Goal: Task Accomplishment & Management: Manage account settings

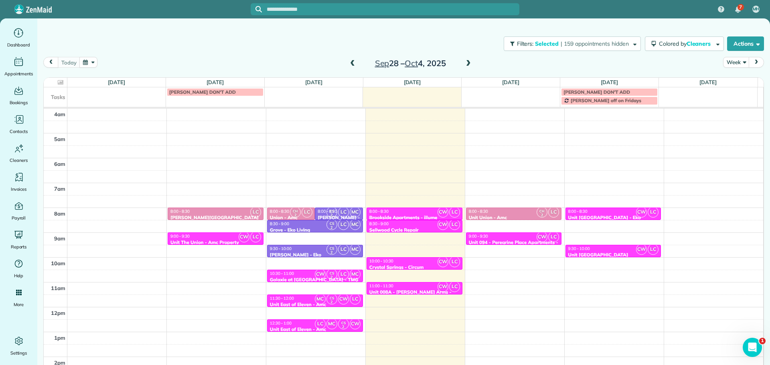
scroll to position [52, 0]
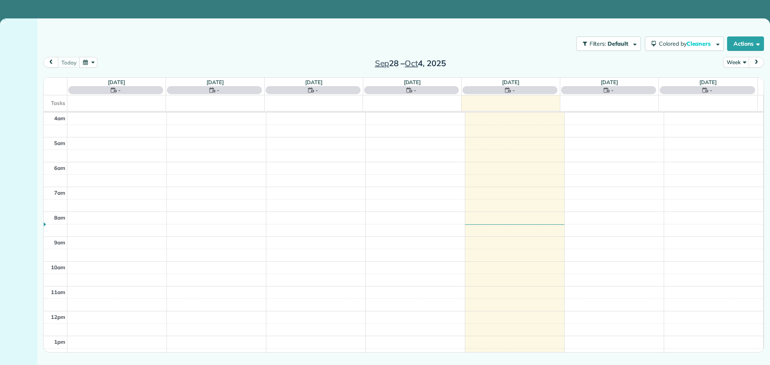
scroll to position [75, 0]
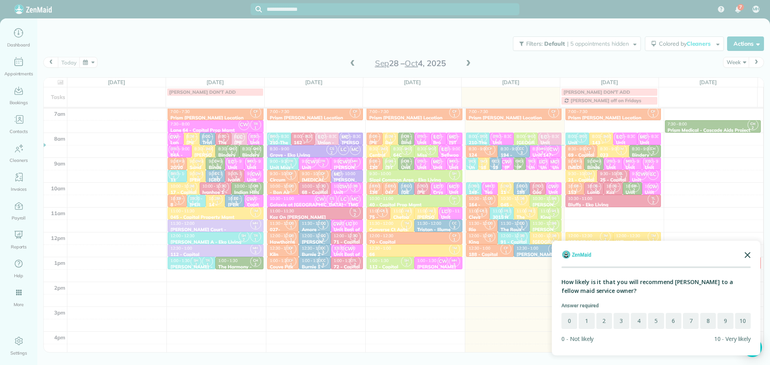
click at [748, 255] on polygon "Close the survey" at bounding box center [748, 255] width 6 height 6
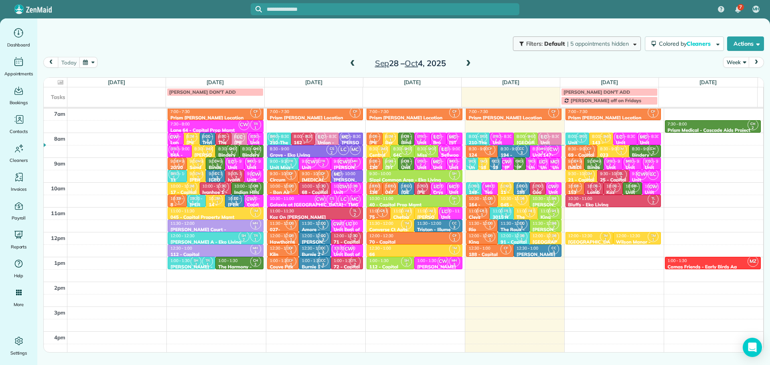
click at [560, 41] on span "Default" at bounding box center [554, 43] width 21 height 7
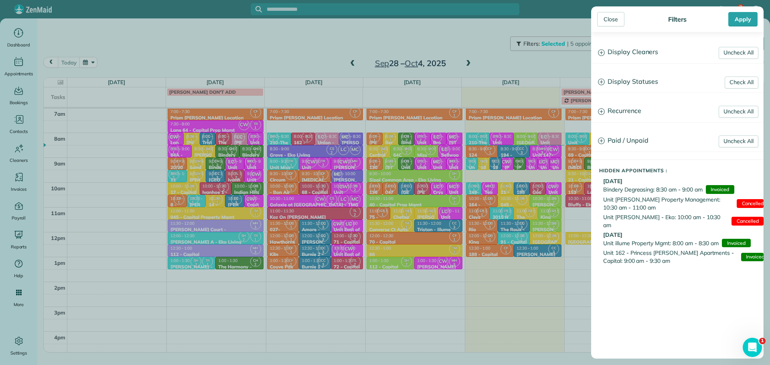
scroll to position [0, 0]
click at [609, 58] on h3 "Display Cleaners" at bounding box center [678, 52] width 172 height 20
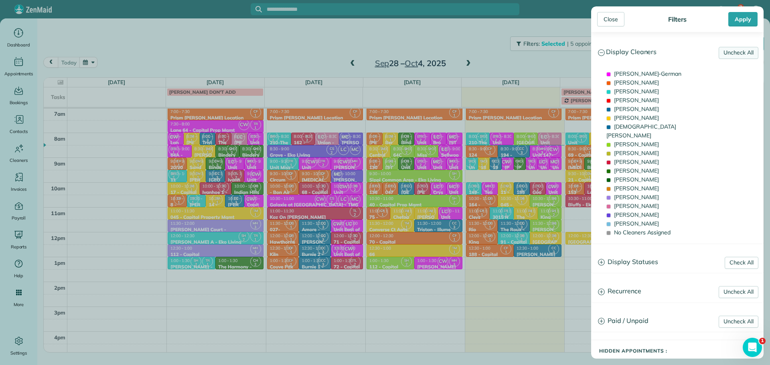
click at [719, 57] on link "Uncheck All" at bounding box center [739, 53] width 40 height 12
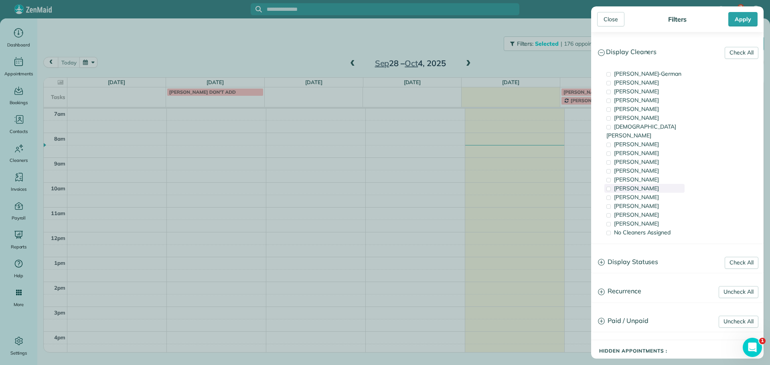
click at [637, 185] on span "Tammi Rue" at bounding box center [636, 188] width 45 height 7
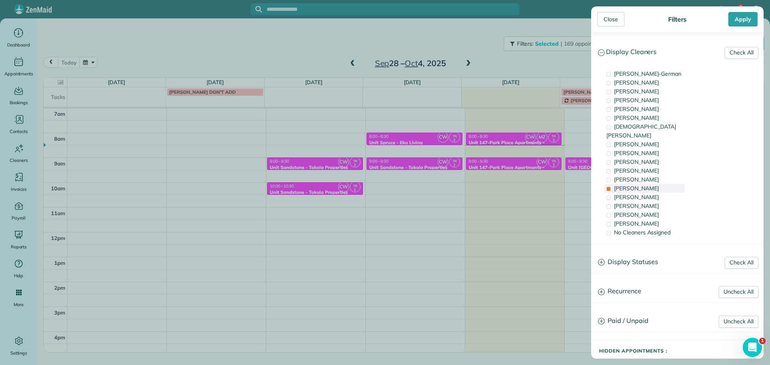
click at [637, 185] on span "Tammi Rue" at bounding box center [636, 188] width 45 height 7
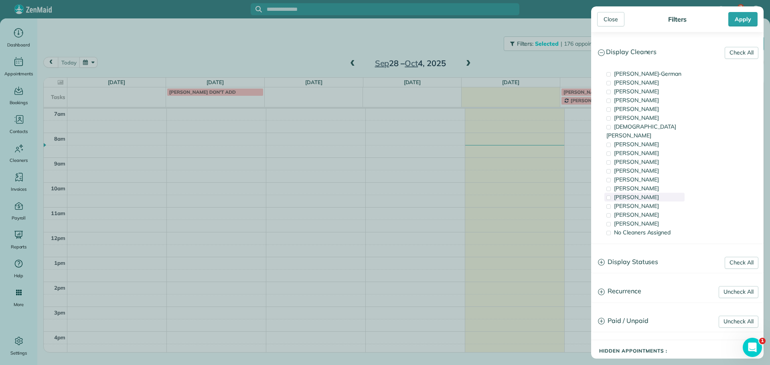
click at [638, 193] on div "Meralda Harris" at bounding box center [645, 197] width 80 height 9
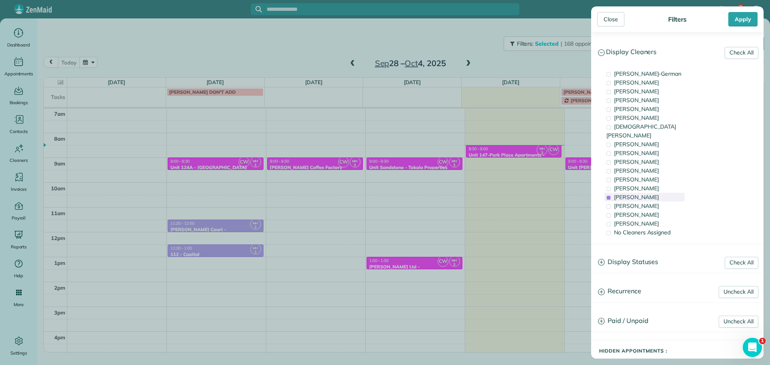
click at [638, 193] on div "Meralda Harris" at bounding box center [645, 197] width 80 height 9
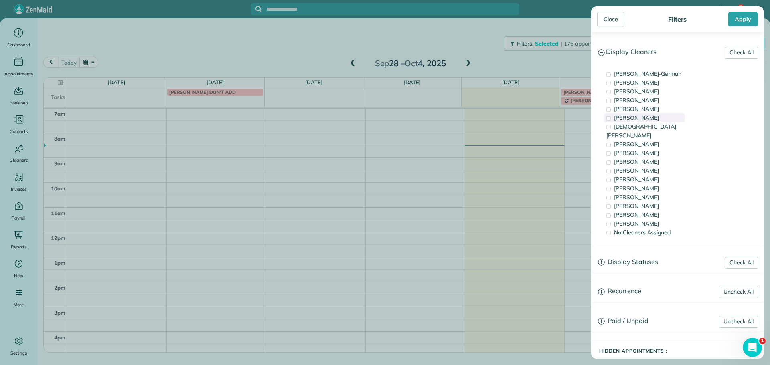
click at [639, 119] on span "Tony Middleton" at bounding box center [636, 117] width 45 height 7
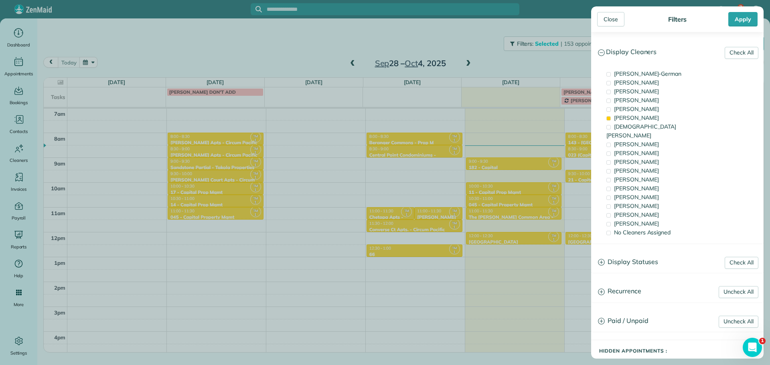
click at [313, 192] on div "Close Filters Apply Check All Display Cleaners Christina Wright-German Cassie F…" at bounding box center [385, 182] width 770 height 365
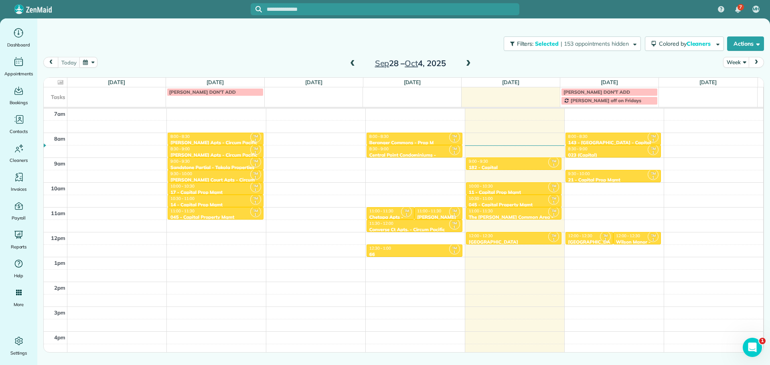
click at [415, 152] on div "Central Point Condominiums - Russell Hosner" at bounding box center [414, 158] width 91 height 12
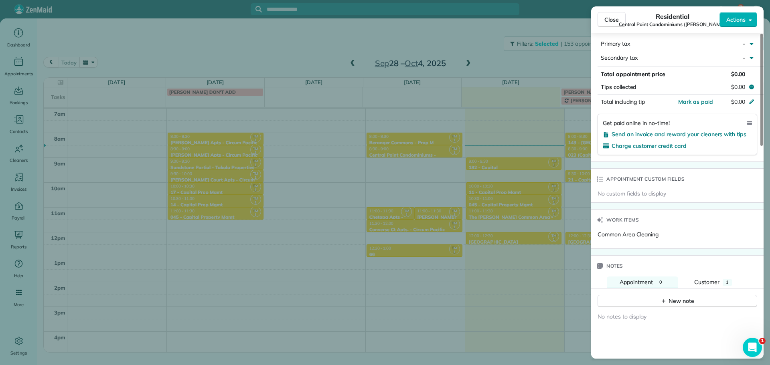
scroll to position [526, 0]
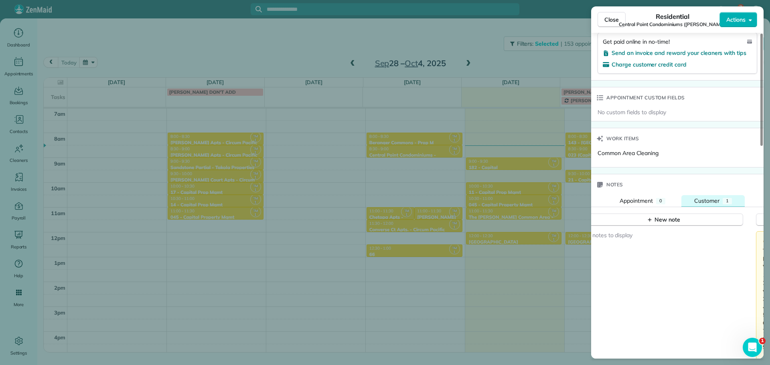
click at [707, 203] on span "Customer" at bounding box center [706, 200] width 25 height 7
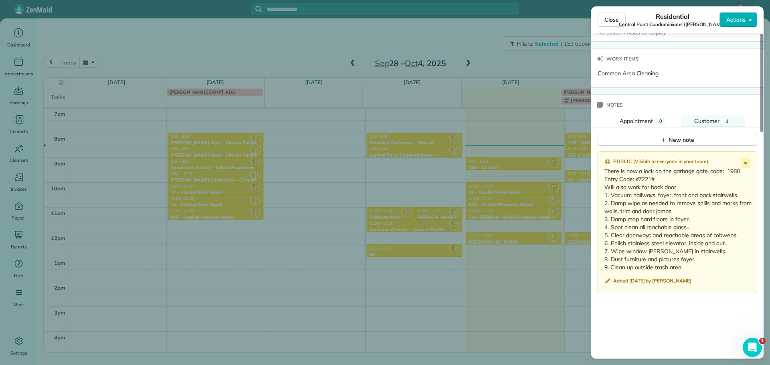
scroll to position [607, 0]
click at [560, 59] on div "Close Residential Central Point Condominiums (Russell Hosner) Actions Status Ac…" at bounding box center [385, 182] width 770 height 365
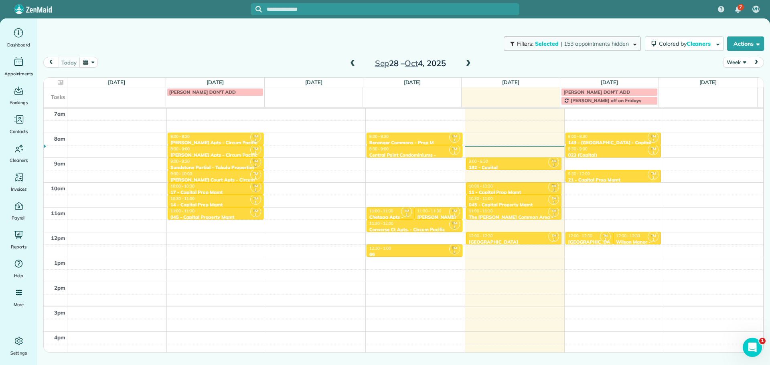
click at [570, 51] on button "Filters: Selected | 153 appointments hidden" at bounding box center [572, 44] width 137 height 14
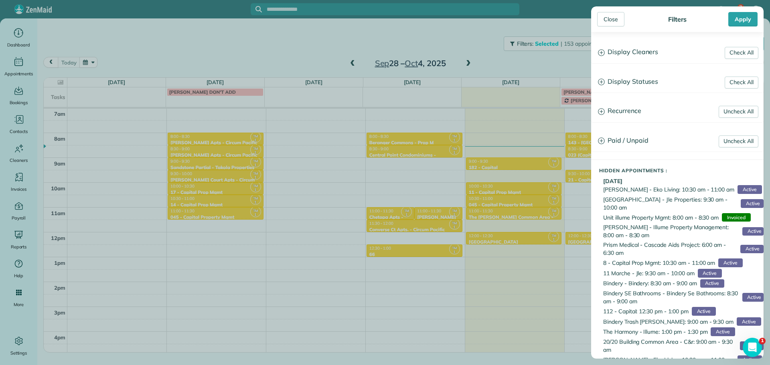
click at [660, 55] on h3 "Display Cleaners" at bounding box center [678, 52] width 172 height 20
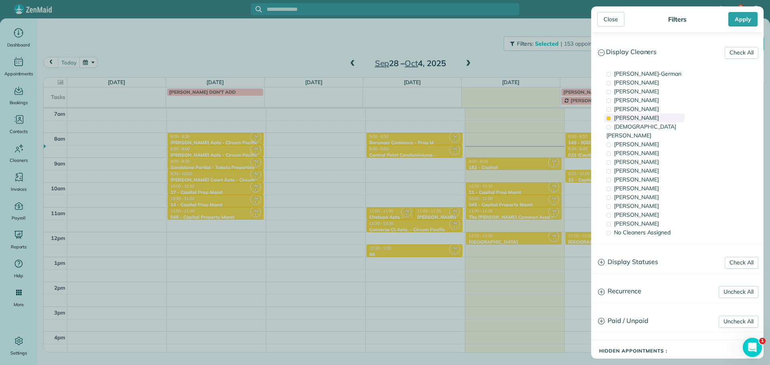
click at [668, 114] on div "Tony Middleton" at bounding box center [645, 118] width 80 height 9
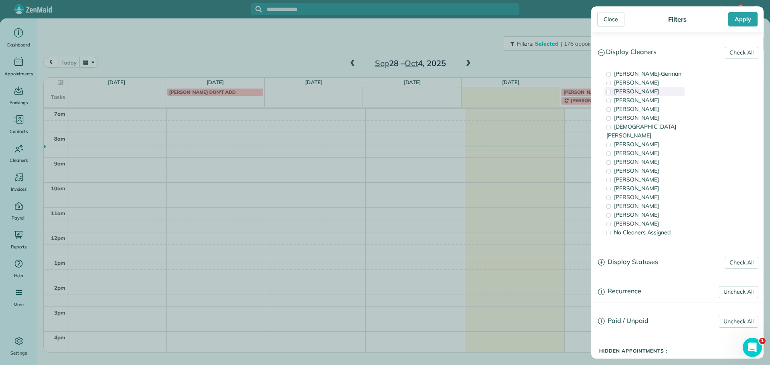
click at [664, 95] on div "Tawnya Reynolds" at bounding box center [645, 91] width 80 height 9
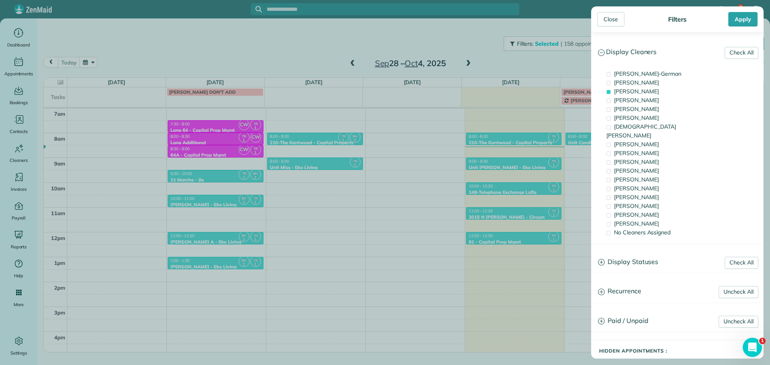
click at [561, 132] on div "Close Filters Apply Check All Display Cleaners Christina Wright-German Cassie F…" at bounding box center [385, 182] width 770 height 365
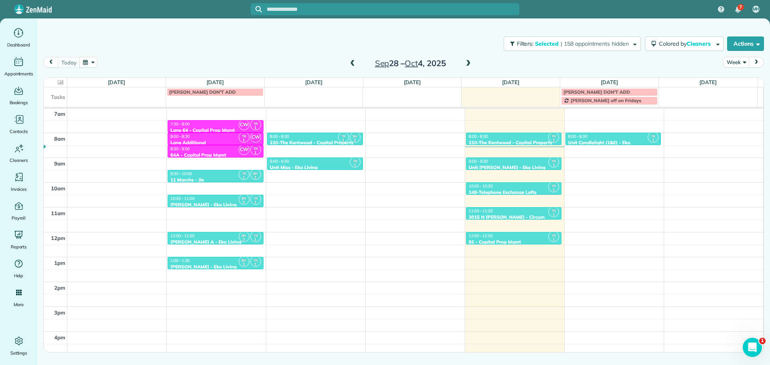
click at [582, 136] on span "8:00 - 8:30" at bounding box center [577, 136] width 19 height 5
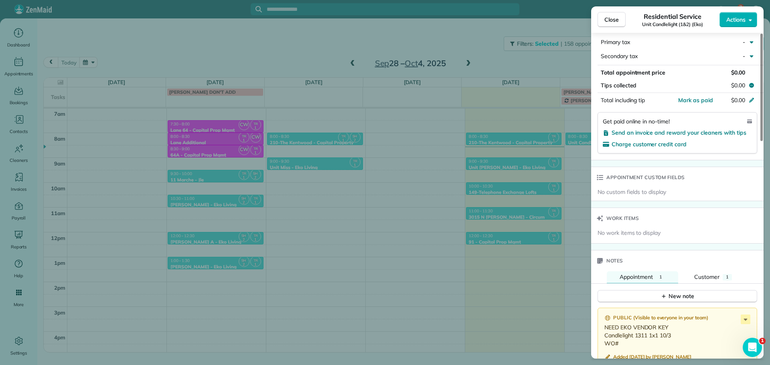
scroll to position [431, 0]
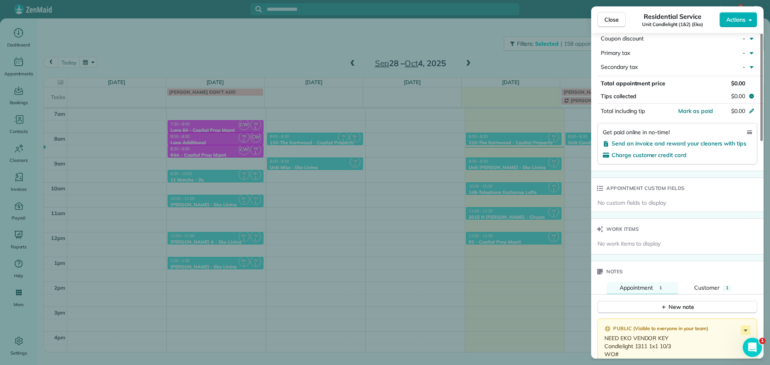
click at [508, 152] on div "Close Residential Service Unit Candlelight (1&2) (Eko) Actions Status Active Un…" at bounding box center [385, 182] width 770 height 365
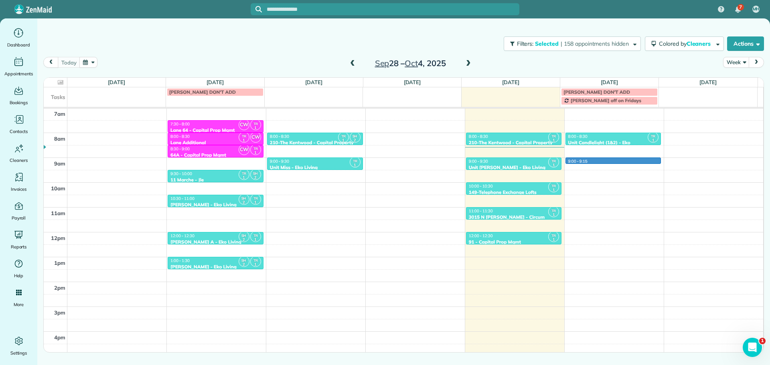
click at [595, 163] on div "4am 5am 6am 7am 8am 9am 10am 11am 12pm 1pm 2pm 3pm 4pm 5pm TR 1 SH 2 6:00 - 6:3…" at bounding box center [404, 208] width 720 height 348
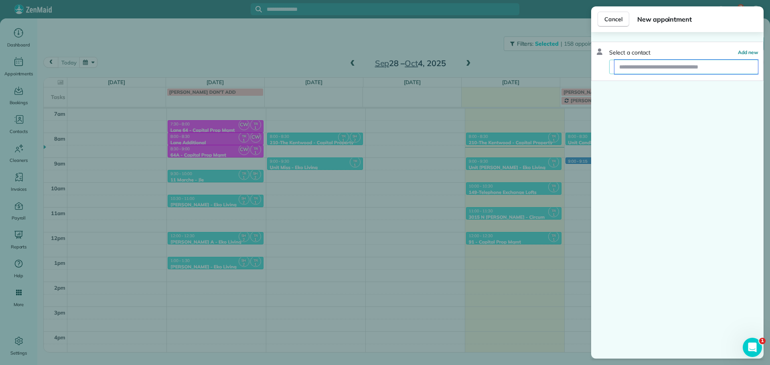
click at [682, 70] on input "text" at bounding box center [687, 67] width 144 height 14
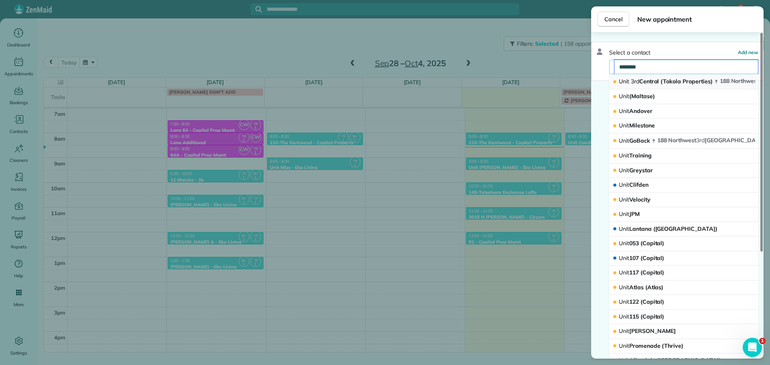
type input "********"
click at [649, 79] on span "Unit 3rd Central (Tokola Properties)" at bounding box center [666, 81] width 94 height 7
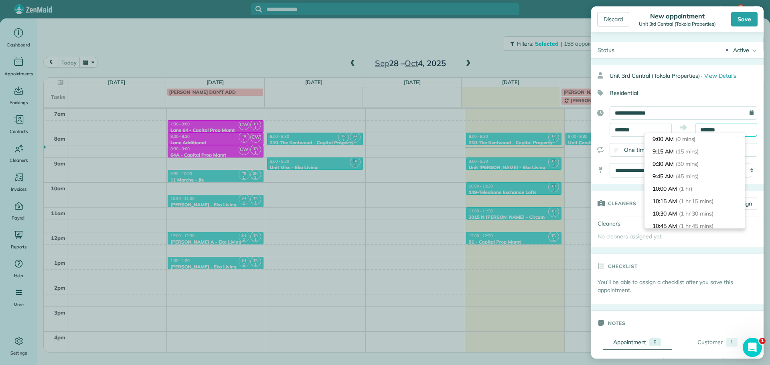
click at [706, 130] on input "*******" at bounding box center [726, 130] width 62 height 14
type input "*******"
click at [693, 164] on span "(30 mins)" at bounding box center [688, 163] width 25 height 7
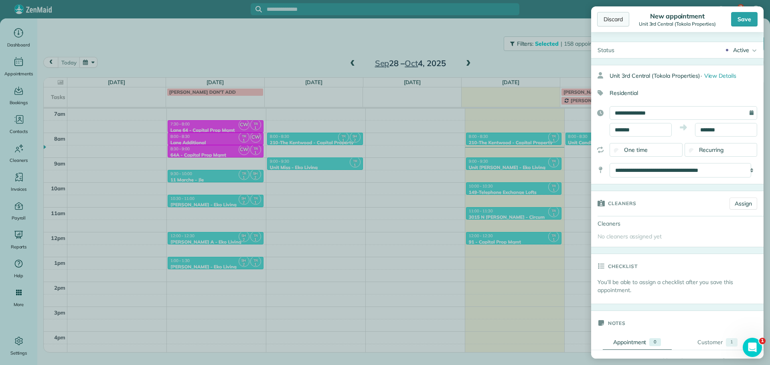
click at [615, 22] on div "Discard" at bounding box center [613, 19] width 32 height 14
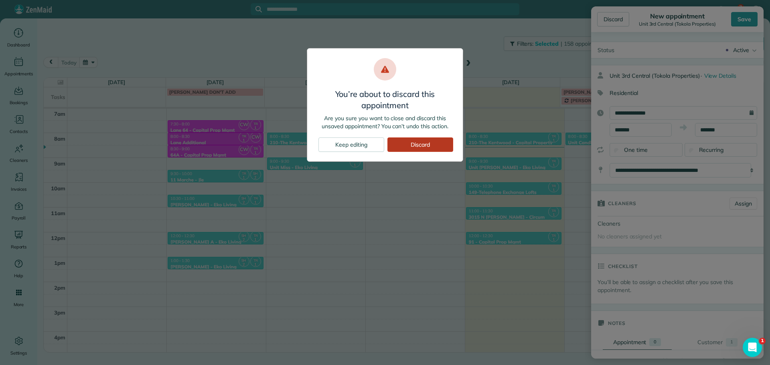
click at [432, 143] on div "Discard" at bounding box center [421, 145] width 66 height 14
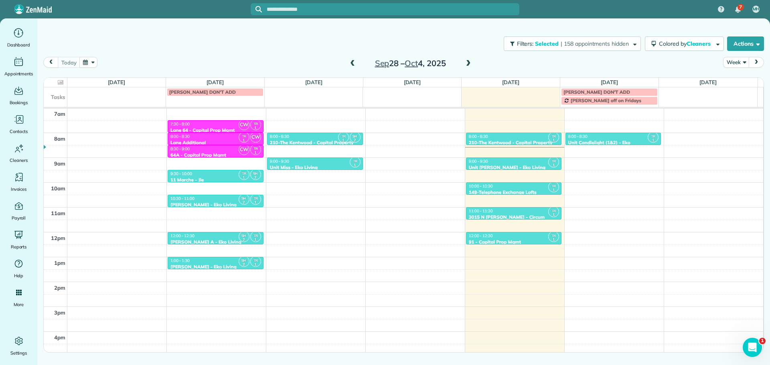
click at [599, 36] on div "Filters: Selected | 158 appointments hidden Colored by Cleaners Color by Cleane…" at bounding box center [403, 43] width 733 height 26
click at [603, 38] on button "Filters: Selected | 158 appointments hidden" at bounding box center [572, 44] width 137 height 14
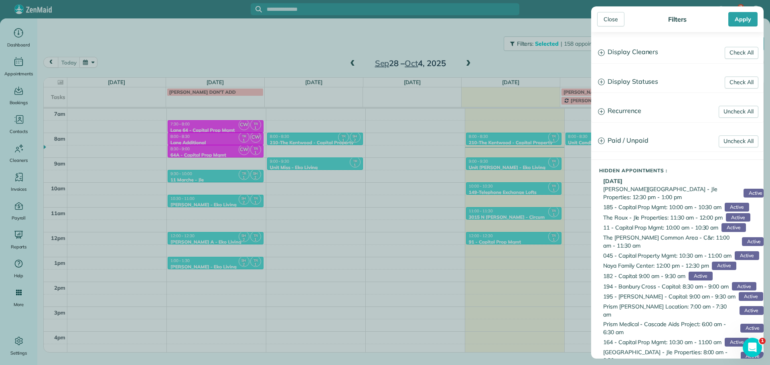
click at [640, 50] on h3 "Display Cleaners" at bounding box center [678, 52] width 172 height 20
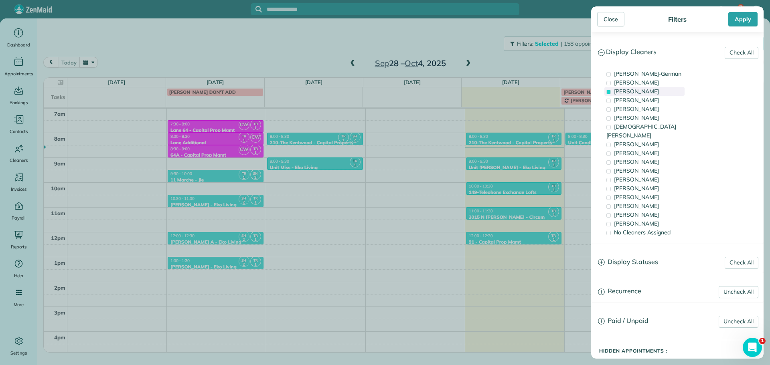
click at [659, 92] on span "Tawnya Reynolds" at bounding box center [636, 91] width 45 height 7
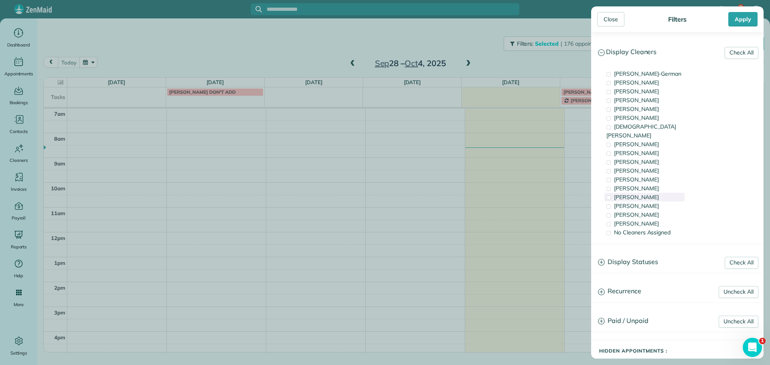
click at [653, 193] on div "Meralda Harris" at bounding box center [645, 197] width 80 height 9
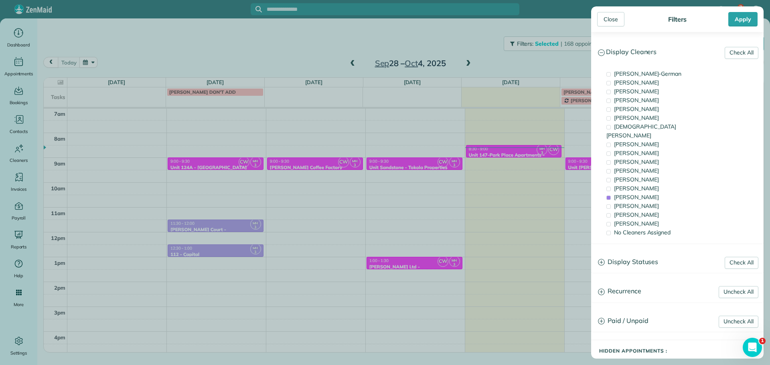
click at [560, 164] on div "Close Filters Apply Check All Display Cleaners Christina Wright-German Cassie F…" at bounding box center [385, 182] width 770 height 365
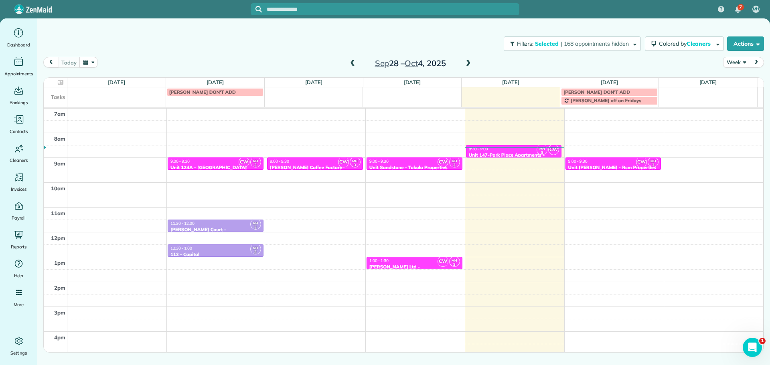
click at [594, 158] on div at bounding box center [613, 164] width 95 height 12
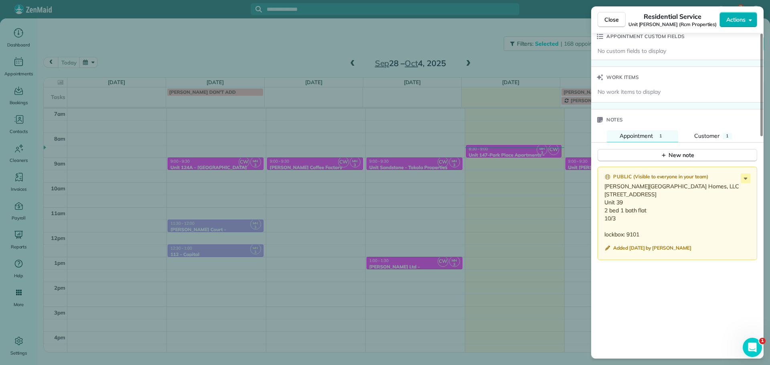
scroll to position [605, 0]
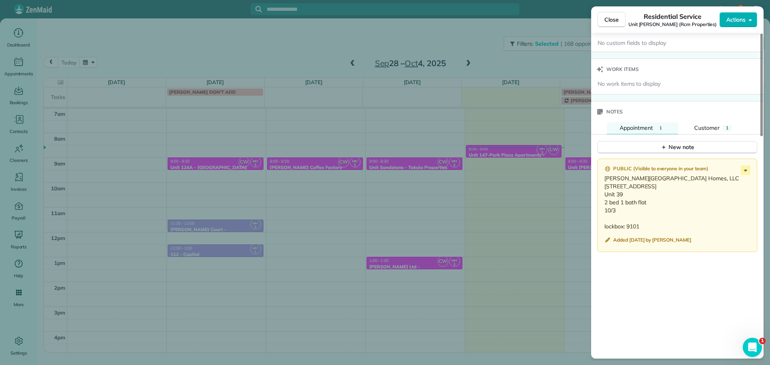
click at [522, 203] on div "Close Residential Service Unit Benford (Rcm Properties) Actions Status Active U…" at bounding box center [385, 182] width 770 height 365
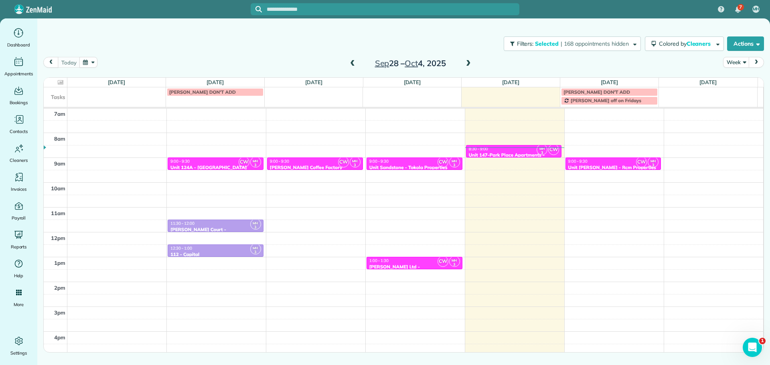
click at [415, 169] on div at bounding box center [414, 167] width 95 height 3
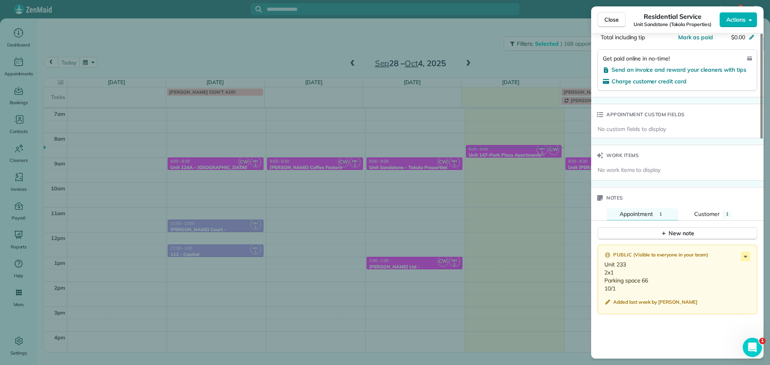
scroll to position [681, 0]
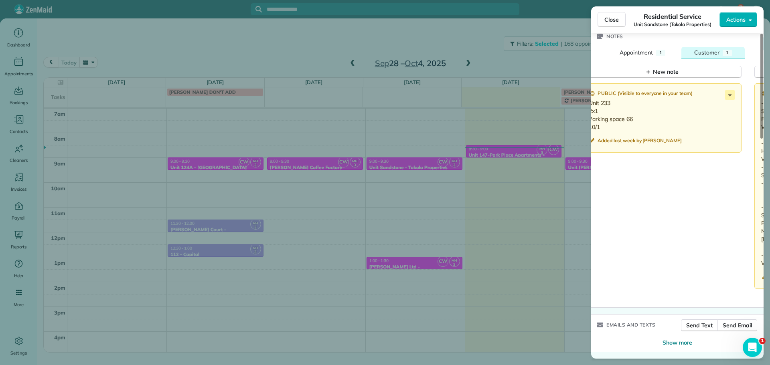
click at [713, 53] on span "Customer" at bounding box center [706, 52] width 25 height 7
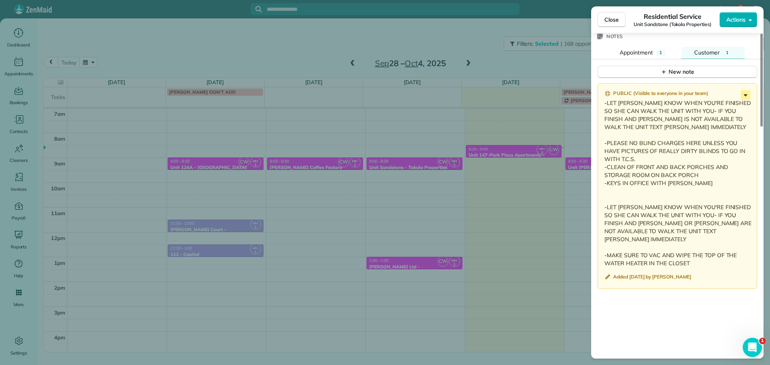
click at [745, 97] on icon at bounding box center [746, 95] width 10 height 10
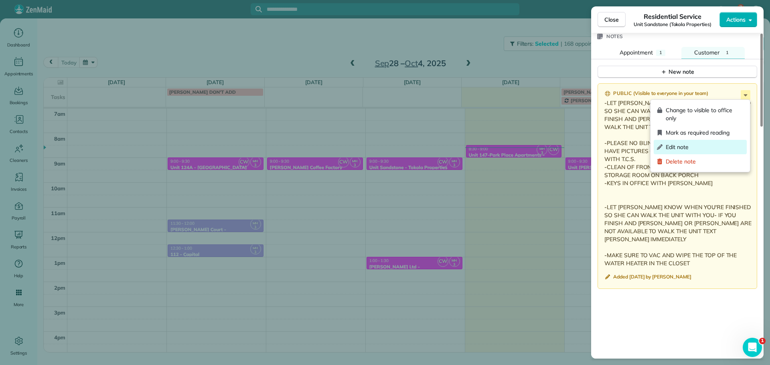
click at [705, 144] on span "Edit note" at bounding box center [705, 147] width 78 height 8
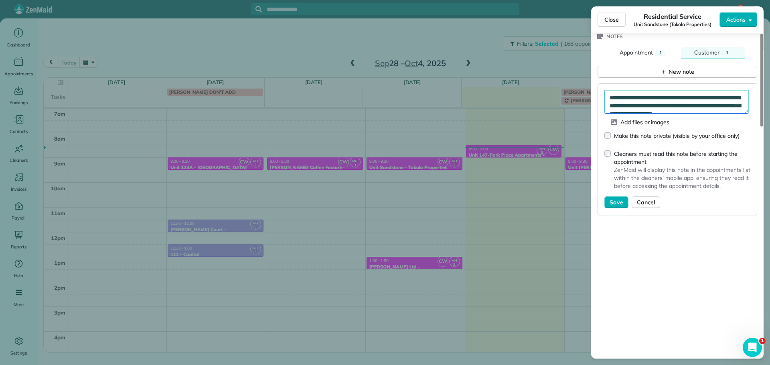
click at [703, 103] on textarea "**********" at bounding box center [677, 101] width 144 height 23
type textarea "**********"
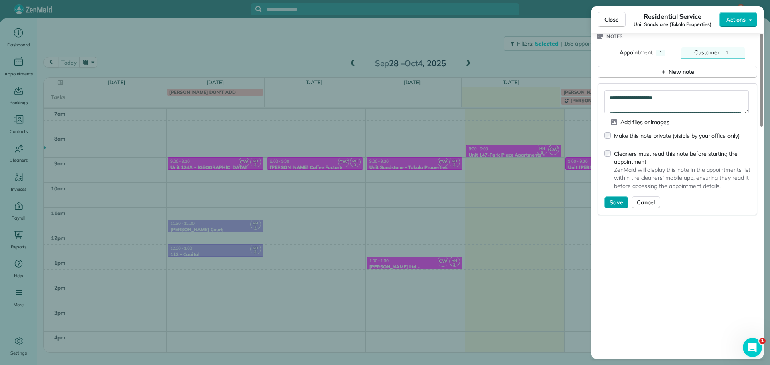
click at [612, 198] on button "Save" at bounding box center [617, 203] width 24 height 12
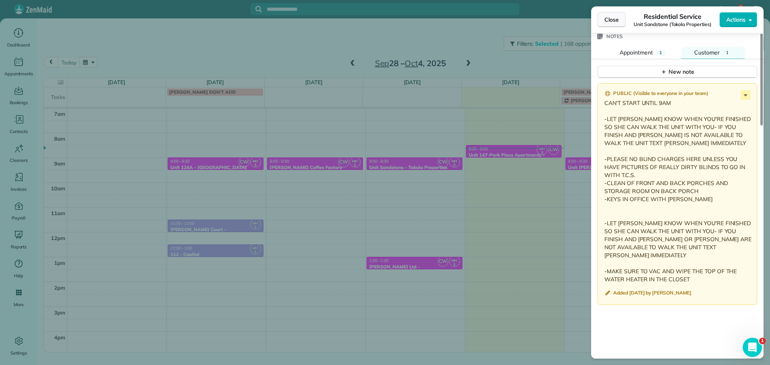
click at [606, 23] on span "Close" at bounding box center [612, 20] width 14 height 8
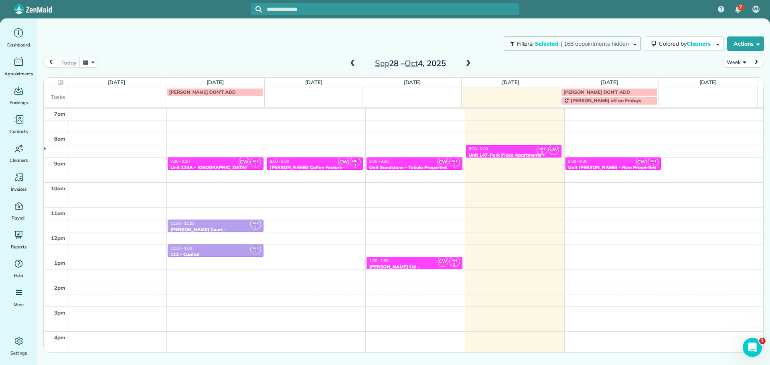
click at [628, 39] on button "Filters: Selected | 168 appointments hidden" at bounding box center [572, 44] width 137 height 14
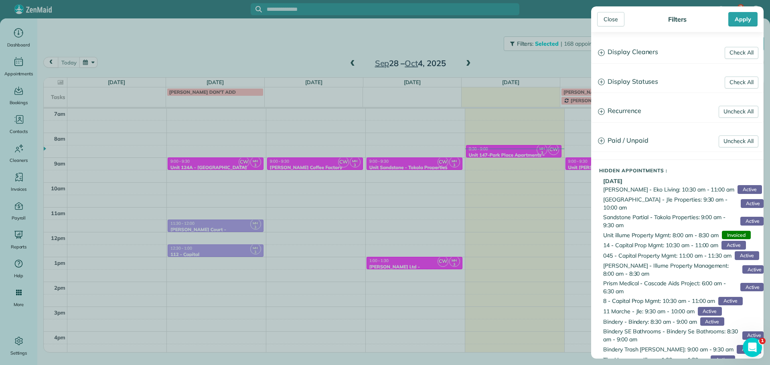
click at [624, 55] on h3 "Display Cleaners" at bounding box center [678, 52] width 172 height 20
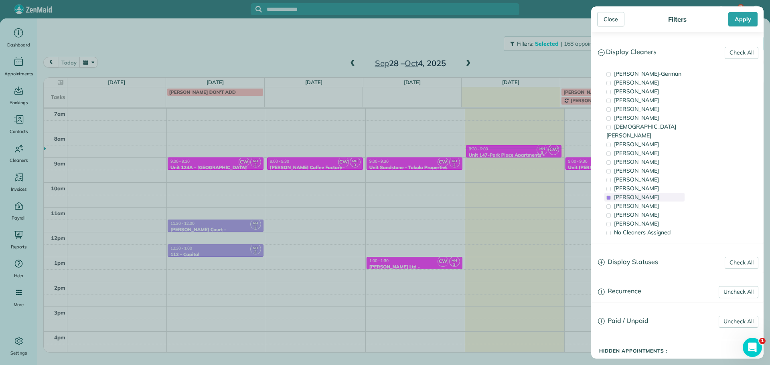
click at [642, 194] on span "Meralda Harris" at bounding box center [636, 197] width 45 height 7
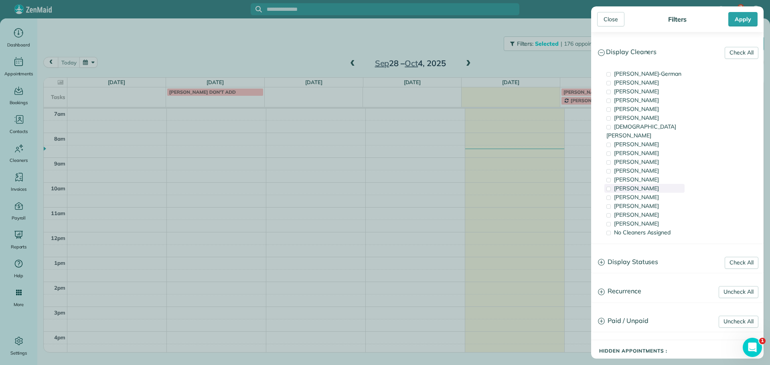
click at [642, 185] on span "Tammi Rue" at bounding box center [636, 188] width 45 height 7
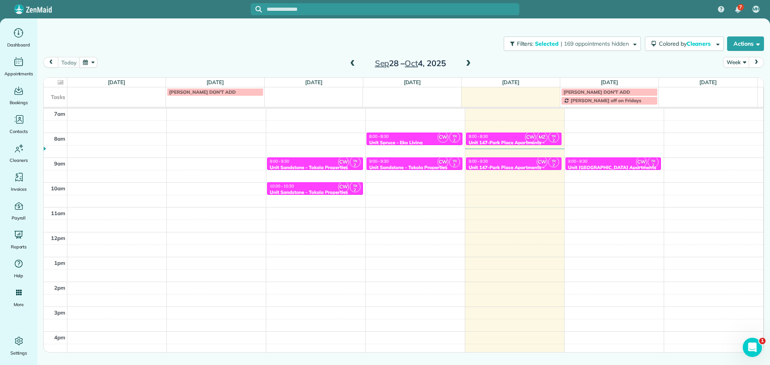
click at [528, 187] on div "Close Filters Apply Check All Display Cleaners Christina Wright-German Cassie F…" at bounding box center [385, 182] width 770 height 365
click at [603, 161] on div "9:00 - 9:30" at bounding box center [613, 161] width 91 height 5
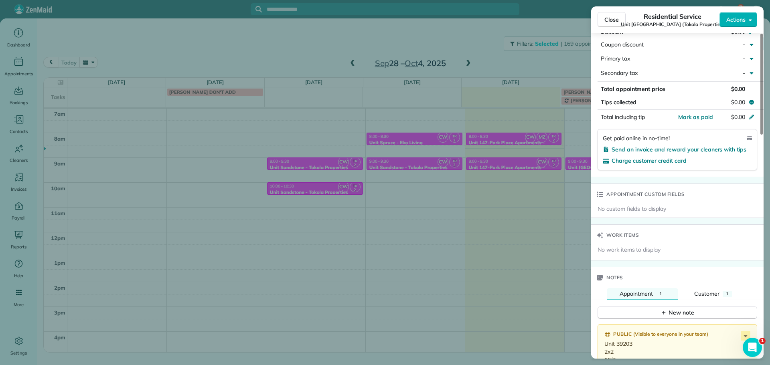
scroll to position [529, 0]
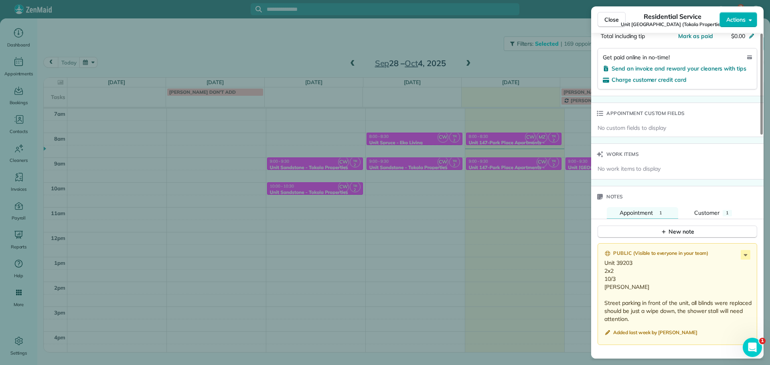
click at [499, 198] on div "Close Residential Service Unit Cascadia Village Apartments (Tokola Properties) …" at bounding box center [385, 182] width 770 height 365
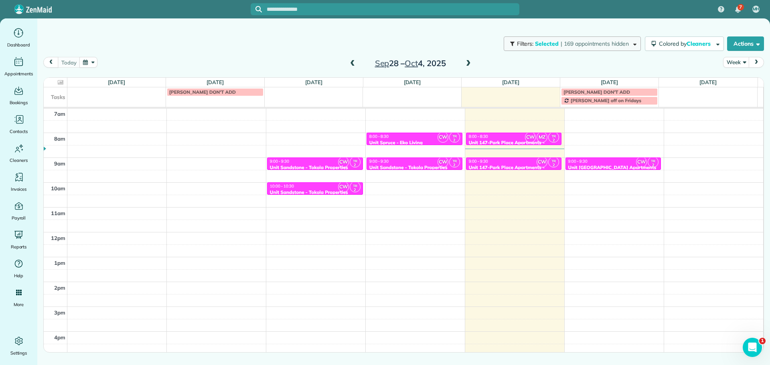
click at [581, 47] on span "| 169 appointments hidden" at bounding box center [595, 43] width 68 height 7
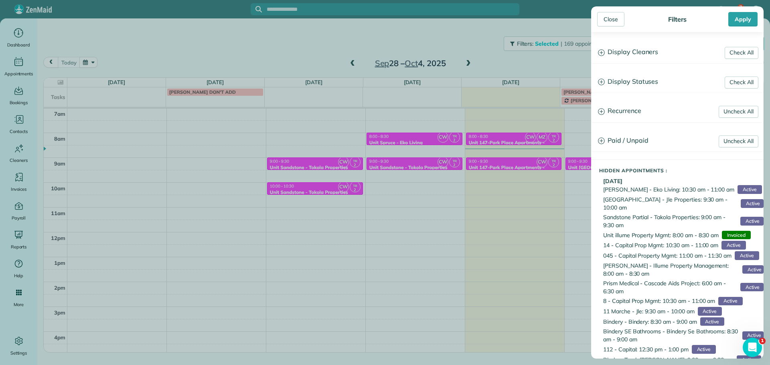
click at [633, 54] on h3 "Display Cleaners" at bounding box center [678, 52] width 172 height 20
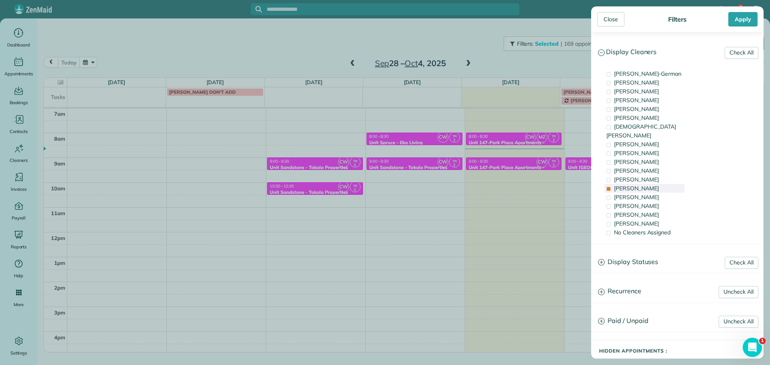
click at [636, 185] on span "Tammi Rue" at bounding box center [636, 188] width 45 height 7
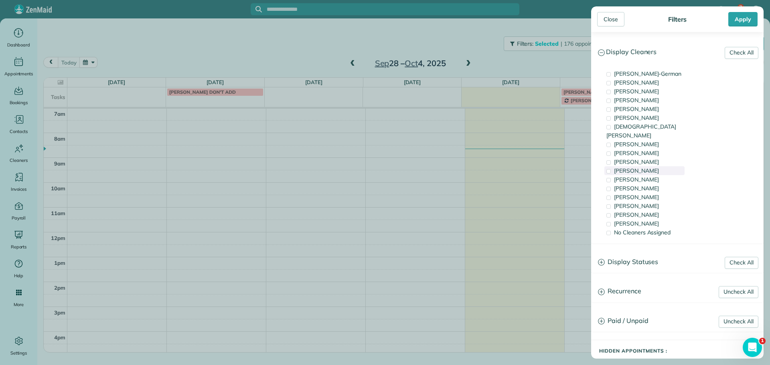
click at [641, 167] on span "Cyndi Holm" at bounding box center [636, 170] width 45 height 7
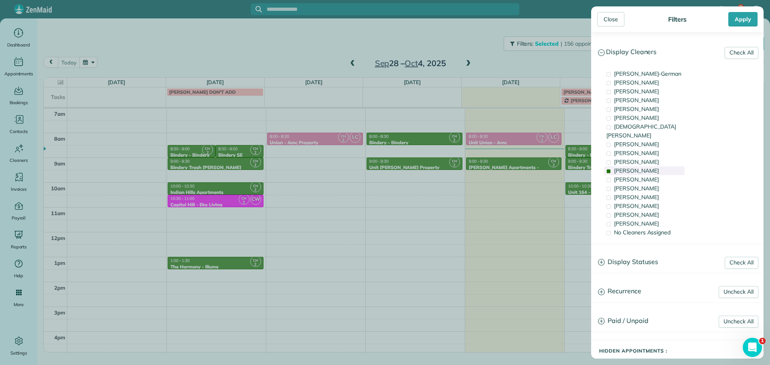
click at [641, 167] on span "Cyndi Holm" at bounding box center [636, 170] width 45 height 7
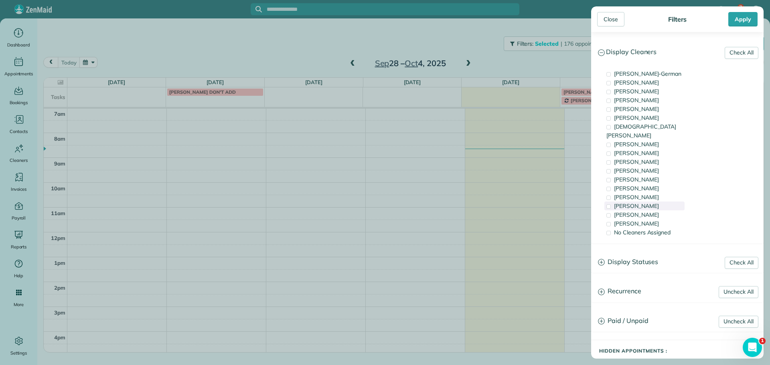
click at [639, 203] on span "Laura Chavez" at bounding box center [636, 206] width 45 height 7
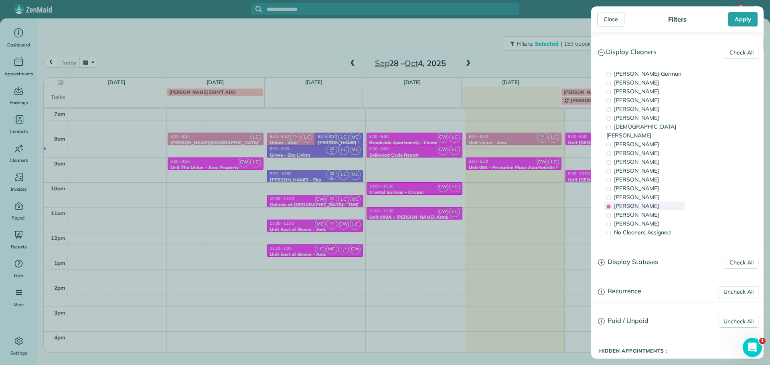
click at [639, 203] on span "Laura Chavez" at bounding box center [636, 206] width 45 height 7
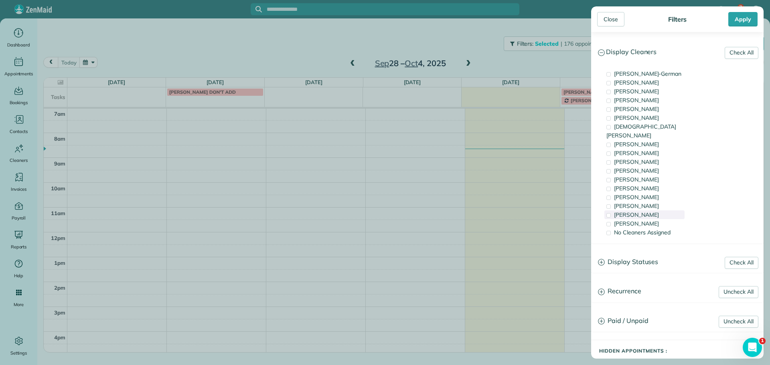
click at [642, 211] on span "Cristina Sainz" at bounding box center [636, 214] width 45 height 7
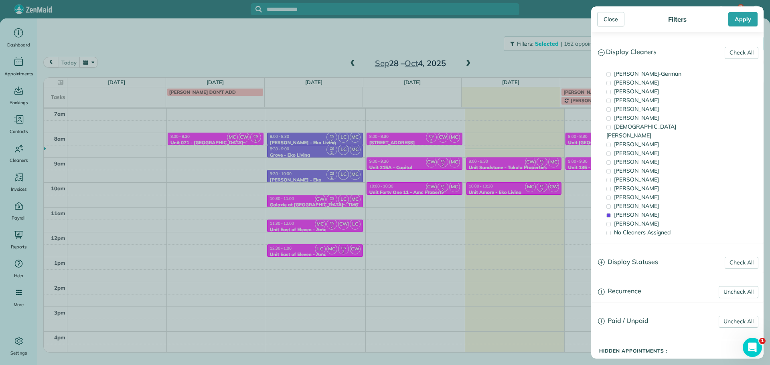
click at [566, 196] on div "Close Filters Apply Check All Display Cleaners Christina Wright-German Cassie F…" at bounding box center [385, 182] width 770 height 365
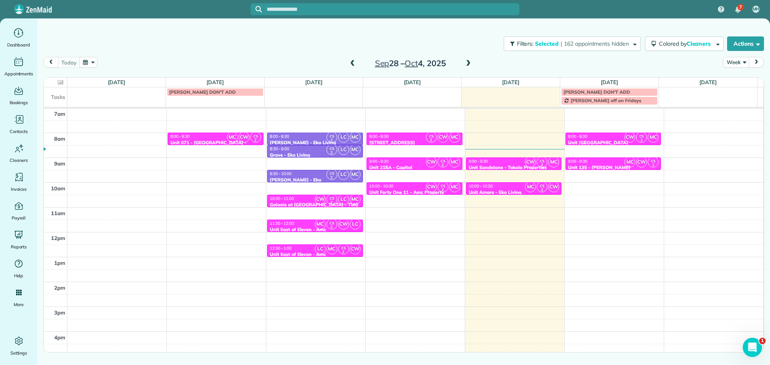
click at [467, 63] on span at bounding box center [468, 63] width 9 height 7
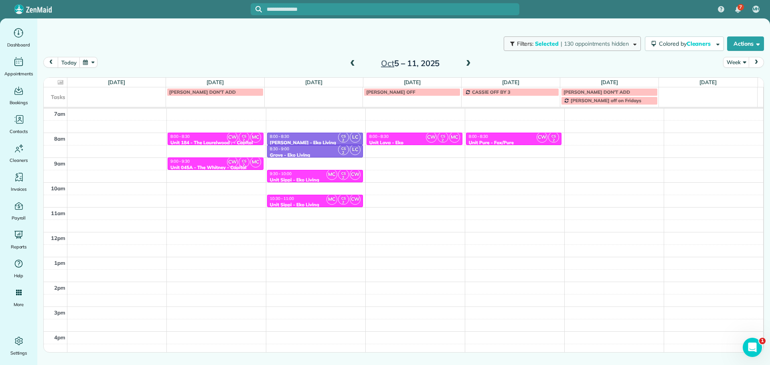
click at [568, 47] on span "| 130 appointments hidden" at bounding box center [595, 43] width 68 height 7
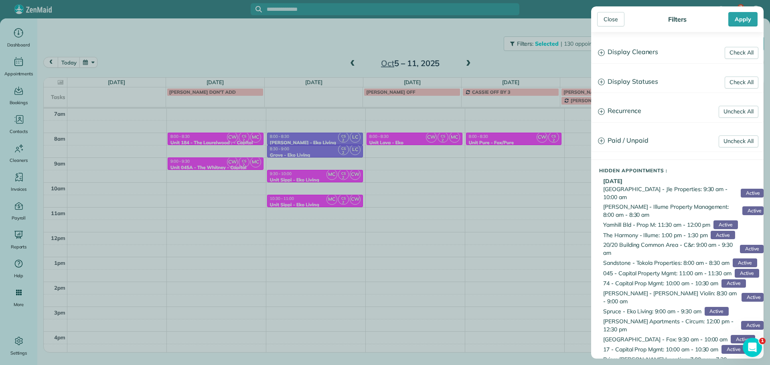
click at [613, 59] on h3 "Display Cleaners" at bounding box center [678, 52] width 172 height 20
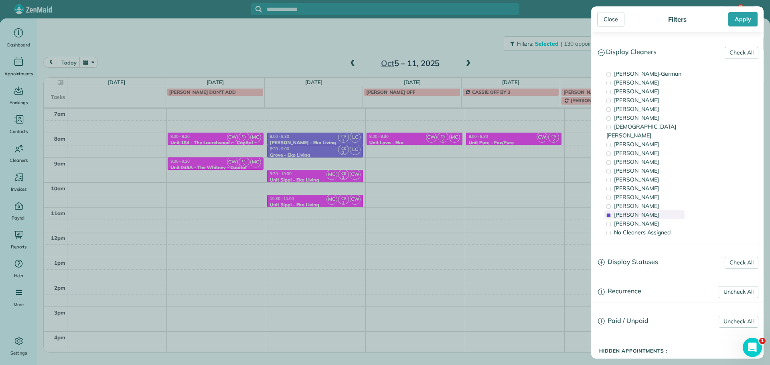
click at [648, 211] on span "Cristina Sainz" at bounding box center [636, 214] width 45 height 7
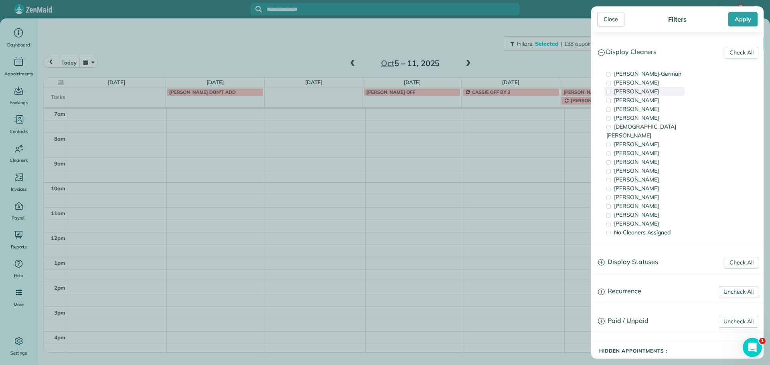
click at [645, 92] on span "Tawnya Reynolds" at bounding box center [636, 91] width 45 height 7
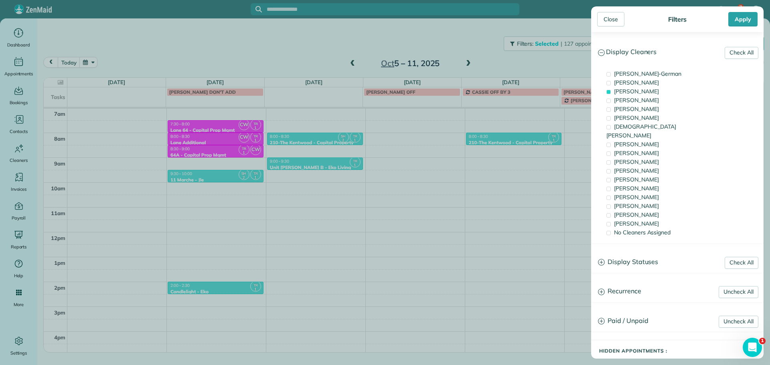
click at [313, 162] on div "Close Filters Apply Check All Display Cleaners Christina Wright-German Cassie F…" at bounding box center [385, 182] width 770 height 365
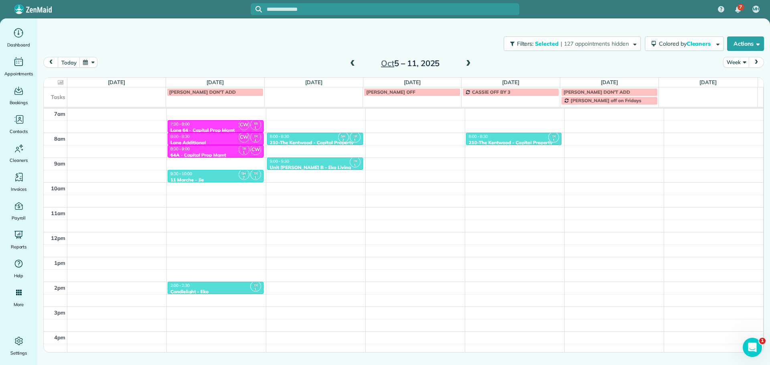
click at [313, 162] on div "9:00 - 9:30" at bounding box center [315, 161] width 91 height 5
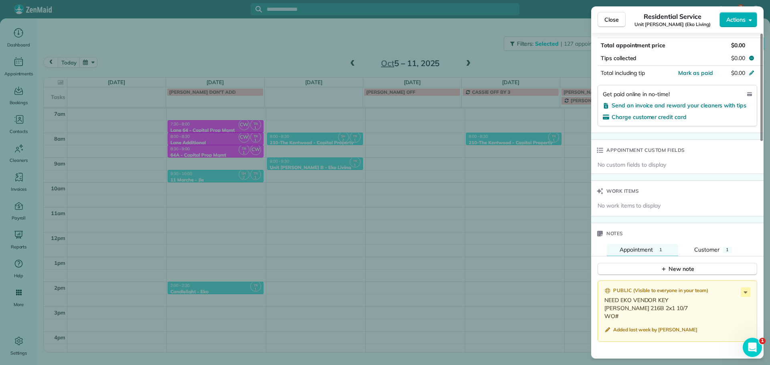
scroll to position [487, 0]
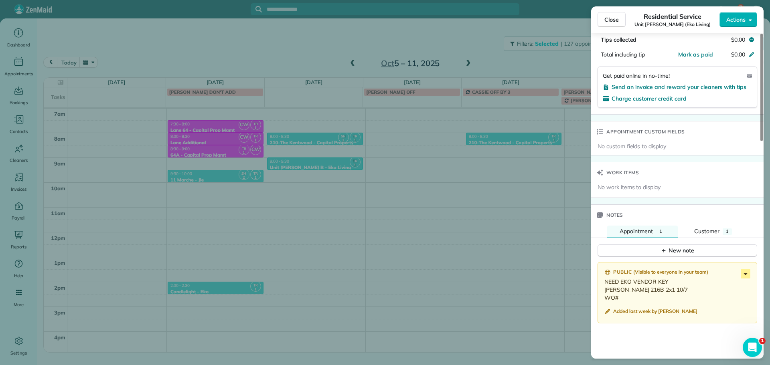
click at [745, 275] on icon at bounding box center [746, 274] width 4 height 2
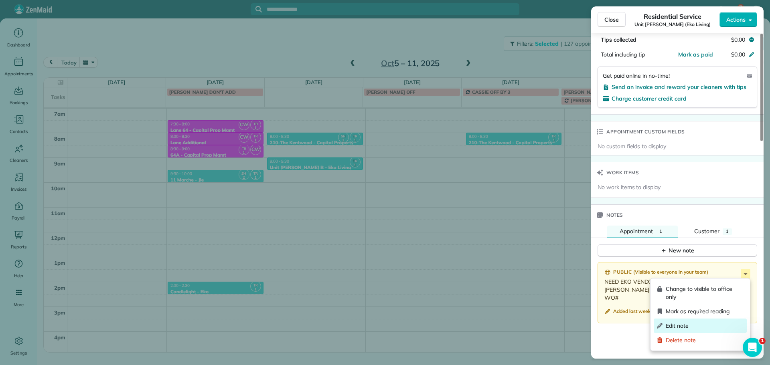
click at [700, 325] on span "Edit note" at bounding box center [705, 326] width 78 height 8
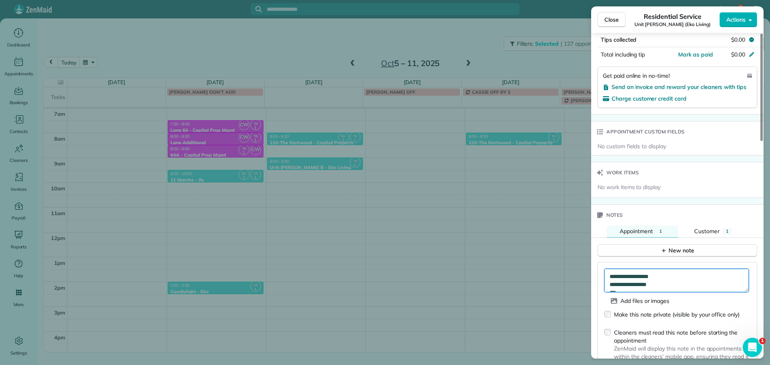
click at [634, 289] on textarea "**********" at bounding box center [677, 280] width 144 height 23
paste textarea "*********"
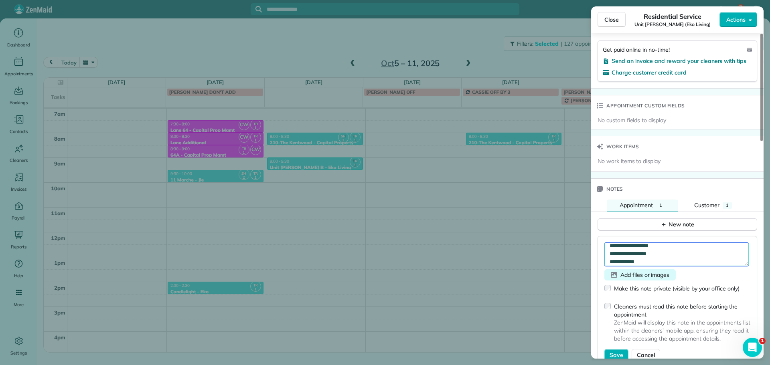
scroll to position [528, 0]
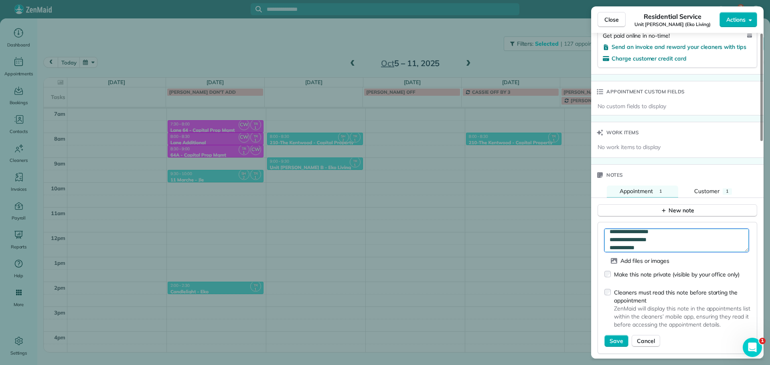
type textarea "**********"
click at [614, 335] on div "Cleaners must read this note before starting the appointment ZenMaid will displ…" at bounding box center [678, 310] width 146 height 50
click at [615, 338] on span "Save" at bounding box center [617, 341] width 14 height 8
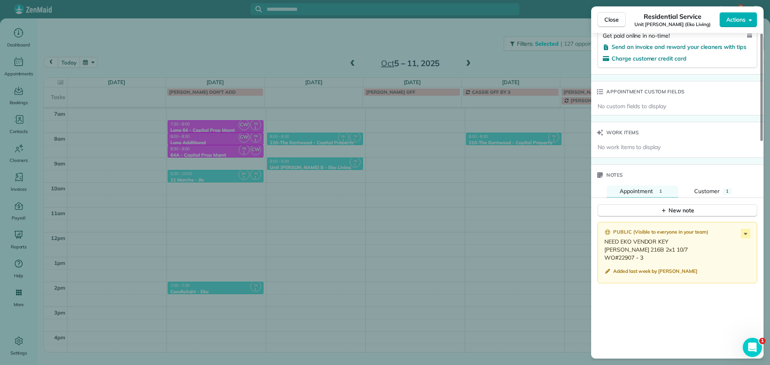
click at [459, 42] on div "Close Residential Service Unit Rosa B (Eko Living) Actions Status Active Unit R…" at bounding box center [385, 182] width 770 height 365
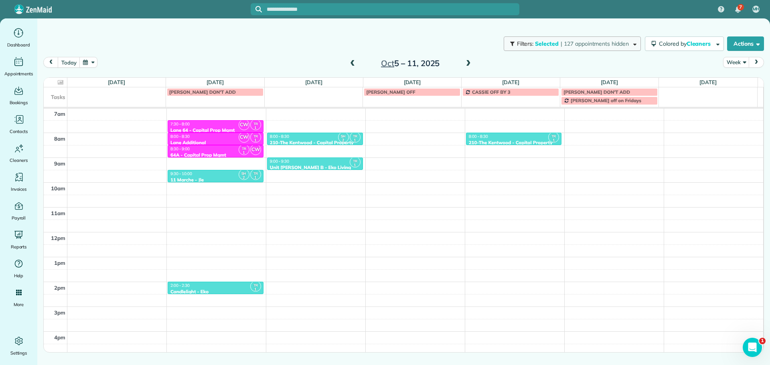
click at [552, 41] on span "Selected" at bounding box center [547, 43] width 24 height 7
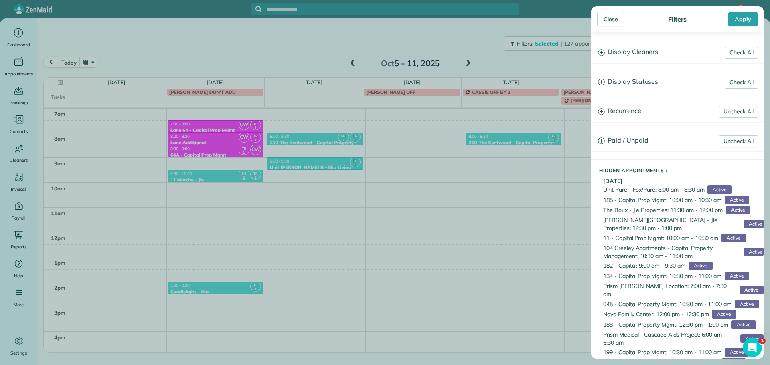
click at [619, 52] on h3 "Display Cleaners" at bounding box center [678, 52] width 172 height 20
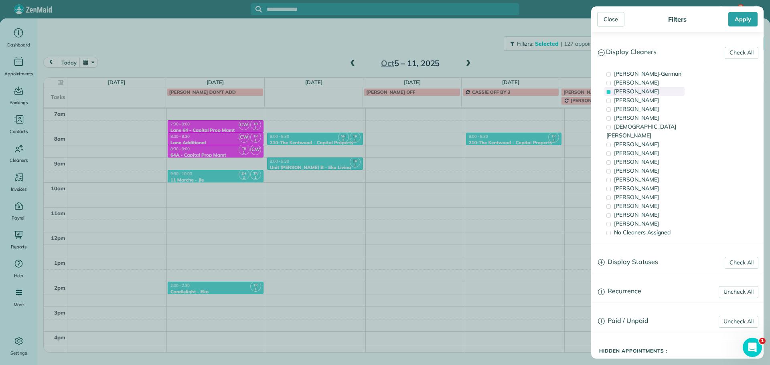
click at [648, 90] on span "Tawnya Reynolds" at bounding box center [636, 91] width 45 height 7
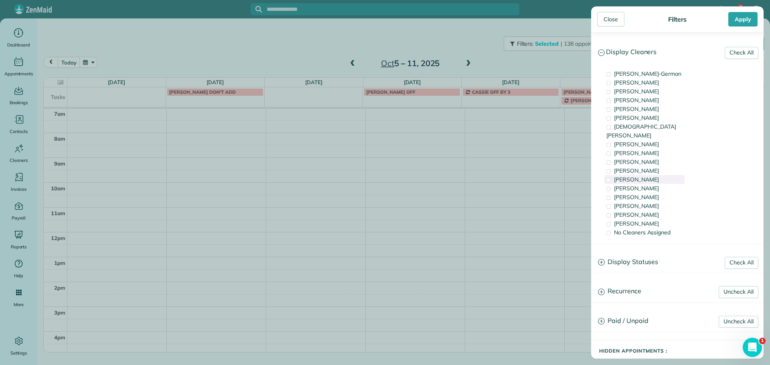
click at [638, 176] on span "Tammy McKinley" at bounding box center [636, 179] width 45 height 7
drag, startPoint x: 638, startPoint y: 173, endPoint x: 638, endPoint y: 181, distance: 8.0
click at [638, 176] on span "Tammy McKinley" at bounding box center [636, 179] width 45 height 7
click at [638, 185] on span "Tammi Rue" at bounding box center [636, 188] width 45 height 7
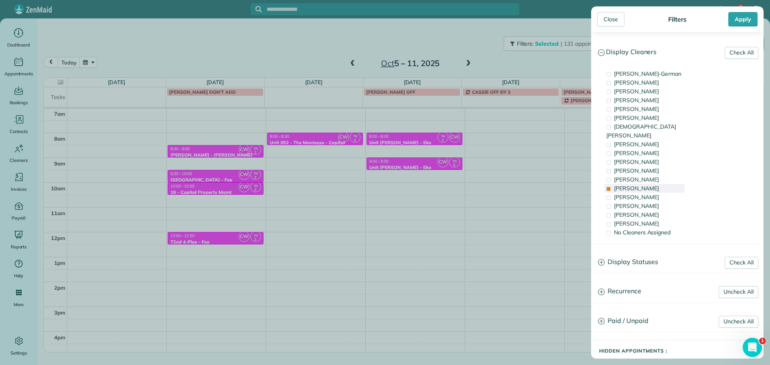
click at [638, 185] on span "Tammi Rue" at bounding box center [636, 188] width 45 height 7
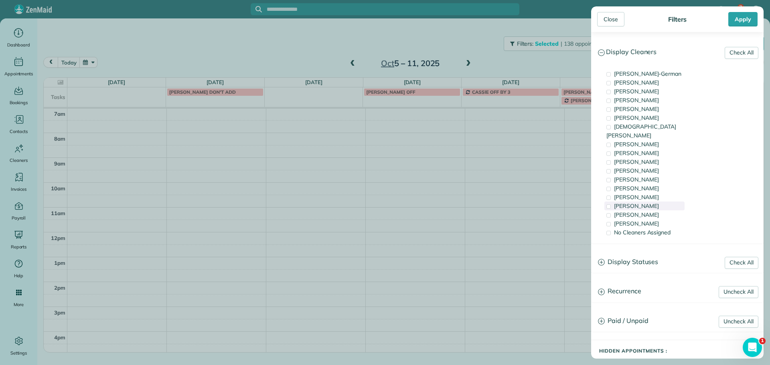
click at [640, 202] on div "Laura Chavez" at bounding box center [645, 206] width 80 height 9
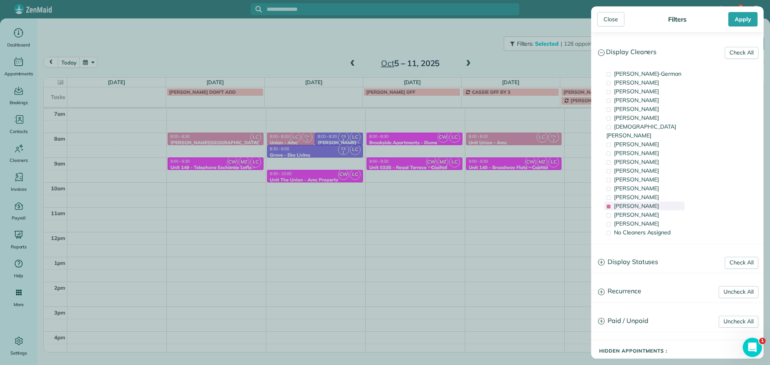
click at [640, 202] on div "Laura Chavez" at bounding box center [645, 206] width 80 height 9
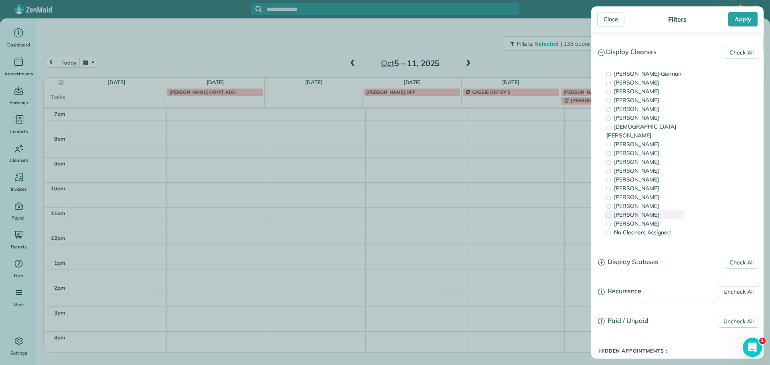
click at [642, 211] on span "Cristina Sainz" at bounding box center [636, 214] width 45 height 7
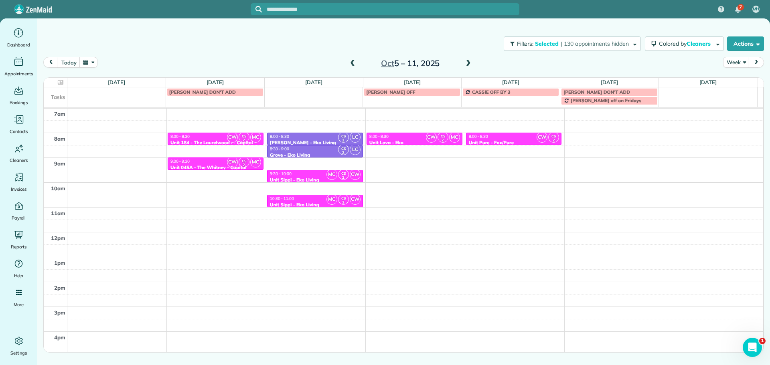
click at [434, 136] on div "Close Filters Apply Check All Display Cleaners Christina Wright-German Cassie F…" at bounding box center [385, 182] width 770 height 365
click at [426, 135] on span "CW" at bounding box center [431, 137] width 11 height 11
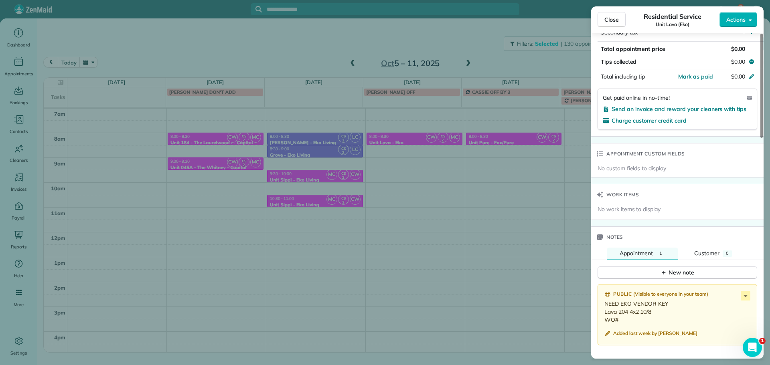
scroll to position [522, 0]
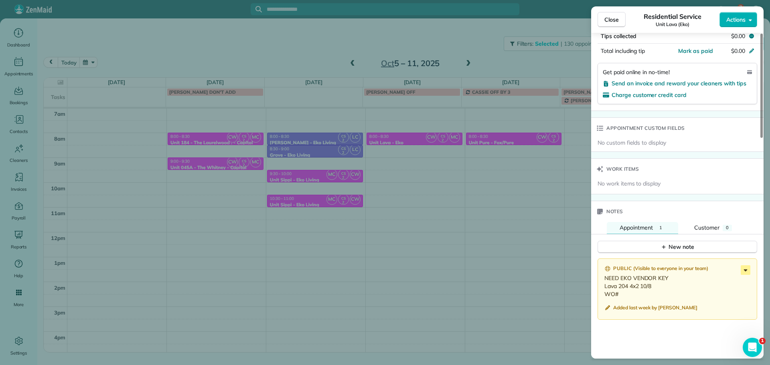
click at [743, 266] on icon at bounding box center [746, 271] width 10 height 10
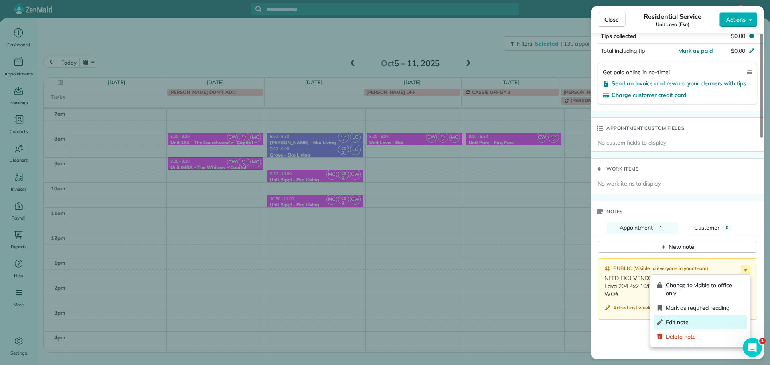
click at [698, 319] on span "Edit note" at bounding box center [705, 323] width 78 height 8
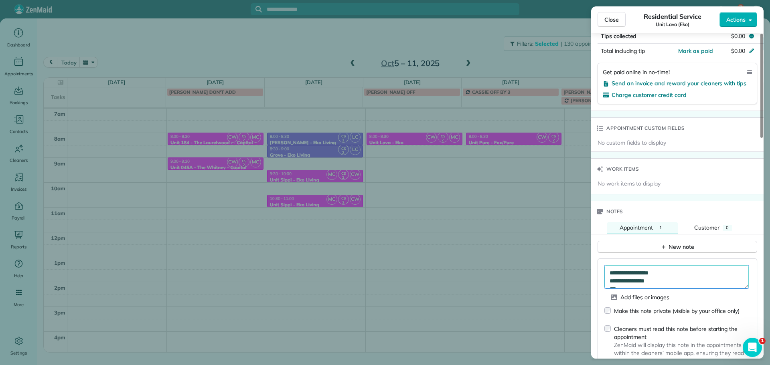
click at [633, 288] on textarea "**********" at bounding box center [677, 277] width 144 height 23
paste textarea "*********"
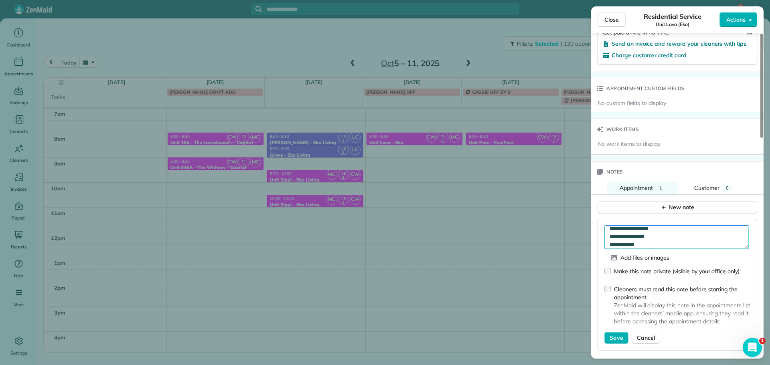
scroll to position [562, 0]
type textarea "**********"
click at [609, 339] on button "Save" at bounding box center [617, 338] width 24 height 12
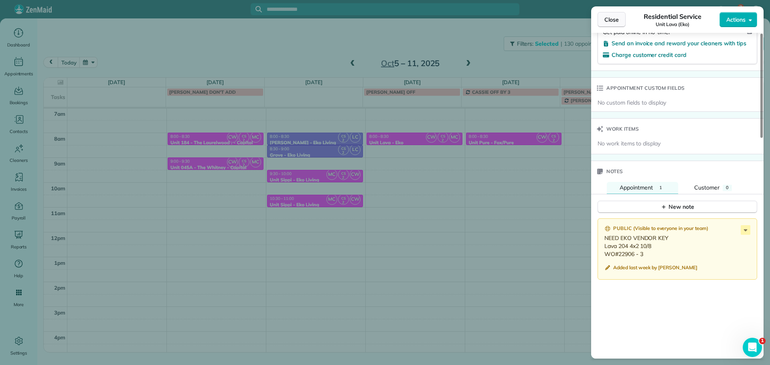
click at [613, 22] on span "Close" at bounding box center [612, 20] width 14 height 8
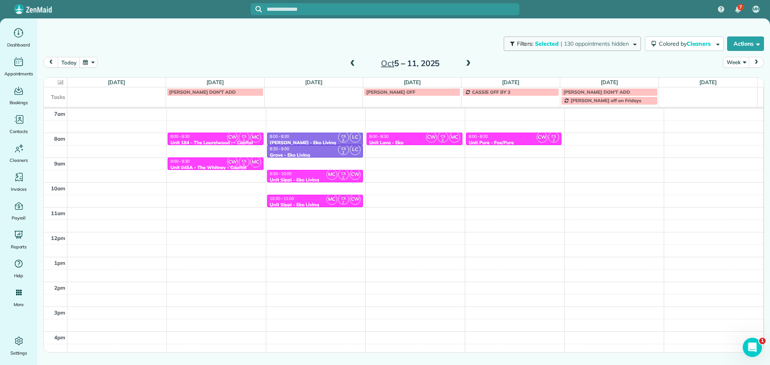
click at [609, 40] on button "Filters: Selected | 130 appointments hidden" at bounding box center [572, 44] width 137 height 14
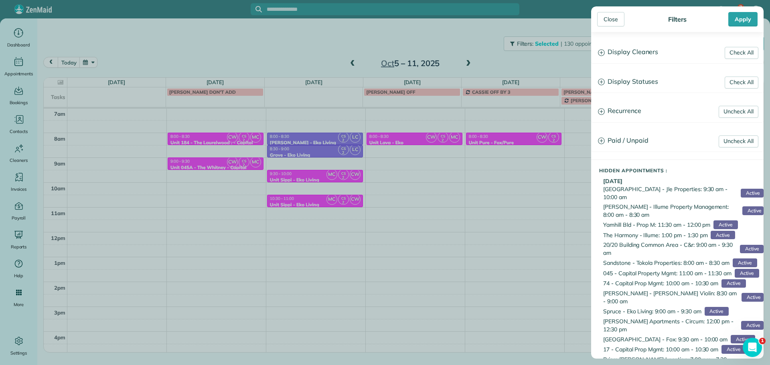
click at [629, 54] on h3 "Display Cleaners" at bounding box center [678, 52] width 172 height 20
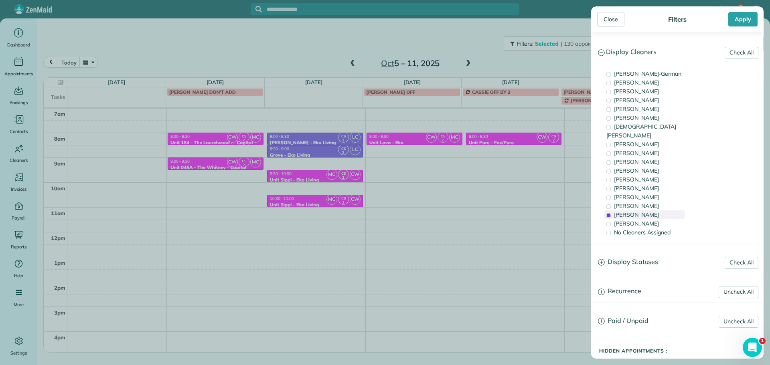
click at [640, 211] on span "Cristina Sainz" at bounding box center [636, 214] width 45 height 7
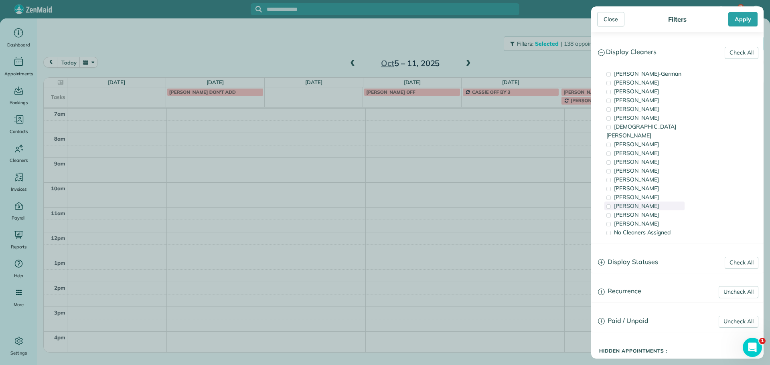
click at [643, 203] on span "Laura Chavez" at bounding box center [636, 206] width 45 height 7
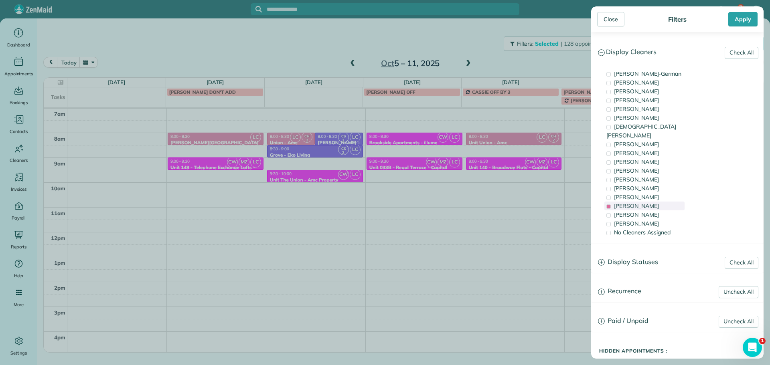
click at [643, 203] on span "Laura Chavez" at bounding box center [636, 206] width 45 height 7
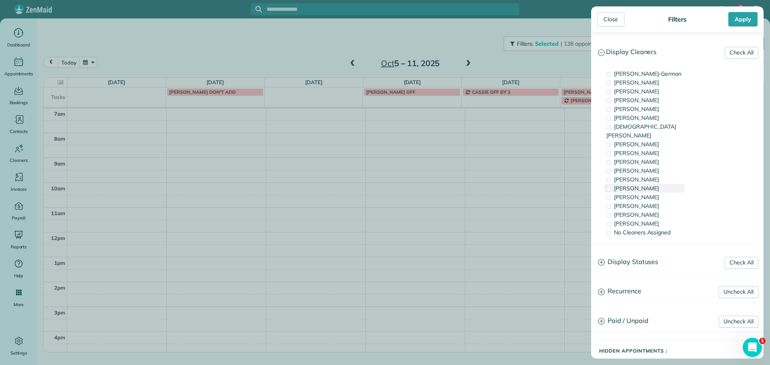
click at [646, 184] on div "Tammi Rue" at bounding box center [645, 188] width 80 height 9
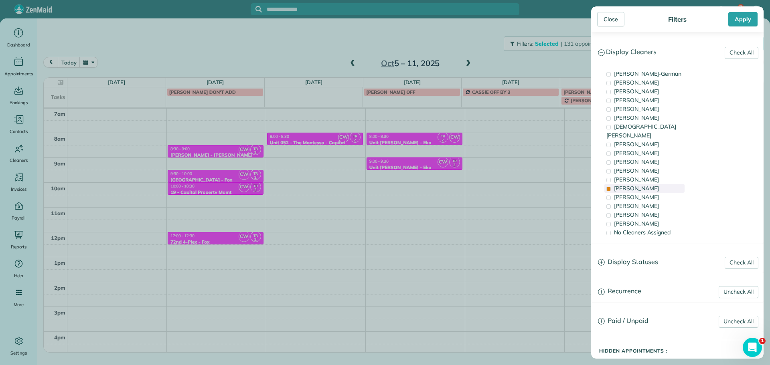
click at [646, 184] on div "Tammi Rue" at bounding box center [645, 188] width 80 height 9
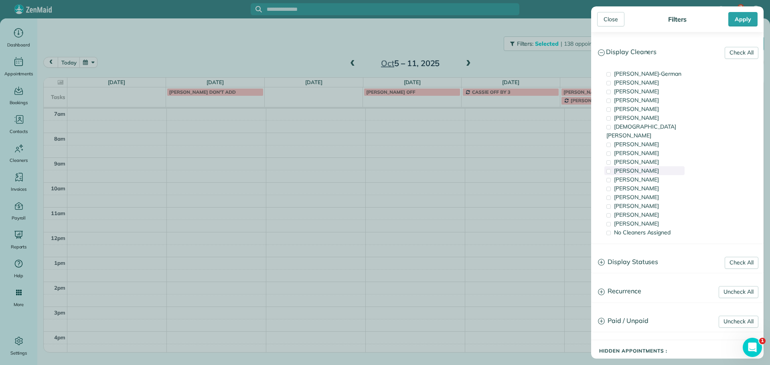
click at [647, 166] on div "Cyndi Holm" at bounding box center [645, 170] width 80 height 9
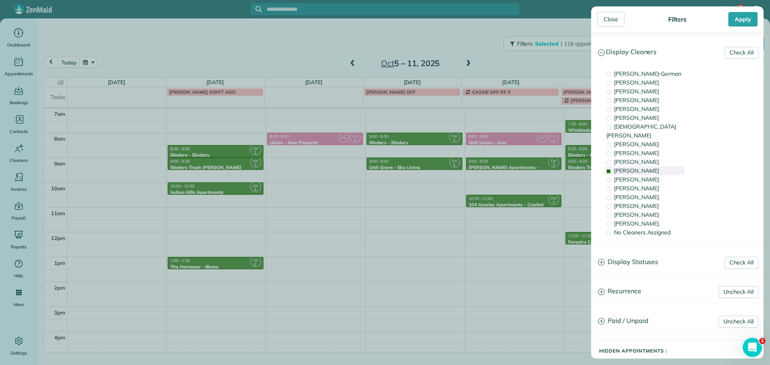
click at [647, 166] on div "Cyndi Holm" at bounding box center [645, 170] width 80 height 9
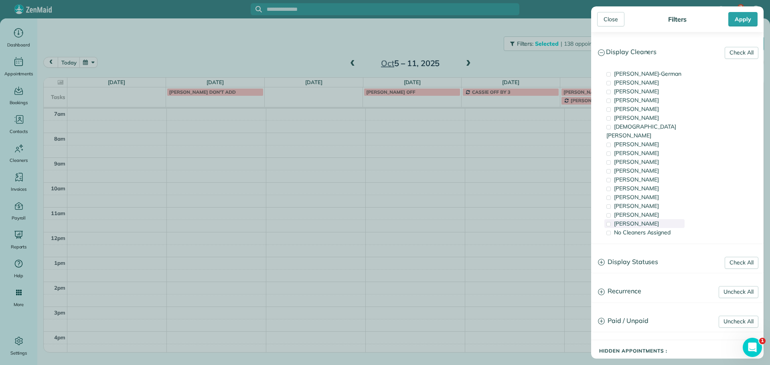
click at [646, 219] on div "Mayra Cota" at bounding box center [645, 223] width 80 height 9
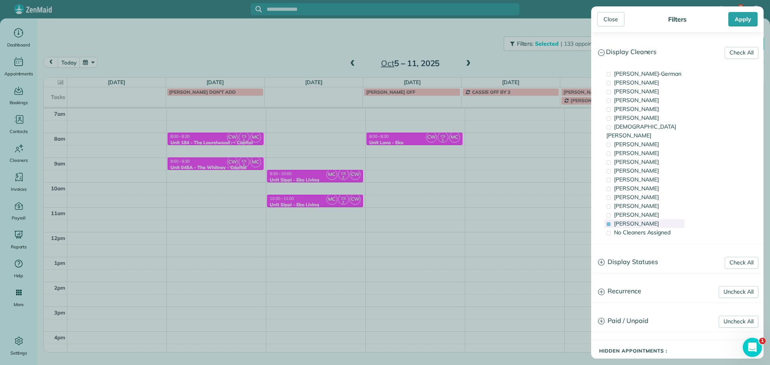
click at [646, 219] on div "Mayra Cota" at bounding box center [645, 223] width 80 height 9
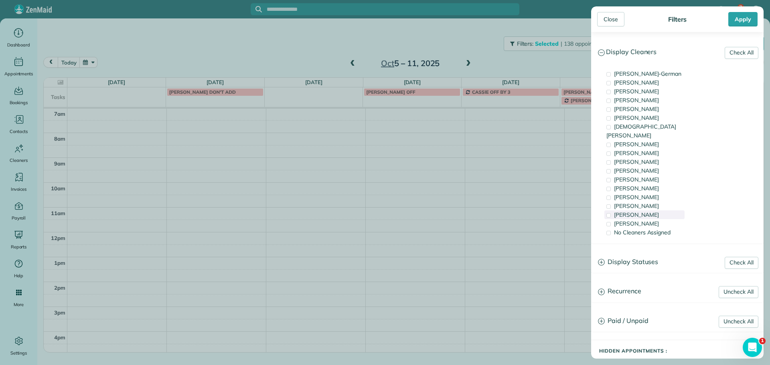
click at [646, 211] on span "Cristina Sainz" at bounding box center [636, 214] width 45 height 7
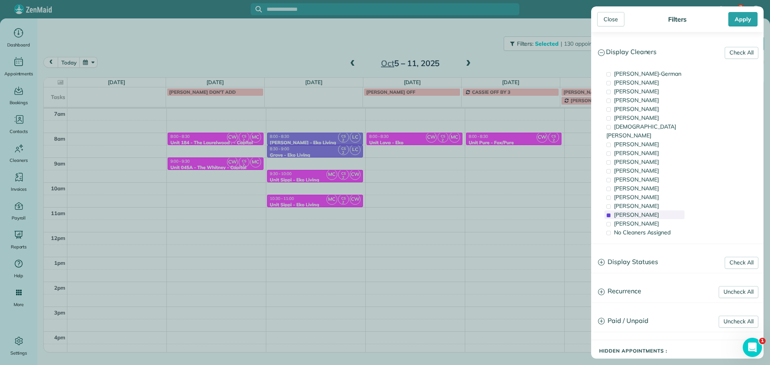
click at [646, 211] on span "Cristina Sainz" at bounding box center [636, 214] width 45 height 7
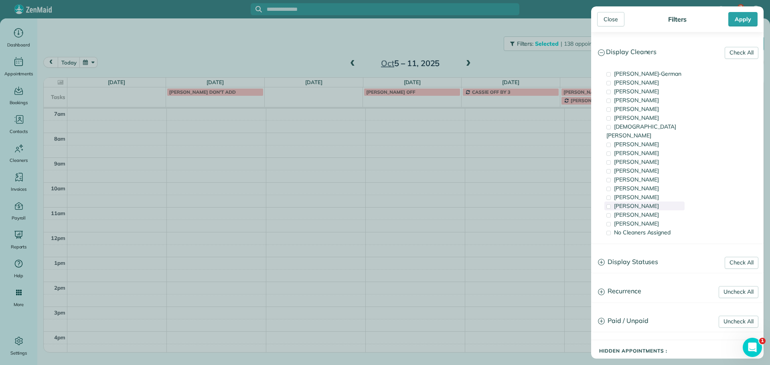
click at [646, 203] on span "Laura Chavez" at bounding box center [636, 206] width 45 height 7
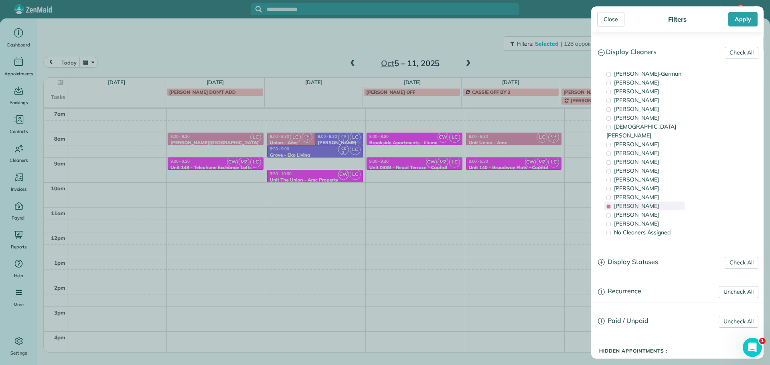
click at [646, 203] on span "Laura Chavez" at bounding box center [636, 206] width 45 height 7
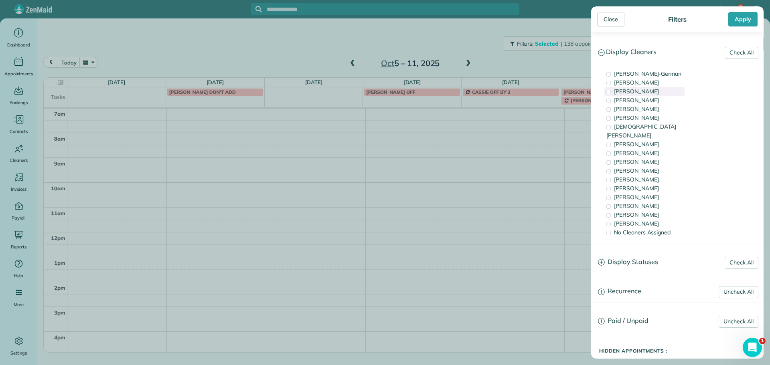
click at [663, 91] on div "Tawnya Reynolds" at bounding box center [645, 91] width 80 height 9
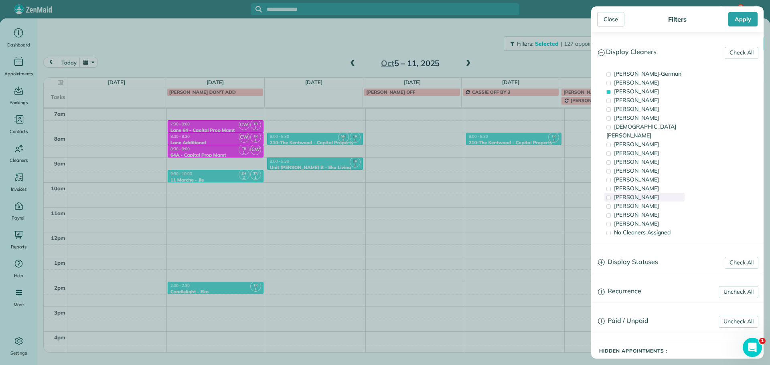
click at [642, 194] on span "Meralda Harris" at bounding box center [636, 197] width 45 height 7
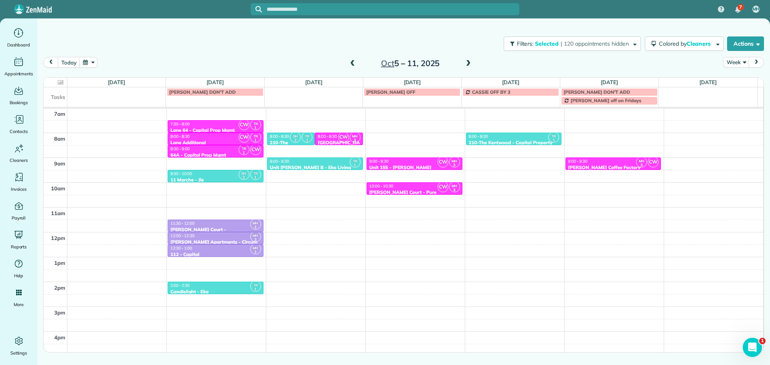
click at [417, 201] on div "Close Filters Apply Check All Display Cleaners Christina Wright-German Cassie F…" at bounding box center [385, 182] width 770 height 365
click at [356, 65] on span at bounding box center [352, 63] width 9 height 7
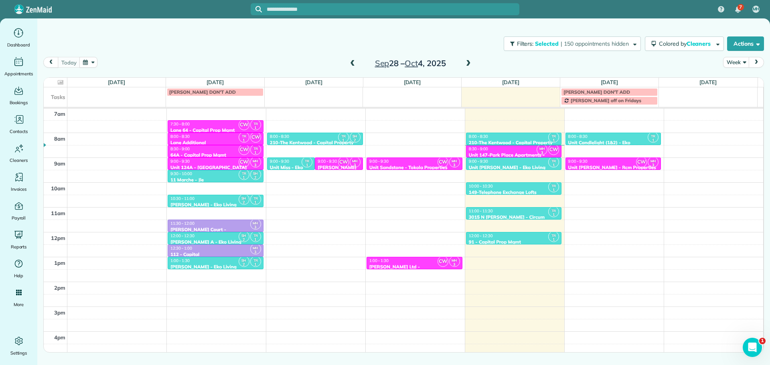
click at [620, 162] on div "9:00 - 9:30" at bounding box center [613, 161] width 91 height 5
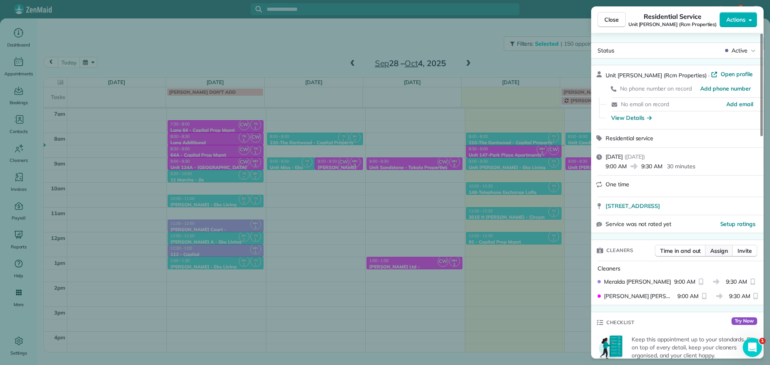
click at [719, 249] on span "Assign" at bounding box center [720, 251] width 18 height 8
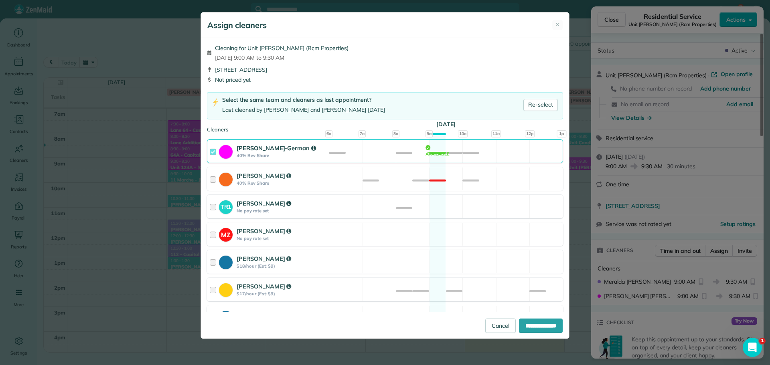
click at [490, 204] on div "TR1 Tawnya Reynolds No pay rate set Available" at bounding box center [385, 207] width 356 height 24
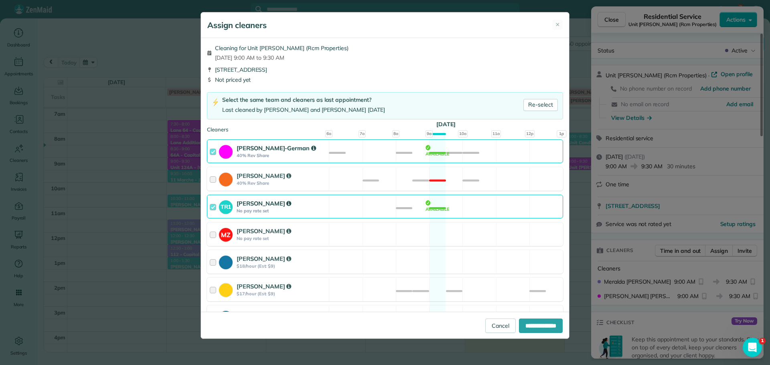
drag, startPoint x: 490, startPoint y: 152, endPoint x: 495, endPoint y: 207, distance: 55.6
click at [491, 152] on div "Christina Wright-German 40% Rev Share Available" at bounding box center [385, 152] width 356 height 24
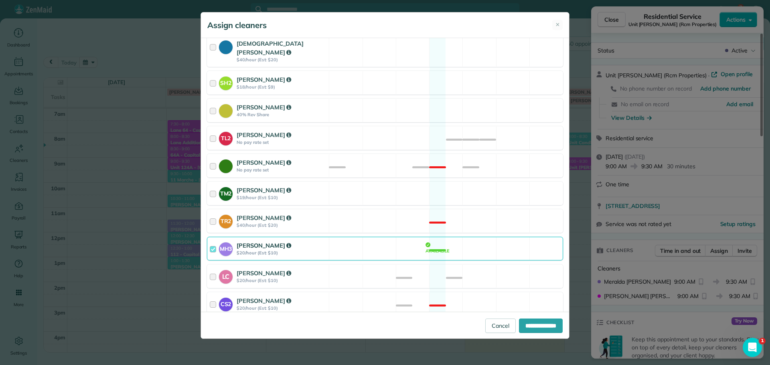
scroll to position [314, 0]
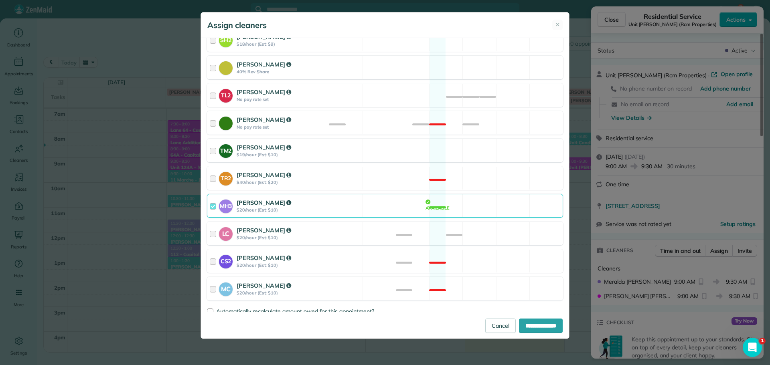
click at [464, 194] on div "MH3 Meralda Harris $20/hour (Est: $10) Available" at bounding box center [385, 206] width 356 height 24
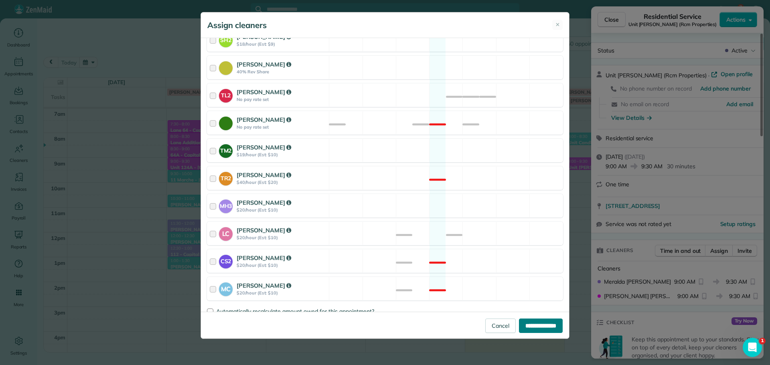
click at [533, 331] on input "**********" at bounding box center [541, 326] width 44 height 14
type input "**********"
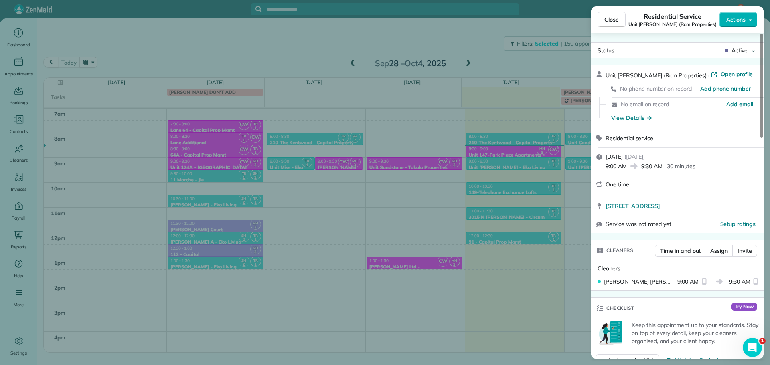
click at [556, 263] on div "Close Residential Service Unit Benford (Rcm Properties) Actions Status Active U…" at bounding box center [385, 182] width 770 height 365
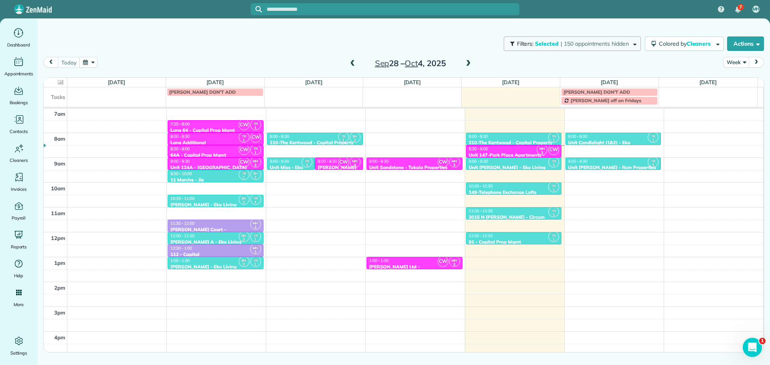
click at [620, 40] on button "Filters: Selected | 150 appointments hidden" at bounding box center [572, 44] width 137 height 14
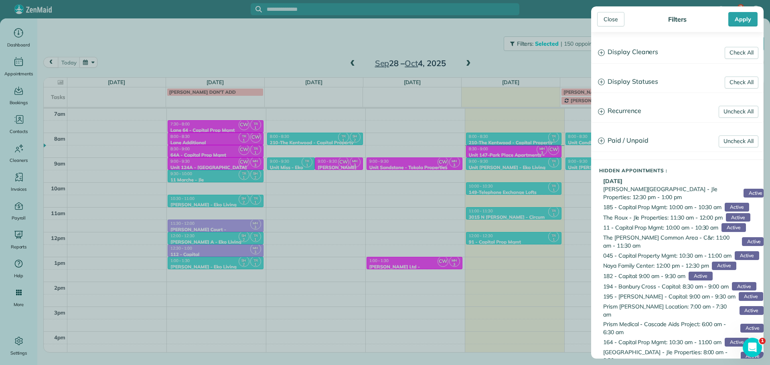
click at [639, 52] on h3 "Display Cleaners" at bounding box center [678, 52] width 172 height 20
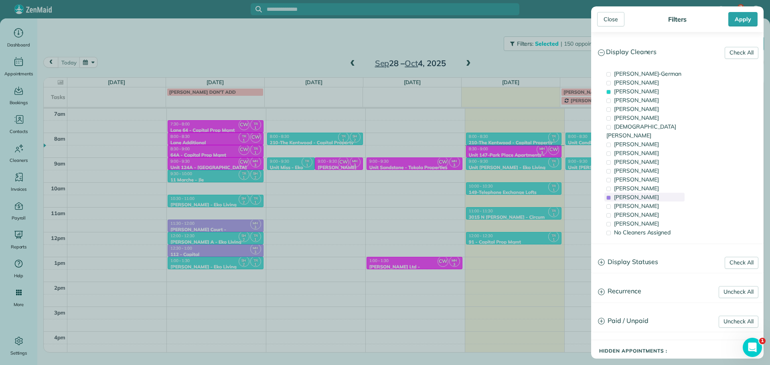
click at [651, 194] on span "Meralda Harris" at bounding box center [636, 197] width 45 height 7
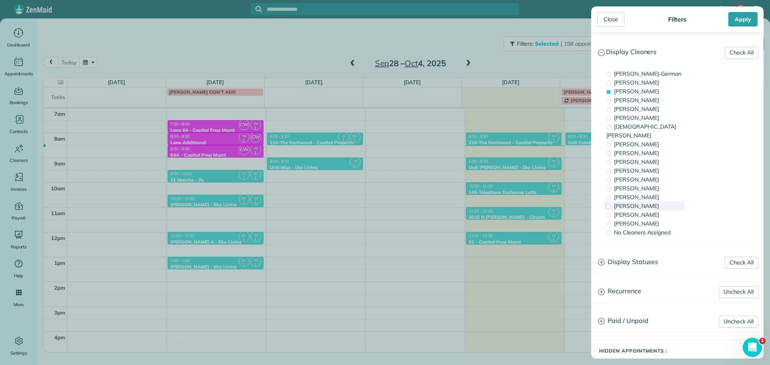
click at [649, 203] on span "Laura Chavez" at bounding box center [636, 206] width 45 height 7
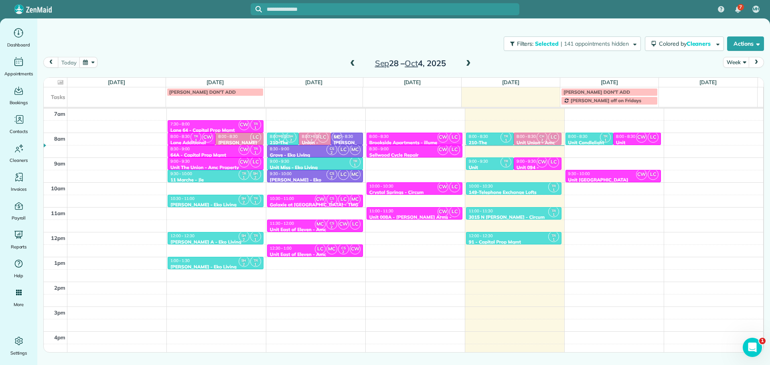
click at [568, 186] on div "Close Filters Apply Check All Display Cleaners Christina Wright-German Cassie F…" at bounding box center [385, 182] width 770 height 365
click at [599, 178] on div "Unit 156 - Jarrett Street Lofts - Capital" at bounding box center [613, 183] width 91 height 12
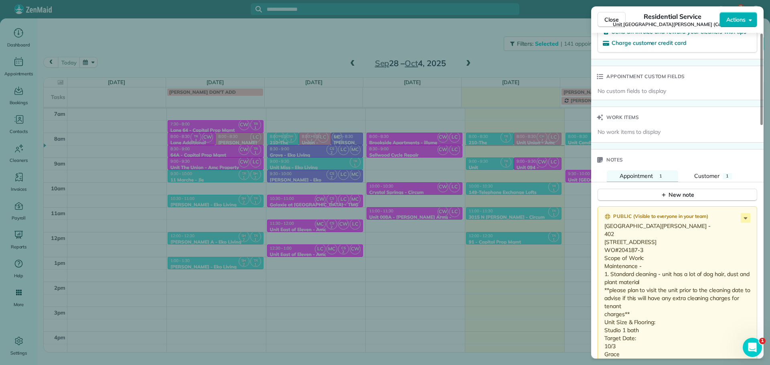
scroll to position [607, 0]
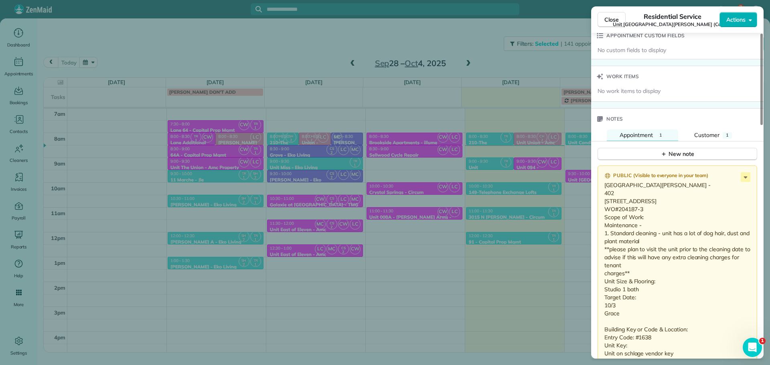
click at [571, 255] on div "Close Residential Service Unit 156 - Jarrett Street Lofts (Capital) Actions Sta…" at bounding box center [385, 182] width 770 height 365
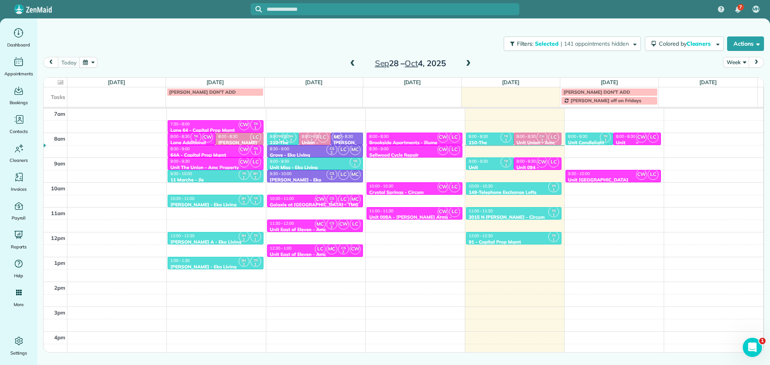
click at [640, 138] on span "CW" at bounding box center [641, 137] width 11 height 11
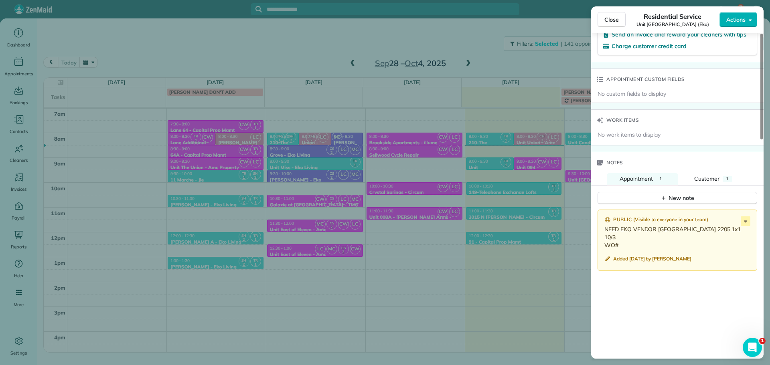
scroll to position [562, 0]
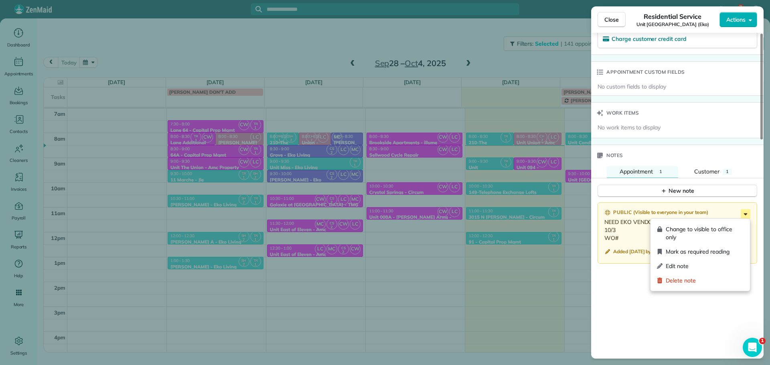
click at [747, 215] on icon at bounding box center [746, 214] width 4 height 2
click at [689, 268] on span "Edit note" at bounding box center [705, 266] width 78 height 8
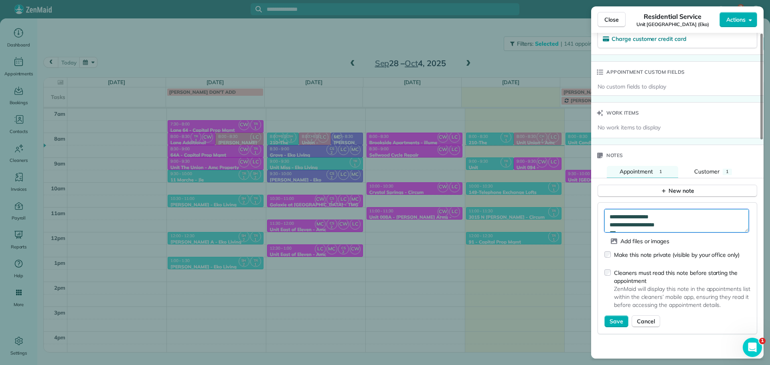
click at [644, 229] on textarea "**********" at bounding box center [677, 220] width 144 height 23
paste textarea "*********"
type textarea "**********"
click at [619, 318] on span "Save" at bounding box center [617, 322] width 14 height 8
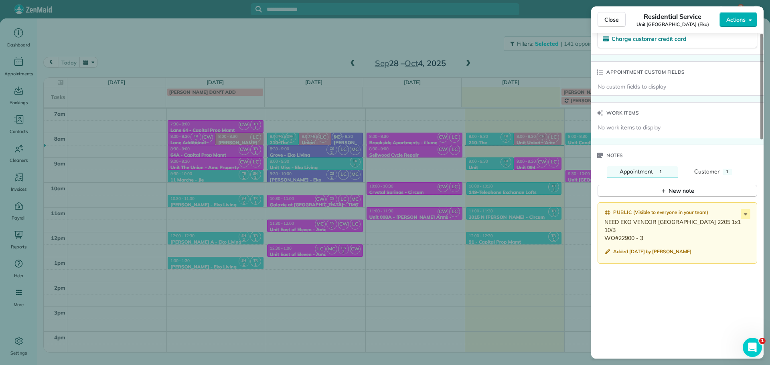
click at [558, 61] on div "Close Residential Service Unit Capitol Hill (Eko) Actions Status Active Unit Ca…" at bounding box center [385, 182] width 770 height 365
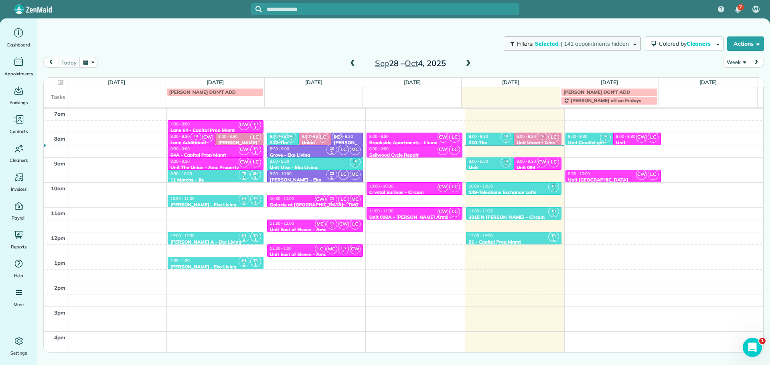
click at [587, 46] on span "| 141 appointments hidden" at bounding box center [595, 43] width 68 height 7
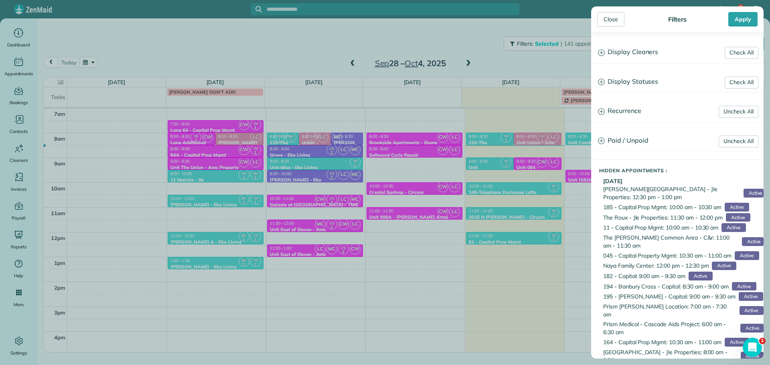
click at [636, 54] on h3 "Display Cleaners" at bounding box center [678, 52] width 172 height 20
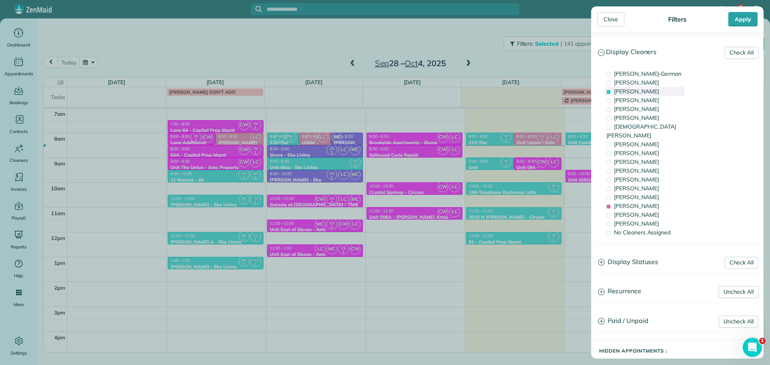
click at [641, 90] on span "Tawnya Reynolds" at bounding box center [636, 91] width 45 height 7
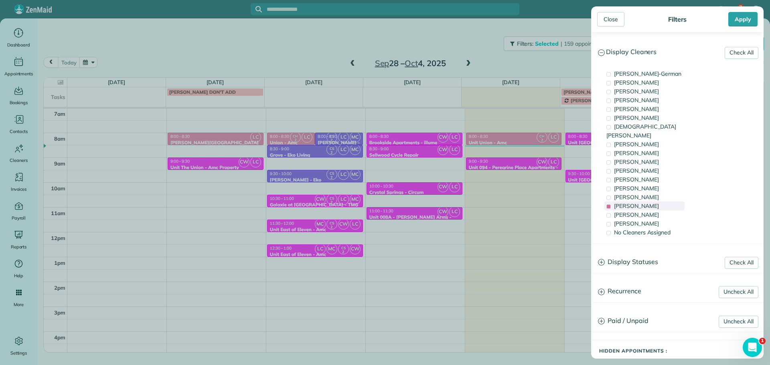
click at [655, 202] on div "Laura Chavez" at bounding box center [645, 206] width 80 height 9
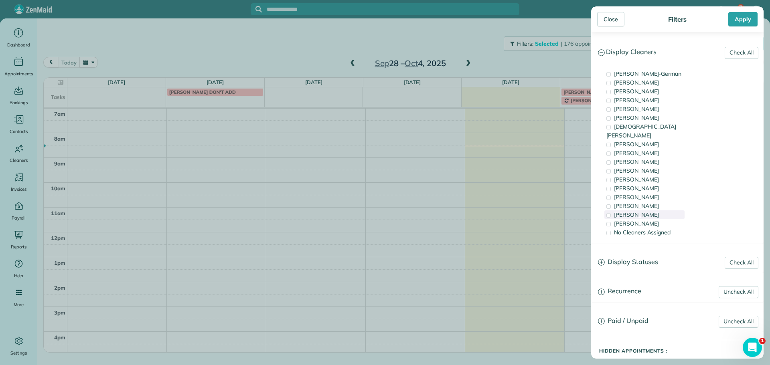
click at [655, 211] on div "Cristina Sainz" at bounding box center [645, 215] width 80 height 9
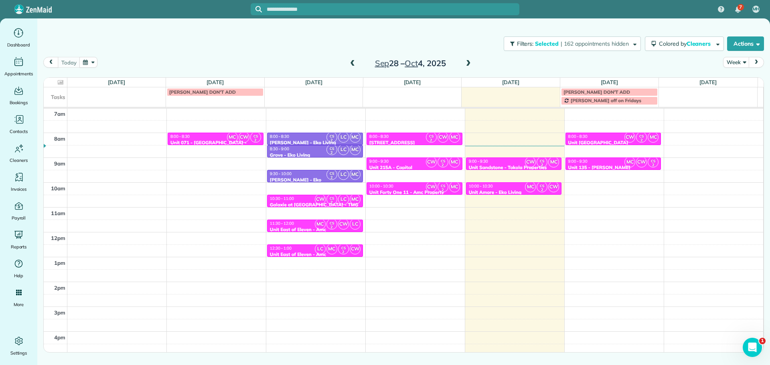
click at [560, 189] on div "Close Filters Apply Check All Display Cleaners Christina Wright-German Cassie F…" at bounding box center [385, 182] width 770 height 365
click at [607, 140] on div "Unit 156 - Jarrett Street Lofts - Capital" at bounding box center [613, 146] width 91 height 12
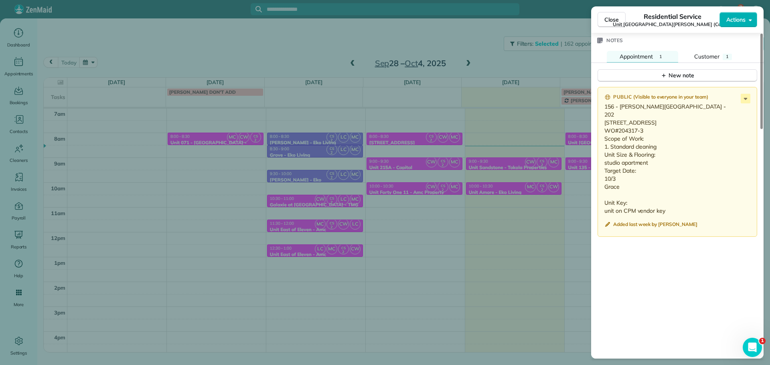
scroll to position [722, 0]
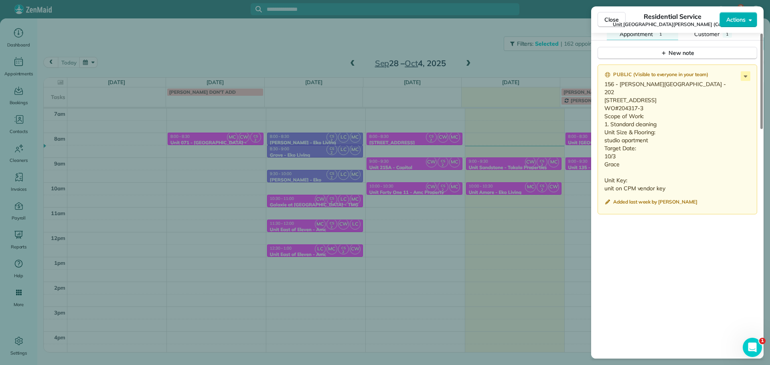
click at [570, 203] on div "Close Residential Service Unit 156 - Jarrett Street Lofts (Capital) Actions Sta…" at bounding box center [385, 182] width 770 height 365
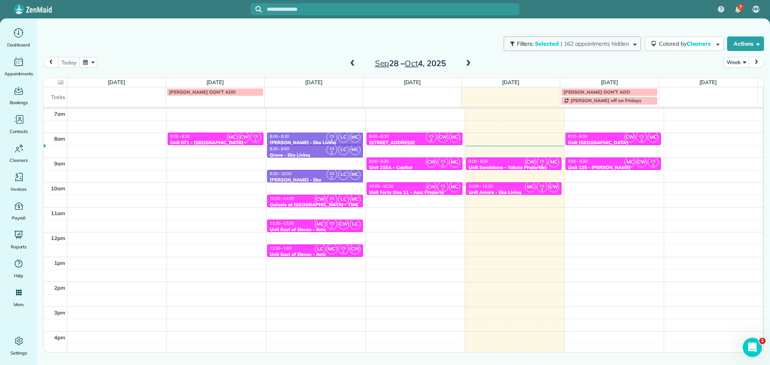
click at [611, 37] on button "Filters: Selected | 162 appointments hidden" at bounding box center [572, 44] width 137 height 14
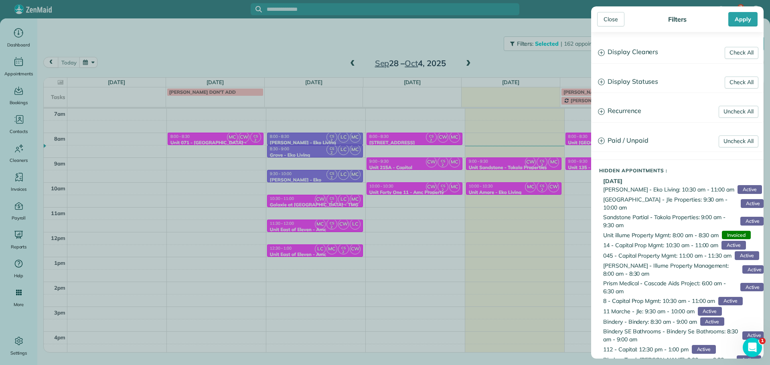
click at [648, 53] on h3 "Display Cleaners" at bounding box center [678, 52] width 172 height 20
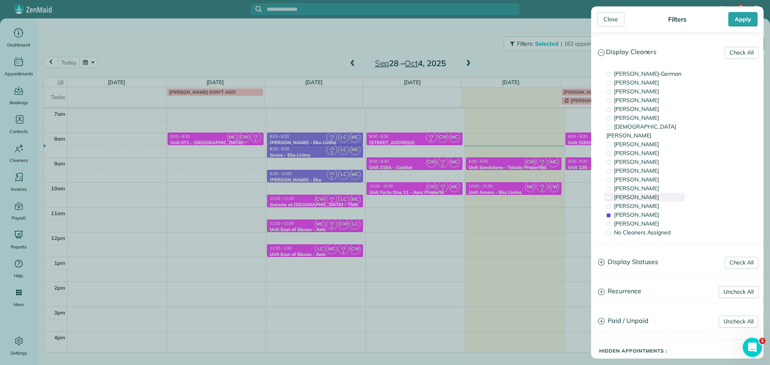
click at [648, 194] on span "Meralda Harris" at bounding box center [636, 197] width 45 height 7
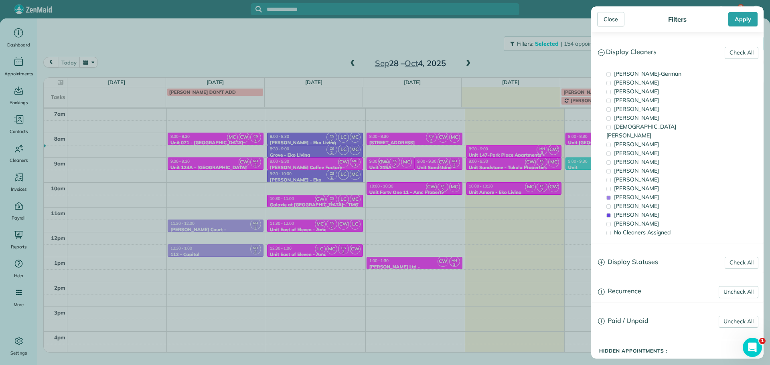
click at [589, 163] on aside "Close Filters Apply Check All Display Cleaners Christina Wright-German Cassie F…" at bounding box center [677, 182] width 185 height 365
click at [584, 152] on div "Close Filters Apply Check All Display Cleaners Christina Wright-German Cassie F…" at bounding box center [385, 182] width 770 height 365
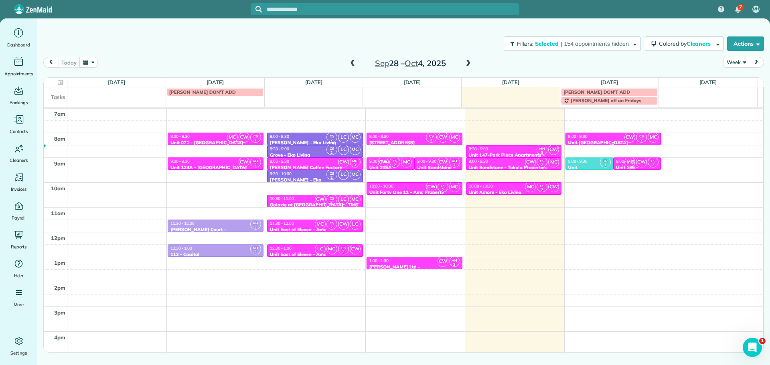
click at [594, 137] on div "8:00 - 8:30" at bounding box center [613, 136] width 91 height 5
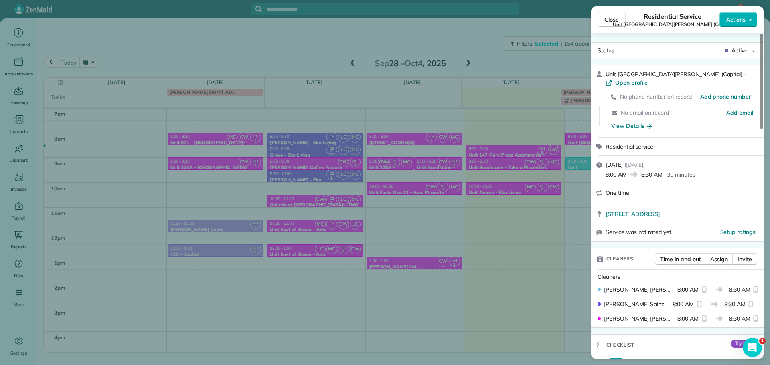
click at [565, 179] on div "Close Residential Service Unit 156 - Jarrett Street Lofts (Capital) Actions Sta…" at bounding box center [385, 182] width 770 height 365
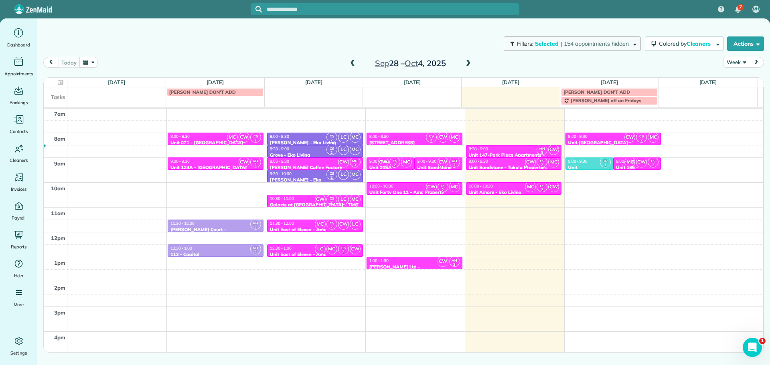
click at [610, 44] on span "| 154 appointments hidden" at bounding box center [595, 43] width 68 height 7
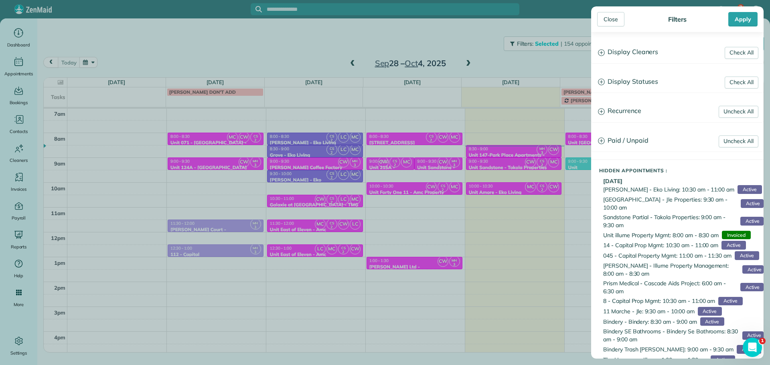
click at [634, 54] on h3 "Display Cleaners" at bounding box center [678, 52] width 172 height 20
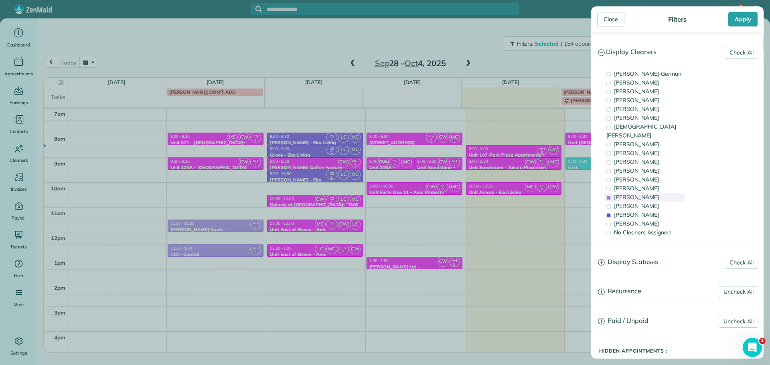
click at [638, 194] on span "Meralda Harris" at bounding box center [636, 197] width 45 height 7
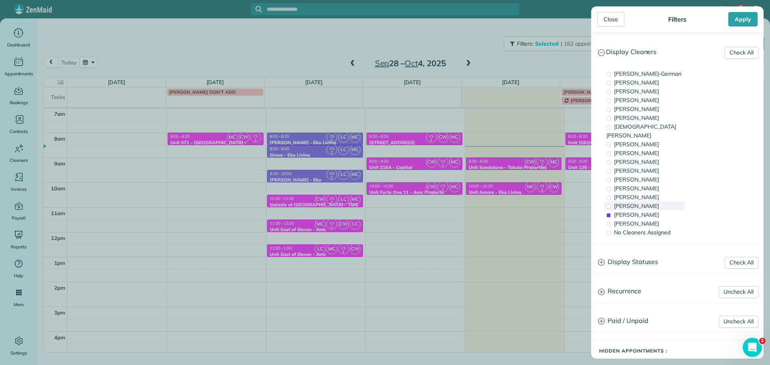
click at [643, 203] on span "Laura Chavez" at bounding box center [636, 206] width 45 height 7
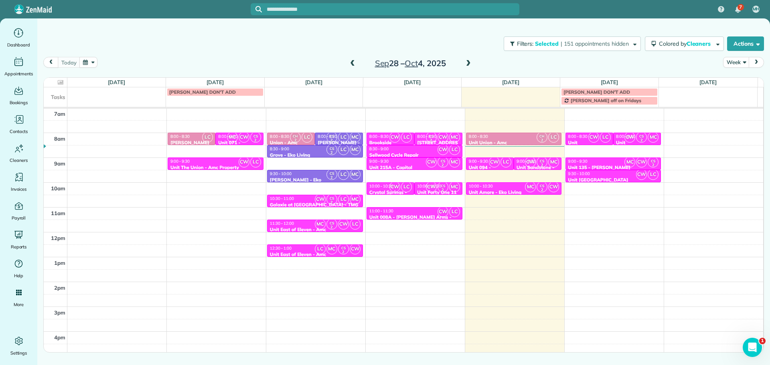
click at [543, 170] on div "Close Filters Apply Check All Display Cleaners Christina Wright-German Cassie F…" at bounding box center [385, 182] width 770 height 365
click at [586, 174] on div "9:30 - 10:00" at bounding box center [613, 173] width 91 height 5
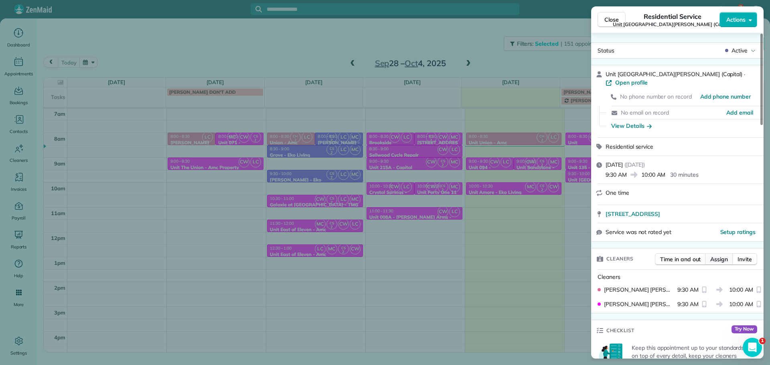
click at [723, 256] on button "Assign" at bounding box center [719, 260] width 28 height 12
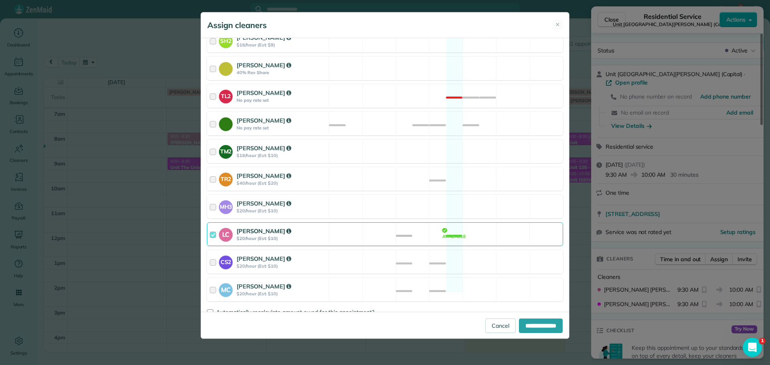
scroll to position [314, 0]
click at [491, 222] on div "LC Laura Chavez $20/hour (Est: $10) Available" at bounding box center [385, 234] width 356 height 24
drag, startPoint x: 491, startPoint y: 250, endPoint x: 491, endPoint y: 271, distance: 20.5
click at [491, 251] on div "CS2 Cristina Sainz $20/hour (Est: $10) Available" at bounding box center [385, 262] width 356 height 24
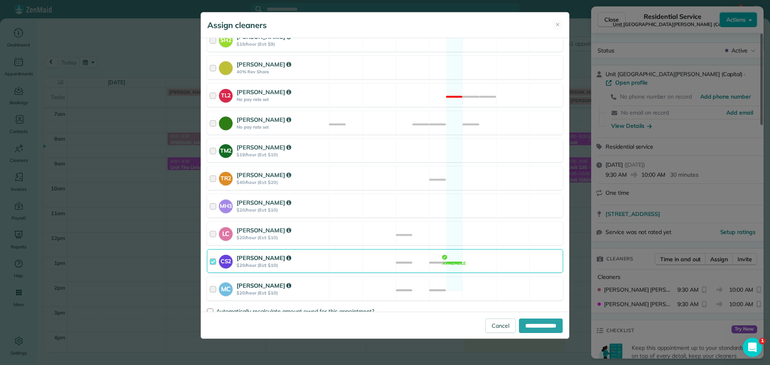
click at [491, 277] on div "MC Mayra Cota $20/hour (Est: $10) Available" at bounding box center [385, 289] width 356 height 24
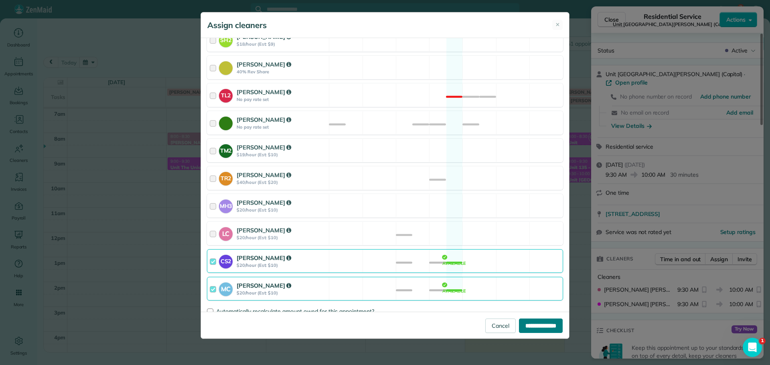
click at [525, 323] on input "**********" at bounding box center [541, 326] width 44 height 14
type input "**********"
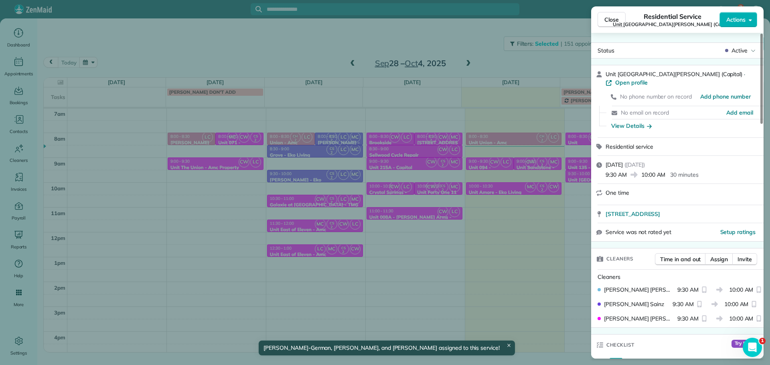
click at [528, 247] on div "Close Residential Service Unit 156 - Jarrett Street Lofts (Capital) Actions Sta…" at bounding box center [385, 182] width 770 height 365
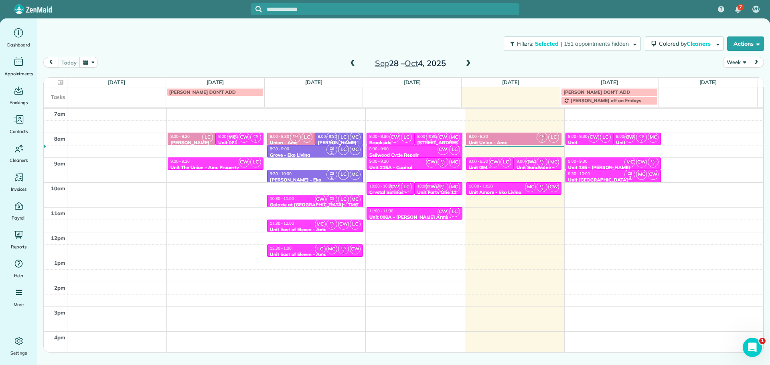
click at [612, 163] on div "9:00 - 9:30" at bounding box center [613, 161] width 91 height 5
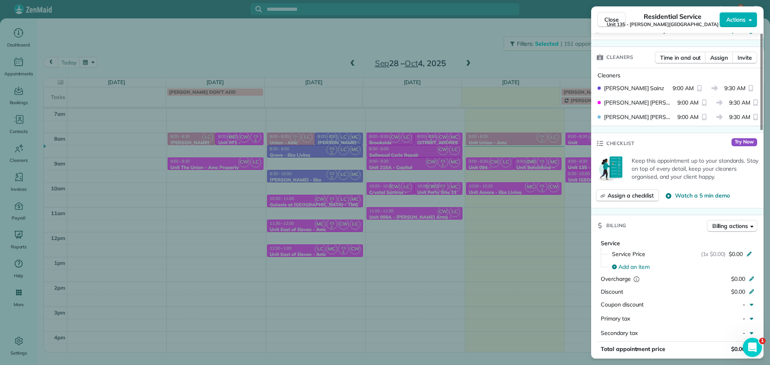
scroll to position [160, 0]
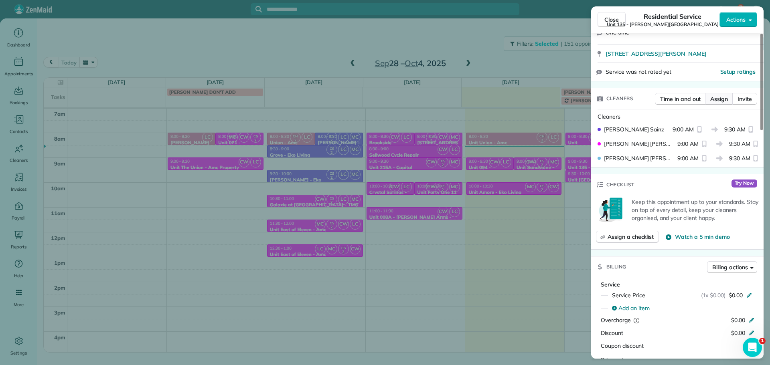
click at [725, 95] on span "Assign" at bounding box center [720, 99] width 18 height 8
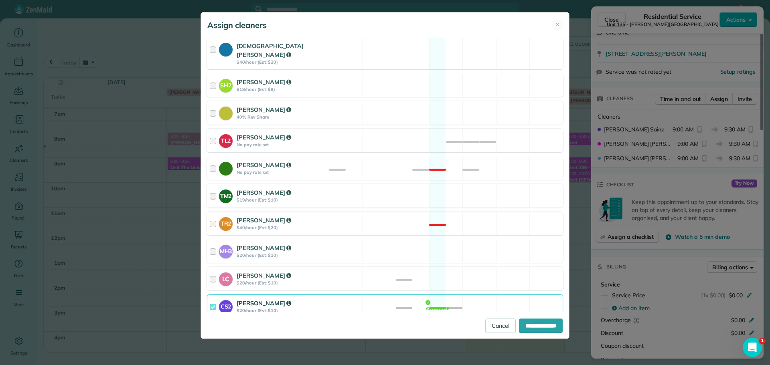
scroll to position [280, 0]
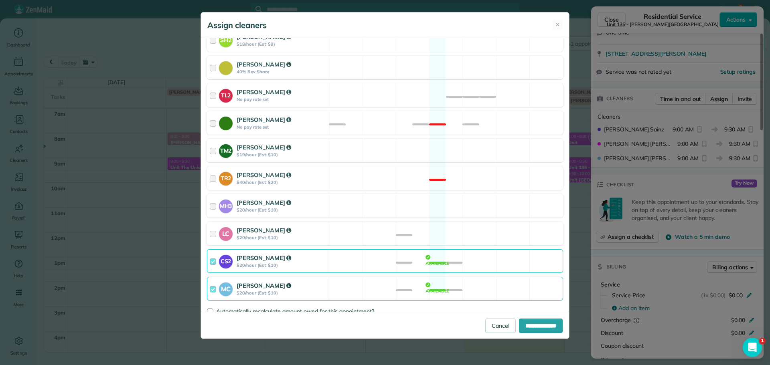
click at [483, 250] on div "CS2 Cristina Sainz $20/hour (Est: $10) Available" at bounding box center [385, 262] width 356 height 24
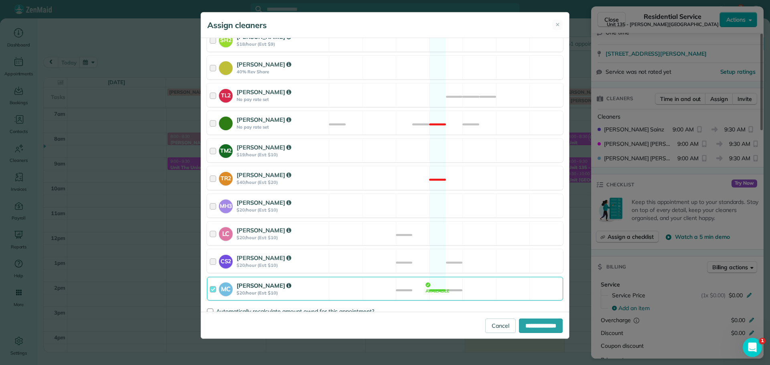
click at [487, 277] on div "MC Mayra Cota $20/hour (Est: $10) Available" at bounding box center [385, 289] width 356 height 24
click at [484, 223] on div "LC Laura Chavez $20/hour (Est: $10) Available" at bounding box center [385, 234] width 356 height 24
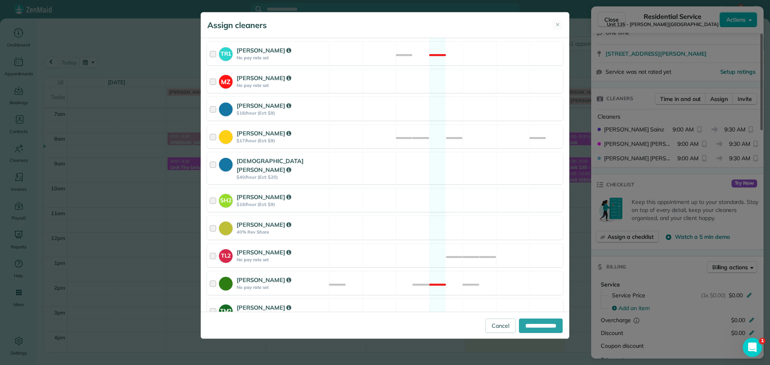
scroll to position [0, 0]
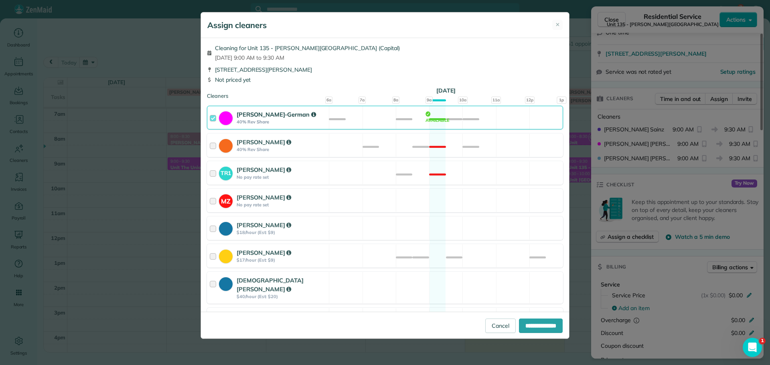
click at [538, 338] on div "**********" at bounding box center [385, 325] width 368 height 27
click at [541, 322] on input "**********" at bounding box center [541, 326] width 44 height 14
type input "**********"
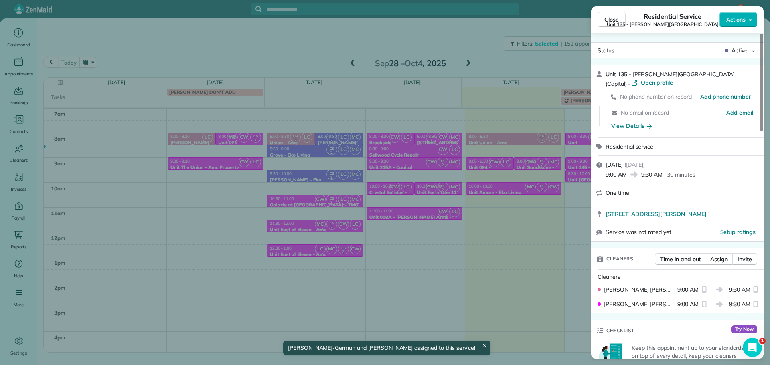
click at [536, 263] on div "Close Residential Service Unit 135 - Corbett Landing (Capital) Actions Status A…" at bounding box center [385, 182] width 770 height 365
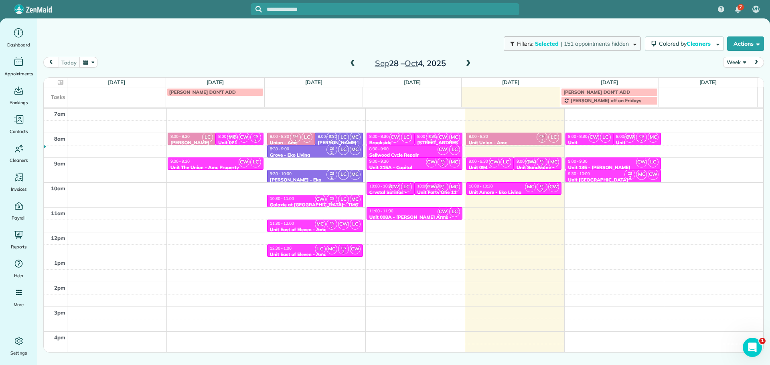
click at [601, 45] on span "| 151 appointments hidden" at bounding box center [595, 43] width 68 height 7
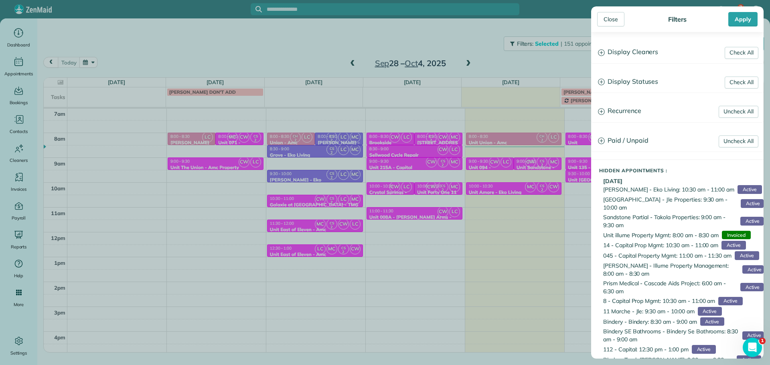
click at [616, 50] on h3 "Display Cleaners" at bounding box center [678, 52] width 172 height 20
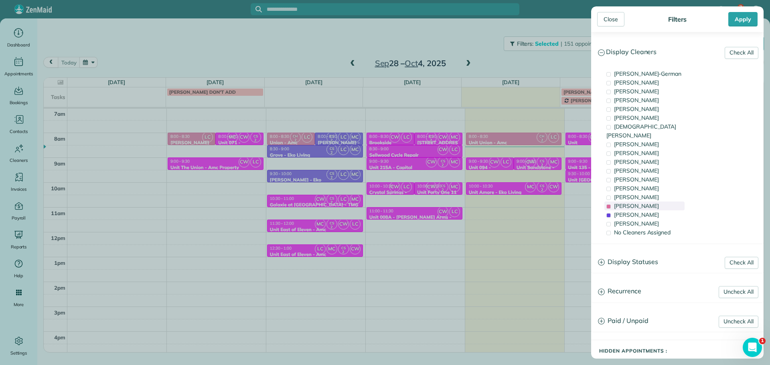
click at [627, 203] on span "Laura Chavez" at bounding box center [636, 206] width 45 height 7
click at [631, 211] on span "Cristina Sainz" at bounding box center [636, 214] width 45 height 7
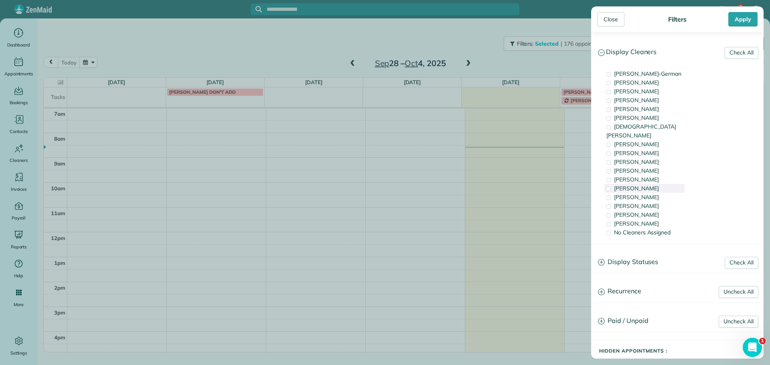
click at [635, 185] on span "Tammi Rue" at bounding box center [636, 188] width 45 height 7
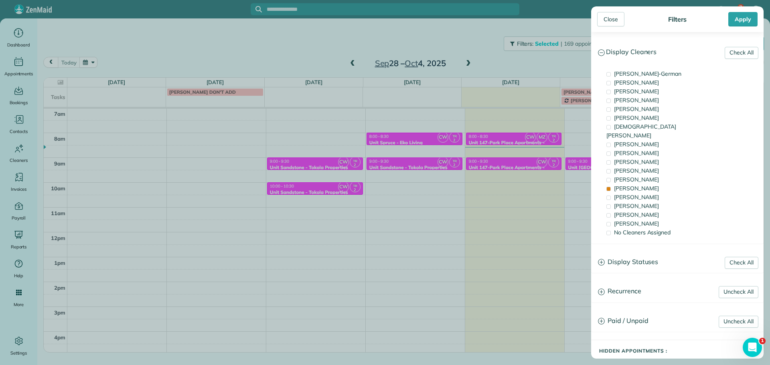
click at [542, 171] on div "Close Filters Apply Check All Display Cleaners Christina Wright-German Cassie F…" at bounding box center [385, 182] width 770 height 365
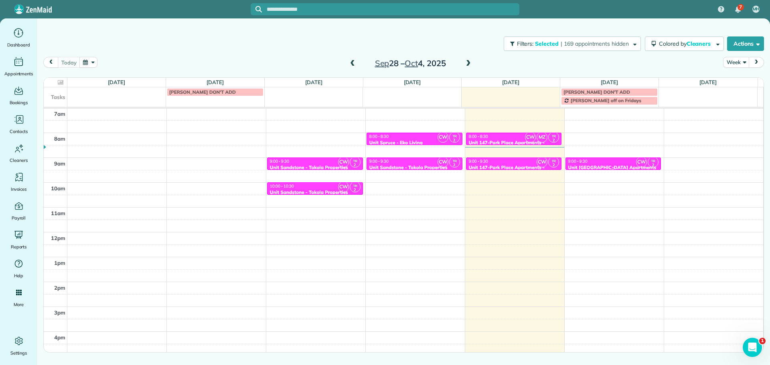
click at [599, 163] on div "9:00 - 9:30" at bounding box center [613, 161] width 91 height 5
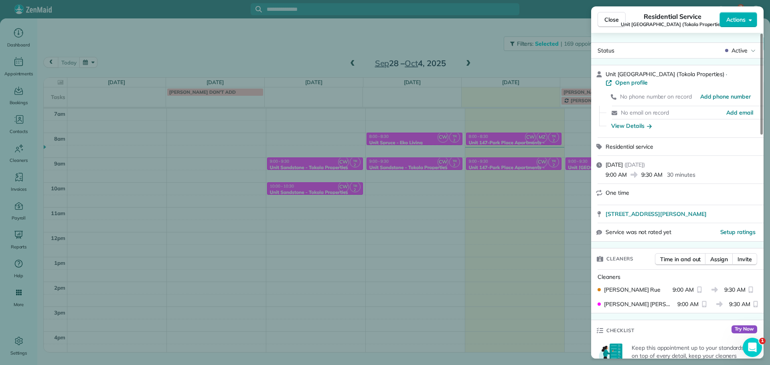
click at [563, 128] on div "Close Residential Service Unit Cascadia Village Apartments (Tokola Properties) …" at bounding box center [385, 182] width 770 height 365
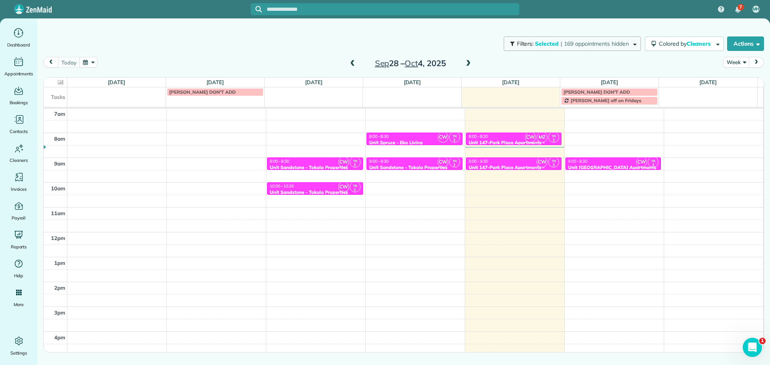
click at [565, 42] on span "| 169 appointments hidden" at bounding box center [595, 43] width 68 height 7
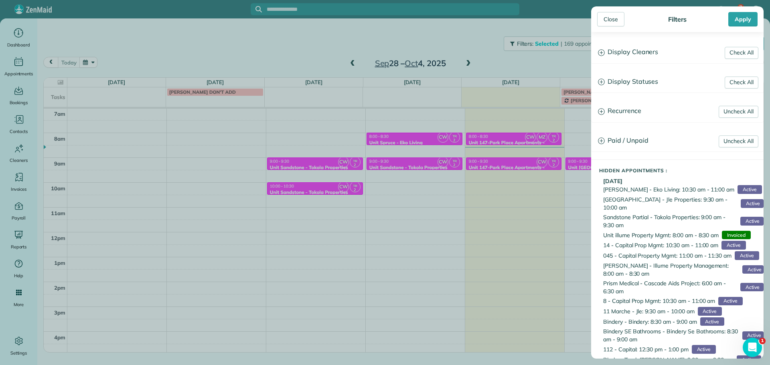
click at [638, 56] on h3 "Display Cleaners" at bounding box center [678, 52] width 172 height 20
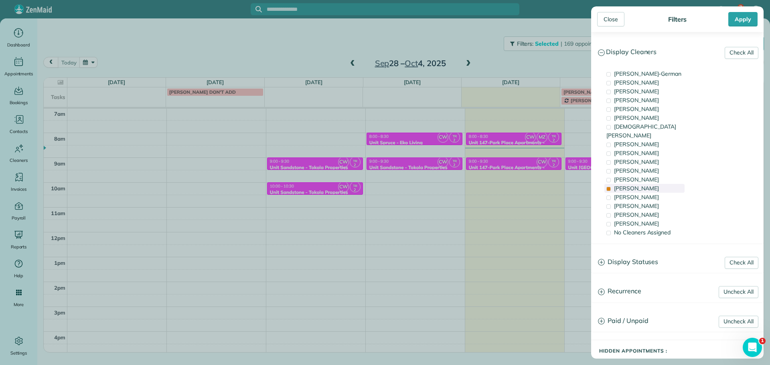
click at [636, 185] on span "Tammi Rue" at bounding box center [636, 188] width 45 height 7
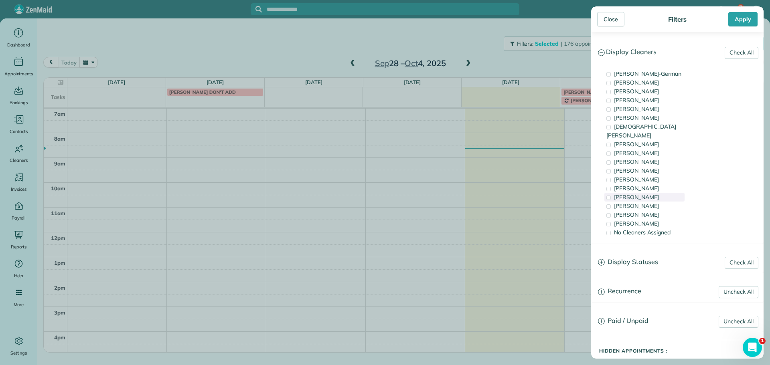
click at [645, 194] on span "Meralda Harris" at bounding box center [636, 197] width 45 height 7
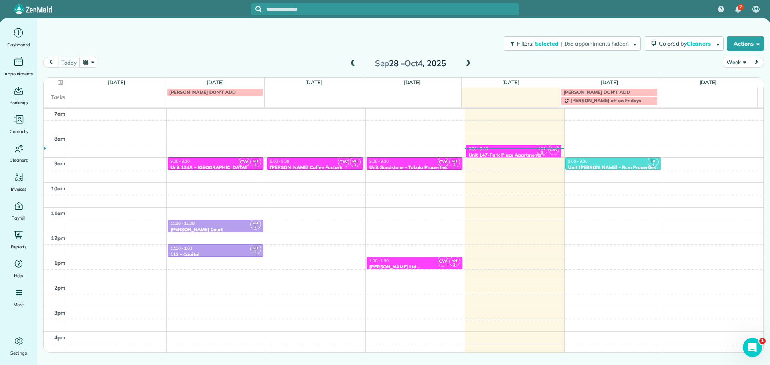
click at [522, 160] on div "Close Filters Apply Check All Display Cleaners Christina Wright-German Cassie F…" at bounding box center [385, 182] width 770 height 365
click at [597, 161] on div "9:00 - 9:30" at bounding box center [613, 161] width 91 height 5
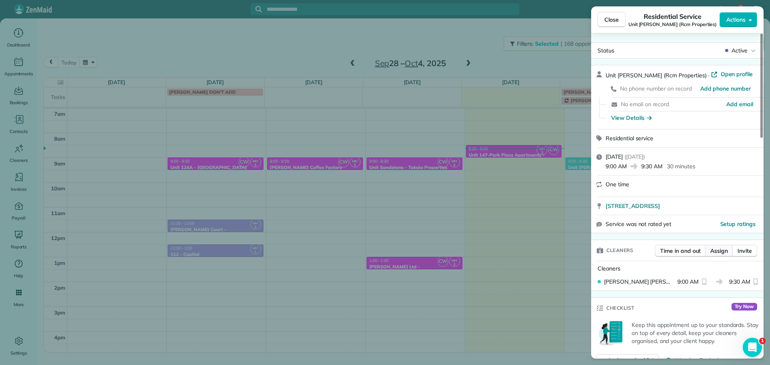
click at [724, 248] on span "Assign" at bounding box center [720, 251] width 18 height 8
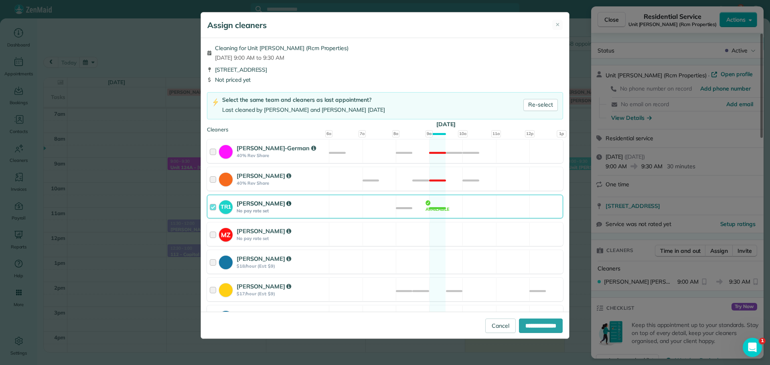
click at [423, 204] on div "TR1 Tawnya Reynolds No pay rate set Available" at bounding box center [385, 207] width 356 height 24
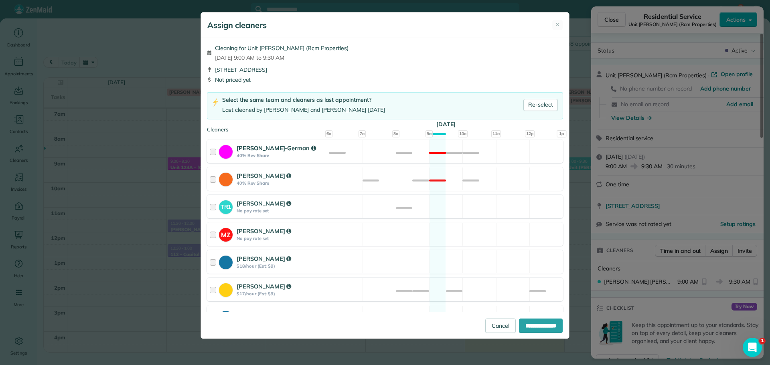
click at [435, 155] on div "Christina Wright-German 40% Rev Share Not available" at bounding box center [385, 152] width 356 height 24
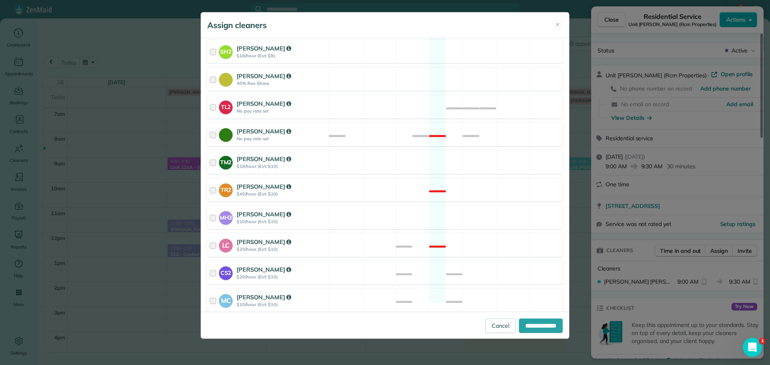
scroll to position [314, 0]
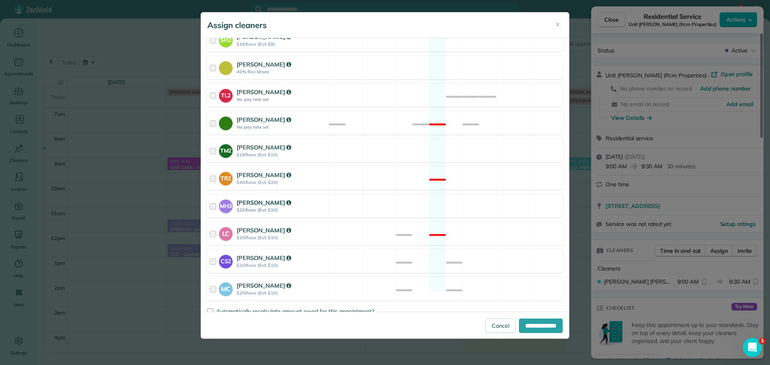
click at [498, 200] on div "MH3 Meralda Harris $20/hour (Est: $10) Available" at bounding box center [385, 206] width 356 height 24
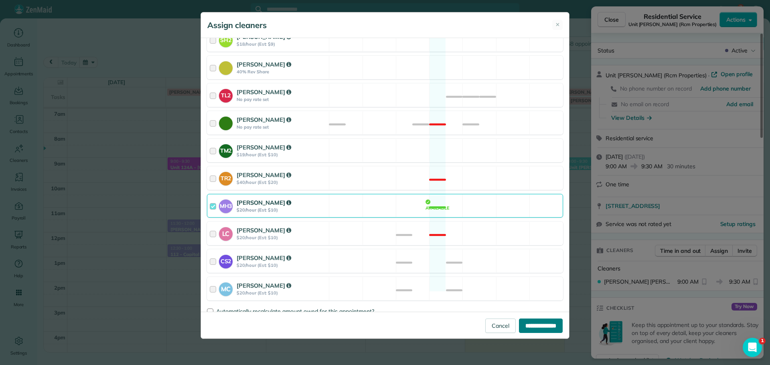
click at [542, 324] on input "**********" at bounding box center [541, 326] width 44 height 14
type input "**********"
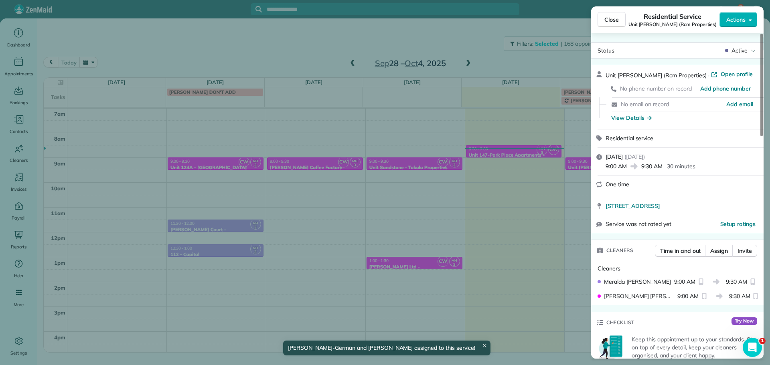
click at [499, 231] on div "Close Residential Service Unit Benford (Rcm Properties) Actions Status Active U…" at bounding box center [385, 182] width 770 height 365
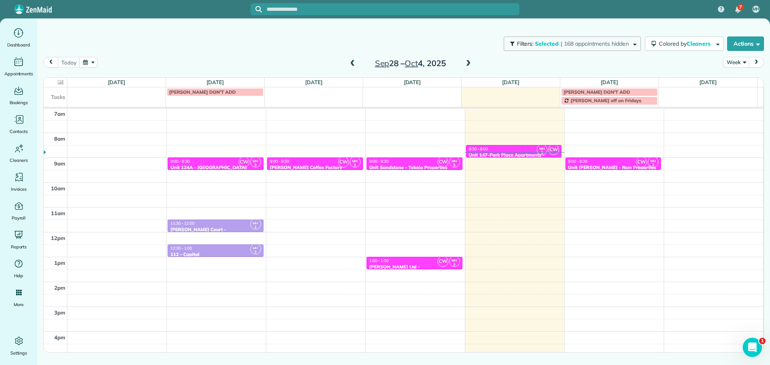
click at [576, 42] on span "| 168 appointments hidden" at bounding box center [595, 43] width 68 height 7
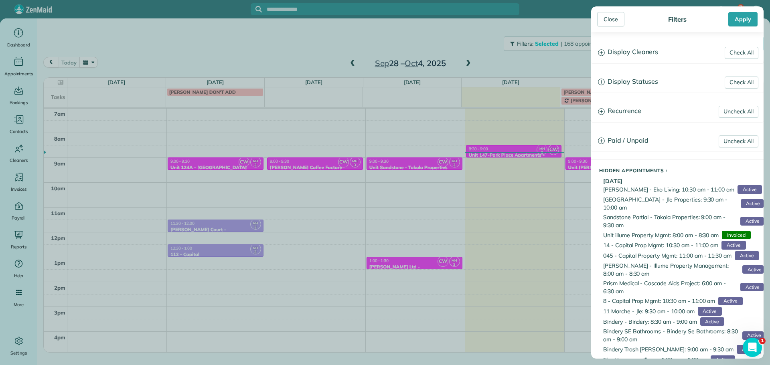
click at [626, 57] on h3 "Display Cleaners" at bounding box center [678, 52] width 172 height 20
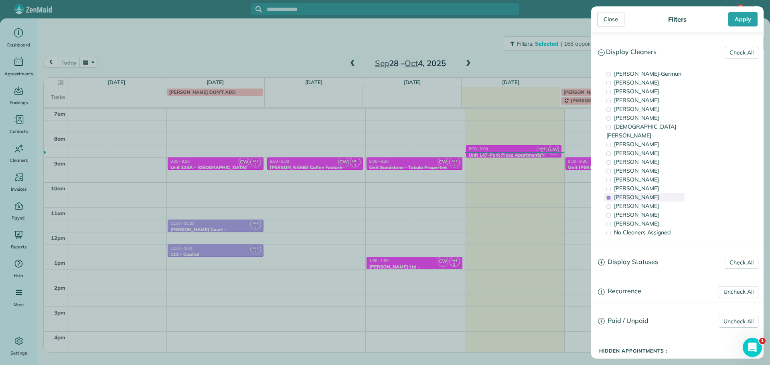
click at [649, 194] on span "Meralda Harris" at bounding box center [636, 197] width 45 height 7
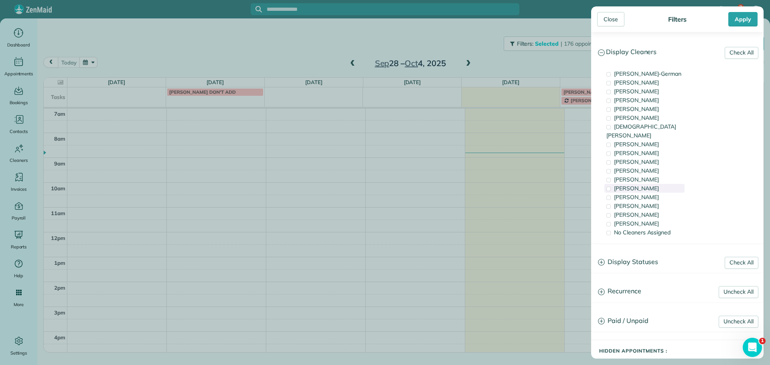
click at [651, 184] on div "Tammi Rue" at bounding box center [645, 188] width 80 height 9
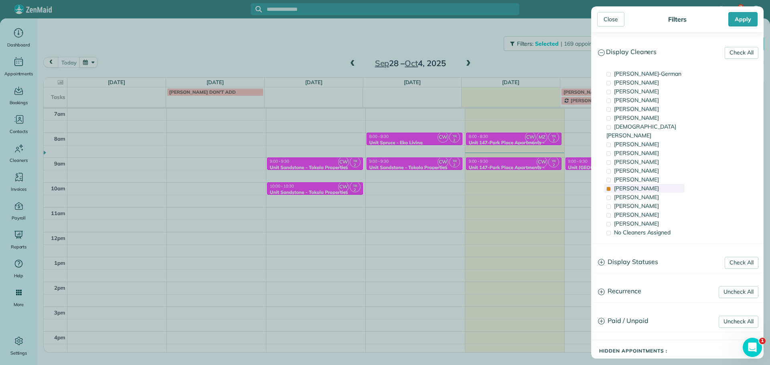
click at [651, 184] on div "Tammi Rue" at bounding box center [645, 188] width 80 height 9
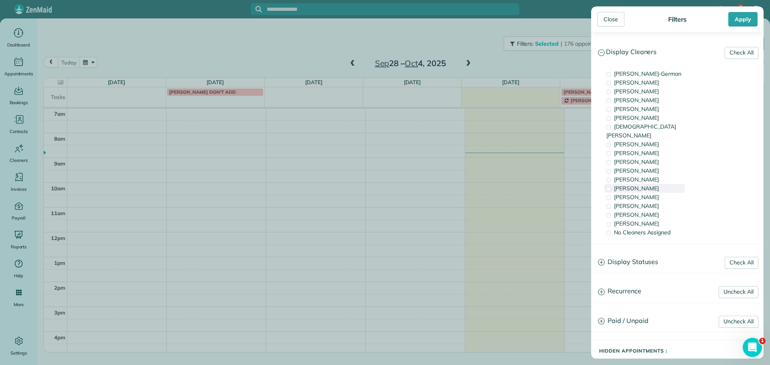
click at [651, 184] on div "Tammi Rue" at bounding box center [645, 188] width 80 height 9
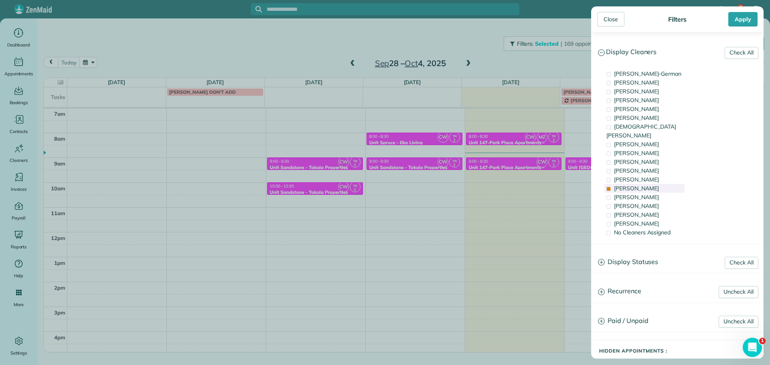
click at [651, 184] on div "Tammi Rue" at bounding box center [645, 188] width 80 height 9
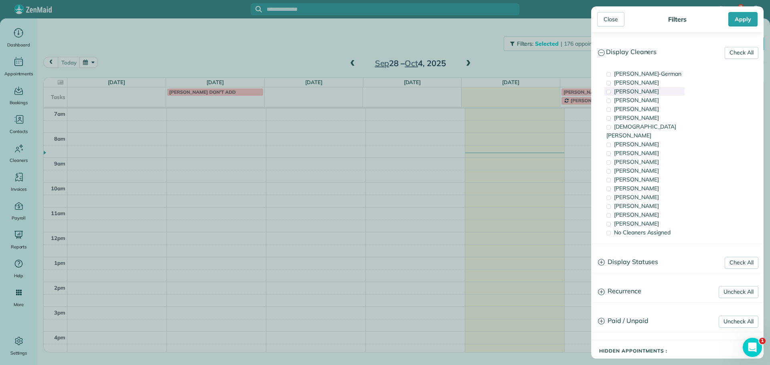
click at [677, 87] on div "Tawnya Reynolds" at bounding box center [645, 91] width 80 height 9
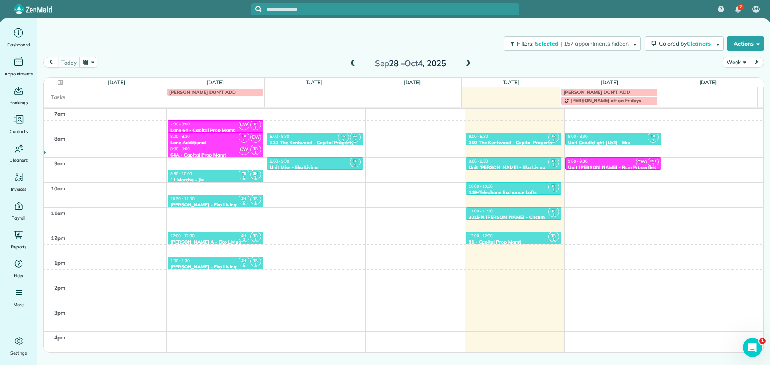
click at [534, 67] on div "Close Filters Apply Check All Display Cleaners Christina Wright-German Cassie F…" at bounding box center [385, 182] width 770 height 365
click at [463, 64] on div "Sep 28 – Oct 4, 2025" at bounding box center [410, 63] width 128 height 13
click at [466, 64] on span at bounding box center [468, 63] width 9 height 7
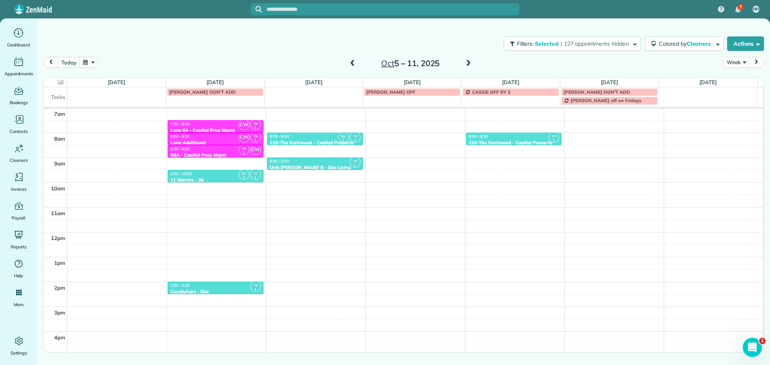
click at [402, 89] on link "TAWNYA OFF" at bounding box center [412, 92] width 97 height 8
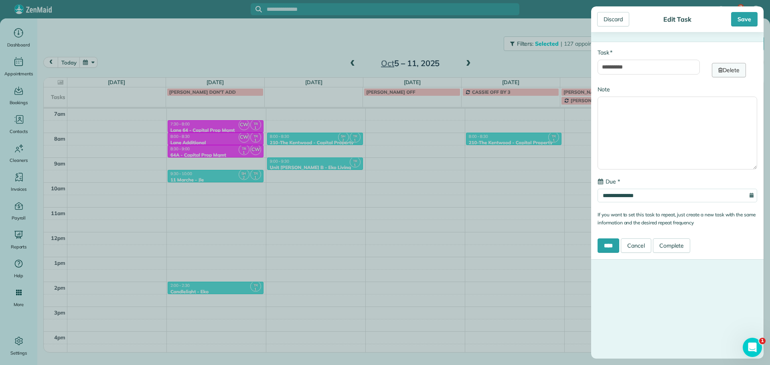
click at [721, 70] on link "Delete" at bounding box center [729, 70] width 34 height 14
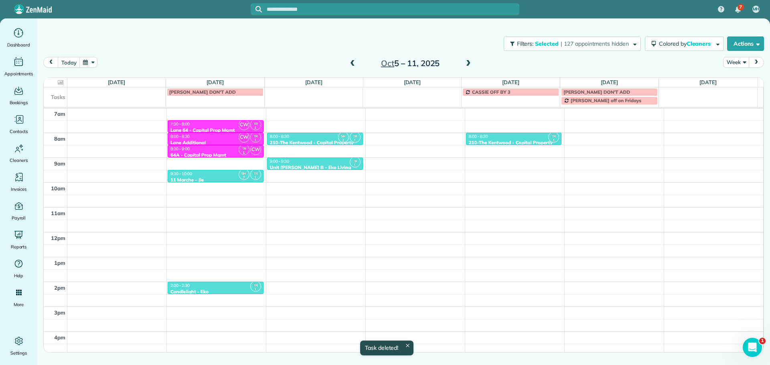
click at [457, 32] on div "Filters: Selected | 127 appointments hidden Colored by Cleaners Color by Cleane…" at bounding box center [403, 43] width 733 height 26
click at [351, 67] on span at bounding box center [352, 64] width 9 height 12
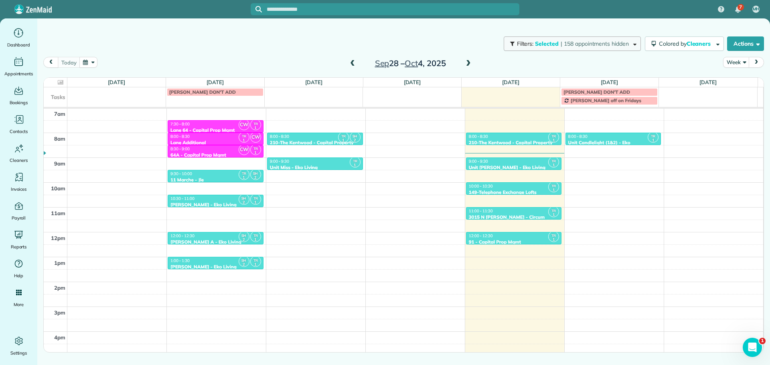
click at [569, 40] on span "| 158 appointments hidden" at bounding box center [595, 43] width 68 height 7
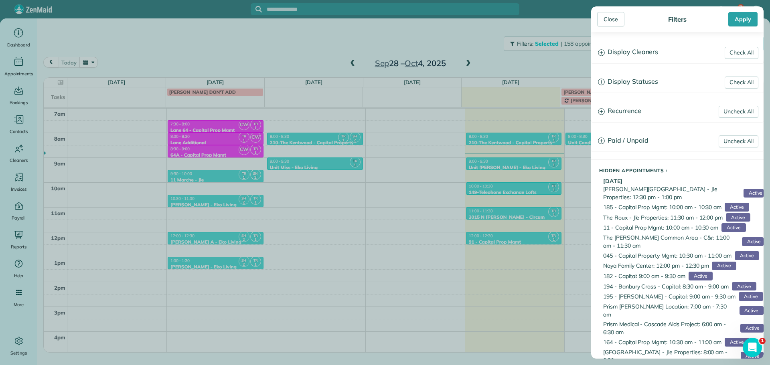
click at [644, 56] on h3 "Display Cleaners" at bounding box center [678, 52] width 172 height 20
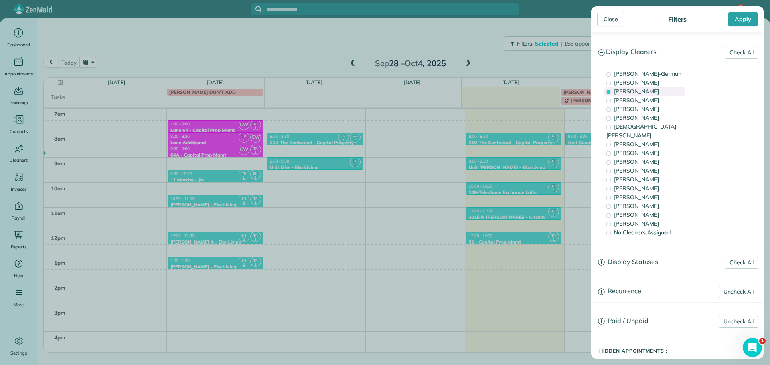
click at [648, 91] on span "Tawnya Reynolds" at bounding box center [636, 91] width 45 height 7
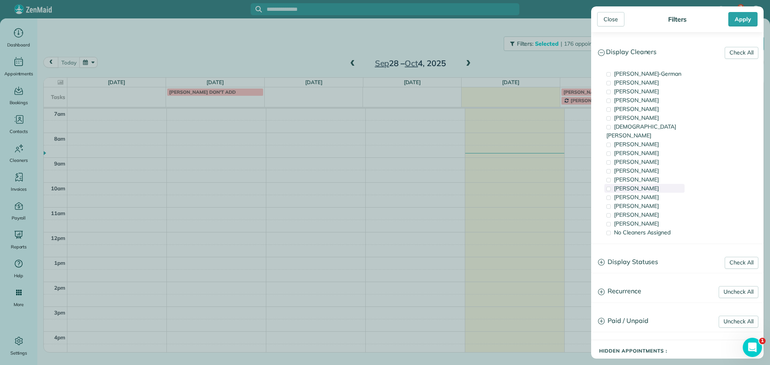
click at [660, 184] on div "Tammi Rue" at bounding box center [645, 188] width 80 height 9
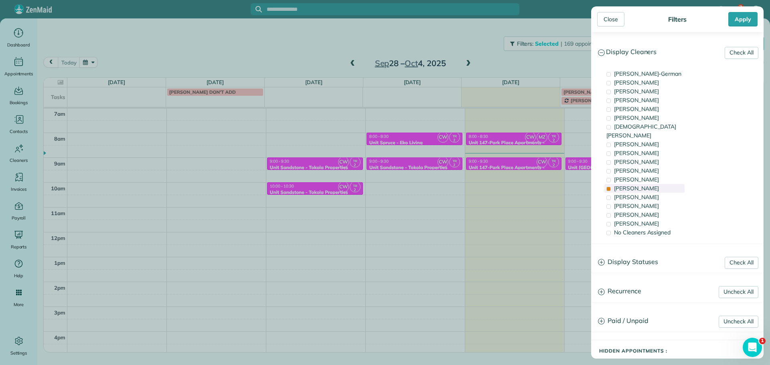
click at [660, 184] on div "Tammi Rue" at bounding box center [645, 188] width 80 height 9
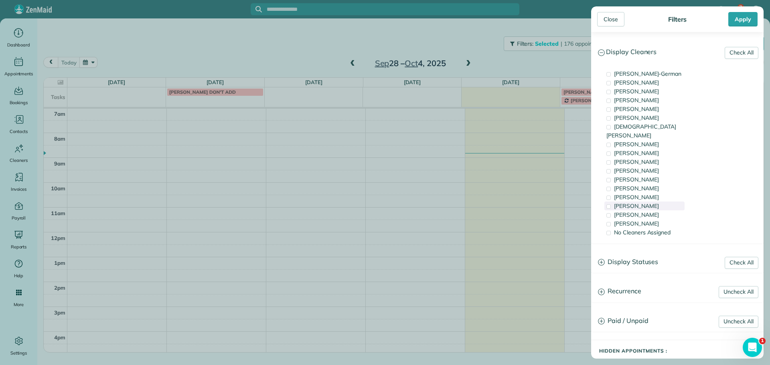
click at [659, 202] on div "Laura Chavez" at bounding box center [645, 206] width 80 height 9
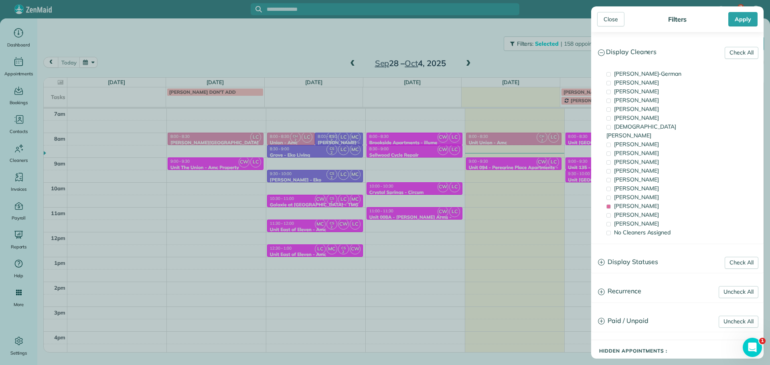
click at [462, 189] on div "Close Filters Apply Check All Display Cleaners Christina Wright-German Cassie F…" at bounding box center [385, 182] width 770 height 365
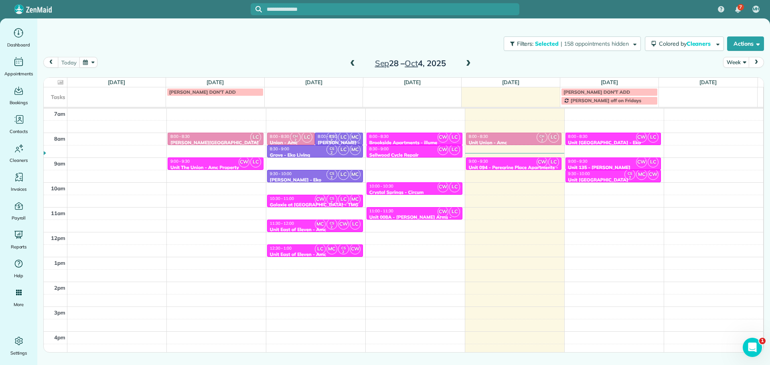
click at [410, 209] on div "11:00 - 11:30" at bounding box center [414, 211] width 91 height 5
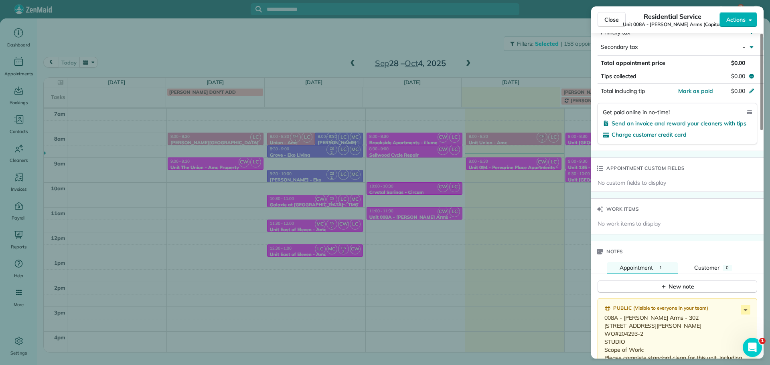
scroll to position [482, 0]
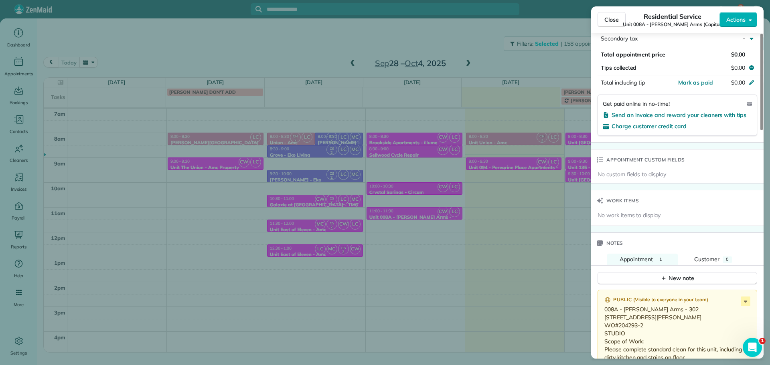
click at [491, 189] on div "Close Residential Service Unit 008A - Marshall Arms (Capital) Actions Status Ac…" at bounding box center [385, 182] width 770 height 365
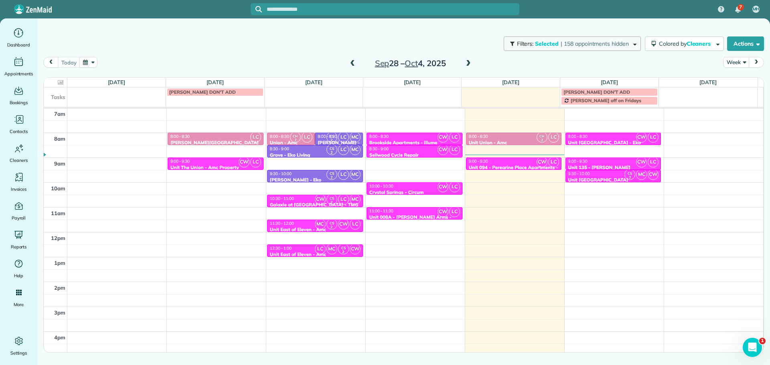
click at [601, 47] on span "| 158 appointments hidden" at bounding box center [595, 43] width 68 height 7
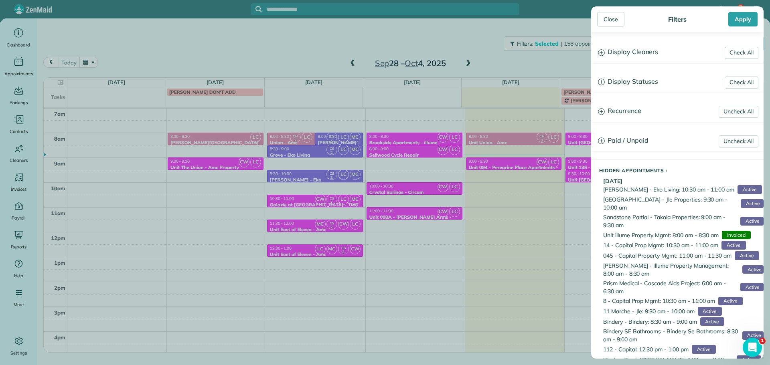
click at [629, 53] on h3 "Display Cleaners" at bounding box center [678, 52] width 172 height 20
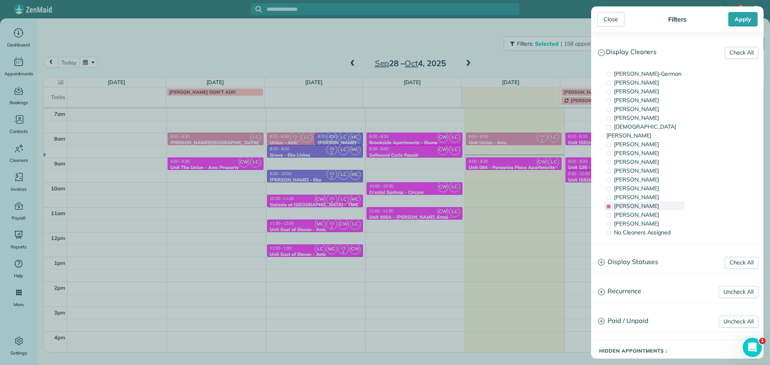
click at [639, 203] on span "Laura Chavez" at bounding box center [636, 206] width 45 height 7
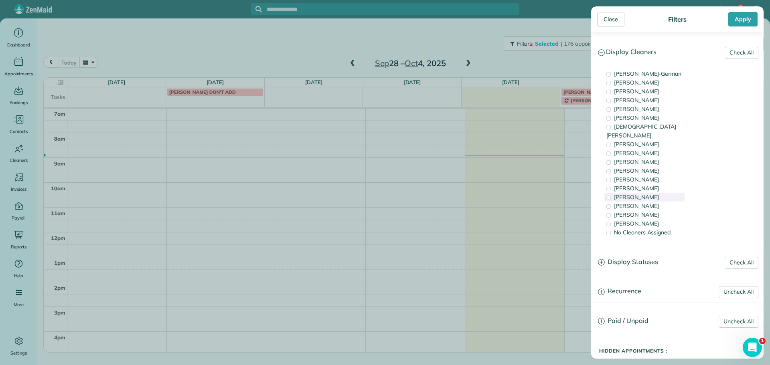
click at [642, 194] on span "Meralda Harris" at bounding box center [636, 197] width 45 height 7
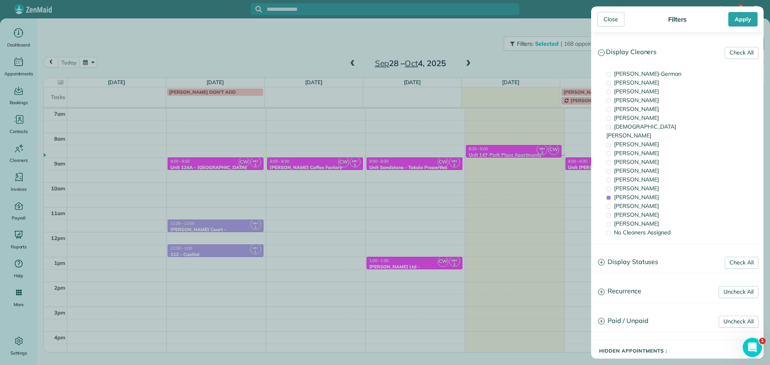
click at [471, 178] on div "Close Filters Apply Check All Display Cleaners Christina Wright-German Cassie F…" at bounding box center [385, 182] width 770 height 365
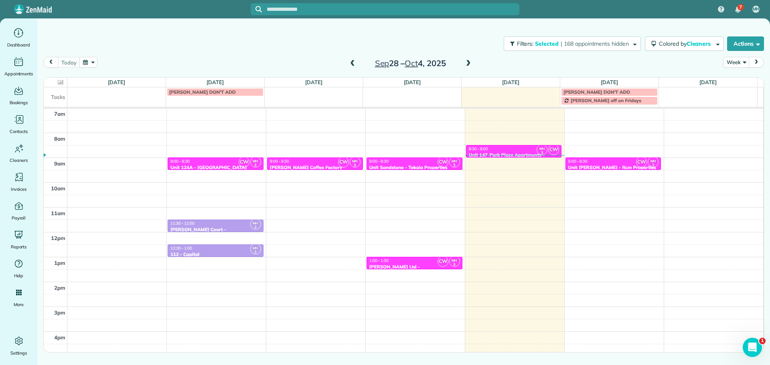
click at [428, 162] on div "9:00 - 9:30" at bounding box center [414, 161] width 91 height 5
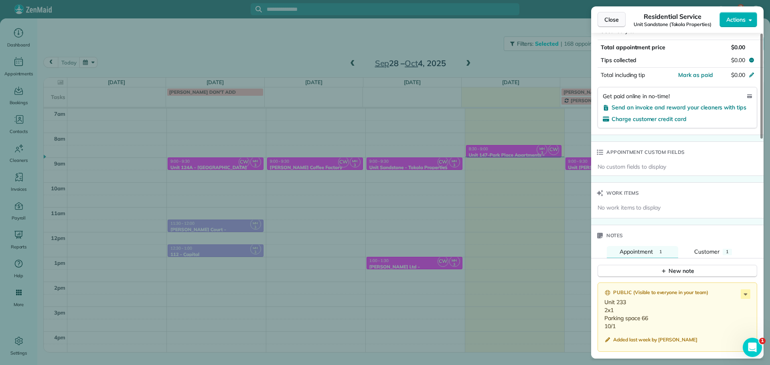
scroll to position [474, 0]
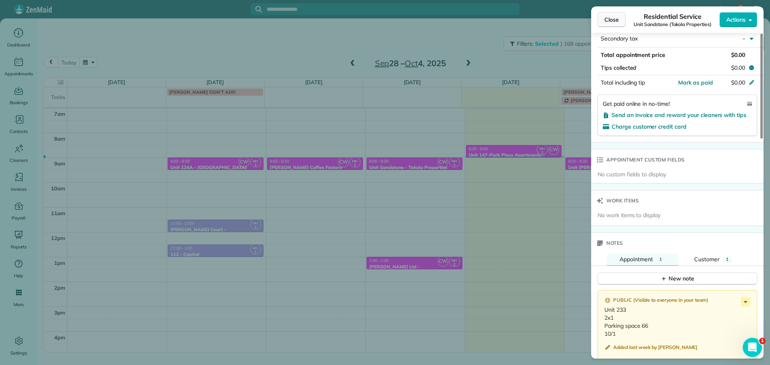
click at [614, 26] on button "Close" at bounding box center [612, 19] width 28 height 15
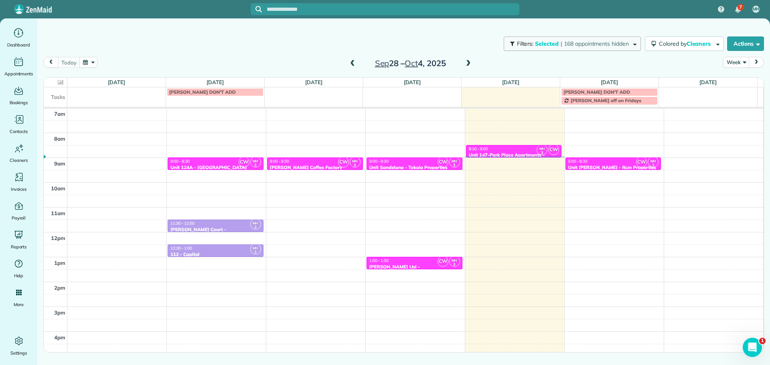
click at [598, 42] on span "| 168 appointments hidden" at bounding box center [595, 43] width 68 height 7
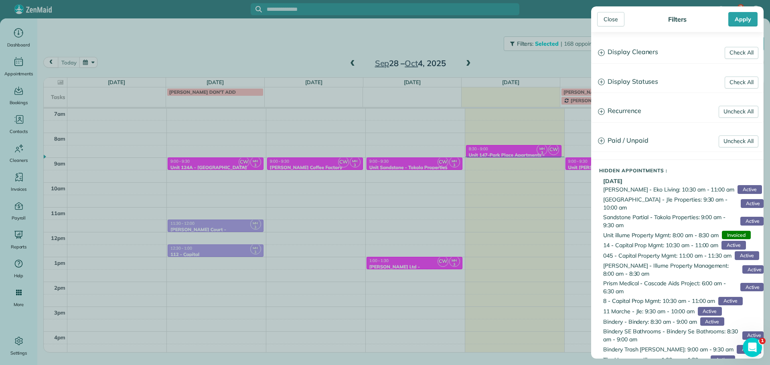
click at [623, 51] on h3 "Display Cleaners" at bounding box center [678, 52] width 172 height 20
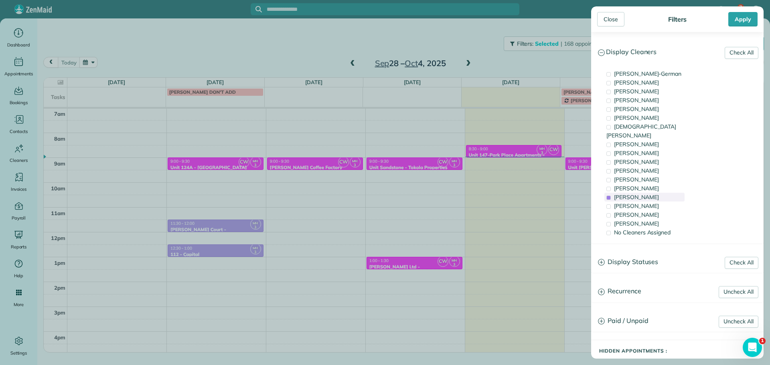
click at [649, 194] on span "Meralda Harris" at bounding box center [636, 197] width 45 height 7
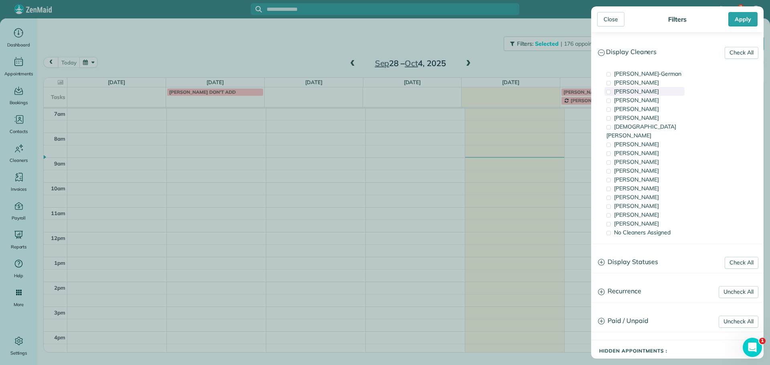
click at [655, 91] on span "Tawnya Reynolds" at bounding box center [636, 91] width 45 height 7
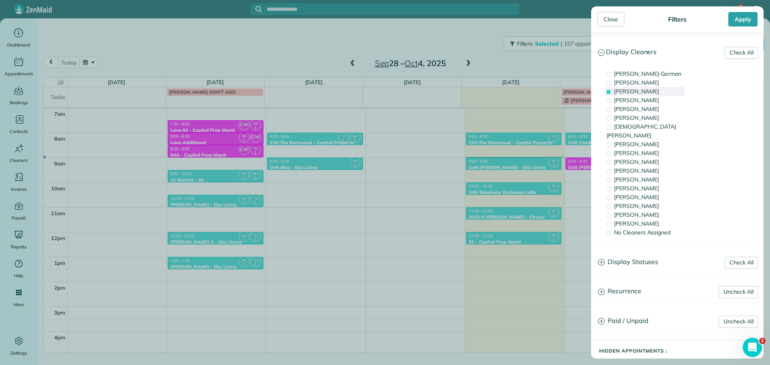
click at [641, 92] on span "Tawnya Reynolds" at bounding box center [636, 91] width 45 height 7
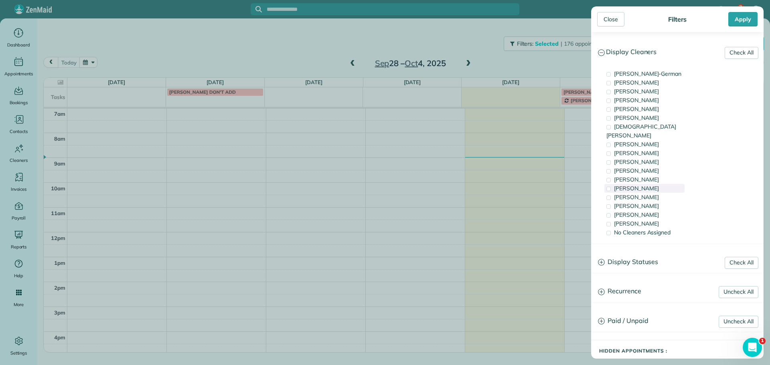
click at [651, 184] on div "Tammi Rue" at bounding box center [645, 188] width 80 height 9
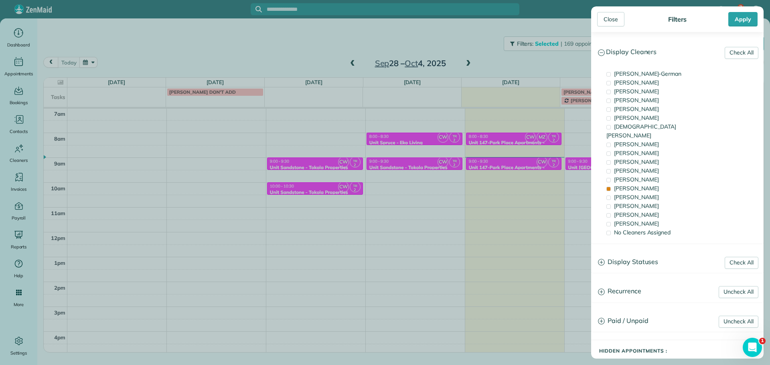
click at [482, 152] on div "Close Filters Apply Check All Display Cleaners Christina Wright-German Cassie F…" at bounding box center [385, 182] width 770 height 365
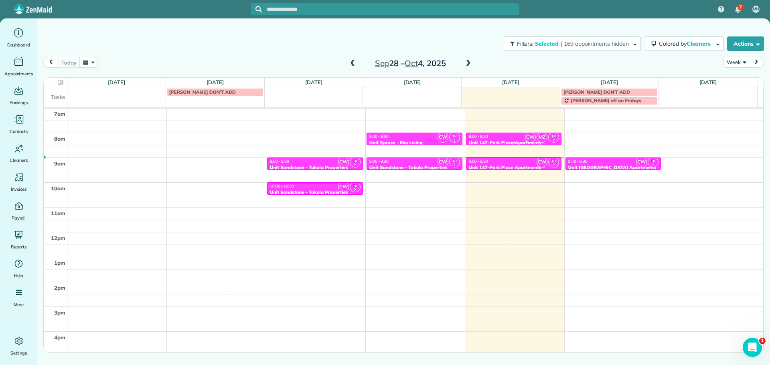
click at [514, 140] on div "Unit 147-Park Place Apartments - Capital Property Management" at bounding box center [514, 146] width 91 height 12
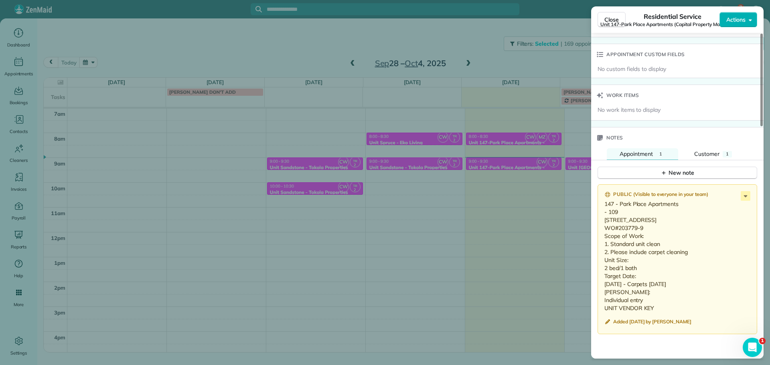
scroll to position [603, 0]
click at [455, 43] on div "Close Residential Service Unit 147-Park Place Apartments (Capital Property Mana…" at bounding box center [385, 182] width 770 height 365
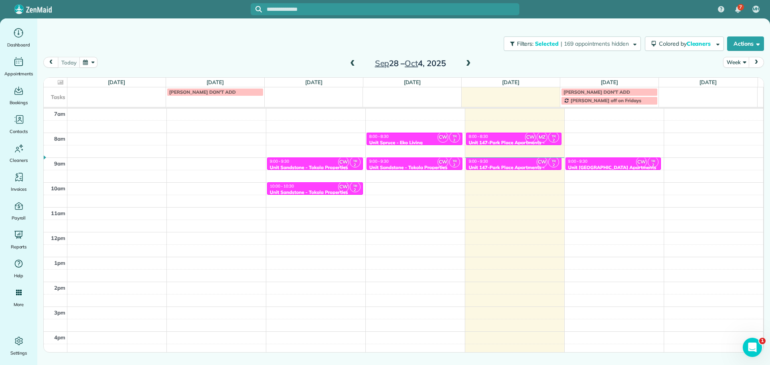
click at [470, 65] on span at bounding box center [468, 63] width 9 height 7
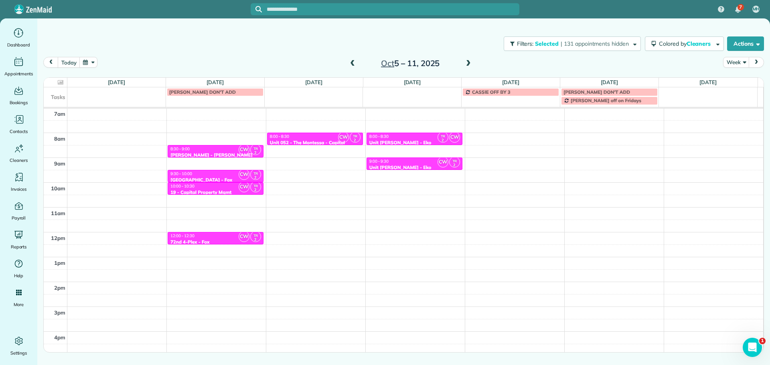
click at [622, 136] on div "4am 5am 6am 7am 8am 9am 10am 11am 12pm 1pm 2pm 3pm 4pm 5pm CW TR 2 8:30 - 9:00 …" at bounding box center [404, 208] width 720 height 348
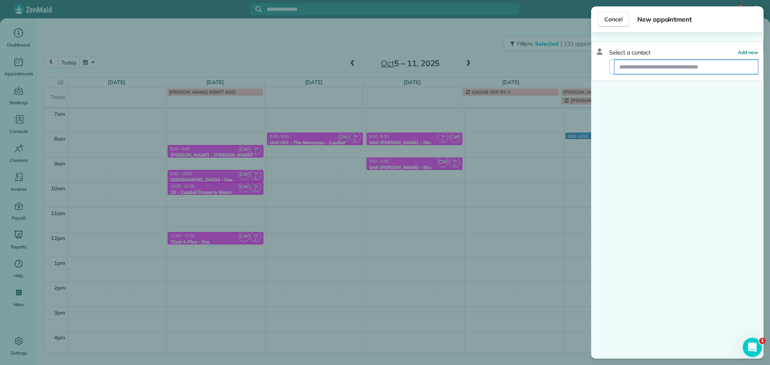
click at [635, 73] on input "text" at bounding box center [687, 67] width 144 height 14
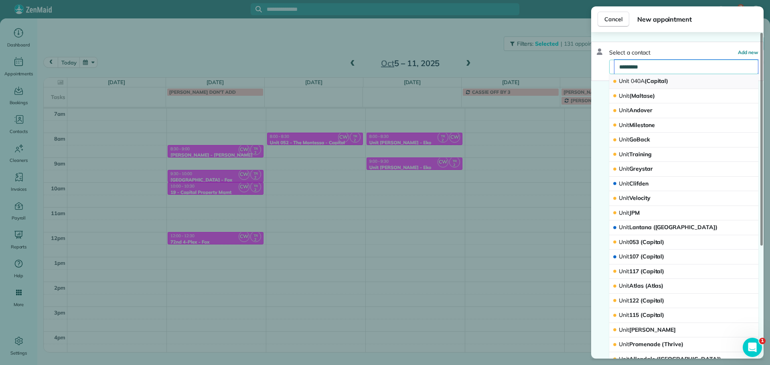
type input "*********"
click at [647, 78] on span "Unit 040A (Capital)" at bounding box center [643, 80] width 49 height 7
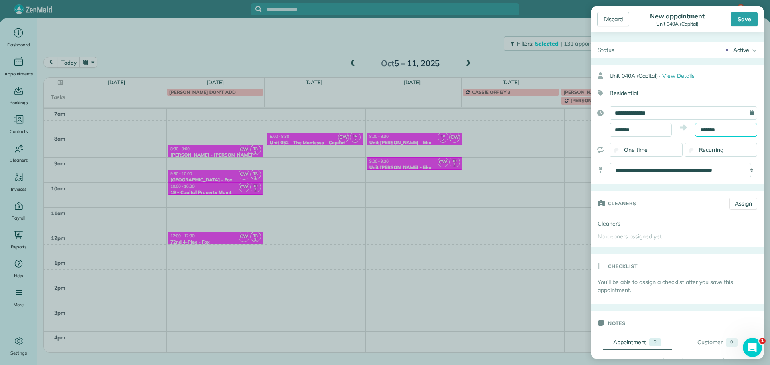
click at [702, 130] on input "*******" at bounding box center [726, 130] width 62 height 14
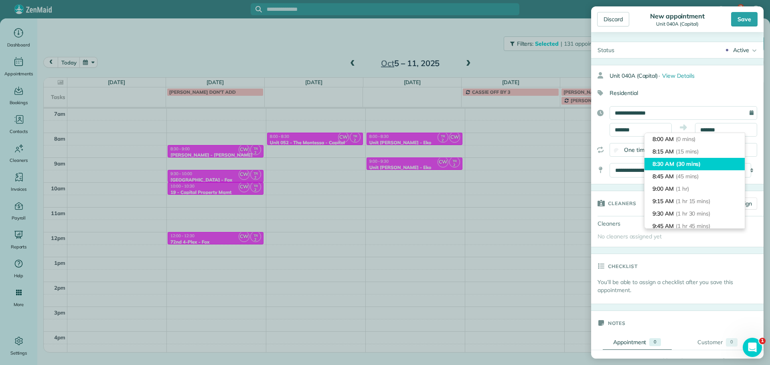
type input "*******"
click at [701, 166] on span "(30 mins)" at bounding box center [688, 163] width 25 height 7
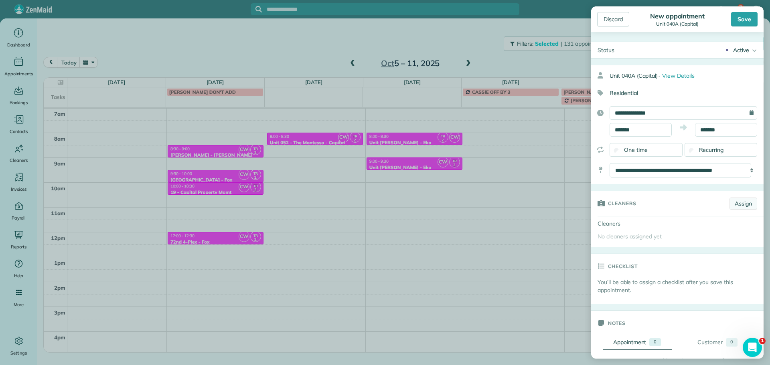
click at [737, 202] on link "Assign" at bounding box center [744, 204] width 28 height 12
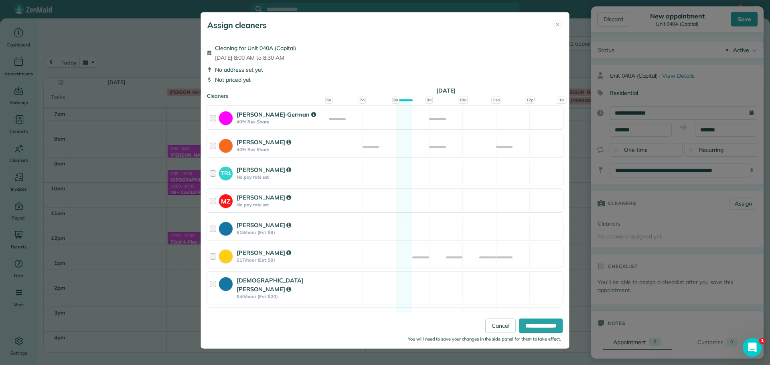
click at [435, 117] on div "Christina Wright-German 40% Rev Share Available" at bounding box center [385, 118] width 356 height 24
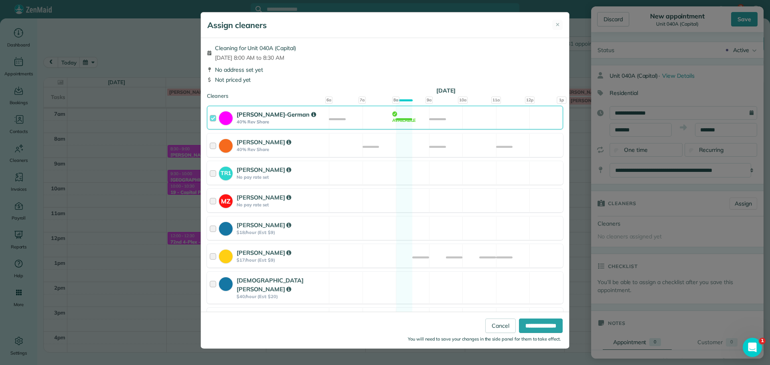
scroll to position [270, 0]
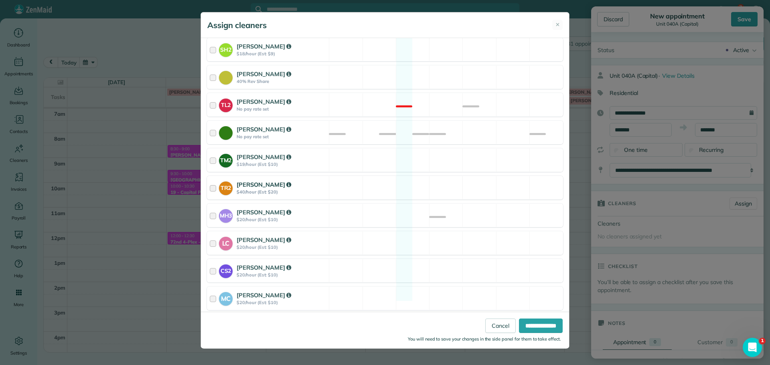
click at [434, 177] on div "TR2 Tammi Rue $40/hour (Est: $20) Available" at bounding box center [385, 188] width 356 height 24
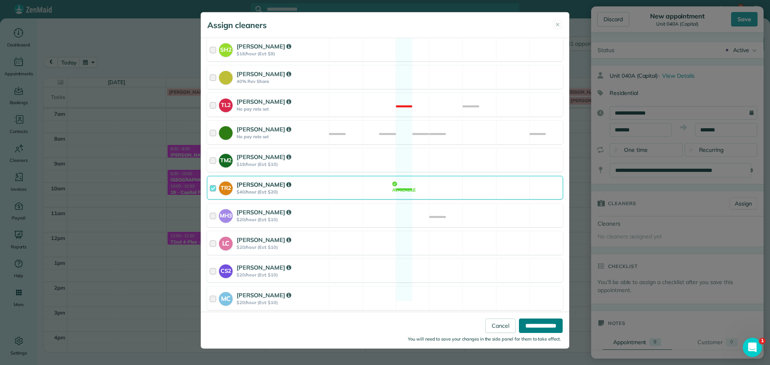
click at [548, 329] on input "**********" at bounding box center [541, 326] width 44 height 14
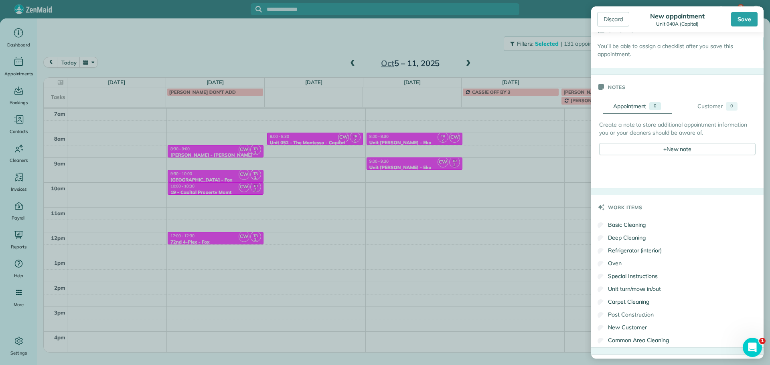
scroll to position [281, 0]
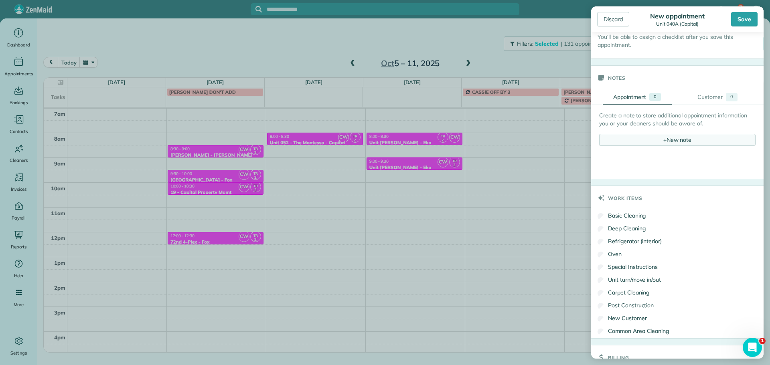
click at [675, 136] on div "+ New note" at bounding box center [677, 140] width 156 height 12
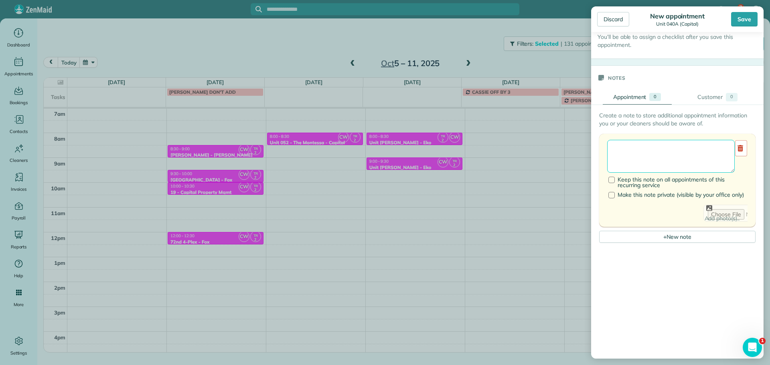
click at [677, 149] on textarea at bounding box center [671, 156] width 128 height 33
paste textarea "**********"
paste textarea "********"
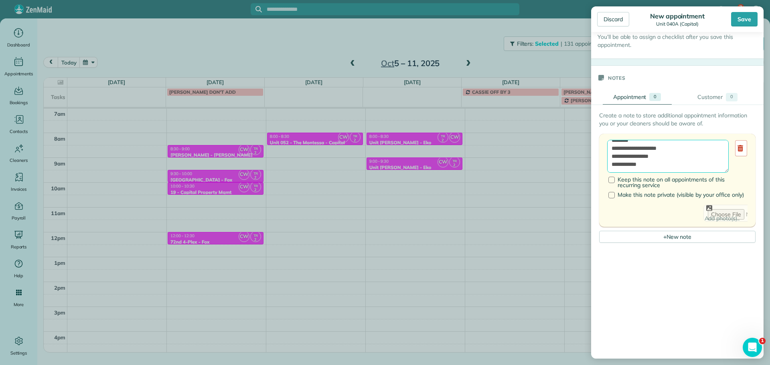
paste textarea "**********"
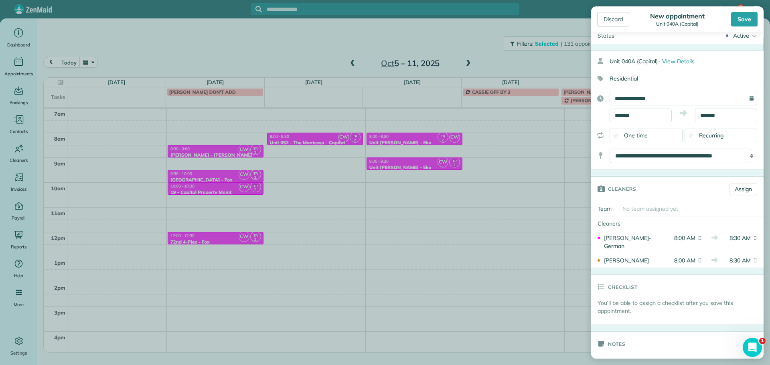
scroll to position [0, 0]
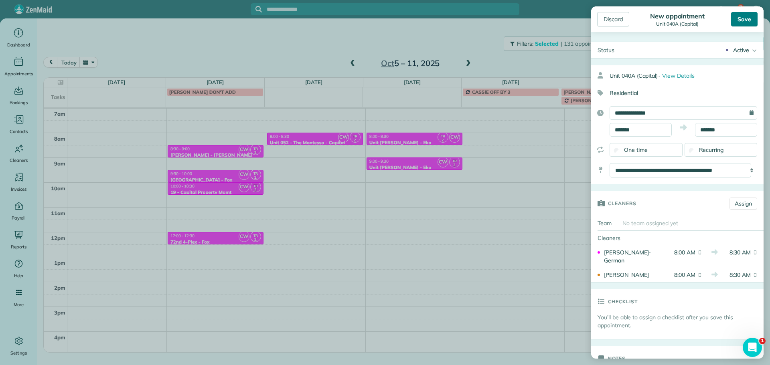
type textarea "**********"
click at [740, 20] on div "Save" at bounding box center [744, 19] width 26 height 14
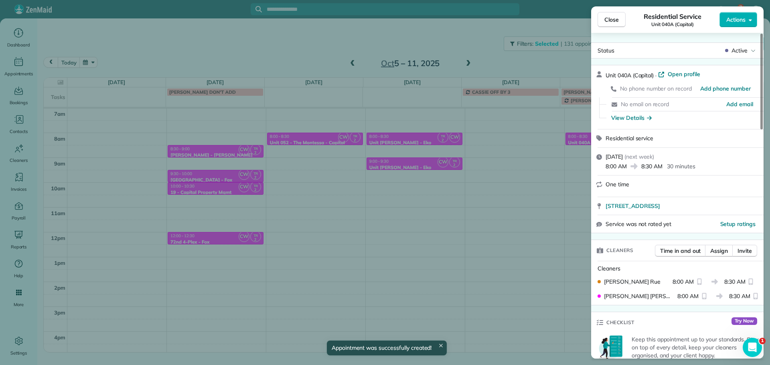
click at [550, 60] on div "Close Residential Service Unit 040A (Capital) Actions Status Active Unit 040A (…" at bounding box center [385, 182] width 770 height 365
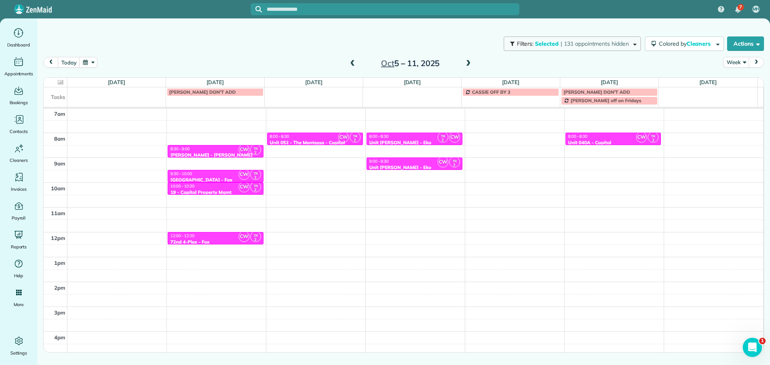
click at [568, 44] on span "| 131 appointments hidden" at bounding box center [595, 43] width 68 height 7
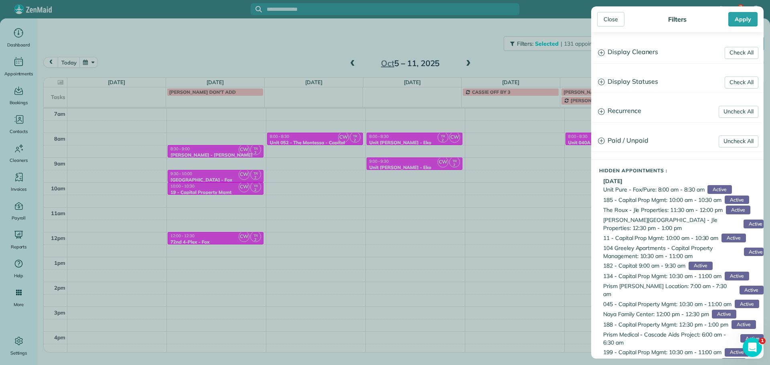
click at [656, 55] on h3 "Display Cleaners" at bounding box center [678, 52] width 172 height 20
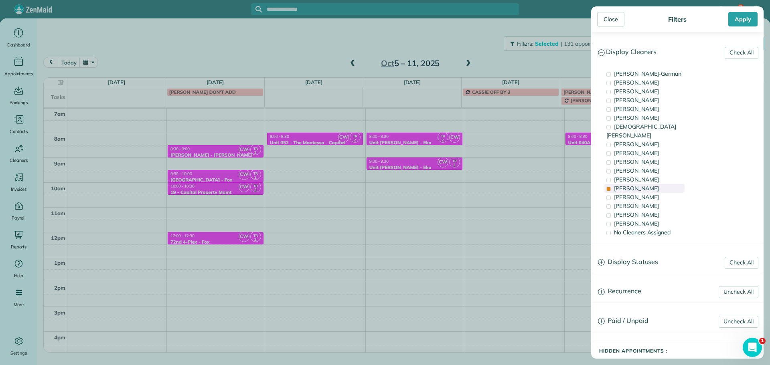
click at [649, 184] on div "Tammi Rue" at bounding box center [645, 188] width 80 height 9
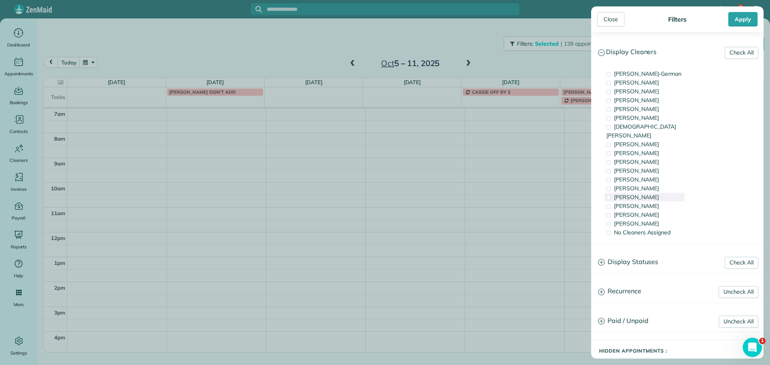
click at [654, 193] on div "Meralda Harris" at bounding box center [645, 197] width 80 height 9
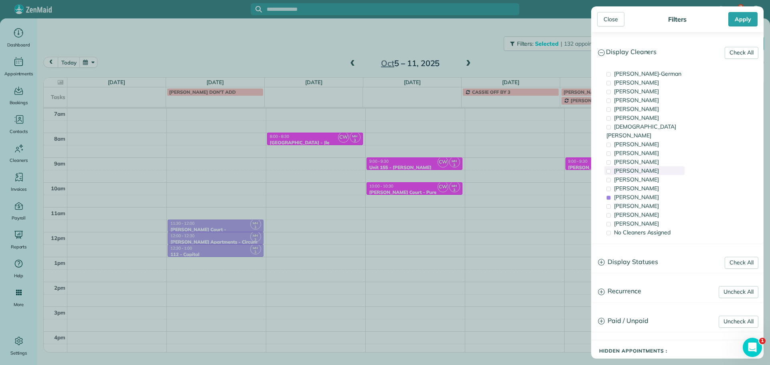
click at [654, 166] on div "Cyndi Holm" at bounding box center [645, 170] width 80 height 9
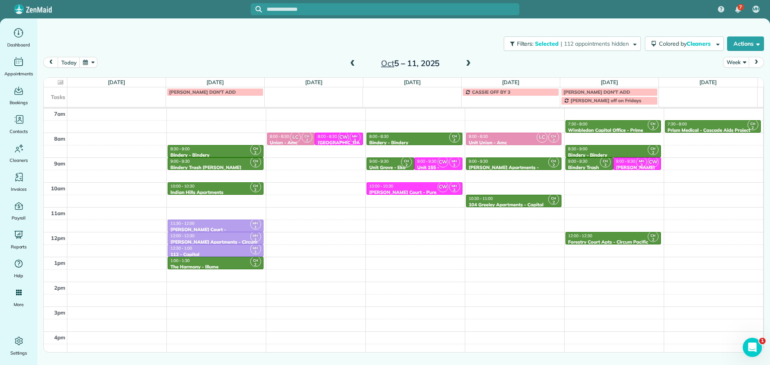
click at [331, 122] on div "Close Filters Apply Check All Display Cleaners Christina Wright-German Cassie F…" at bounding box center [385, 182] width 770 height 365
drag, startPoint x: 337, startPoint y: 136, endPoint x: 329, endPoint y: 161, distance: 26.0
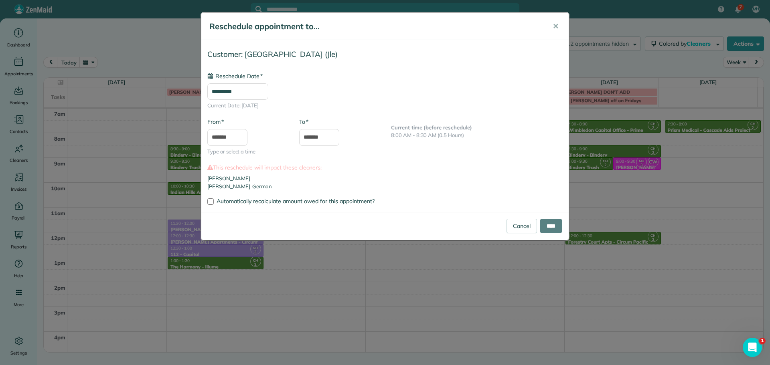
type input "**********"
click at [544, 225] on input "****" at bounding box center [551, 226] width 22 height 14
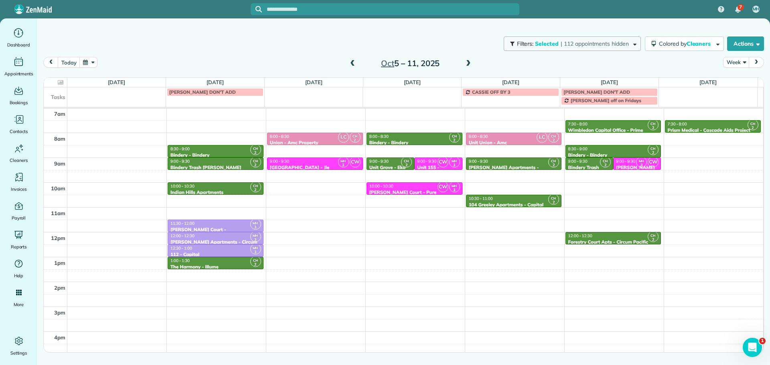
click at [584, 43] on span "| 112 appointments hidden" at bounding box center [595, 43] width 68 height 7
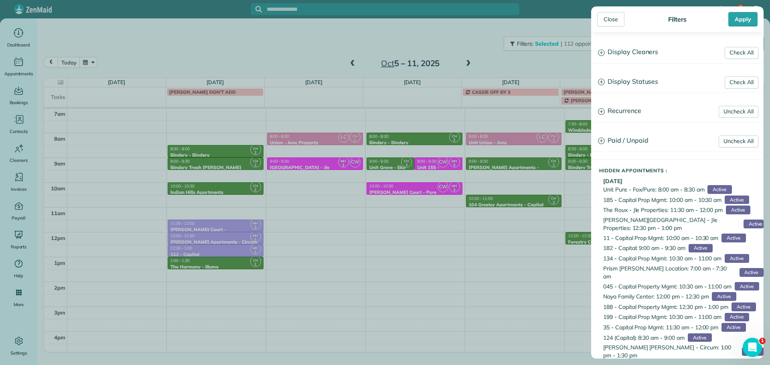
click at [632, 55] on h3 "Display Cleaners" at bounding box center [678, 52] width 172 height 20
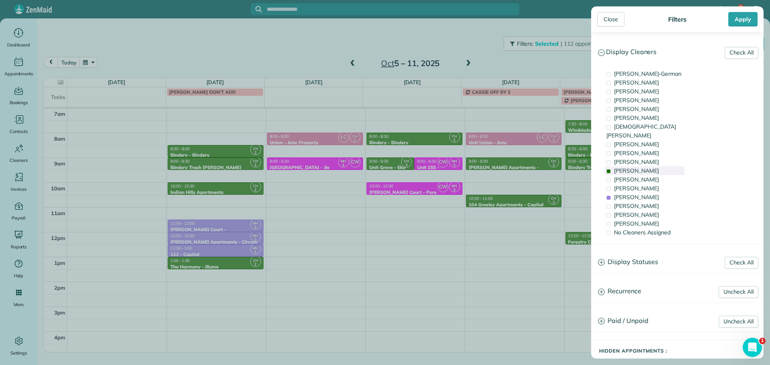
click at [641, 167] on span "Cyndi Holm" at bounding box center [636, 170] width 45 height 7
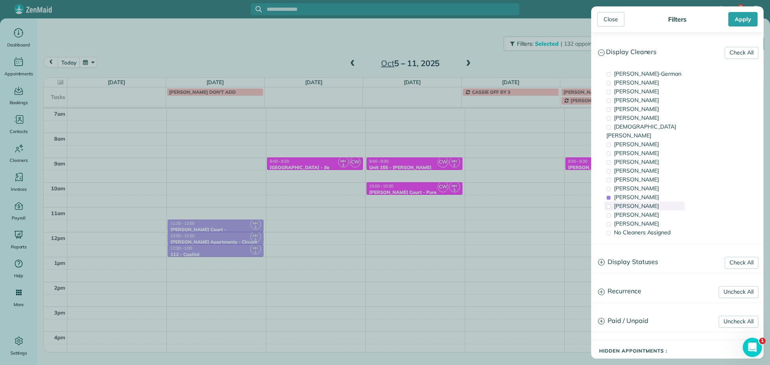
click at [644, 203] on span "Laura Chavez" at bounding box center [636, 206] width 45 height 7
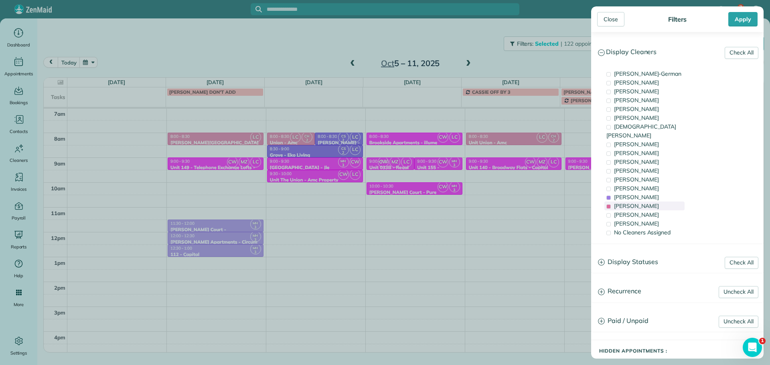
click at [644, 203] on span "Laura Chavez" at bounding box center [636, 206] width 45 height 7
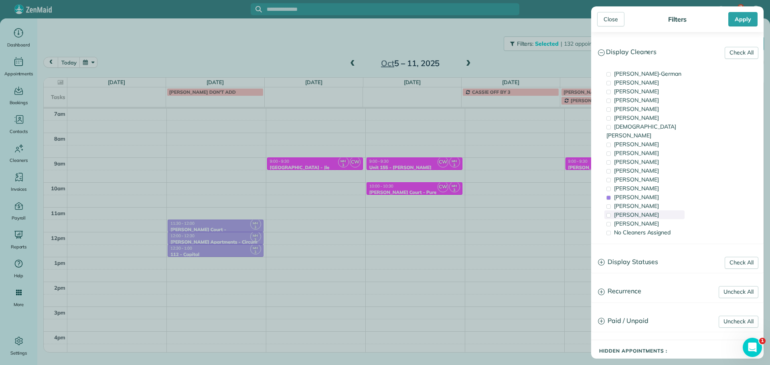
click at [644, 211] on span "Cristina Sainz" at bounding box center [636, 214] width 45 height 7
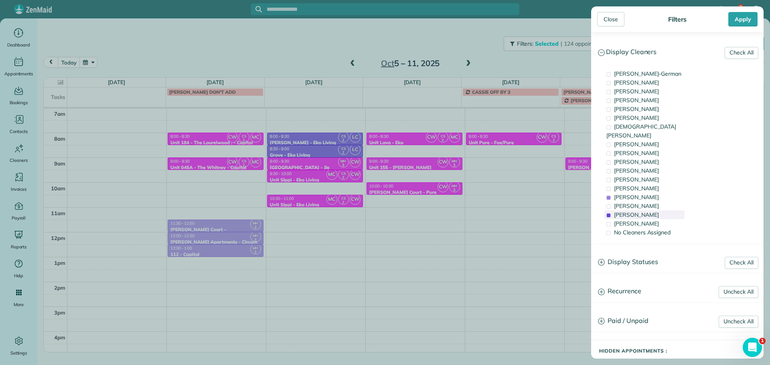
click at [644, 211] on span "Cristina Sainz" at bounding box center [636, 214] width 45 height 7
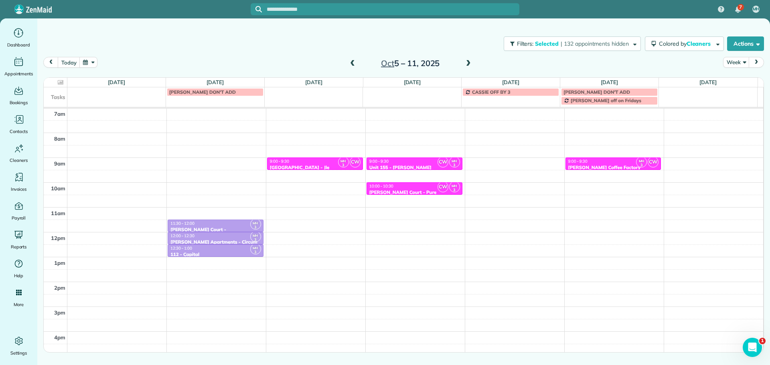
click at [317, 158] on div "Close Filters Apply Check All Display Cleaners Christina Wright-German Cassie F…" at bounding box center [385, 182] width 770 height 365
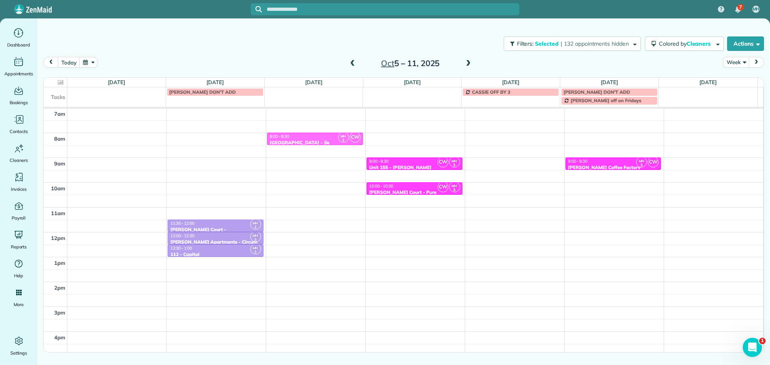
drag, startPoint x: 316, startPoint y: 162, endPoint x: 317, endPoint y: 136, distance: 25.3
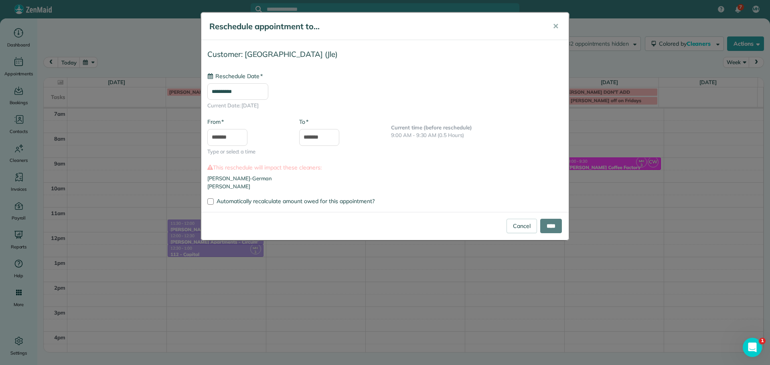
type input "**********"
click at [560, 229] on input "****" at bounding box center [551, 226] width 22 height 14
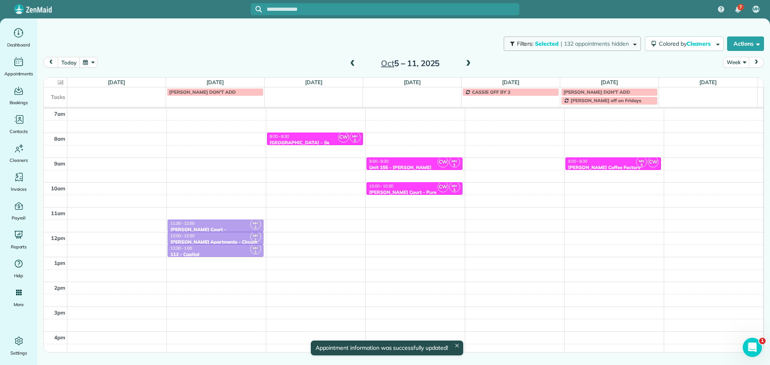
click at [603, 46] on span "| 132 appointments hidden" at bounding box center [595, 43] width 68 height 7
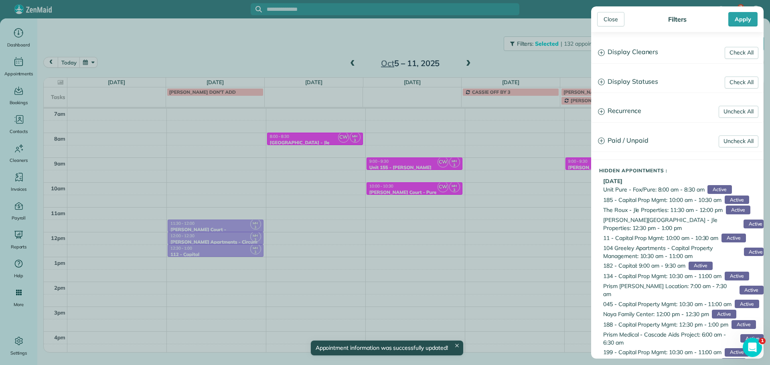
click at [610, 54] on h3 "Display Cleaners" at bounding box center [678, 52] width 172 height 20
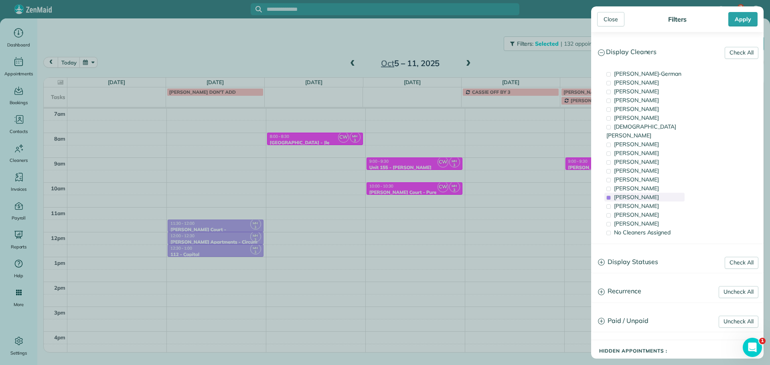
click at [637, 194] on span "Meralda Harris" at bounding box center [636, 197] width 45 height 7
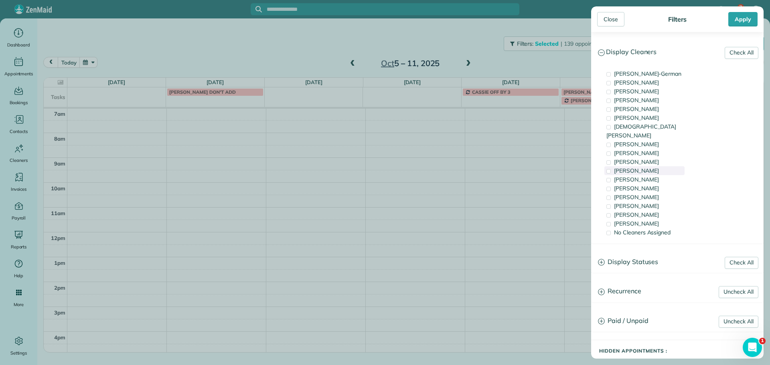
click at [637, 167] on span "Cyndi Holm" at bounding box center [636, 170] width 45 height 7
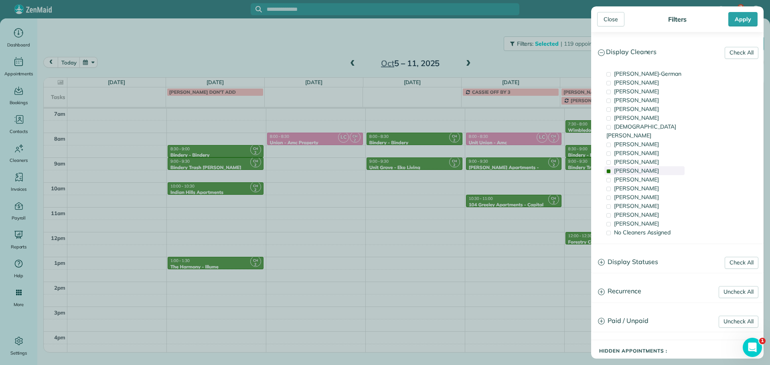
click at [637, 167] on span "Cyndi Holm" at bounding box center [636, 170] width 45 height 7
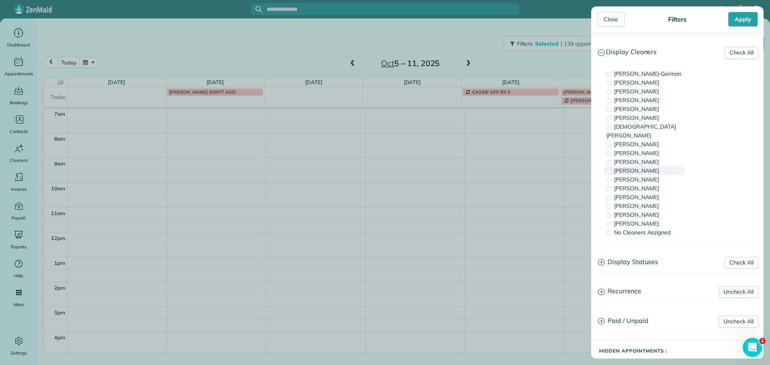
click at [637, 167] on span "Cyndi Holm" at bounding box center [636, 170] width 45 height 7
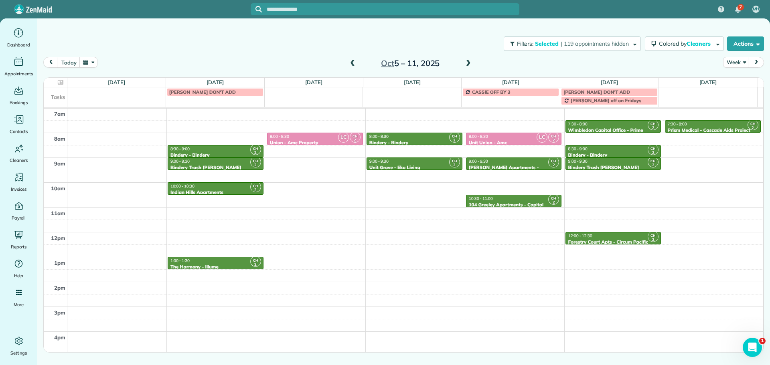
click at [325, 136] on div "Close Filters Apply Check All Display Cleaners Christina Wright-German Cassie F…" at bounding box center [385, 182] width 770 height 365
click at [322, 136] on div "8:00 - 8:30" at bounding box center [315, 136] width 91 height 5
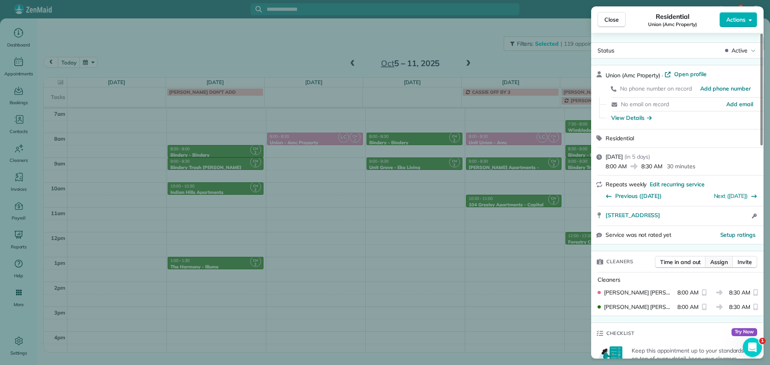
click at [720, 260] on span "Assign" at bounding box center [720, 262] width 18 height 8
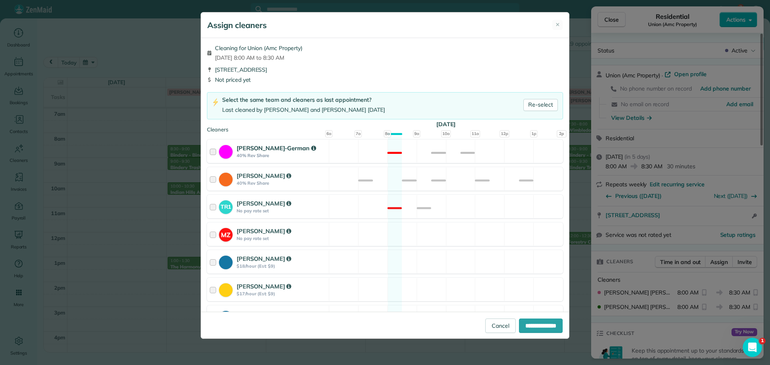
click at [458, 149] on div "Christina Wright-German 40% Rev Share Not available" at bounding box center [385, 152] width 356 height 24
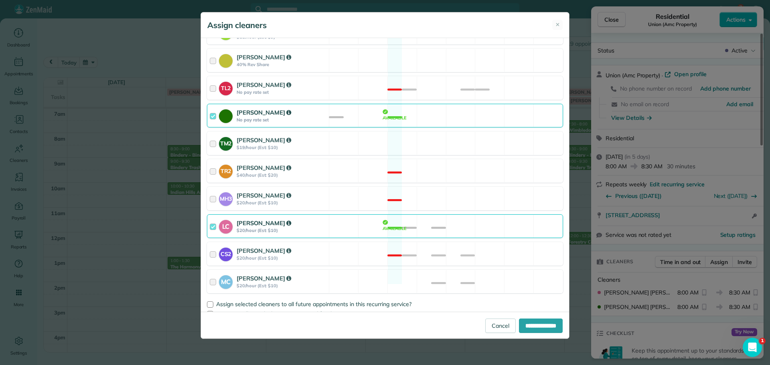
scroll to position [323, 0]
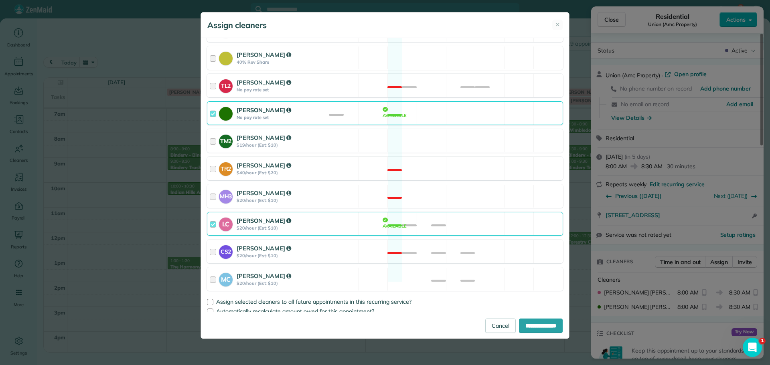
click at [448, 107] on div "Cyndi Holm No pay rate set Available" at bounding box center [385, 114] width 356 height 24
click at [487, 241] on div "CS2 Cristina Sainz $20/hour (Est: $10) Not available" at bounding box center [385, 252] width 356 height 24
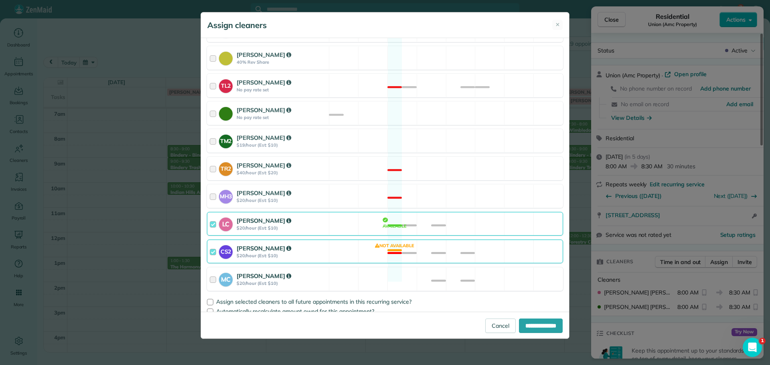
click at [486, 268] on div "MC Mayra Cota $20/hour (Est: $10) Available" at bounding box center [385, 280] width 356 height 24
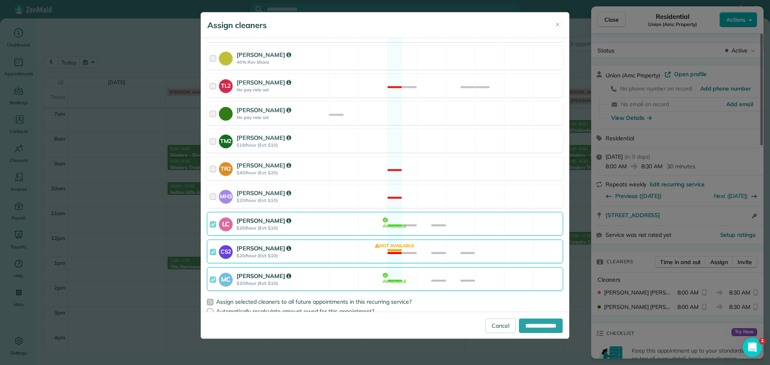
click at [216, 298] on span "Assign selected cleaners to all future appointments in this recurring service?" at bounding box center [313, 301] width 195 height 7
click at [527, 322] on input "**********" at bounding box center [541, 326] width 44 height 14
type input "**********"
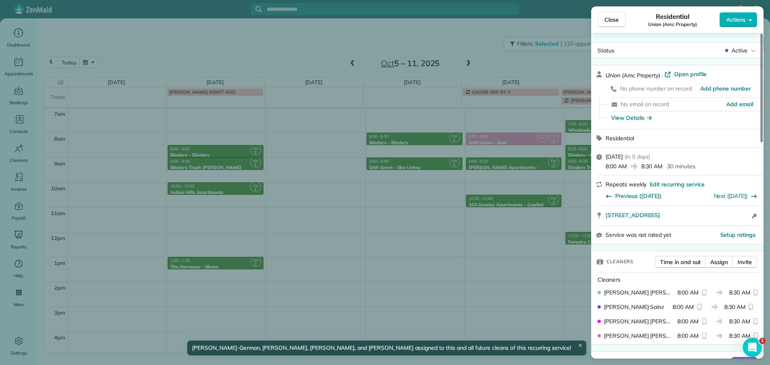
click at [465, 193] on div "Close Residential Union (Amc Property) Actions Status Active Union (Amc Propert…" at bounding box center [385, 182] width 770 height 365
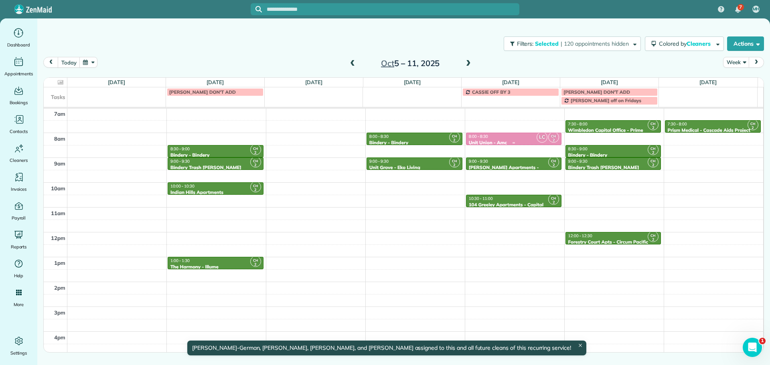
click at [500, 139] on div "8:00 - 8:30" at bounding box center [514, 136] width 91 height 5
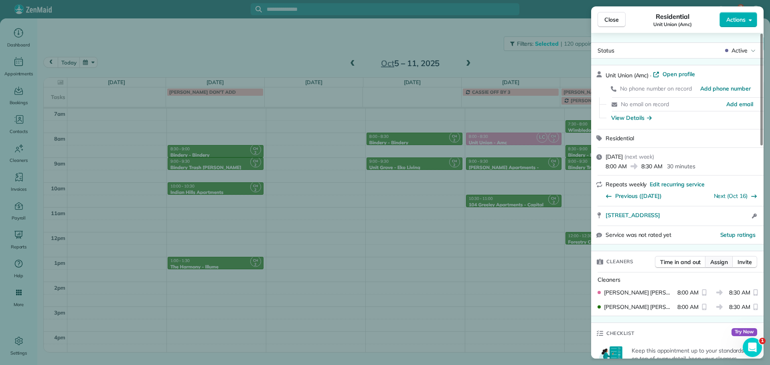
click at [718, 263] on span "Assign" at bounding box center [720, 262] width 18 height 8
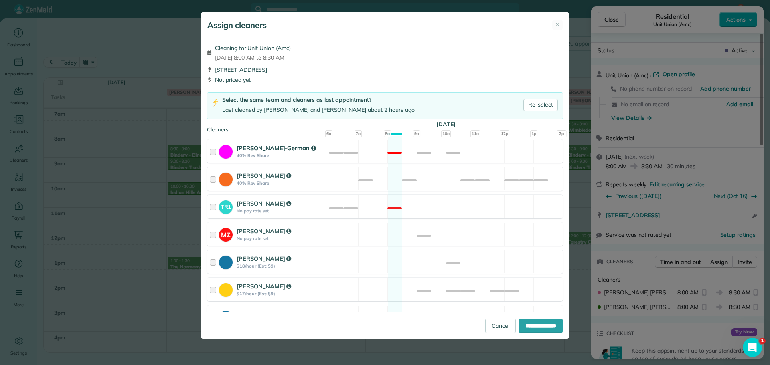
click at [424, 149] on div "Christina Wright-German 40% Rev Share Not available" at bounding box center [385, 152] width 356 height 24
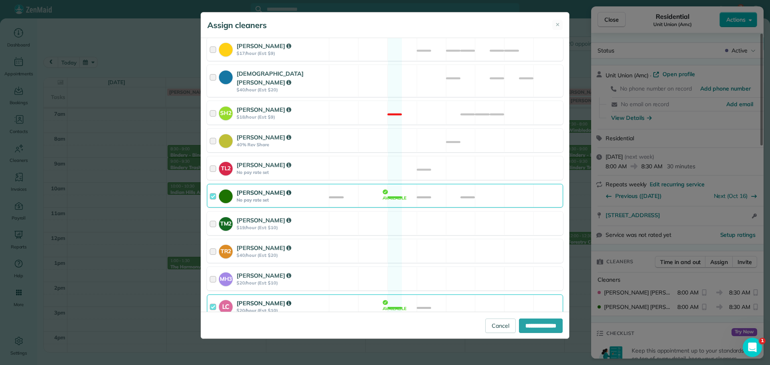
scroll to position [323, 0]
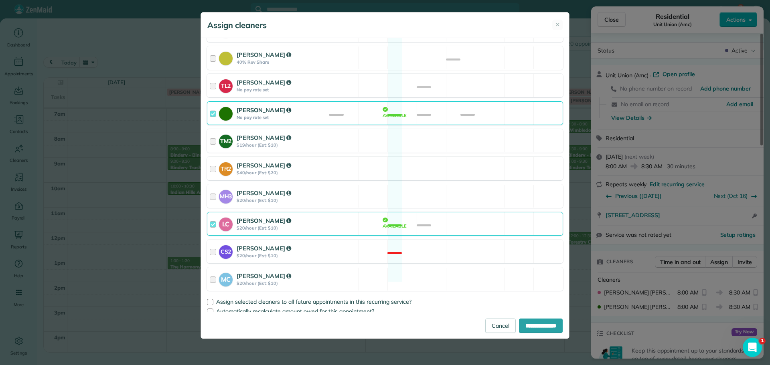
click at [438, 108] on div "Cyndi Holm No pay rate set Available" at bounding box center [385, 114] width 356 height 24
click at [445, 241] on div "CS2 Cristina Sainz $20/hour (Est: $10) Not available" at bounding box center [385, 252] width 356 height 24
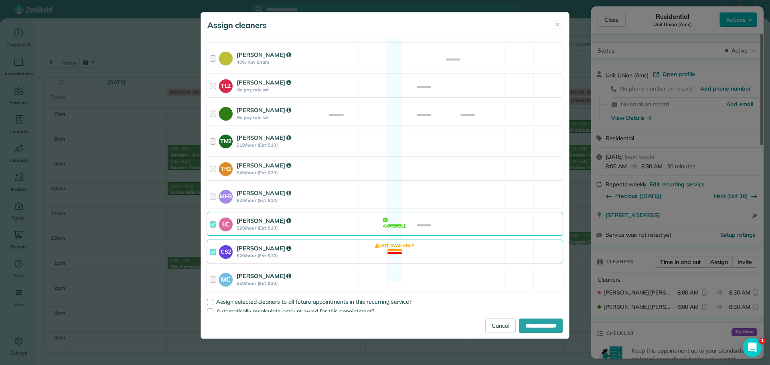
click at [447, 268] on div "MC Mayra Cota $20/hour (Est: $10) Available" at bounding box center [385, 280] width 356 height 24
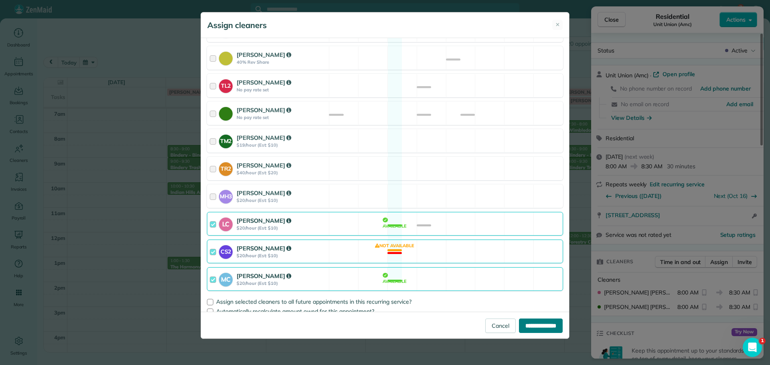
click at [535, 327] on input "**********" at bounding box center [541, 326] width 44 height 14
type input "**********"
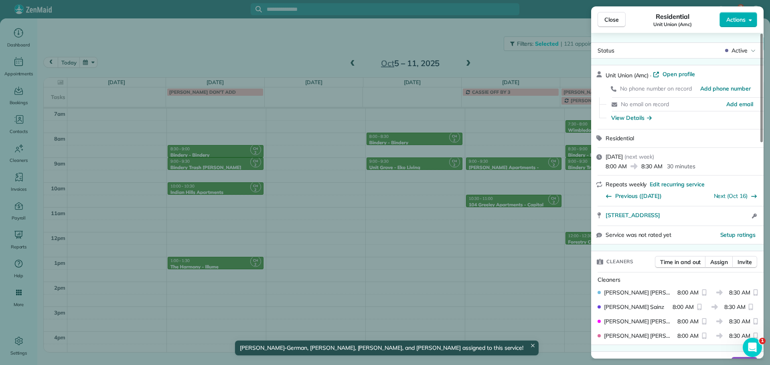
click at [516, 222] on div "Close Residential Unit Union (Amc) Actions Status Active Unit Union (Amc) · Ope…" at bounding box center [385, 182] width 770 height 365
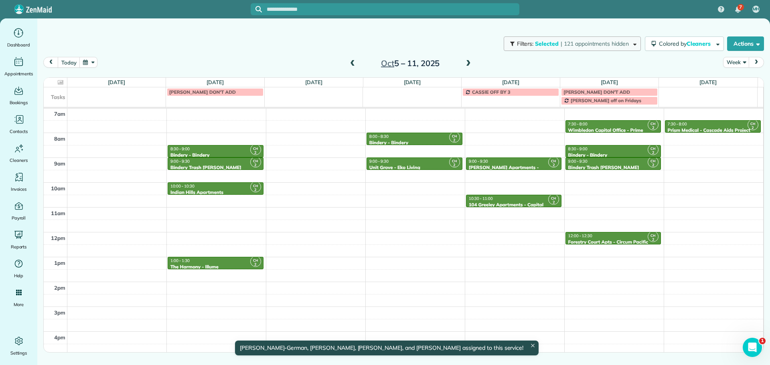
click at [585, 42] on span "| 121 appointments hidden" at bounding box center [595, 43] width 68 height 7
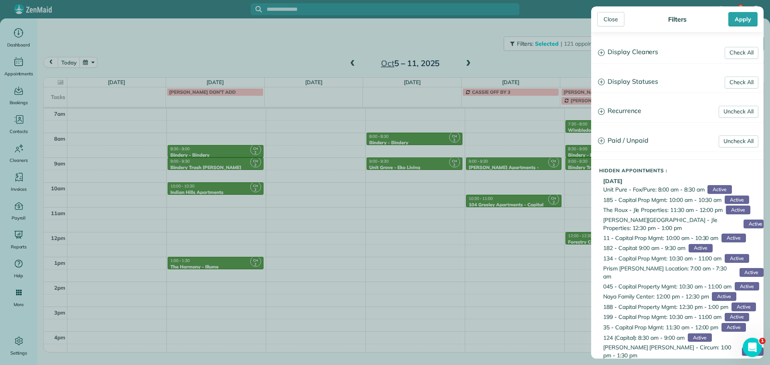
click at [629, 54] on h3 "Display Cleaners" at bounding box center [678, 52] width 172 height 20
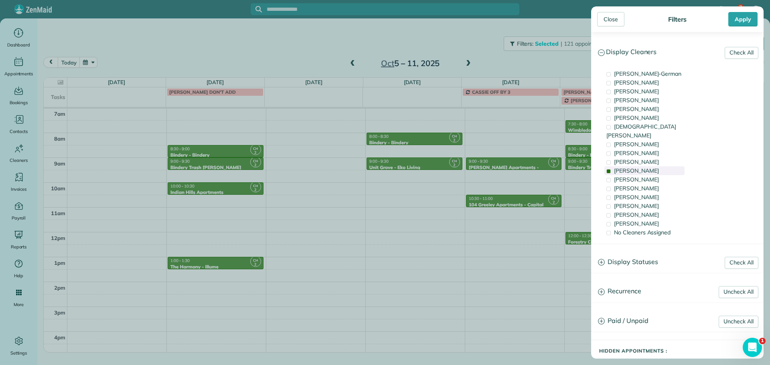
click at [649, 166] on div "Cyndi Holm" at bounding box center [645, 170] width 80 height 9
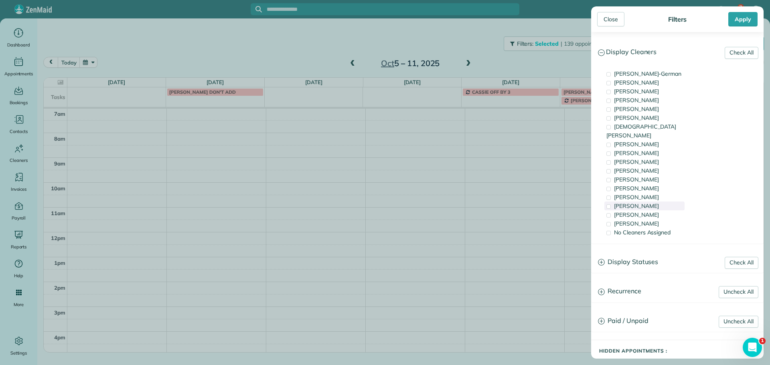
click at [644, 203] on span "Laura Chavez" at bounding box center [636, 206] width 45 height 7
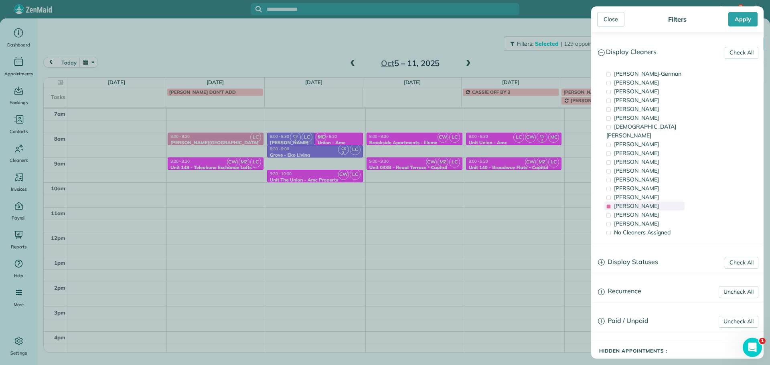
click at [644, 203] on span "Laura Chavez" at bounding box center [636, 206] width 45 height 7
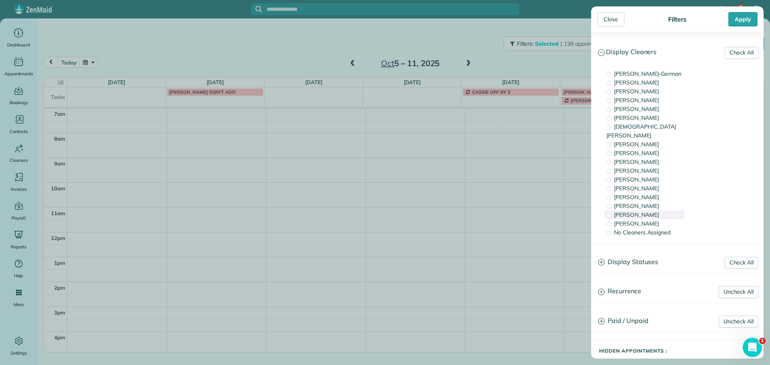
click at [647, 211] on span "Cristina Sainz" at bounding box center [636, 214] width 45 height 7
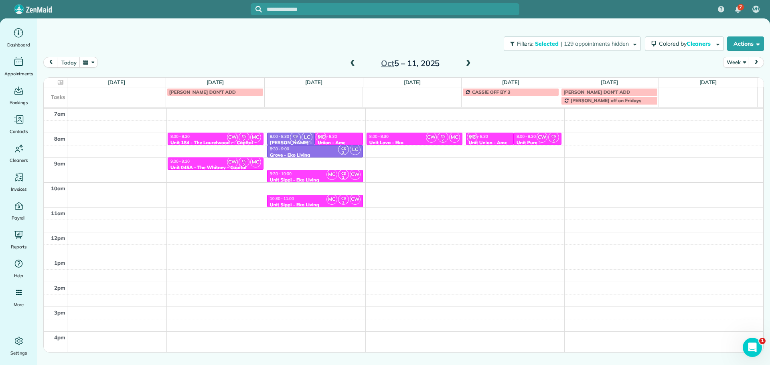
click at [540, 140] on div "Close Filters Apply Check All Display Cleaners Christina Wright-German Cassie F…" at bounding box center [385, 182] width 770 height 365
drag, startPoint x: 537, startPoint y: 139, endPoint x: 542, endPoint y: 161, distance: 22.6
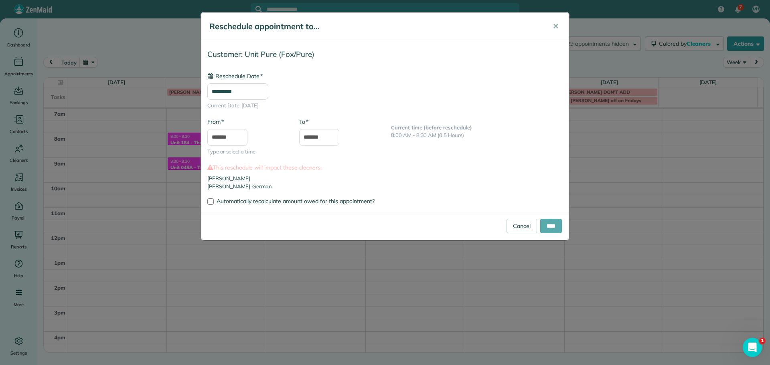
type input "**********"
click at [550, 225] on input "****" at bounding box center [551, 226] width 22 height 14
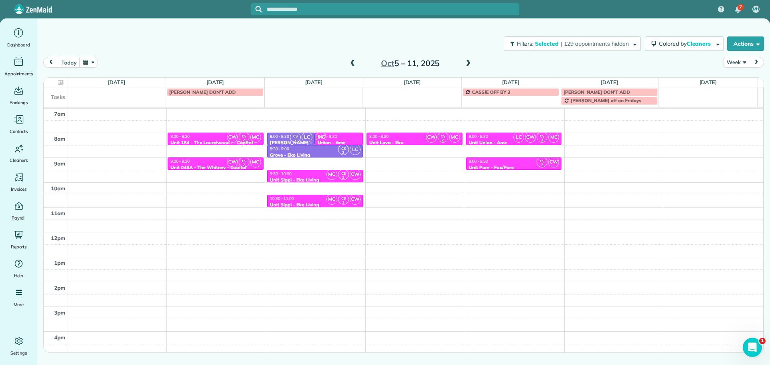
click at [339, 136] on div "LC CW CS 2 MC" at bounding box center [337, 131] width 45 height 23
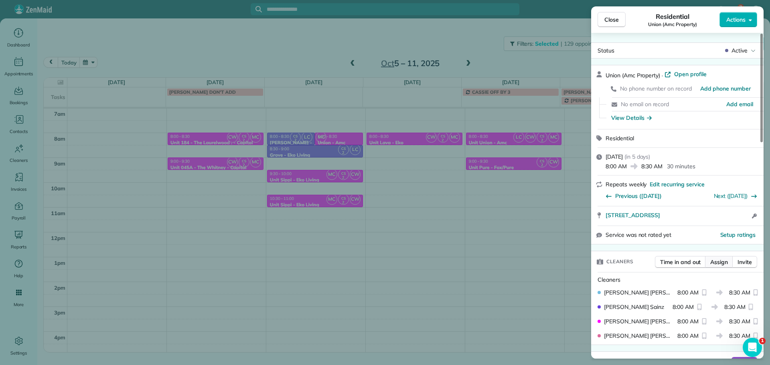
click at [721, 256] on button "Assign" at bounding box center [719, 262] width 28 height 12
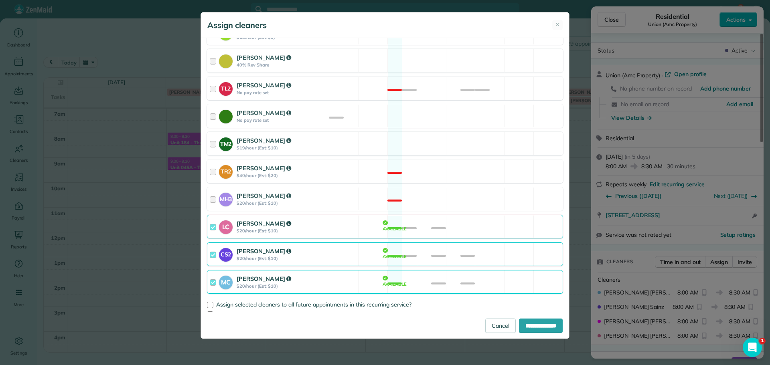
scroll to position [323, 0]
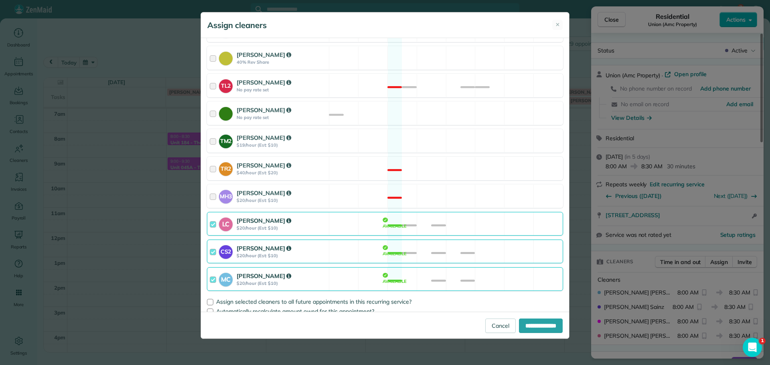
click at [455, 219] on div "LC Laura Chavez $20/hour (Est: $10) Available" at bounding box center [385, 224] width 356 height 24
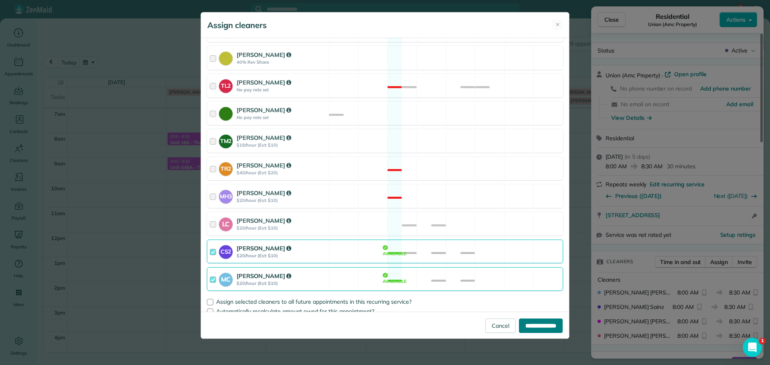
click at [527, 325] on input "**********" at bounding box center [541, 326] width 44 height 14
type input "**********"
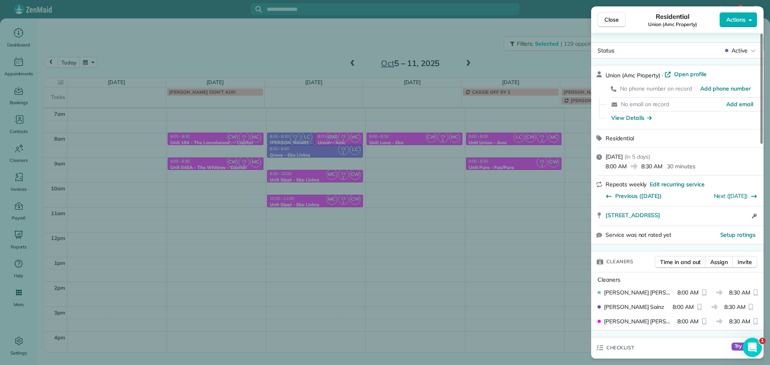
click at [317, 49] on div "Close Residential Union (Amc Property) Actions Status Active Union (Amc Propert…" at bounding box center [385, 182] width 770 height 365
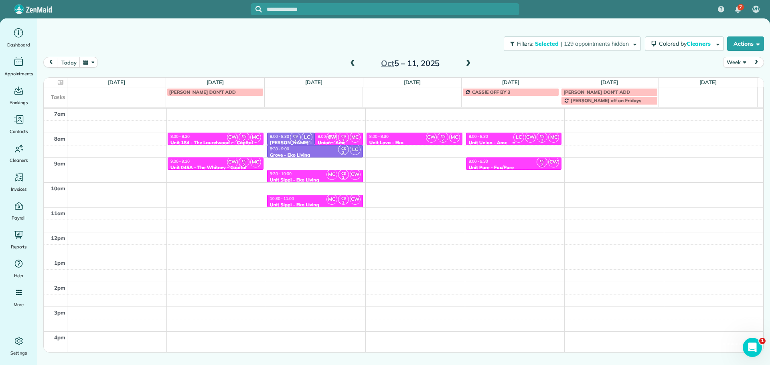
click at [503, 137] on div "8:00 - 8:30" at bounding box center [514, 136] width 91 height 5
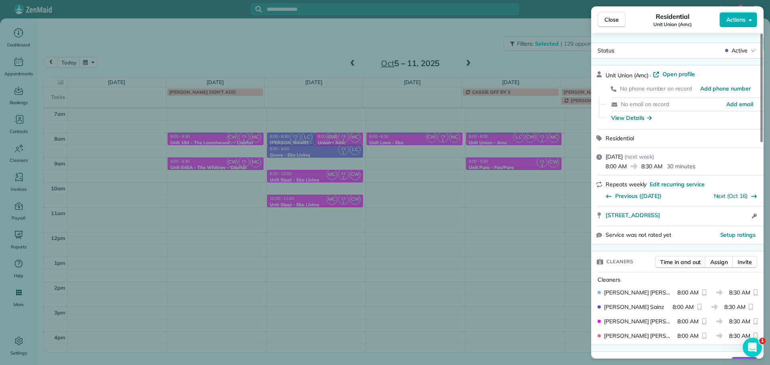
click at [271, 137] on div "Close Residential Unit Union (Amc) Actions Status Active Unit Union (Amc) · Ope…" at bounding box center [385, 182] width 770 height 365
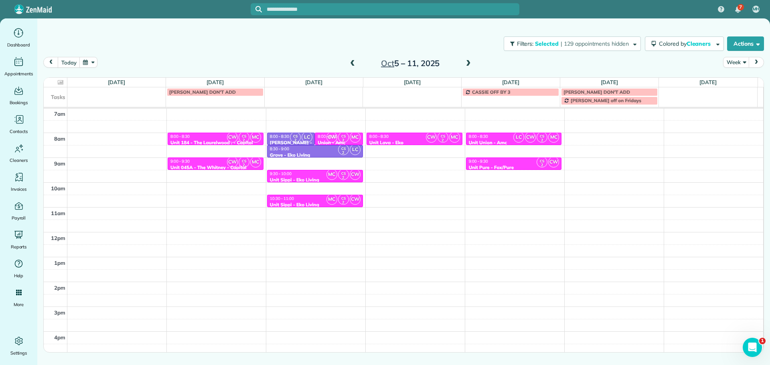
click at [327, 138] on span "CW" at bounding box center [332, 137] width 11 height 11
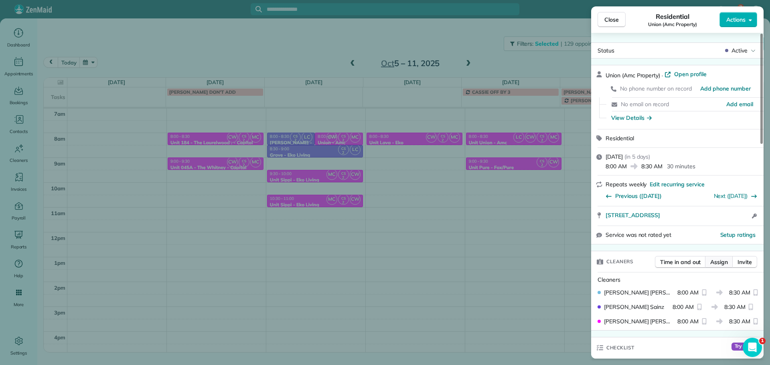
click at [715, 264] on span "Assign" at bounding box center [720, 262] width 18 height 8
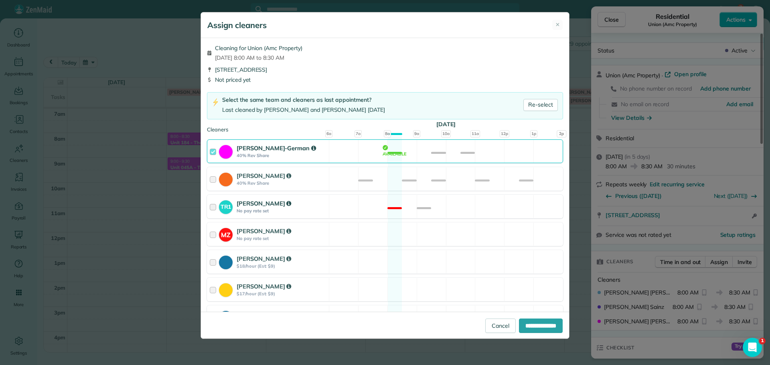
click at [324, 207] on div "Tawnya Reynolds" at bounding box center [282, 203] width 90 height 9
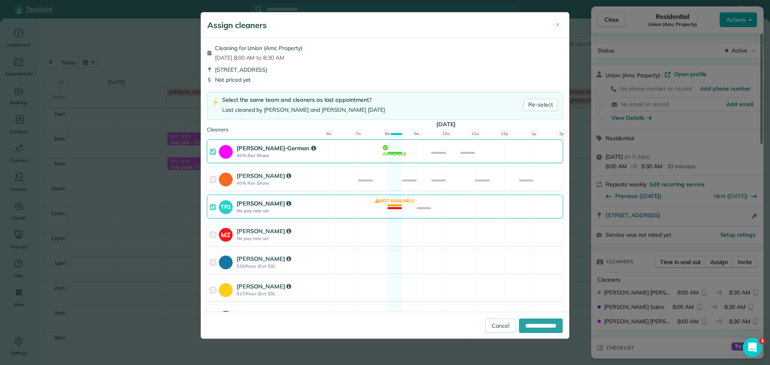
click at [324, 207] on div "Tawnya Reynolds" at bounding box center [282, 203] width 90 height 9
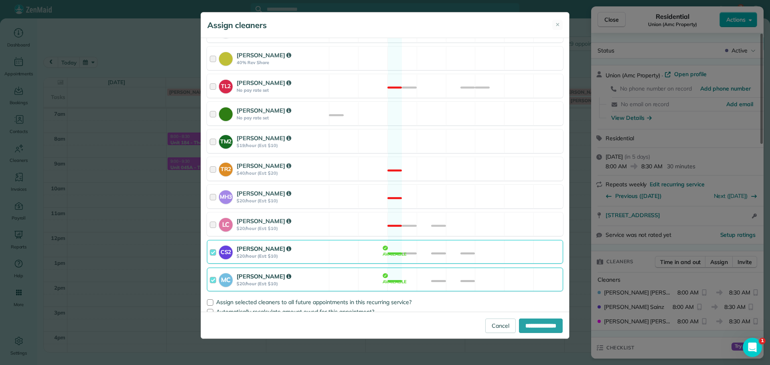
scroll to position [323, 0]
click at [229, 298] on span "Assign selected cleaners to all future appointments in this recurring service?" at bounding box center [313, 301] width 195 height 7
click at [534, 322] on input "**********" at bounding box center [541, 326] width 44 height 14
type input "**********"
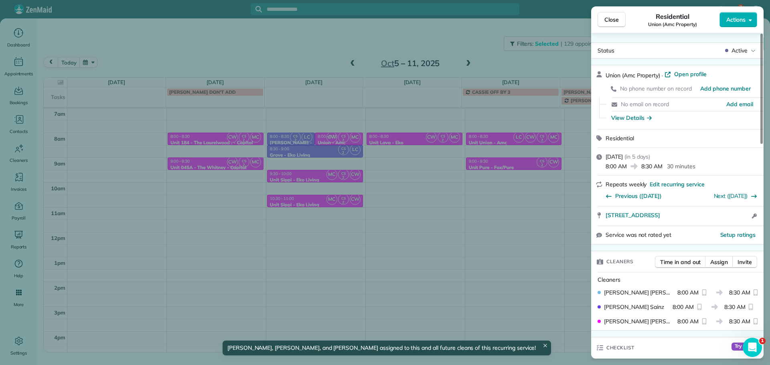
click at [505, 154] on div "Close Residential Union (Amc Property) Actions Status Active Union (Amc Propert…" at bounding box center [385, 182] width 770 height 365
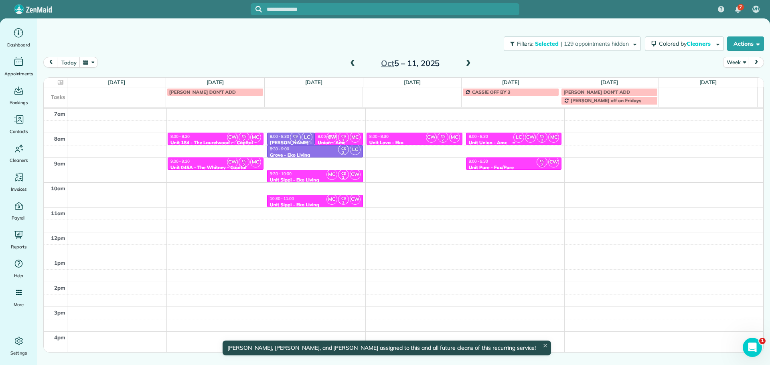
click at [503, 138] on div "8:00 - 8:30" at bounding box center [514, 136] width 91 height 5
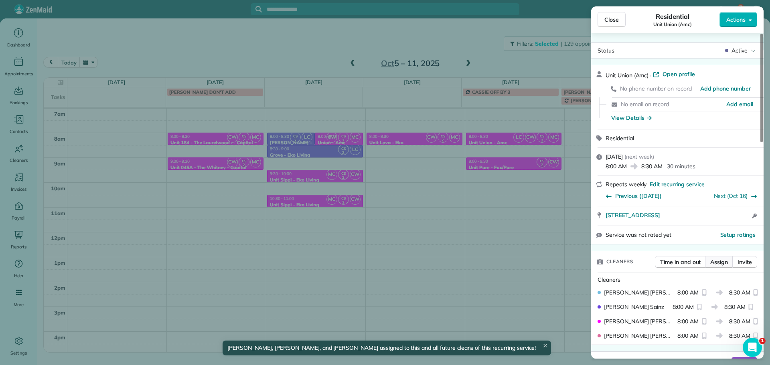
click at [721, 264] on span "Assign" at bounding box center [720, 262] width 18 height 8
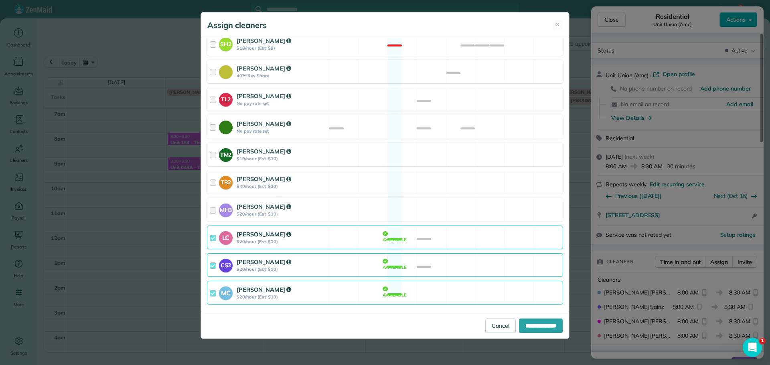
scroll to position [323, 0]
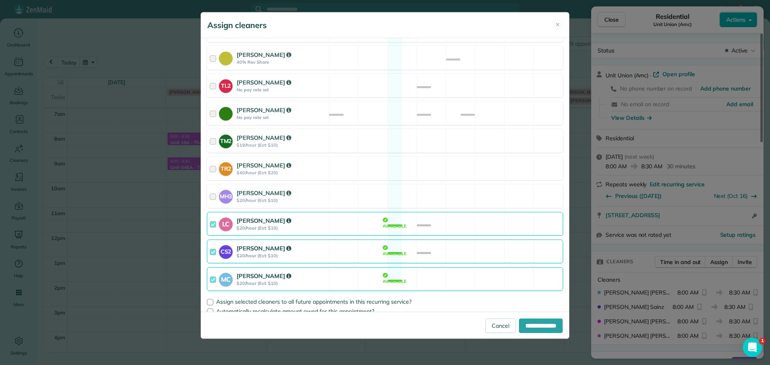
click at [444, 217] on div "LC Laura Chavez $20/hour (Est: $10) Available" at bounding box center [385, 224] width 356 height 24
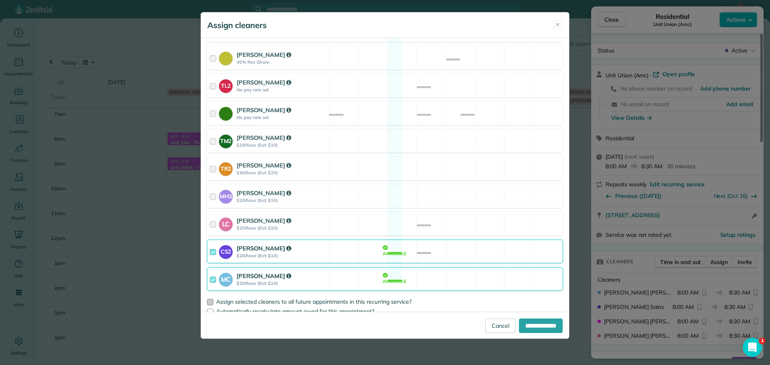
click at [236, 298] on span "Assign selected cleaners to all future appointments in this recurring service?" at bounding box center [313, 301] width 195 height 7
click at [534, 328] on input "**********" at bounding box center [541, 326] width 44 height 14
type input "**********"
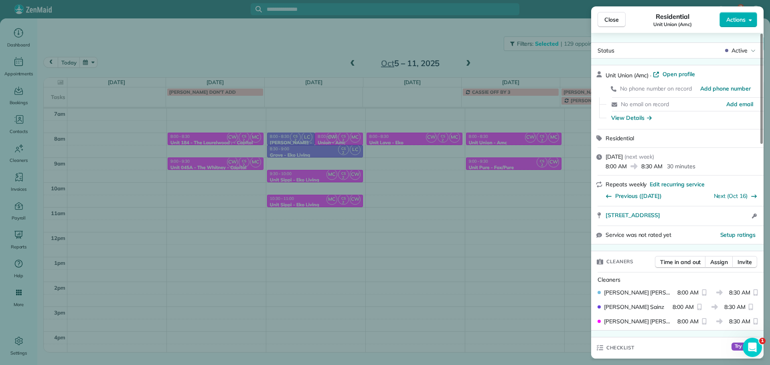
click at [311, 53] on div "Close Residential Unit Union (Amc) Actions Status Active Unit Union (Amc) · Ope…" at bounding box center [385, 182] width 770 height 365
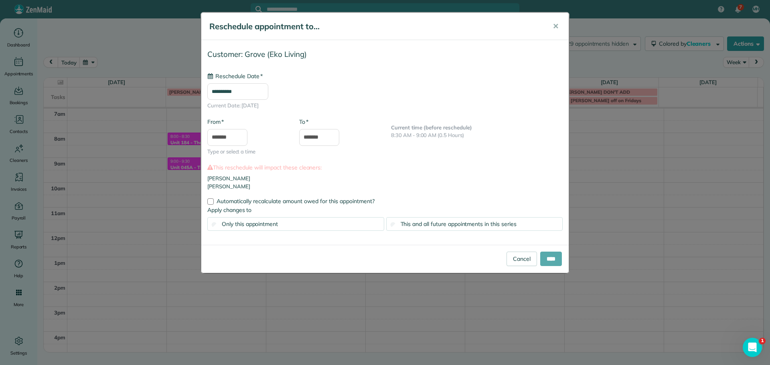
type input "**********"
click at [483, 229] on div "This and all future appointments in this series" at bounding box center [474, 224] width 177 height 14
click at [552, 261] on input "****" at bounding box center [551, 259] width 22 height 14
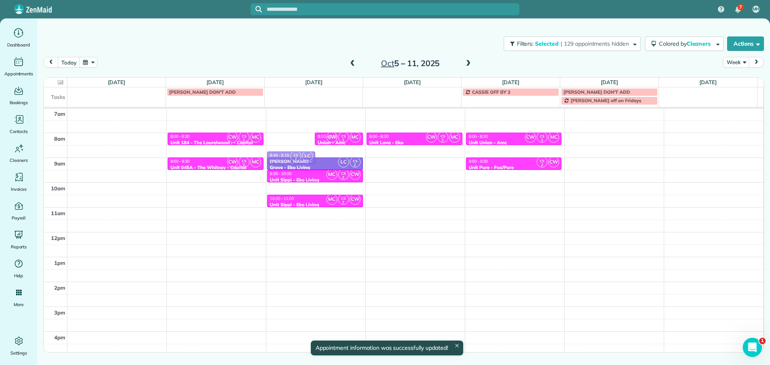
drag, startPoint x: 298, startPoint y: 135, endPoint x: 305, endPoint y: 151, distance: 17.1
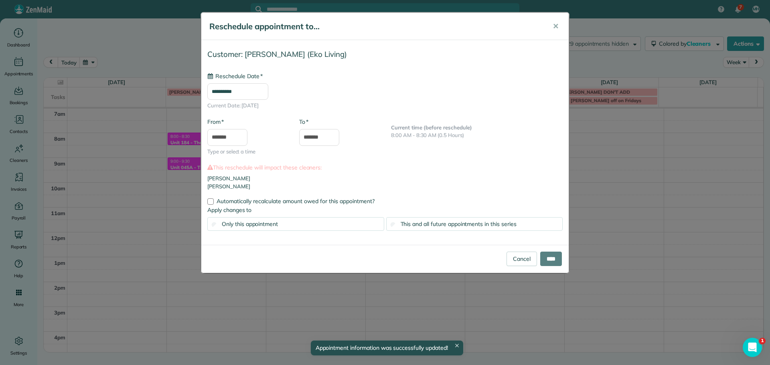
type input "**********"
click at [508, 256] on link "Cancel" at bounding box center [522, 259] width 30 height 14
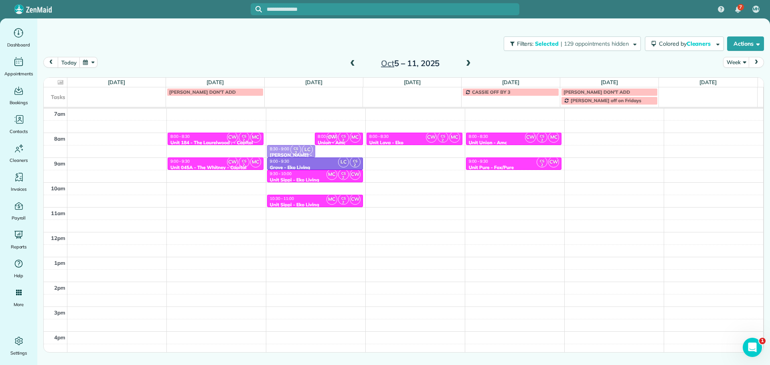
drag, startPoint x: 301, startPoint y: 138, endPoint x: 304, endPoint y: 148, distance: 10.5
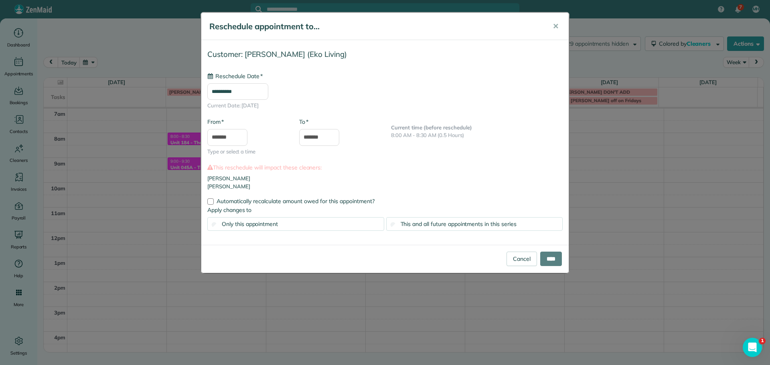
type input "**********"
click at [552, 260] on input "****" at bounding box center [551, 259] width 22 height 14
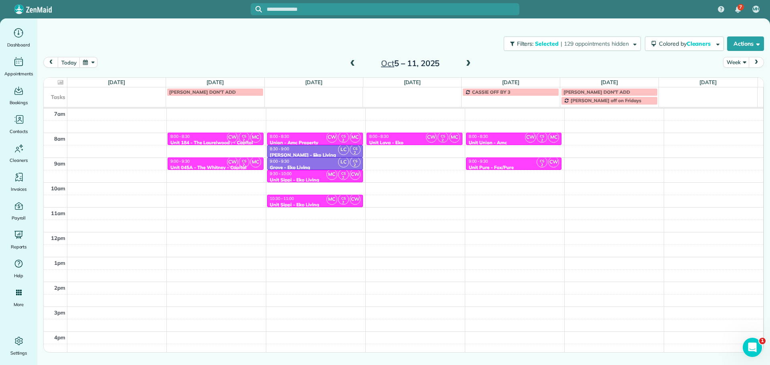
click at [314, 150] on div "8:30 - 9:00" at bounding box center [315, 148] width 91 height 5
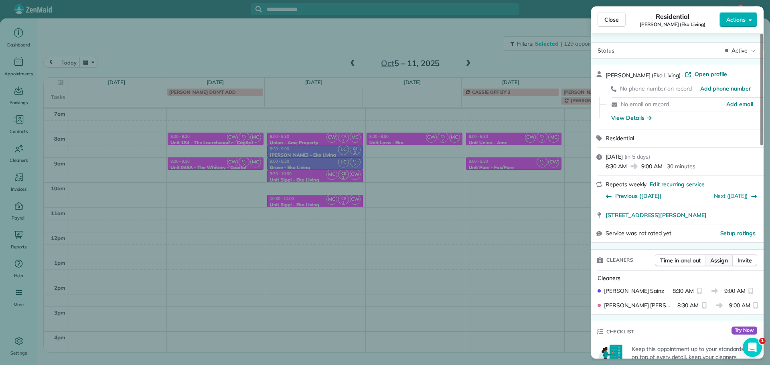
click at [717, 260] on span "Assign" at bounding box center [720, 261] width 18 height 8
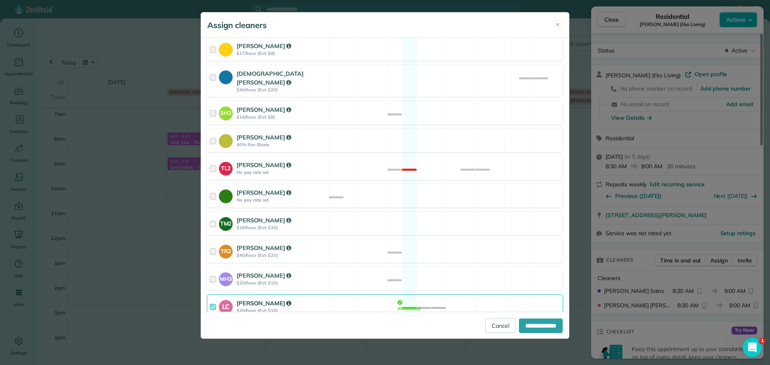
scroll to position [323, 0]
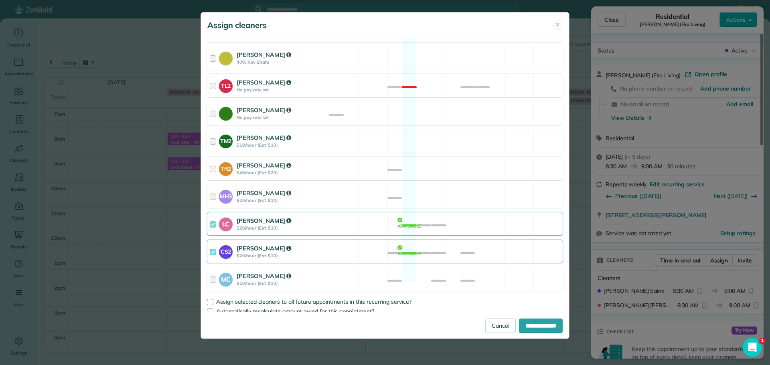
click at [431, 222] on div "LC Laura Chavez $20/hour (Est: $10) Available" at bounding box center [385, 224] width 356 height 24
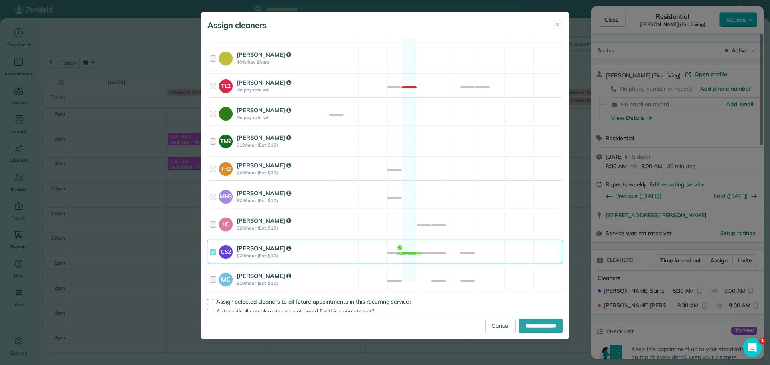
click at [442, 268] on div "MC Mayra Cota $20/hour (Est: $10) Available" at bounding box center [385, 280] width 356 height 24
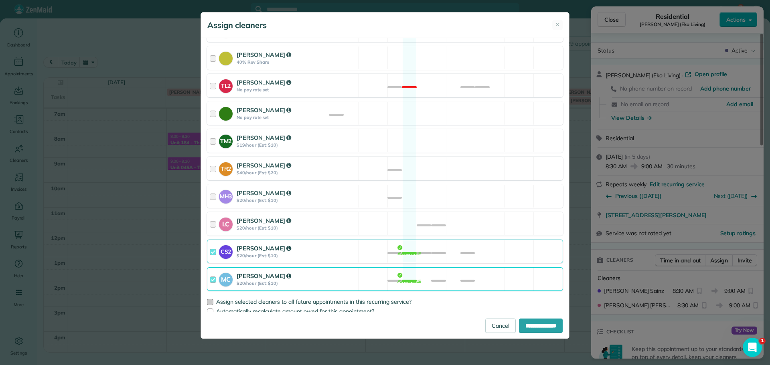
click at [341, 298] on span "Assign selected cleaners to all future appointments in this recurring service?" at bounding box center [313, 301] width 195 height 7
click at [528, 322] on input "**********" at bounding box center [541, 326] width 44 height 14
type input "**********"
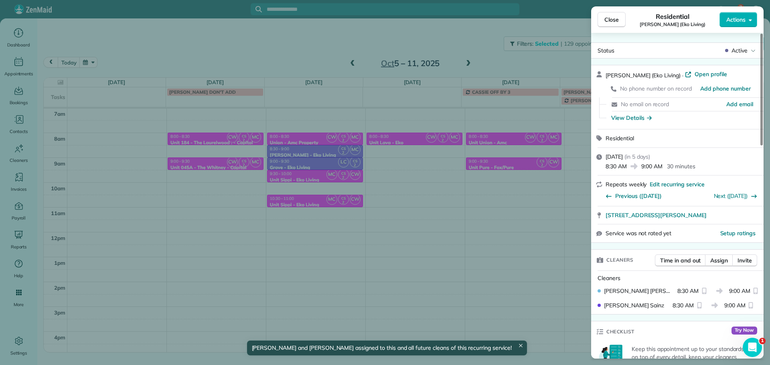
click at [320, 161] on div "Close Residential Everett (Eko Living) Actions Status Active Everett (Eko Livin…" at bounding box center [385, 182] width 770 height 365
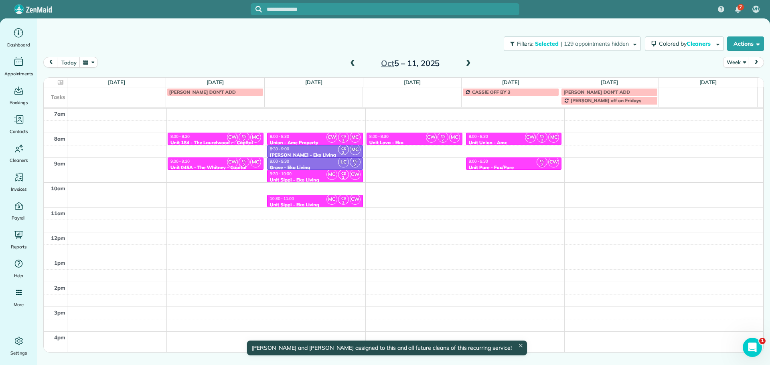
click at [318, 160] on div "9:00 - 9:30" at bounding box center [315, 161] width 91 height 5
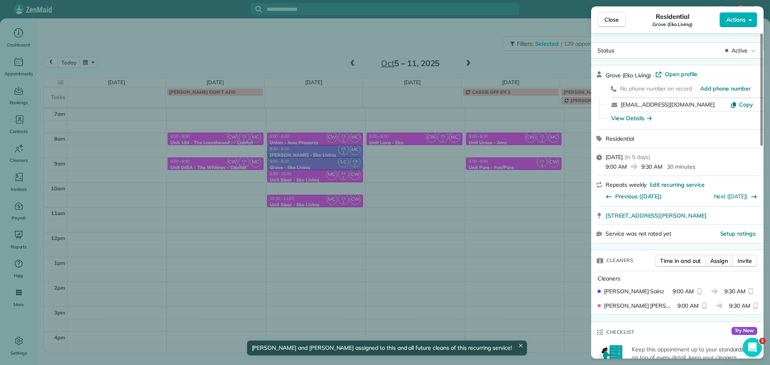
click at [725, 258] on span "Assign" at bounding box center [720, 261] width 18 height 8
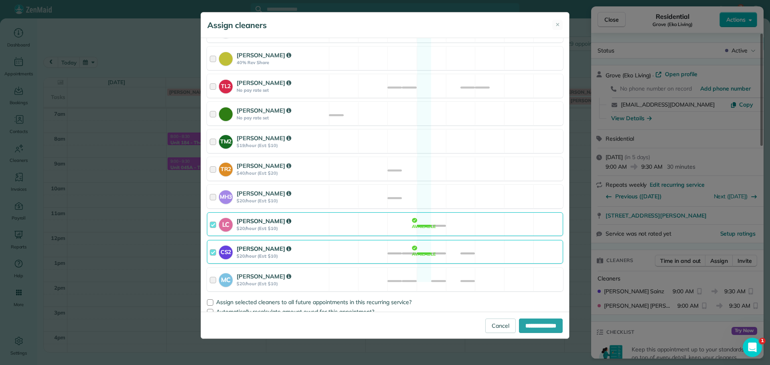
scroll to position [323, 0]
click at [461, 217] on div "LC Laura Chavez $20/hour (Est: $10) Available" at bounding box center [385, 224] width 356 height 24
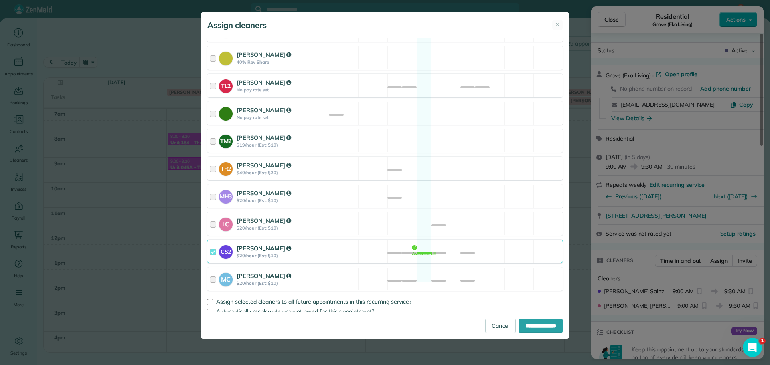
click at [486, 268] on div "MC Mayra Cota $20/hour (Est: $10) Available" at bounding box center [385, 280] width 356 height 24
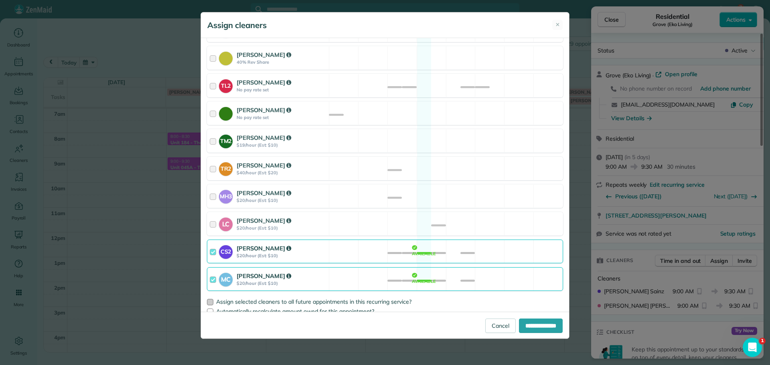
click at [376, 298] on span "Assign selected cleaners to all future appointments in this recurring service?" at bounding box center [313, 301] width 195 height 7
click at [522, 325] on input "**********" at bounding box center [541, 326] width 44 height 14
type input "**********"
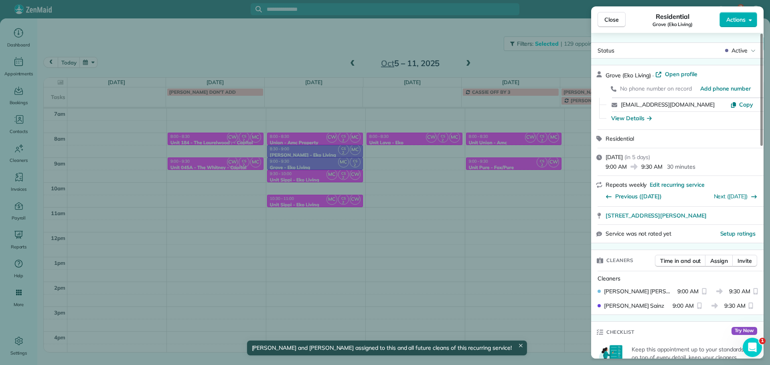
click at [447, 244] on div "Close Residential Grove (Eko Living) Actions Status Active Grove (Eko Living) ·…" at bounding box center [385, 182] width 770 height 365
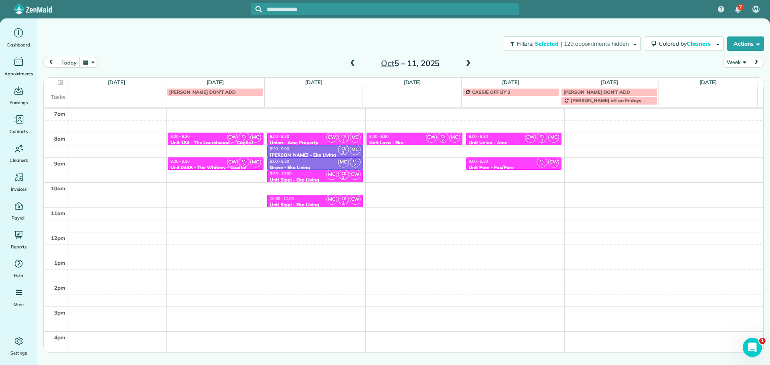
click at [593, 27] on div "Filters: Selected | 129 appointments hidden Colored by Cleaners Color by Cleane…" at bounding box center [403, 172] width 733 height 308
click at [593, 38] on button "Filters: Selected | 129 appointments hidden" at bounding box center [572, 44] width 137 height 14
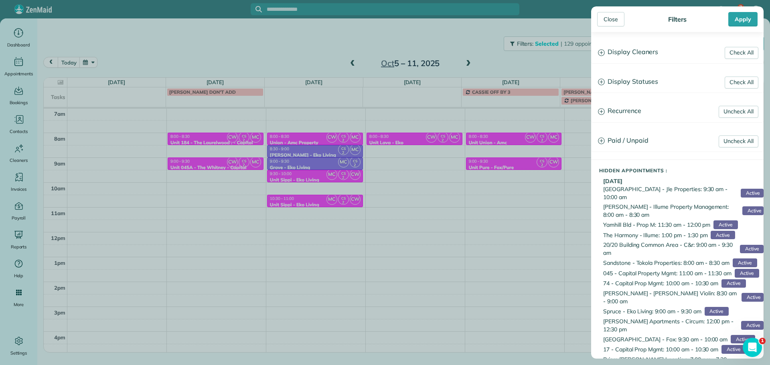
click at [640, 51] on h3 "Display Cleaners" at bounding box center [678, 52] width 172 height 20
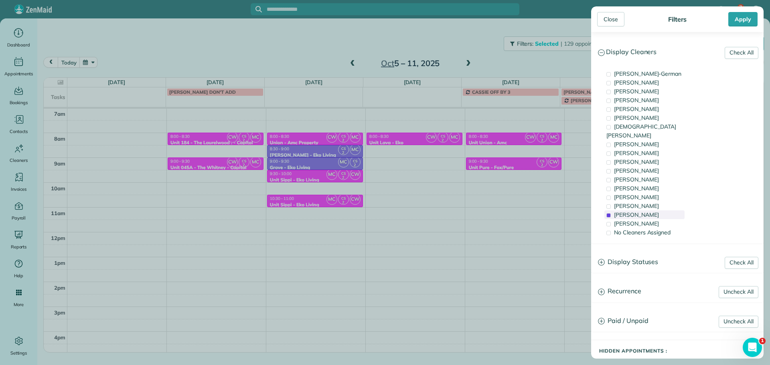
click at [645, 211] on span "Cristina Sainz" at bounding box center [636, 214] width 45 height 7
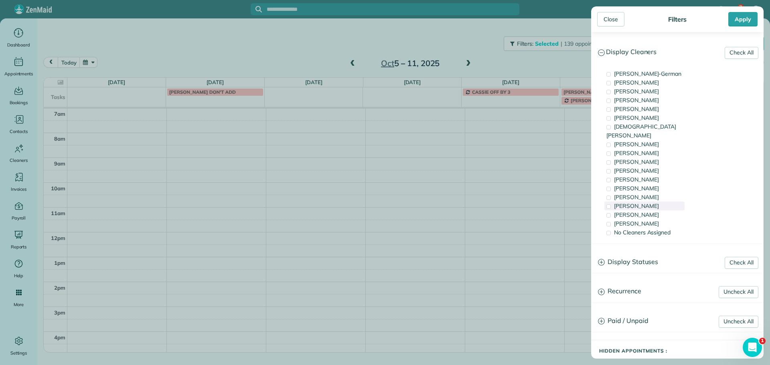
click at [649, 203] on span "Laura Chavez" at bounding box center [636, 206] width 45 height 7
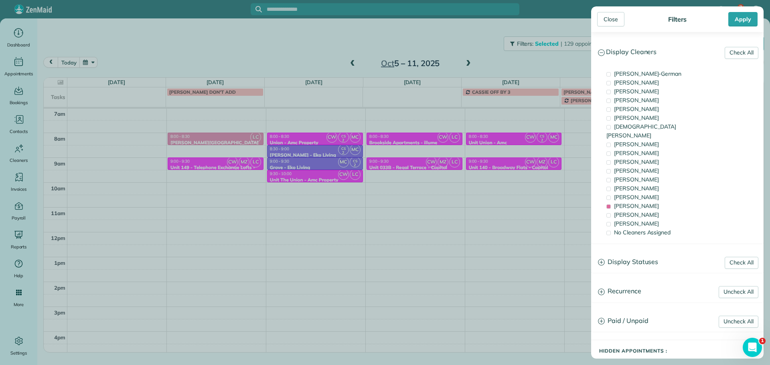
click at [313, 179] on div "Close Filters Apply Check All Display Cleaners Christina Wright-German Cassie F…" at bounding box center [385, 182] width 770 height 365
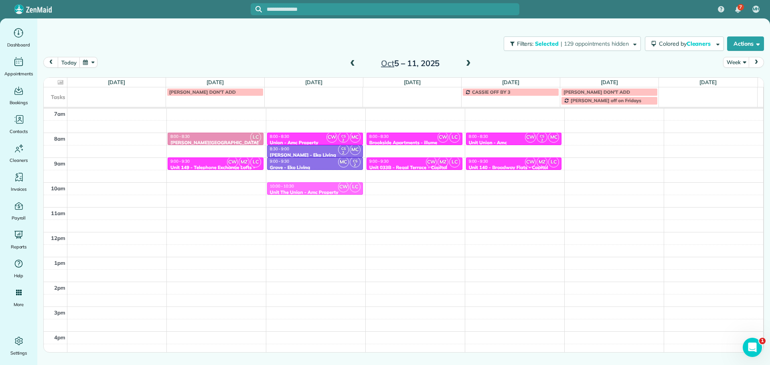
drag, startPoint x: 312, startPoint y: 175, endPoint x: 315, endPoint y: 181, distance: 6.1
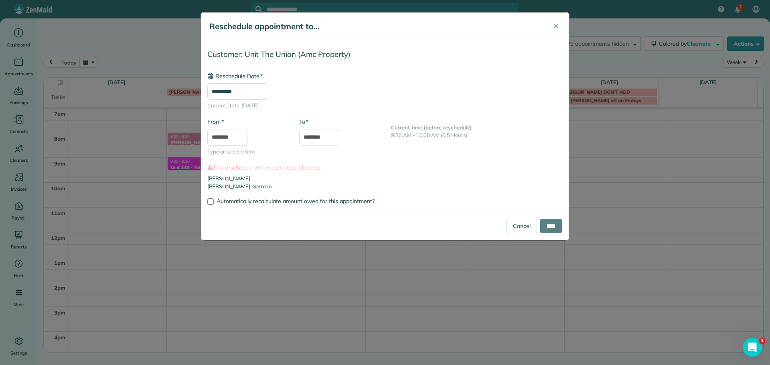
type input "**********"
click at [552, 223] on input "****" at bounding box center [551, 226] width 22 height 14
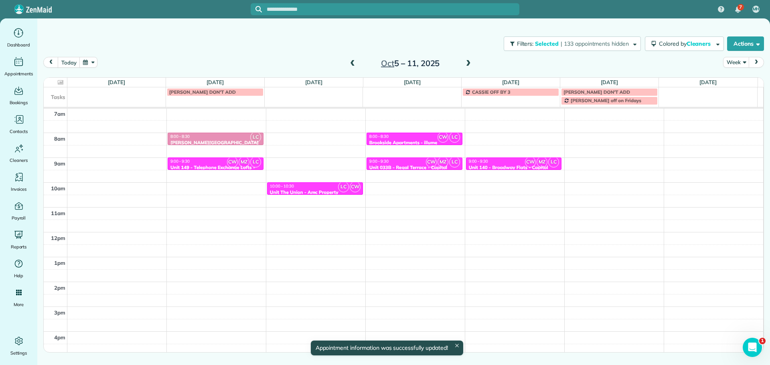
click at [328, 187] on div "10:00 - 10:30" at bounding box center [315, 186] width 91 height 5
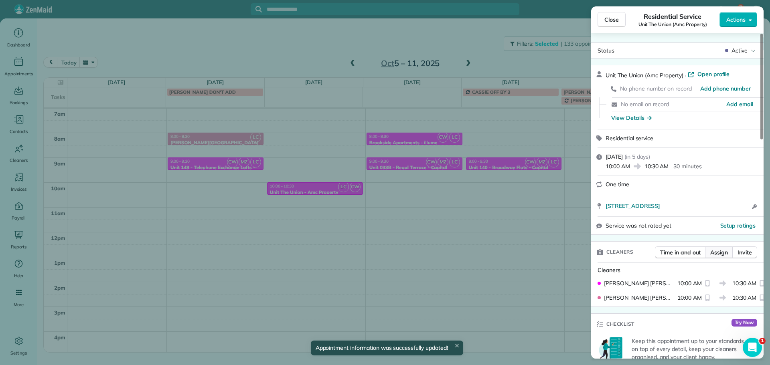
click at [716, 251] on span "Assign" at bounding box center [720, 253] width 18 height 8
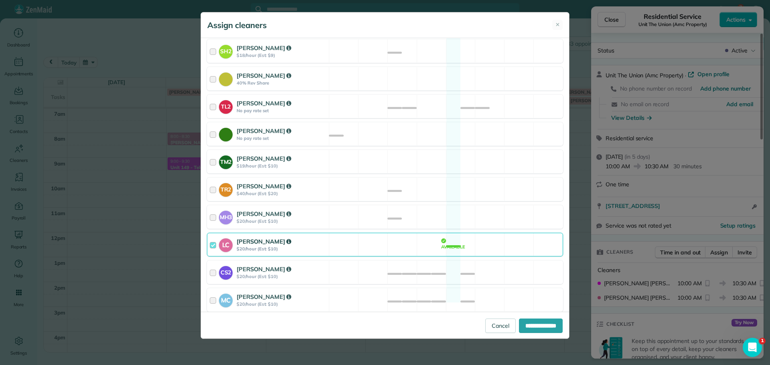
scroll to position [314, 0]
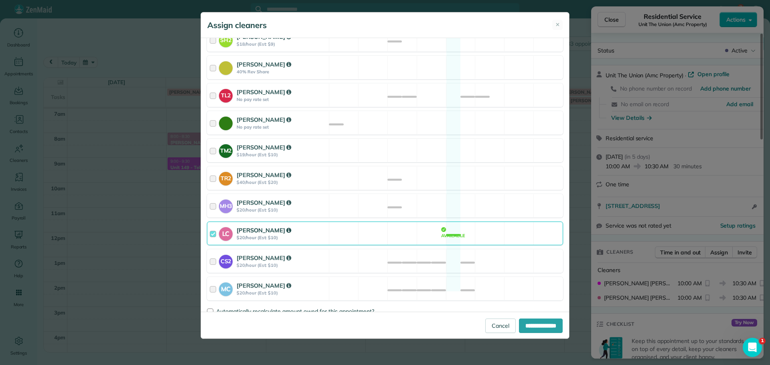
click at [453, 233] on div "LC Laura Chavez $20/hour (Est: $10) Available" at bounding box center [385, 234] width 356 height 24
click at [489, 257] on div "CS2 Cristina Sainz $20/hour (Est: $10) Available" at bounding box center [385, 262] width 356 height 24
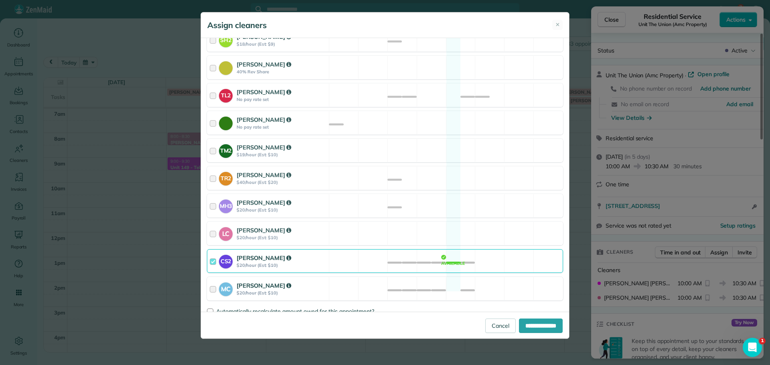
click at [498, 277] on div "MC Mayra Cota $20/hour (Est: $10) Available" at bounding box center [385, 289] width 356 height 24
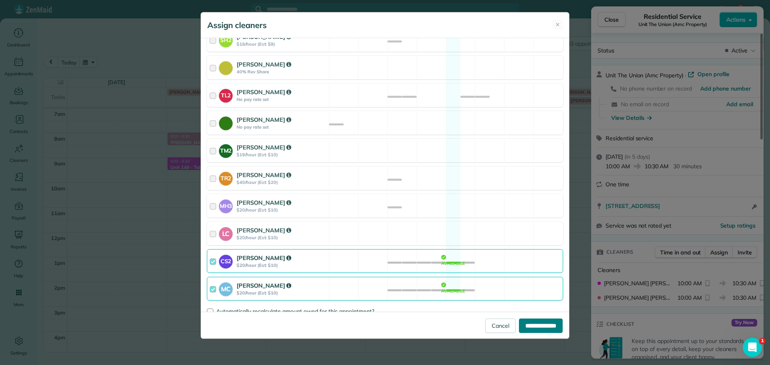
click at [525, 327] on input "**********" at bounding box center [541, 326] width 44 height 14
type input "**********"
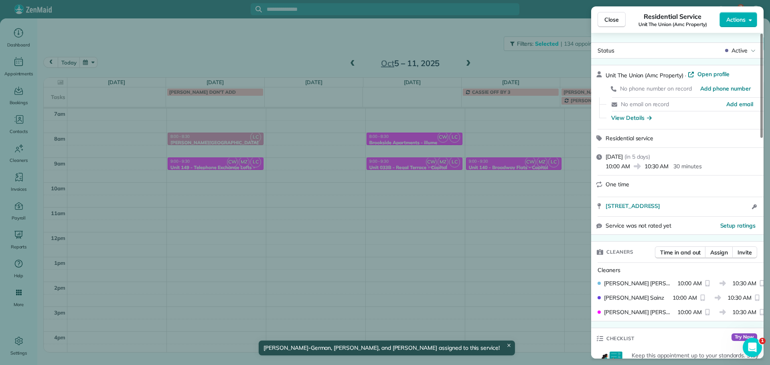
click at [570, 47] on div "Close Residential Service Unit The Union (Amc Property) Actions Status Active U…" at bounding box center [385, 182] width 770 height 365
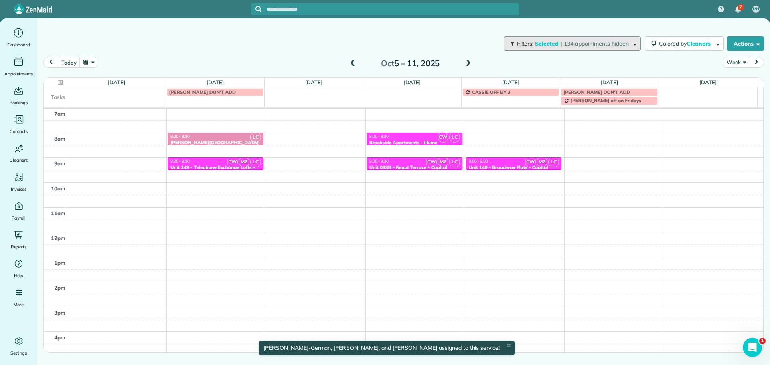
click at [569, 44] on span "| 134 appointments hidden" at bounding box center [595, 43] width 68 height 7
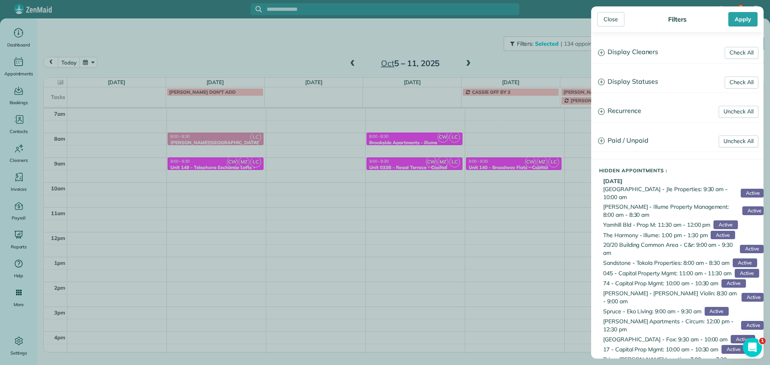
click at [628, 57] on h3 "Display Cleaners" at bounding box center [678, 52] width 172 height 20
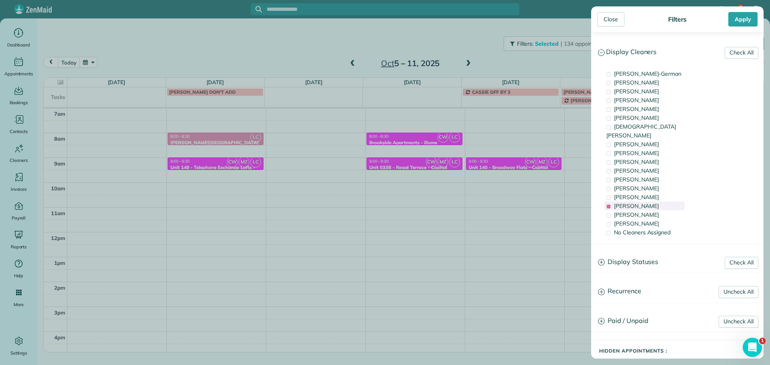
click at [635, 203] on span "Laura Chavez" at bounding box center [636, 206] width 45 height 7
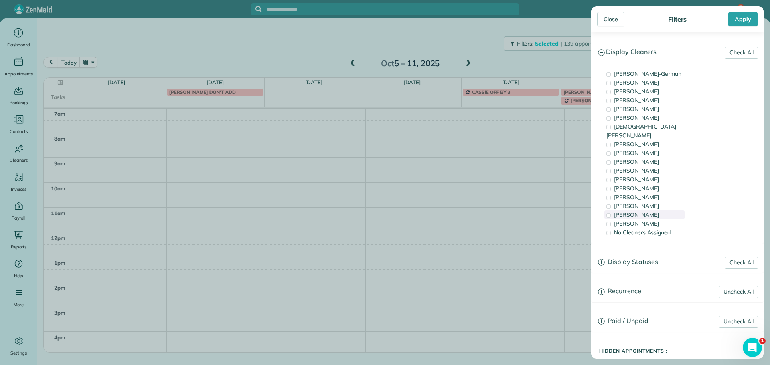
click at [643, 211] on span "Cristina Sainz" at bounding box center [636, 214] width 45 height 7
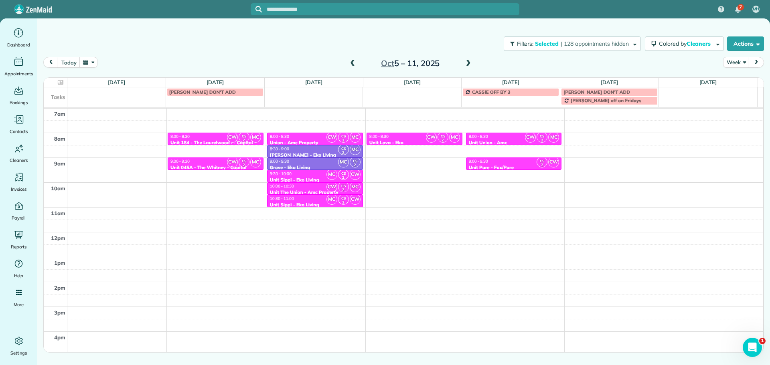
click at [333, 197] on div "Close Filters Apply Check All Display Cleaners Christina Wright-German Cassie F…" at bounding box center [385, 182] width 770 height 365
click at [327, 178] on span "MC" at bounding box center [332, 174] width 11 height 11
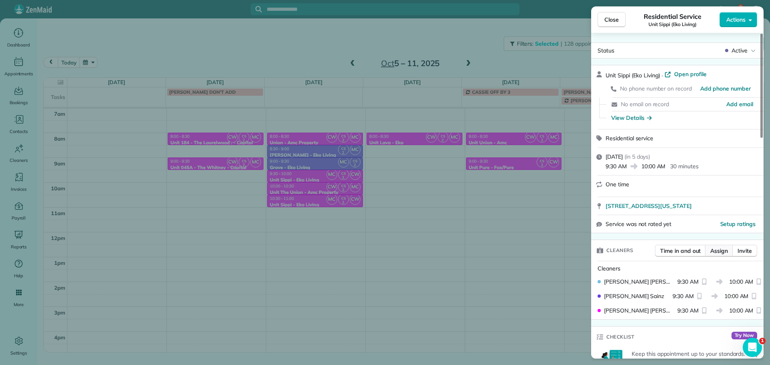
click at [715, 251] on span "Assign" at bounding box center [720, 251] width 18 height 8
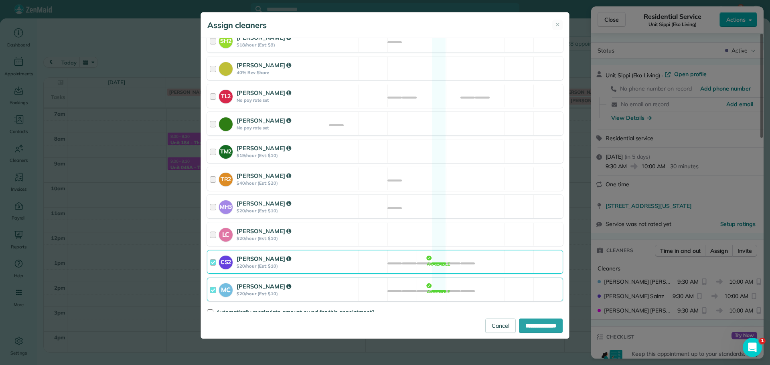
scroll to position [314, 0]
click at [474, 254] on div "CS2 Cristina Sainz $20/hour (Est: $10) Available" at bounding box center [385, 262] width 356 height 24
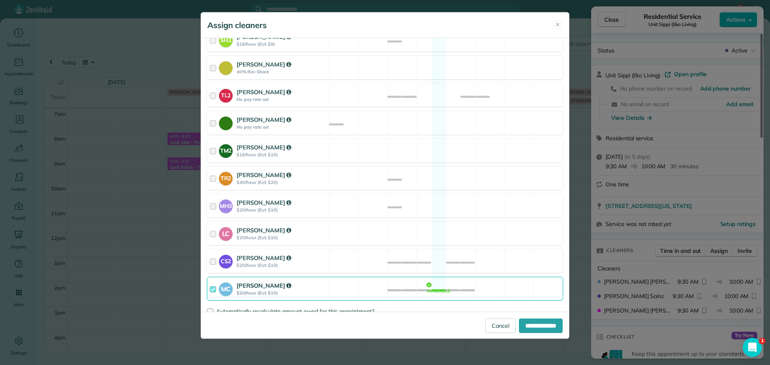
click at [475, 277] on div "MC Mayra Cota $20/hour (Est: $10) Available" at bounding box center [385, 289] width 356 height 24
click at [493, 223] on div "LC Laura Chavez $20/hour (Est: $10) Available" at bounding box center [385, 234] width 356 height 24
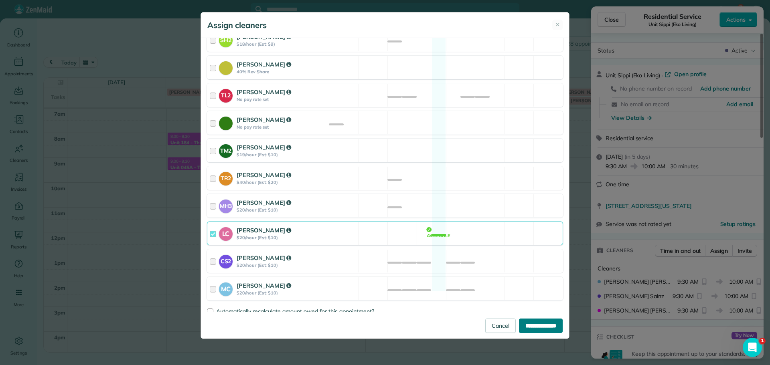
click at [536, 326] on input "**********" at bounding box center [541, 326] width 44 height 14
type input "**********"
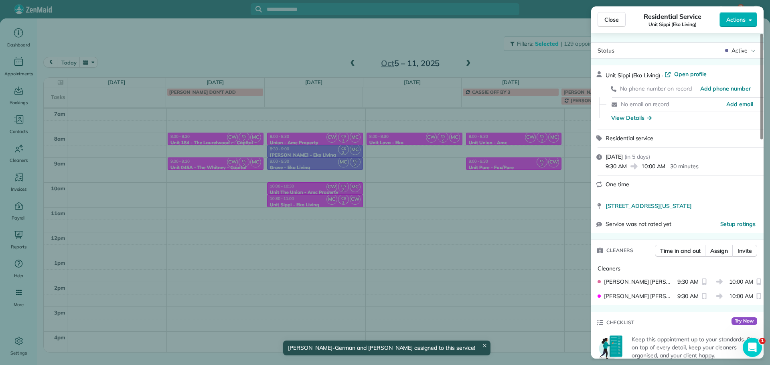
click at [341, 209] on div "Close Residential Service Unit Sippi (Eko Living) Actions Status Active Unit Si…" at bounding box center [385, 182] width 770 height 365
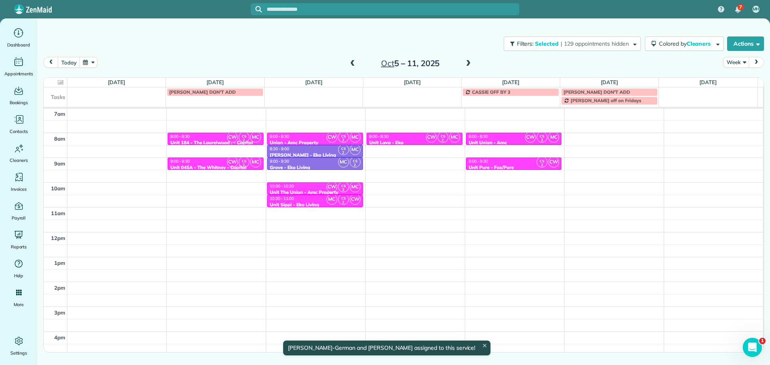
click at [321, 201] on div "10:30 - 11:00" at bounding box center [315, 198] width 91 height 5
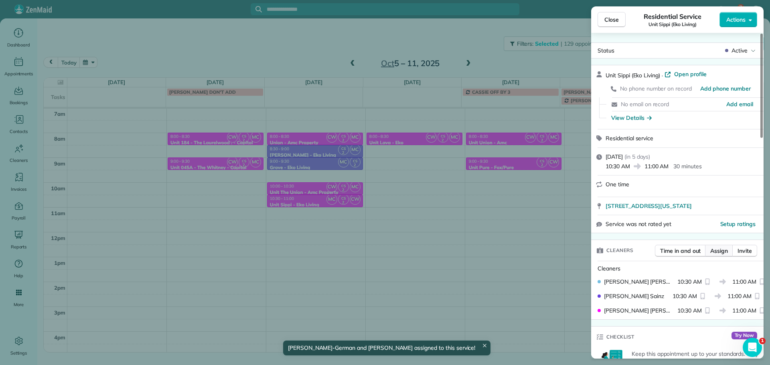
click at [723, 256] on button "Assign" at bounding box center [719, 251] width 28 height 12
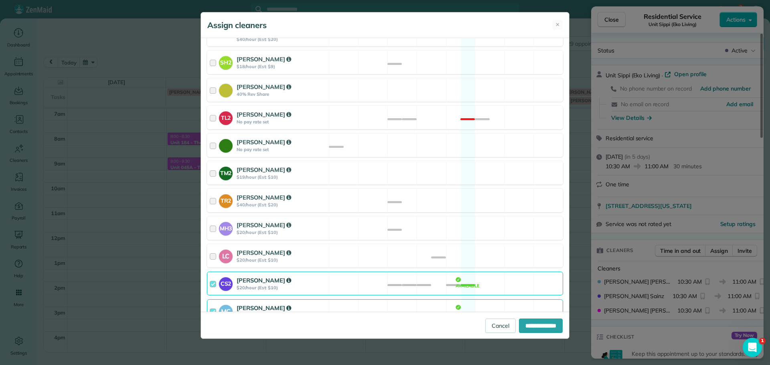
scroll to position [314, 0]
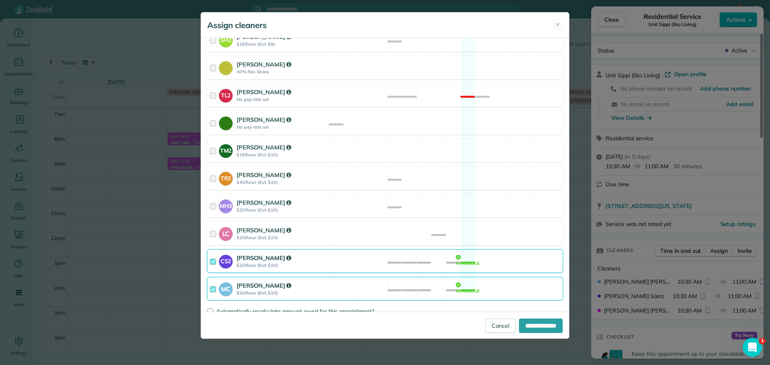
click at [497, 252] on div "CS2 Cristina Sainz $20/hour (Est: $10) Available" at bounding box center [385, 262] width 356 height 24
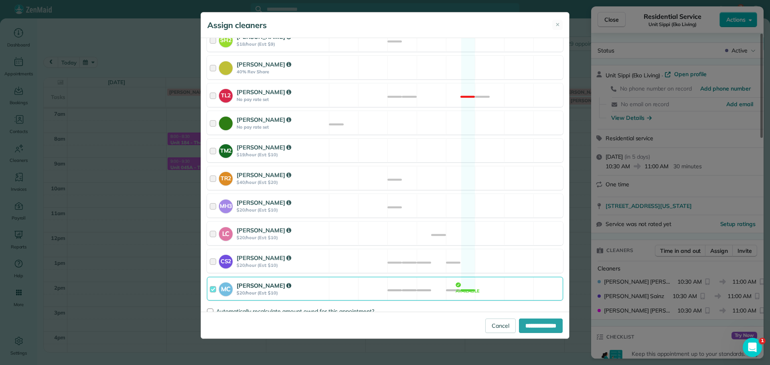
click at [497, 277] on div "MC Mayra Cota $20/hour (Est: $10) Available" at bounding box center [385, 289] width 356 height 24
click at [514, 227] on div "LC Laura Chavez $20/hour (Est: $10) Available" at bounding box center [385, 234] width 356 height 24
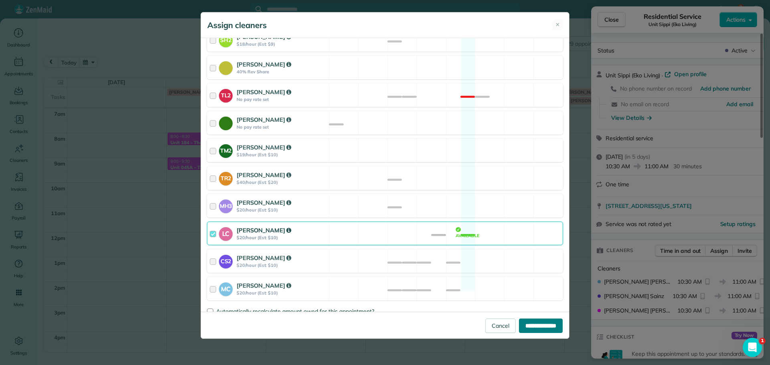
click at [537, 325] on input "**********" at bounding box center [541, 326] width 44 height 14
type input "**********"
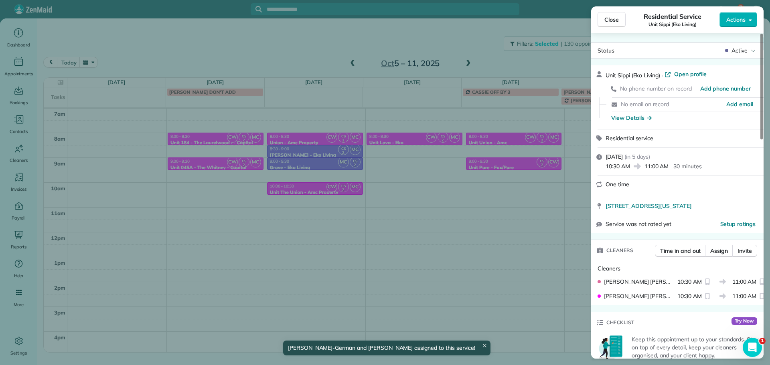
click at [437, 205] on div "Close Residential Service Unit Sippi (Eko Living) Actions Status Active Unit Si…" at bounding box center [385, 182] width 770 height 365
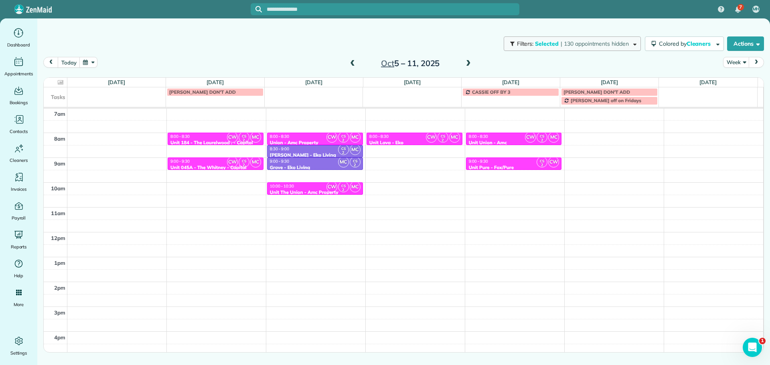
click at [591, 44] on span "| 130 appointments hidden" at bounding box center [595, 43] width 68 height 7
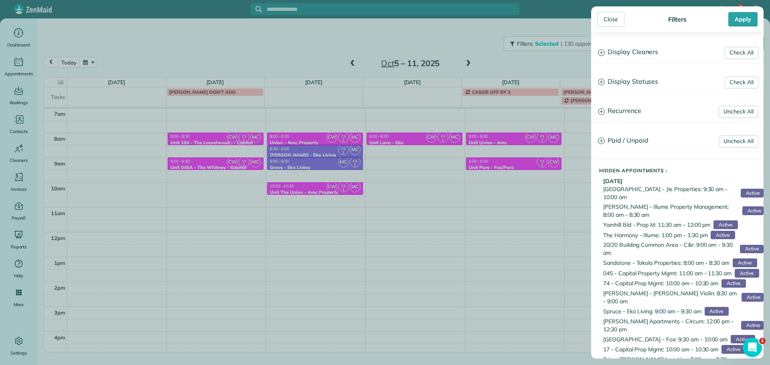
click at [639, 58] on h3 "Display Cleaners" at bounding box center [678, 52] width 172 height 20
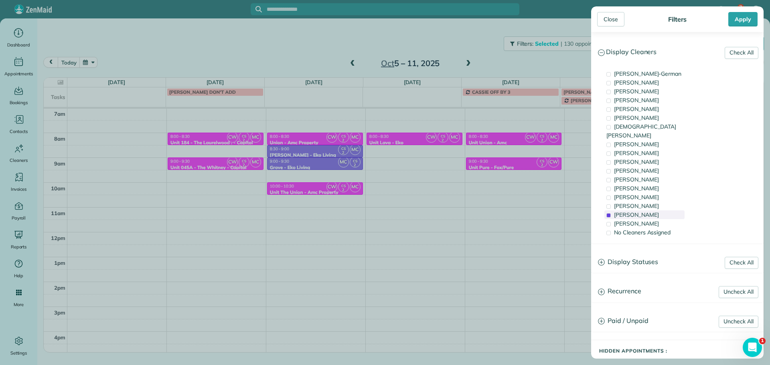
click at [649, 211] on span "Cristina Sainz" at bounding box center [636, 214] width 45 height 7
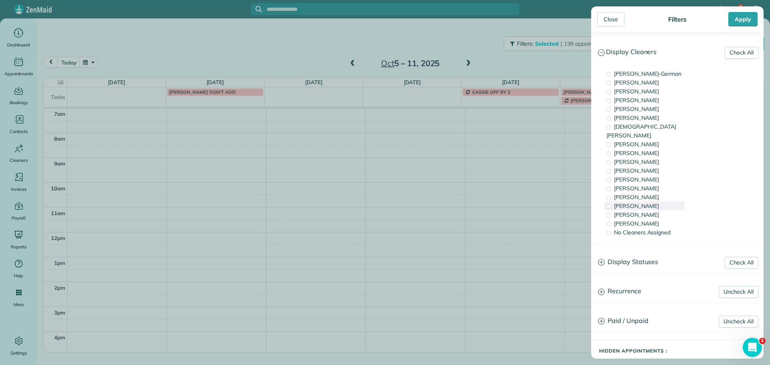
click at [649, 203] on span "Laura Chavez" at bounding box center [636, 206] width 45 height 7
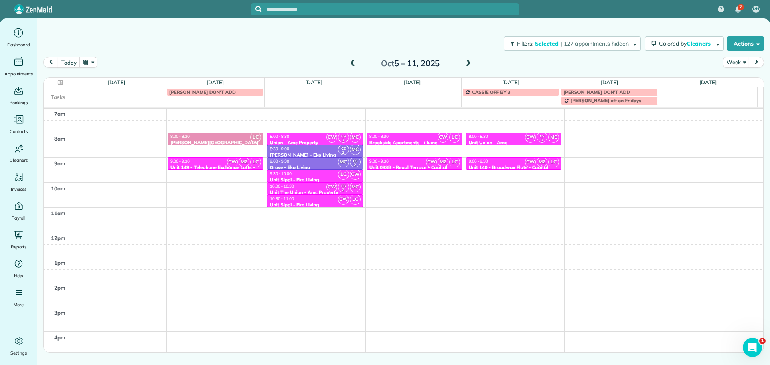
click at [389, 196] on div "Close Filters Apply Check All Display Cleaners Christina Wright-German Cassie F…" at bounding box center [385, 182] width 770 height 365
click at [469, 66] on span at bounding box center [468, 63] width 9 height 7
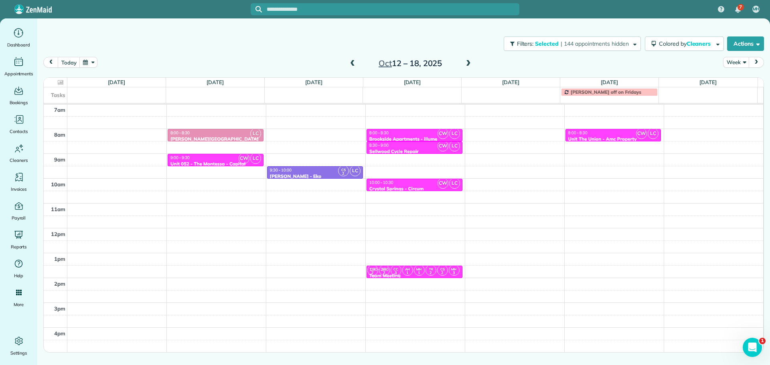
click at [352, 65] on span at bounding box center [352, 63] width 9 height 7
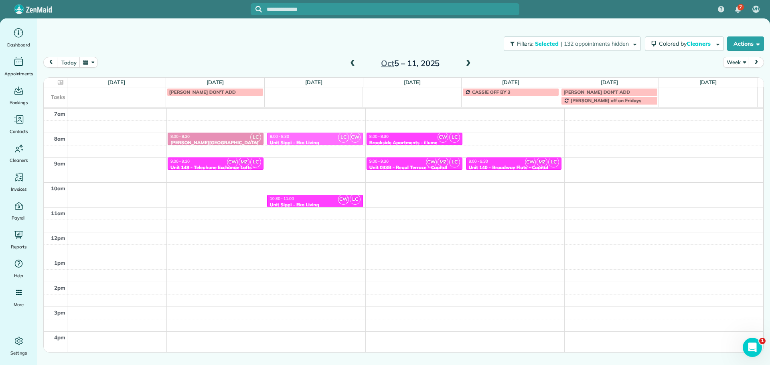
drag, startPoint x: 319, startPoint y: 174, endPoint x: 322, endPoint y: 150, distance: 24.2
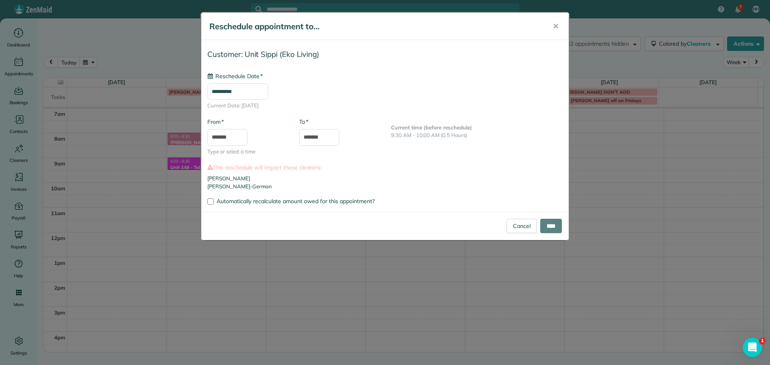
type input "**********"
click at [551, 225] on input "****" at bounding box center [551, 226] width 22 height 14
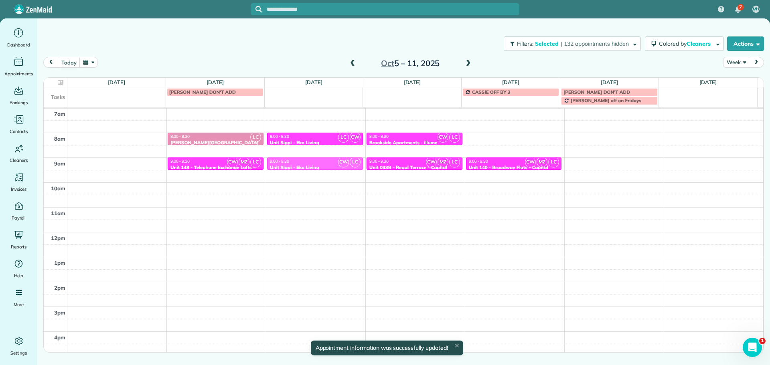
drag, startPoint x: 328, startPoint y: 199, endPoint x: 326, endPoint y: 164, distance: 35.0
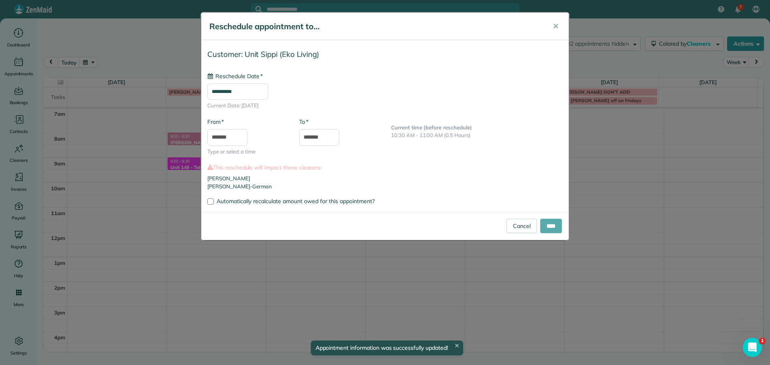
type input "**********"
click at [553, 225] on input "****" at bounding box center [551, 226] width 22 height 14
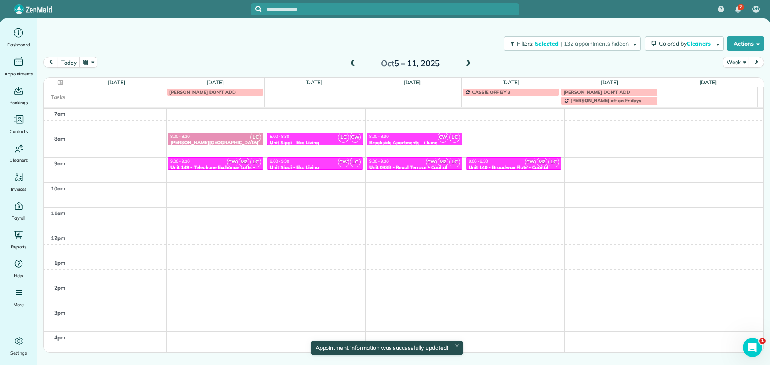
click at [467, 67] on span at bounding box center [468, 63] width 9 height 7
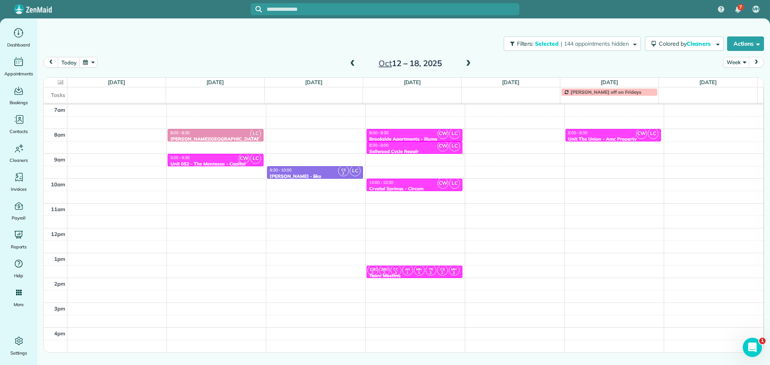
click at [324, 172] on div "9:30 - 10:00" at bounding box center [315, 170] width 91 height 5
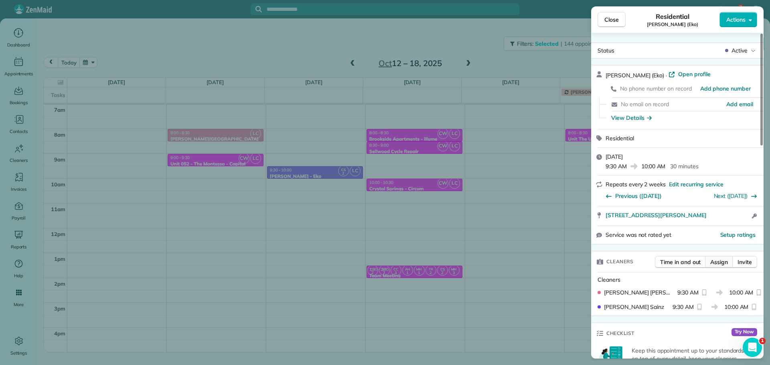
click at [717, 260] on span "Assign" at bounding box center [720, 262] width 18 height 8
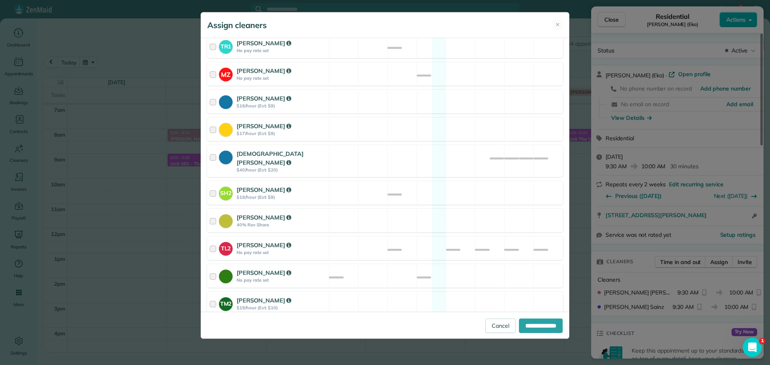
scroll to position [323, 0]
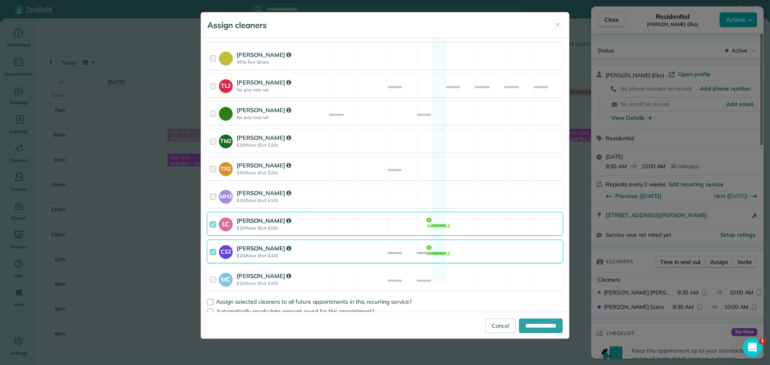
drag, startPoint x: 408, startPoint y: 216, endPoint x: 410, endPoint y: 231, distance: 15.8
click at [408, 219] on div "LC Laura Chavez $20/hour (Est: $10) Available" at bounding box center [385, 224] width 356 height 24
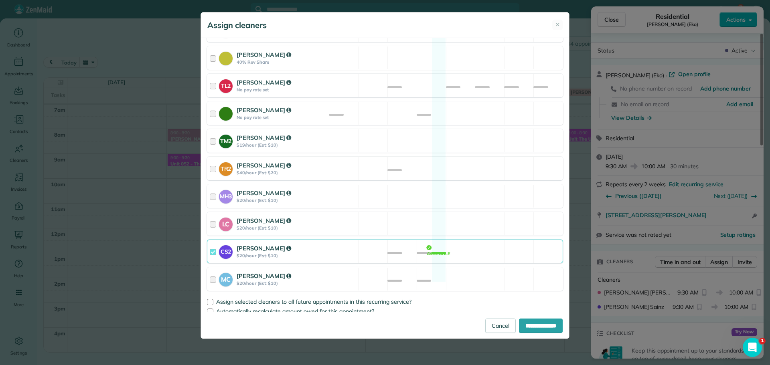
click at [439, 271] on div "MC Mayra Cota $20/hour (Est: $10) Available" at bounding box center [385, 280] width 356 height 24
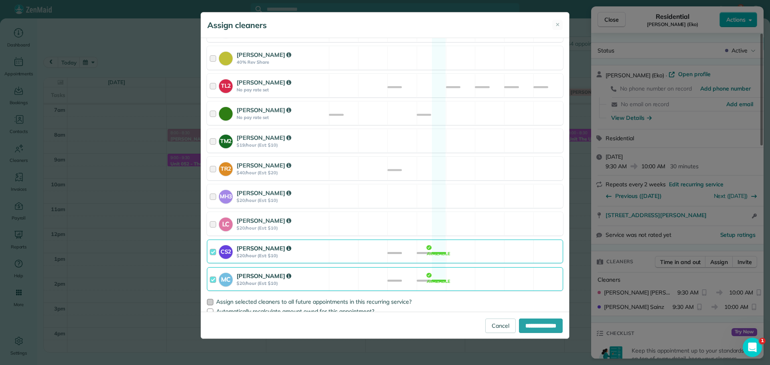
click at [377, 298] on span "Assign selected cleaners to all future appointments in this recurring service?" at bounding box center [313, 301] width 195 height 7
click at [553, 329] on input "**********" at bounding box center [541, 326] width 44 height 14
type input "**********"
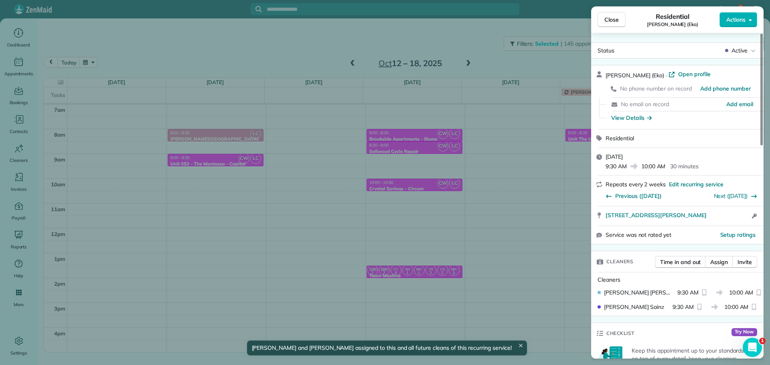
click at [489, 236] on div "Close Residential Petty (Eko) Actions Status Active Petty (Eko) · Open profile …" at bounding box center [385, 182] width 770 height 365
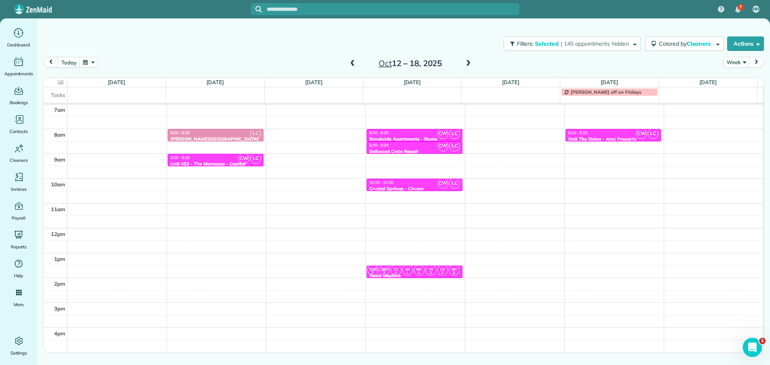
click at [465, 63] on span at bounding box center [468, 63] width 9 height 7
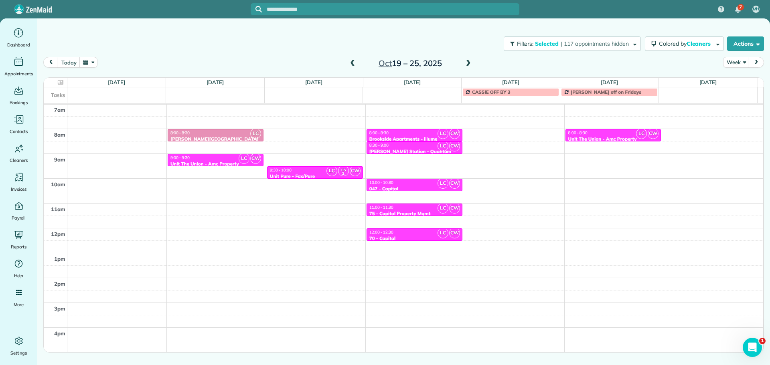
click at [466, 63] on span at bounding box center [468, 63] width 9 height 7
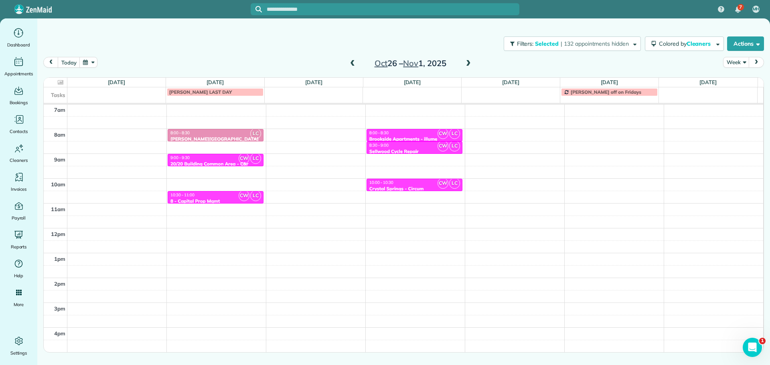
click at [466, 63] on span at bounding box center [468, 63] width 9 height 7
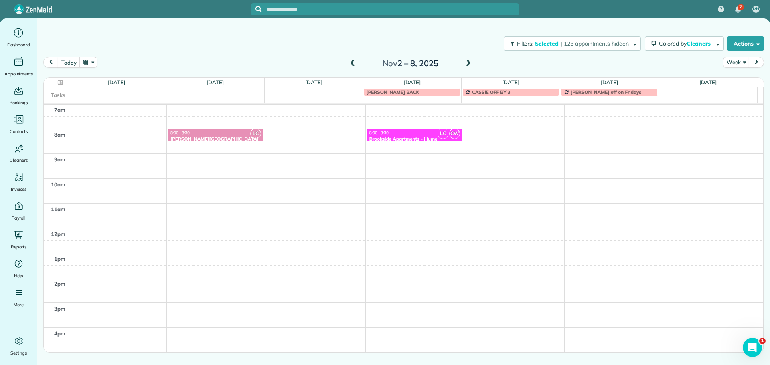
click at [466, 63] on span at bounding box center [468, 63] width 9 height 7
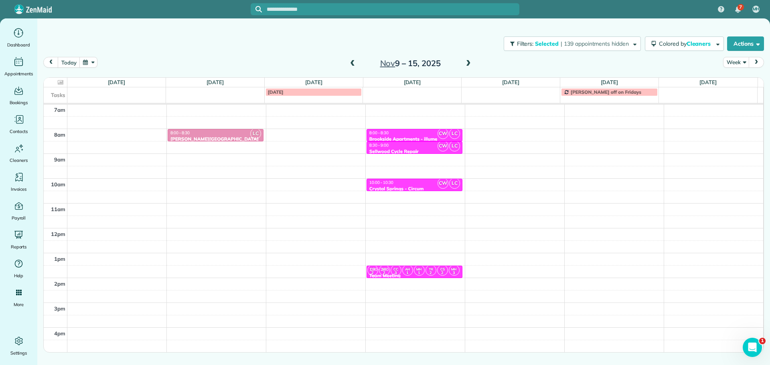
click at [466, 63] on span at bounding box center [468, 63] width 9 height 7
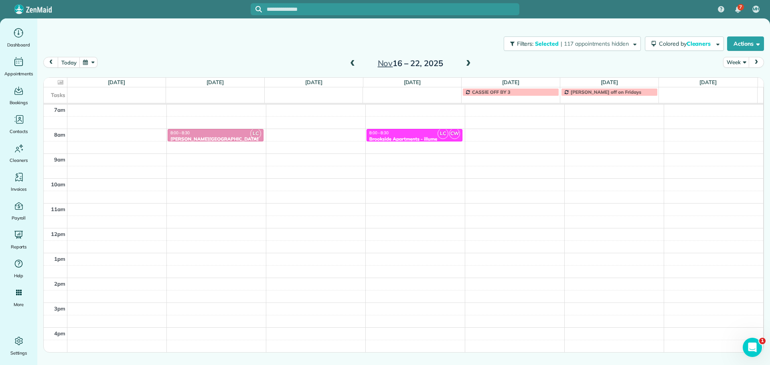
click at [466, 63] on span at bounding box center [468, 63] width 9 height 7
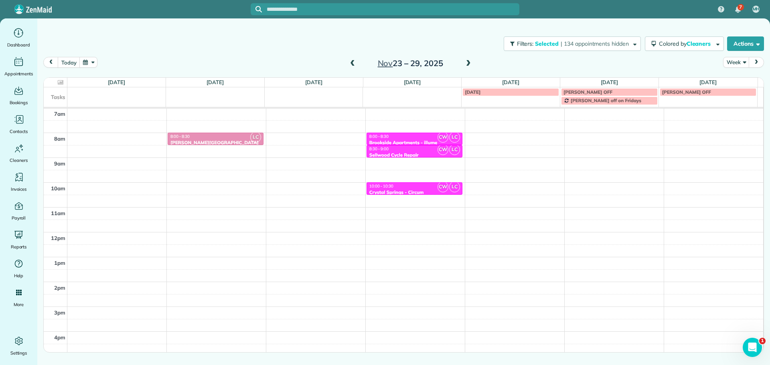
click at [466, 63] on span at bounding box center [468, 63] width 9 height 7
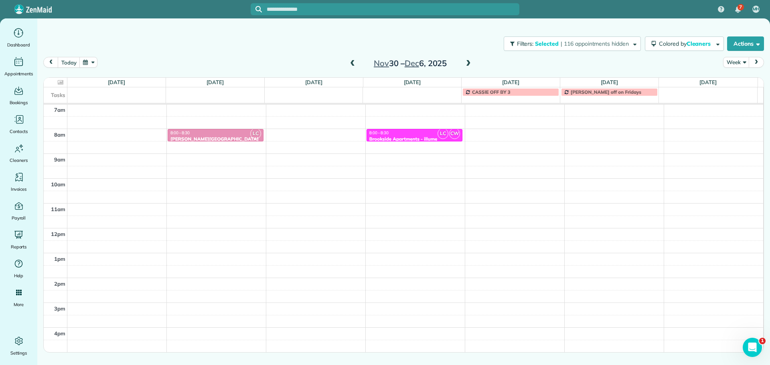
click at [353, 65] on span at bounding box center [352, 63] width 9 height 7
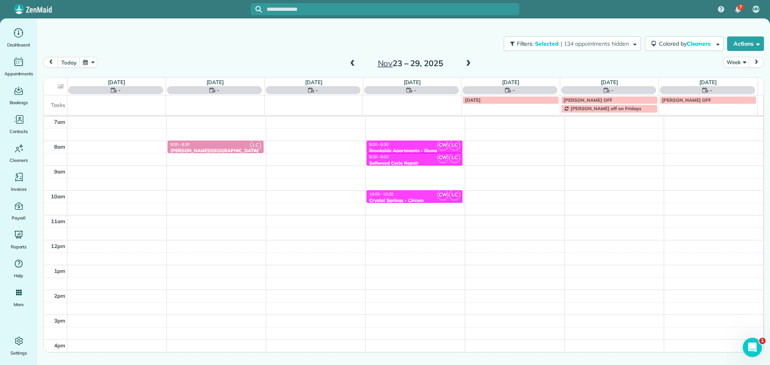
click at [353, 65] on span at bounding box center [352, 63] width 9 height 7
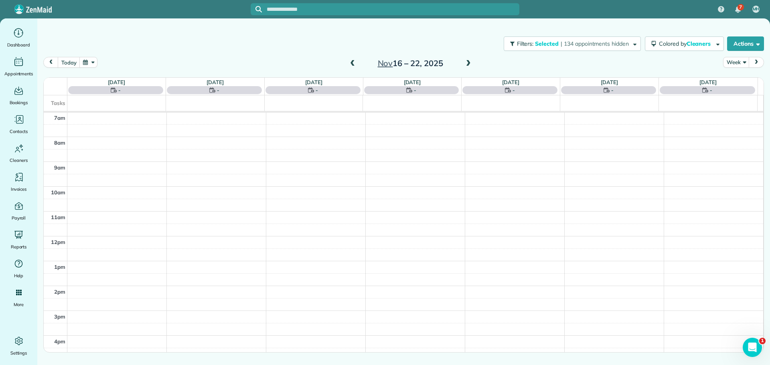
click at [353, 65] on span at bounding box center [352, 63] width 9 height 7
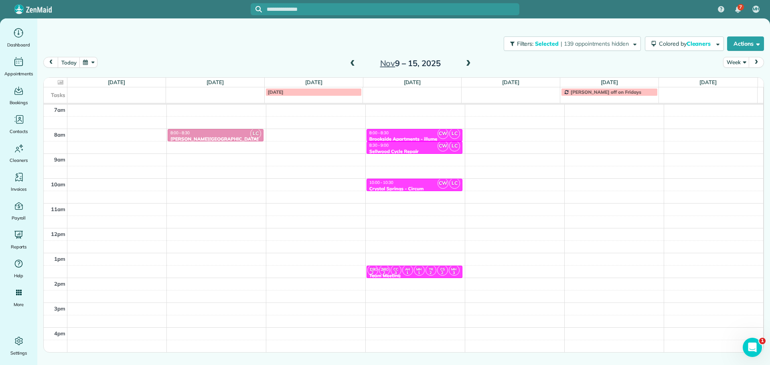
click at [353, 65] on span at bounding box center [352, 63] width 9 height 7
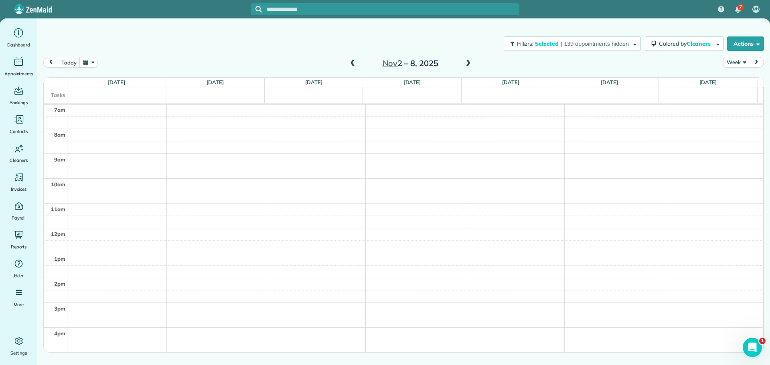
click at [353, 65] on span at bounding box center [352, 63] width 9 height 7
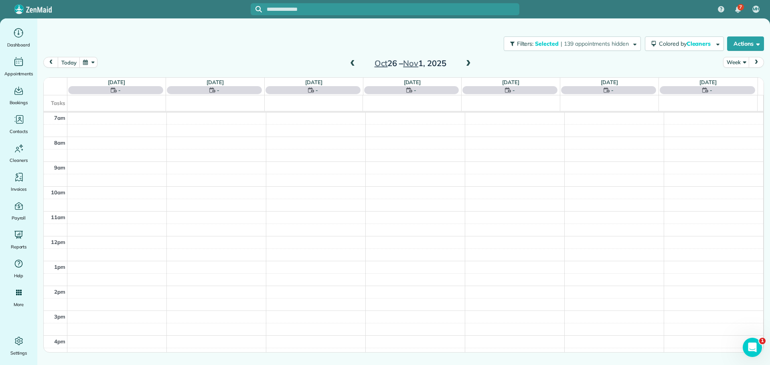
click at [353, 65] on span at bounding box center [352, 63] width 9 height 7
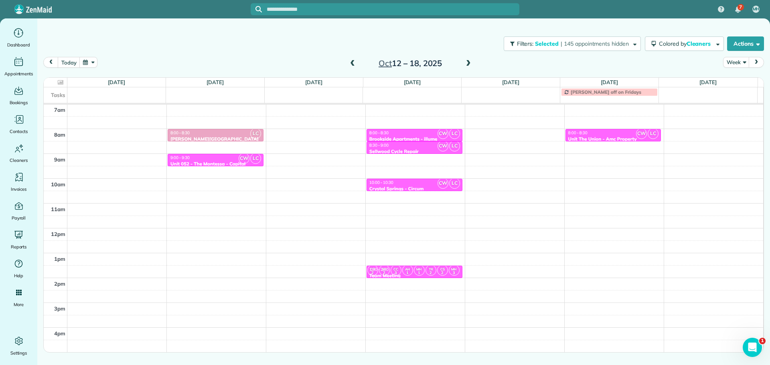
click at [353, 65] on span at bounding box center [352, 63] width 9 height 7
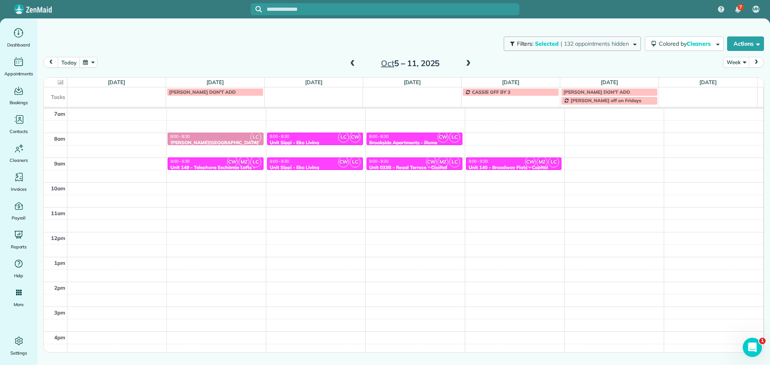
click at [595, 47] on button "Filters: Selected | 132 appointments hidden" at bounding box center [572, 44] width 137 height 14
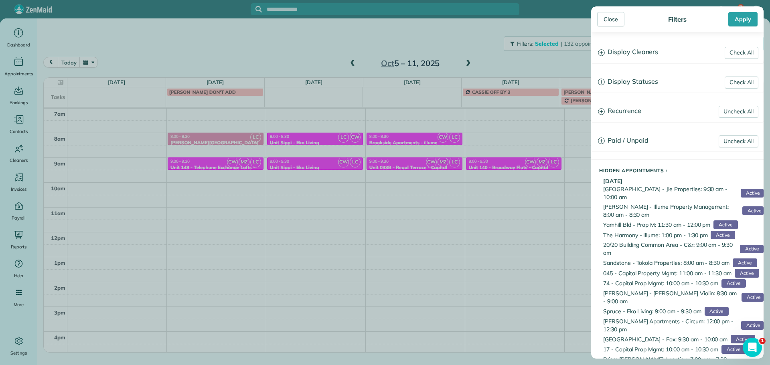
click at [626, 47] on h3 "Display Cleaners" at bounding box center [678, 52] width 172 height 20
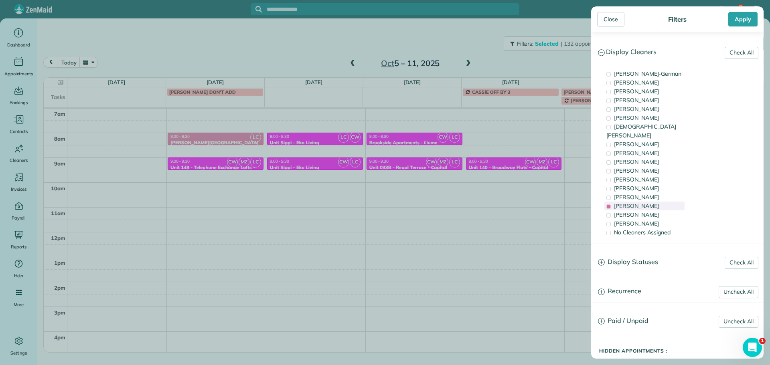
click at [655, 202] on div "Laura Chavez" at bounding box center [645, 206] width 80 height 9
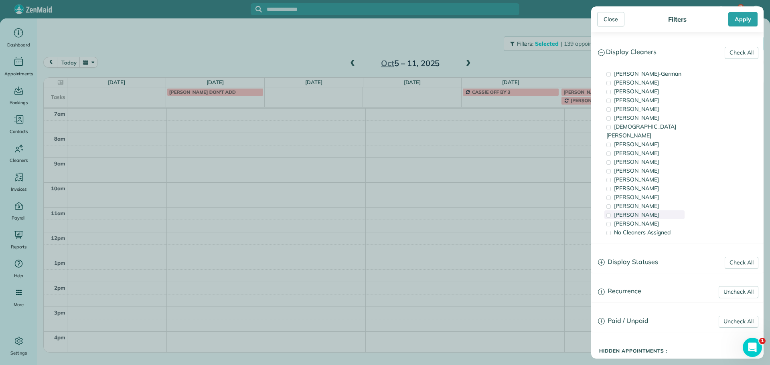
click at [654, 211] on div "Cristina Sainz" at bounding box center [645, 215] width 80 height 9
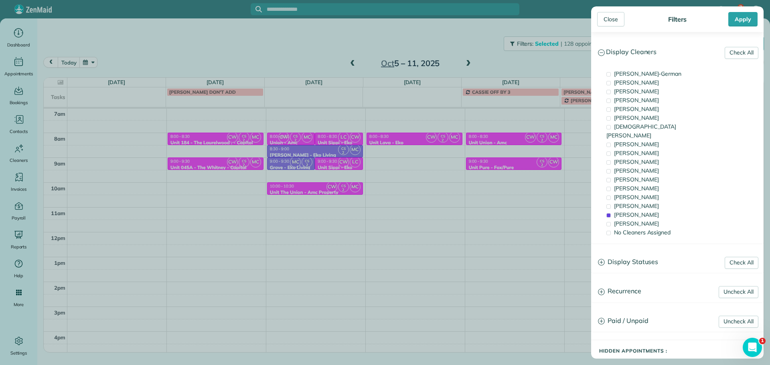
click at [386, 179] on div "Close Filters Apply Check All Display Cleaners Christina Wright-German Cassie F…" at bounding box center [385, 182] width 770 height 365
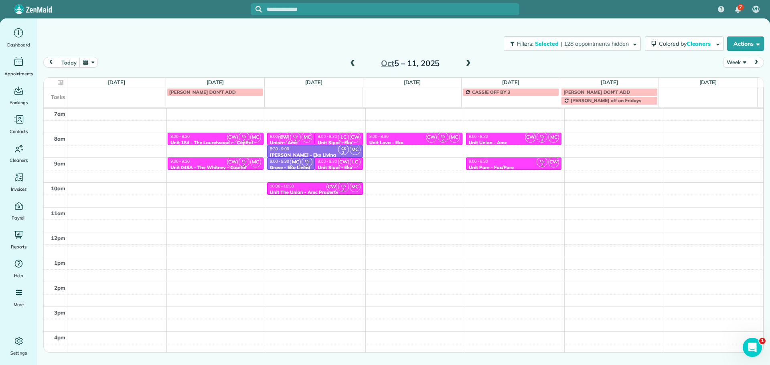
click at [467, 63] on span at bounding box center [468, 63] width 9 height 7
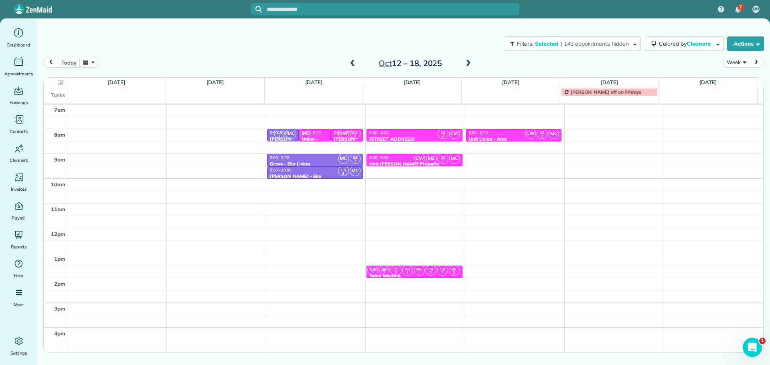
click at [353, 64] on span at bounding box center [352, 63] width 9 height 7
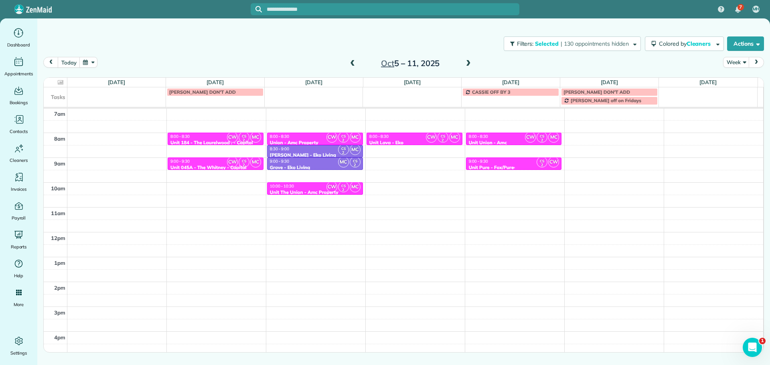
click at [503, 164] on div "9:00 - 9:30" at bounding box center [514, 161] width 91 height 5
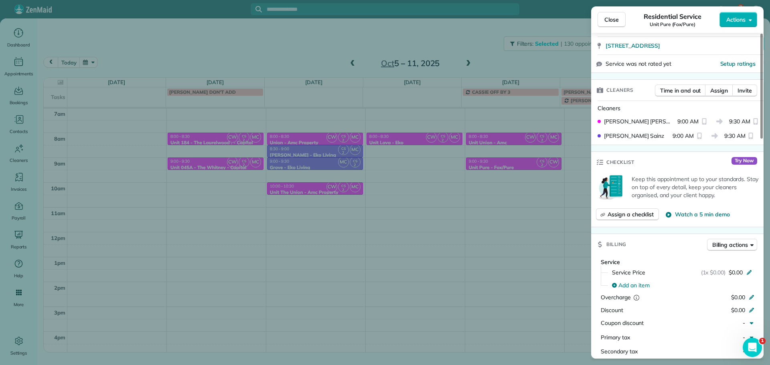
scroll to position [159, 0]
click at [719, 87] on button "Assign" at bounding box center [719, 92] width 28 height 12
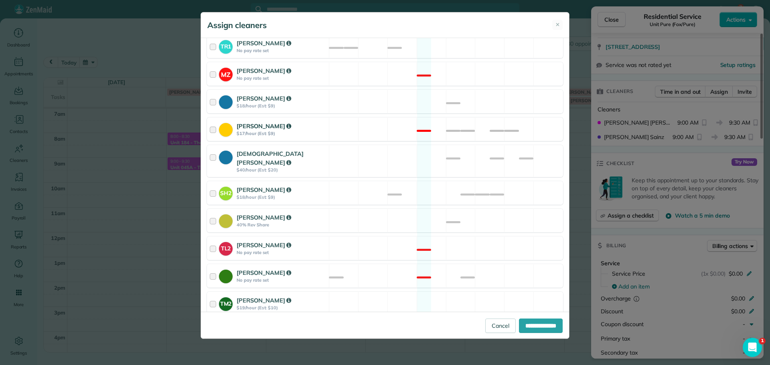
scroll to position [314, 0]
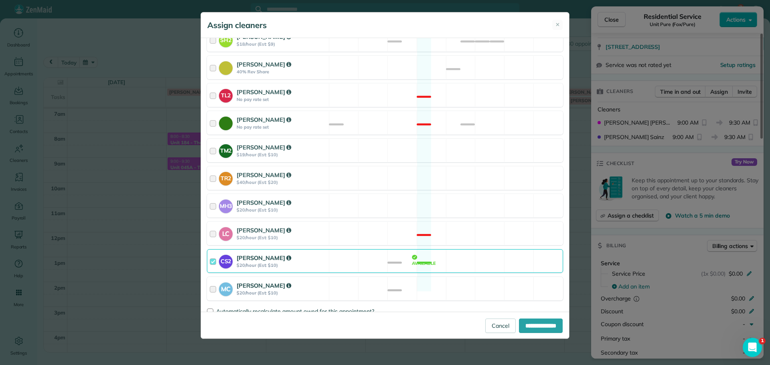
click at [467, 280] on div "MC Mayra Cota $20/hour (Est: $10) Available" at bounding box center [385, 289] width 356 height 24
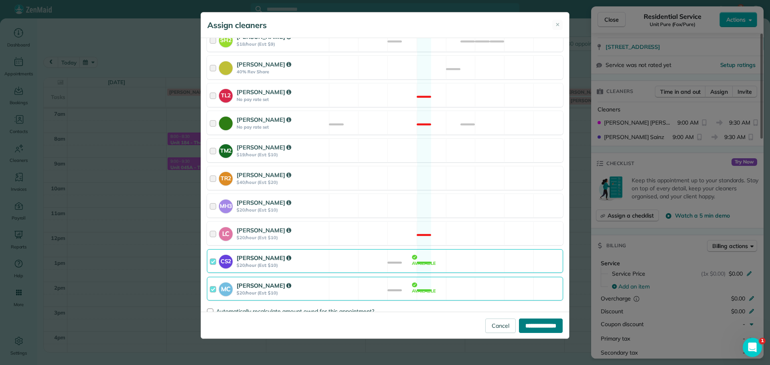
click at [531, 327] on input "**********" at bounding box center [541, 326] width 44 height 14
type input "**********"
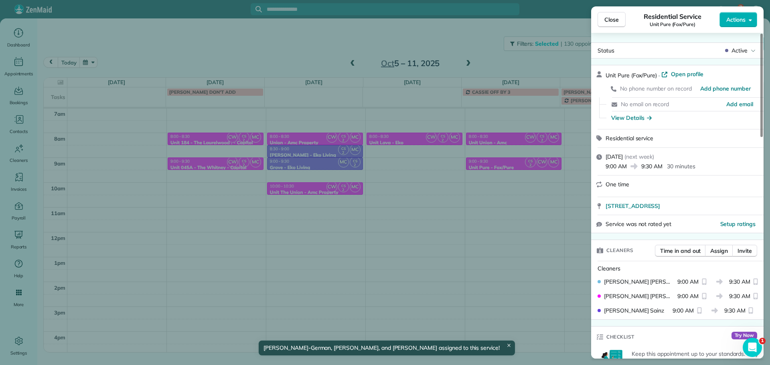
drag, startPoint x: 530, startPoint y: 233, endPoint x: 526, endPoint y: 226, distance: 8.3
click at [530, 233] on div "Close Residential Service Unit Pure (Fox/Pure) Actions Status Active Unit Pure …" at bounding box center [385, 182] width 770 height 365
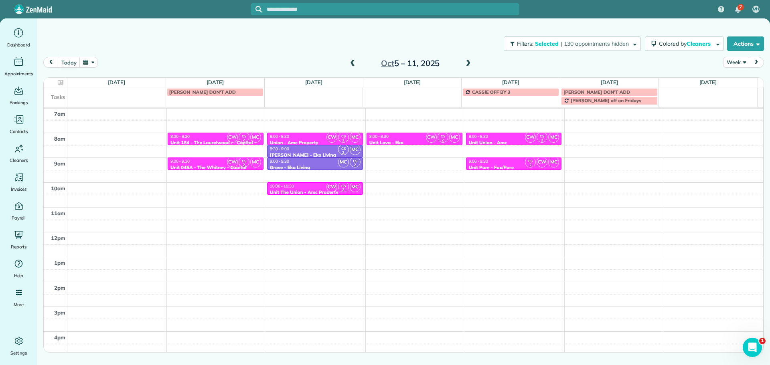
click at [466, 63] on span at bounding box center [468, 63] width 9 height 7
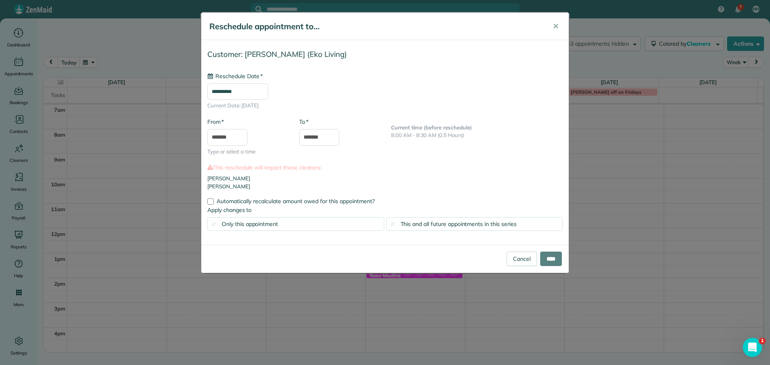
type input "**********"
click at [401, 223] on span "This and all future appointments in this series" at bounding box center [459, 224] width 116 height 7
click at [540, 257] on input "****" at bounding box center [551, 259] width 22 height 14
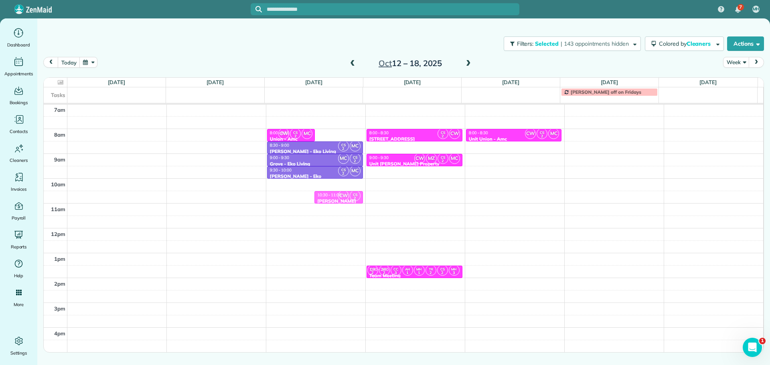
drag, startPoint x: 338, startPoint y: 132, endPoint x: 339, endPoint y: 192, distance: 59.4
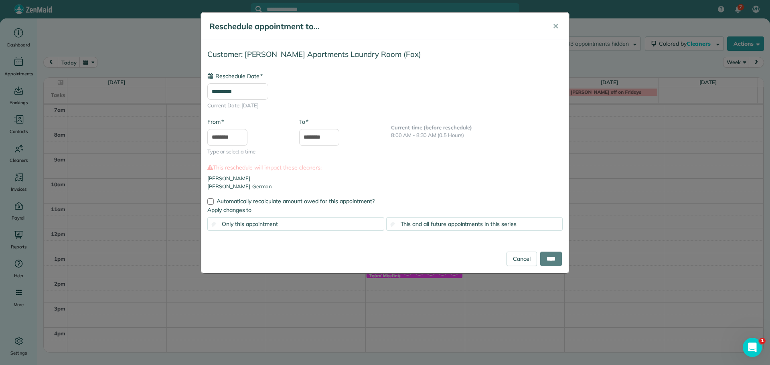
type input "**********"
click at [558, 264] on input "****" at bounding box center [551, 259] width 22 height 14
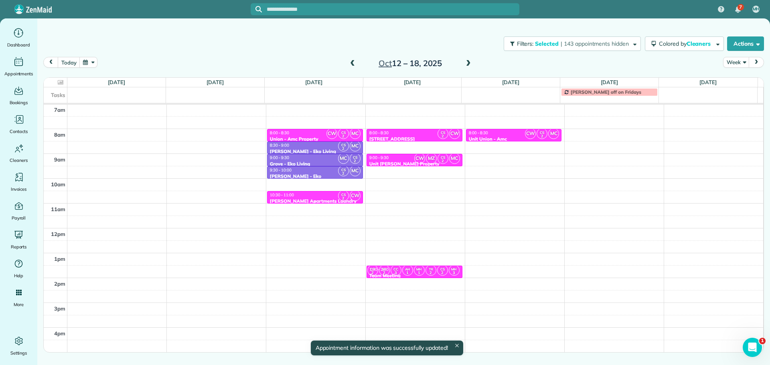
click at [331, 198] on div "10:30 - 11:00 Sherry Lane Apartments Laundry Room - Fox" at bounding box center [315, 202] width 91 height 18
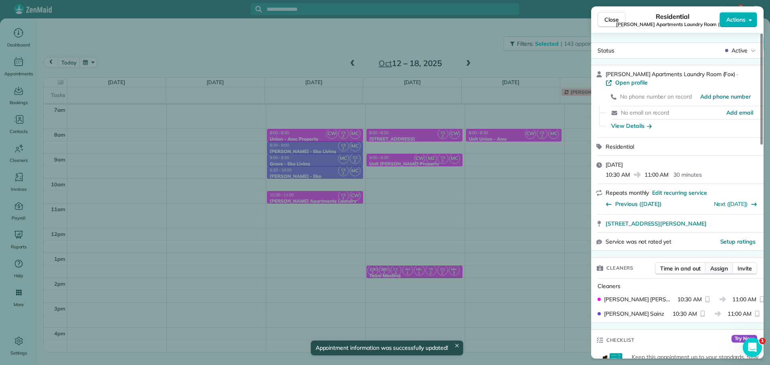
click at [711, 268] on span "Assign" at bounding box center [720, 269] width 18 height 8
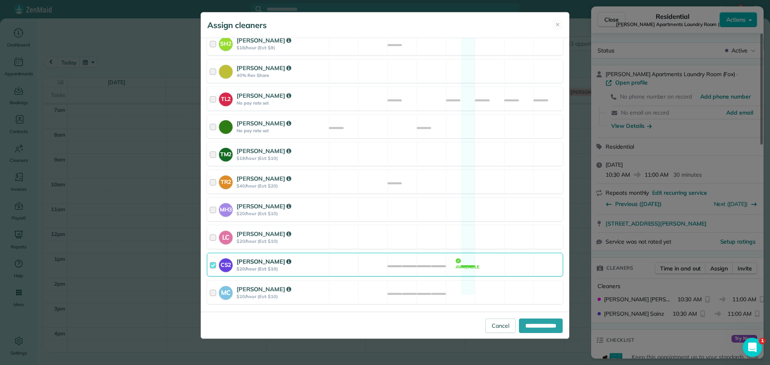
scroll to position [323, 0]
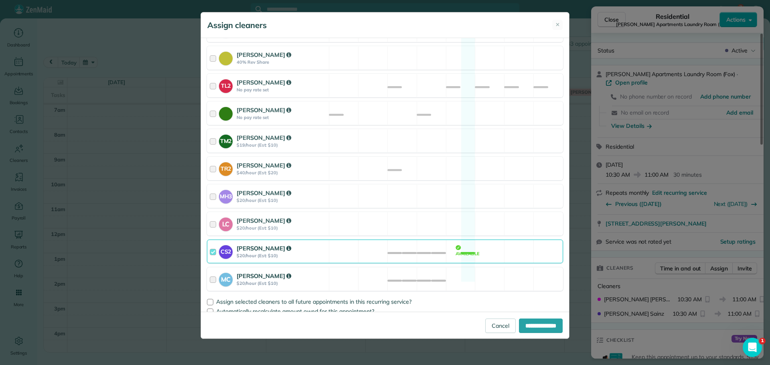
click at [470, 281] on div "MC Mayra Cota $20/hour (Est: $10) Available" at bounding box center [385, 280] width 356 height 24
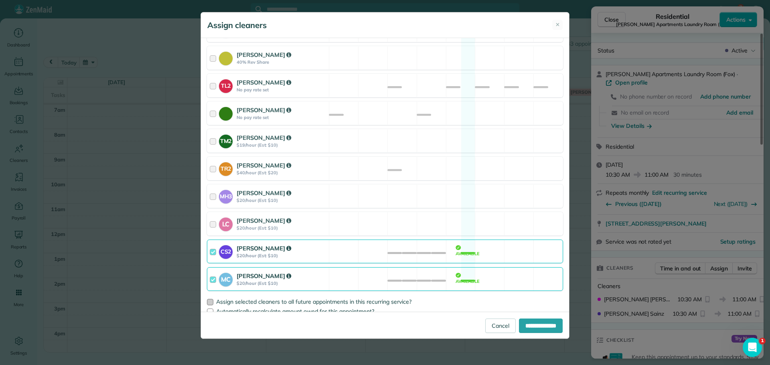
click at [339, 298] on span "Assign selected cleaners to all future appointments in this recurring service?" at bounding box center [313, 301] width 195 height 7
click at [521, 323] on input "**********" at bounding box center [541, 326] width 44 height 14
type input "**********"
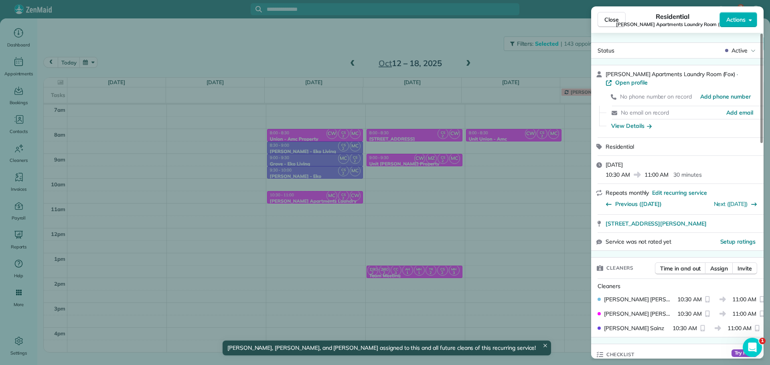
click at [392, 214] on div "Close Residential Sherry Lane Apartments Laundry Room (Fox) Actions Status Acti…" at bounding box center [385, 182] width 770 height 365
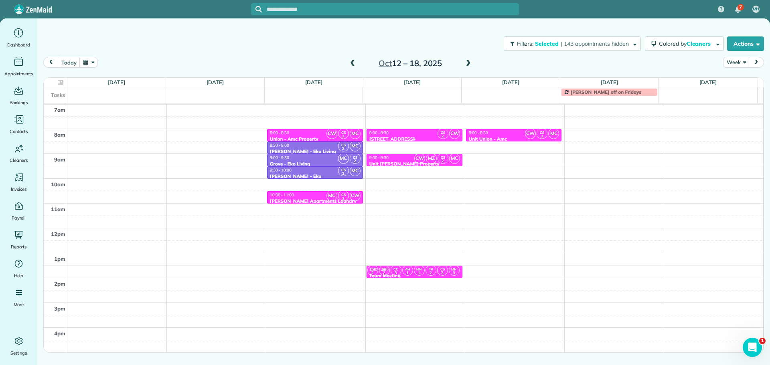
click at [423, 135] on div "8:00 - 8:30" at bounding box center [414, 132] width 91 height 5
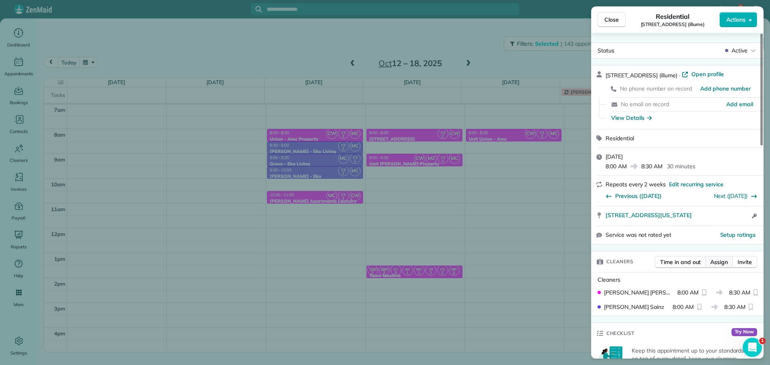
click at [727, 263] on span "Assign" at bounding box center [720, 262] width 18 height 8
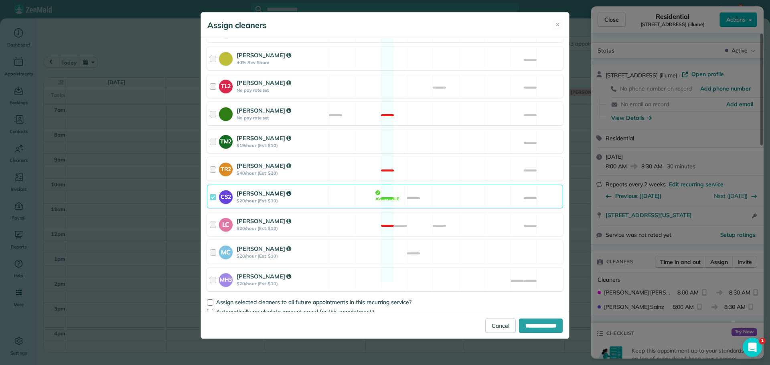
scroll to position [323, 0]
click at [396, 240] on div "MC Mayra Cota $20/hour (Est: $10) Available" at bounding box center [385, 252] width 356 height 24
click at [244, 298] on span "Assign selected cleaners to all future appointments in this recurring service?" at bounding box center [313, 301] width 195 height 7
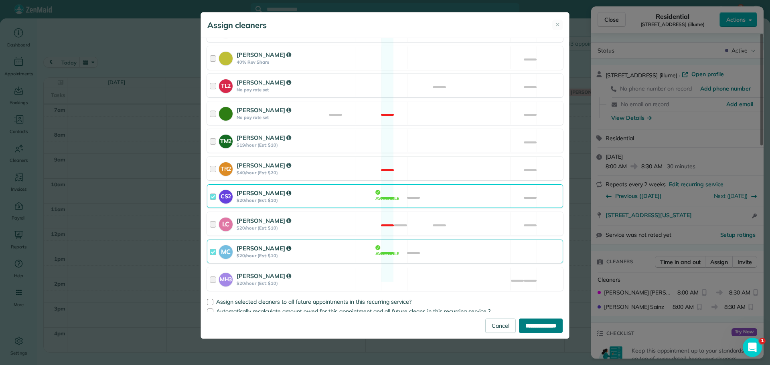
click at [531, 323] on input "**********" at bounding box center [541, 326] width 44 height 14
type input "**********"
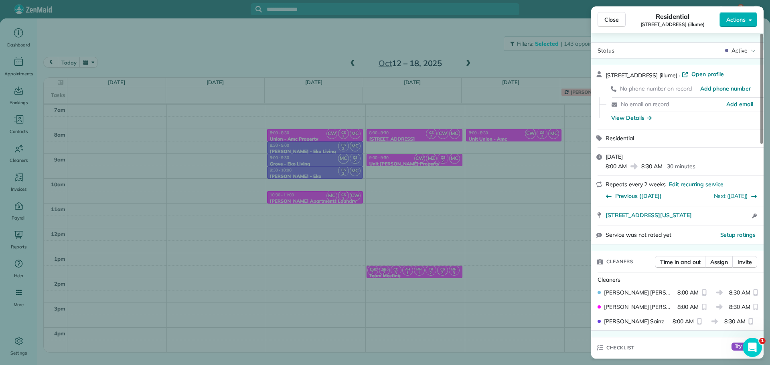
click at [448, 240] on div "Close Residential 617 Monroe St (illume) Actions Status Active 617 Monroe St (i…" at bounding box center [385, 182] width 770 height 365
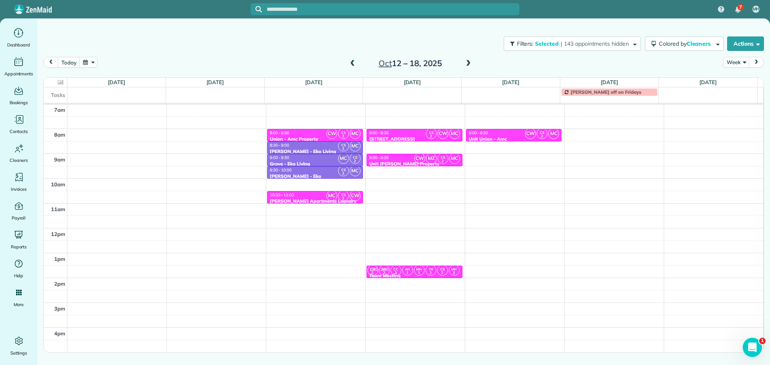
click at [354, 62] on span at bounding box center [352, 63] width 9 height 7
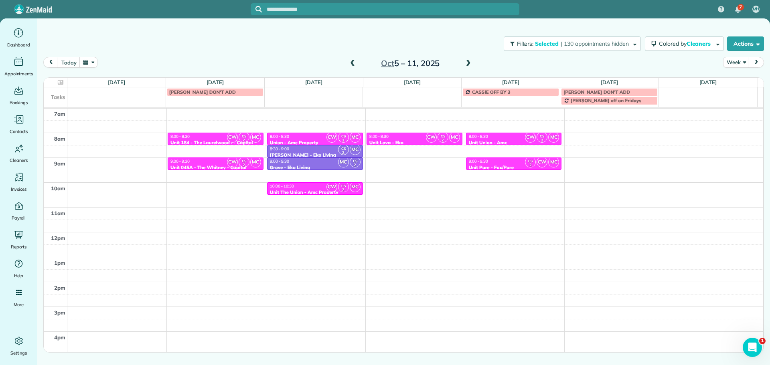
click at [354, 62] on span at bounding box center [352, 63] width 9 height 7
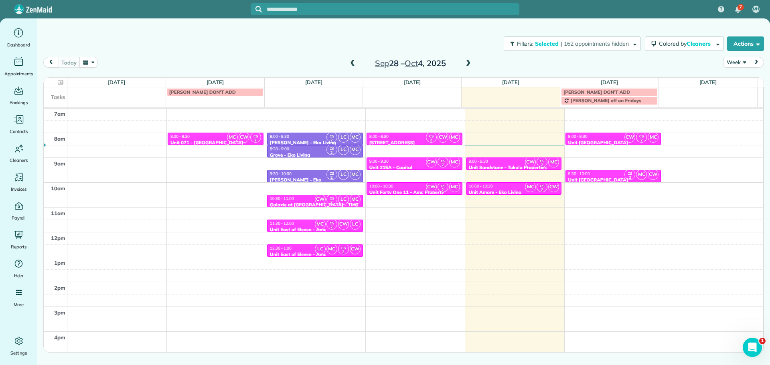
click at [468, 65] on span at bounding box center [468, 63] width 9 height 7
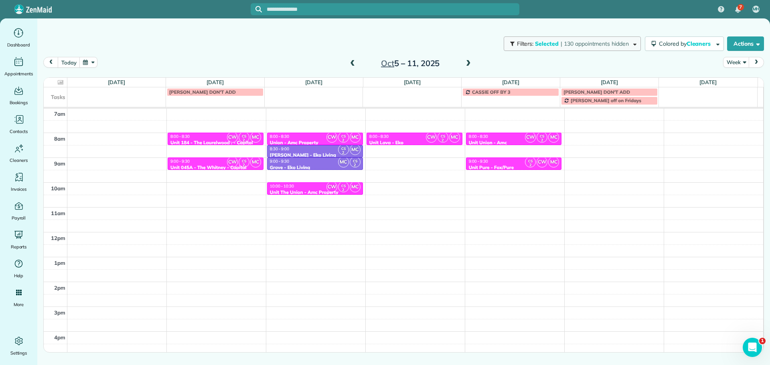
click at [565, 43] on span "| 130 appointments hidden" at bounding box center [595, 43] width 68 height 7
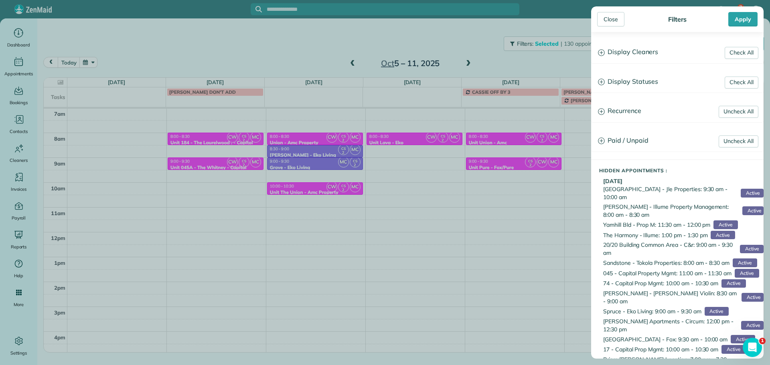
click at [638, 55] on h3 "Display Cleaners" at bounding box center [678, 52] width 172 height 20
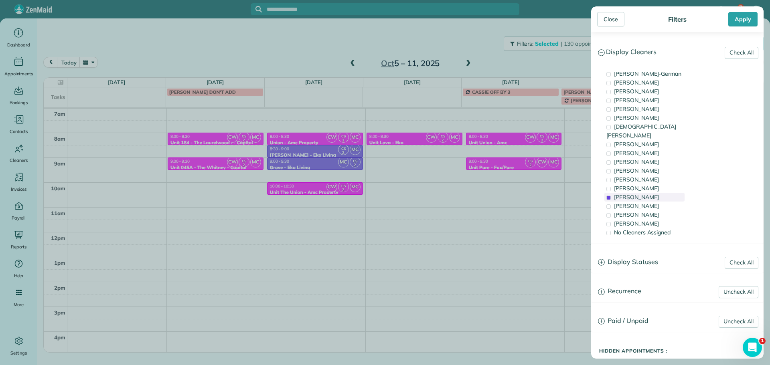
click at [634, 194] on span "Cristina Sainz" at bounding box center [636, 197] width 45 height 7
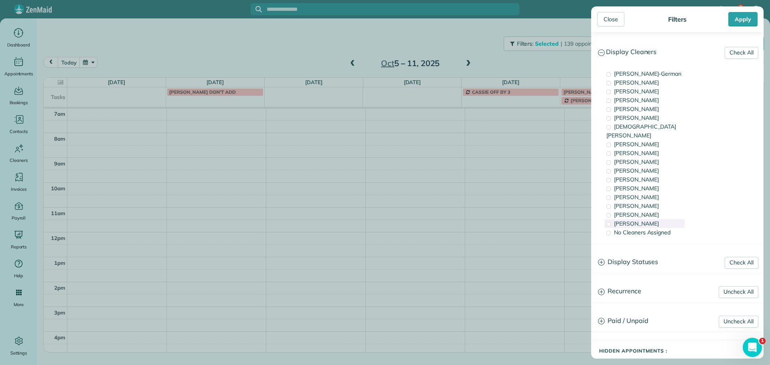
click at [640, 220] on span "Meralda Harris" at bounding box center [636, 223] width 45 height 7
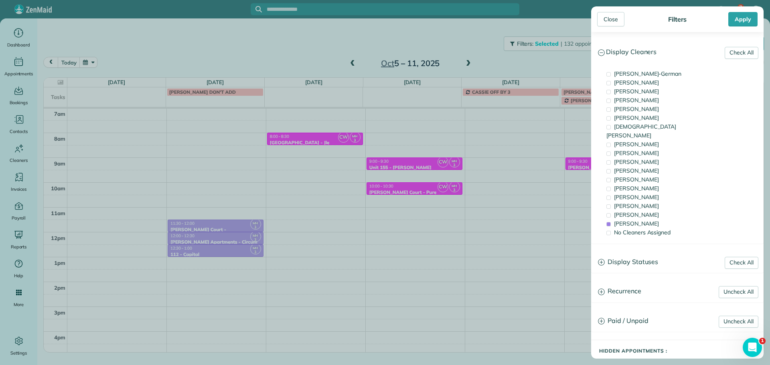
click at [294, 154] on div "Close Filters Apply Check All Display Cleaners Christina Wright-German Cassie F…" at bounding box center [385, 182] width 770 height 365
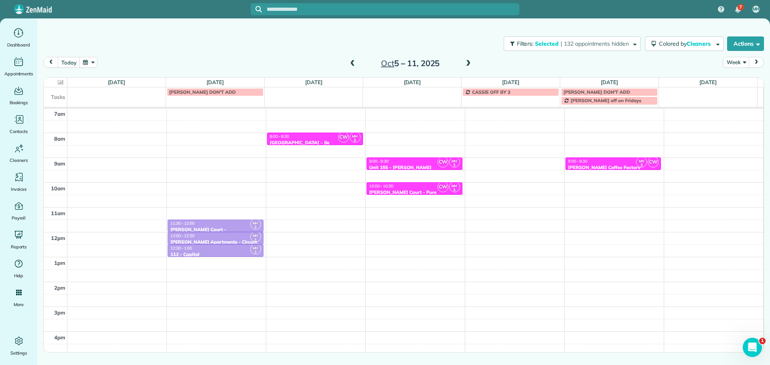
click at [309, 138] on div "8:00 - 8:30" at bounding box center [315, 136] width 91 height 5
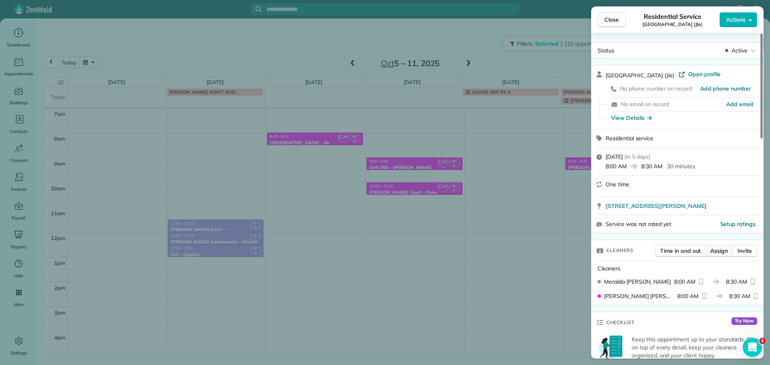
click at [714, 250] on span "Assign" at bounding box center [720, 251] width 18 height 8
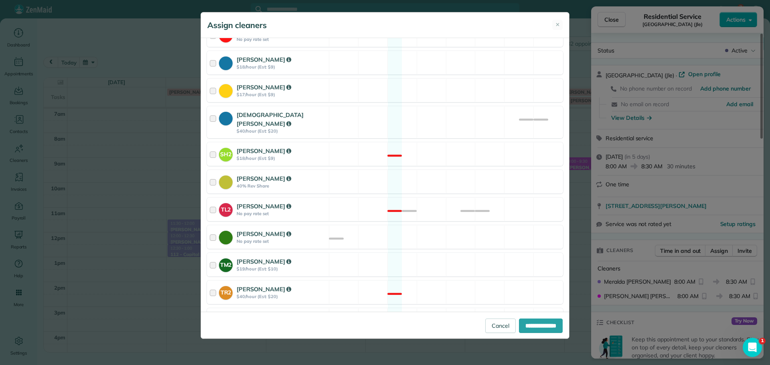
scroll to position [201, 0]
click at [453, 224] on div "Cyndi Holm No pay rate set Available" at bounding box center [385, 236] width 356 height 24
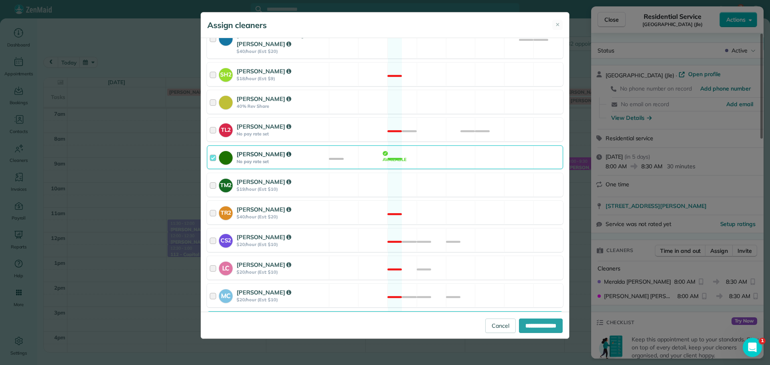
scroll to position [314, 0]
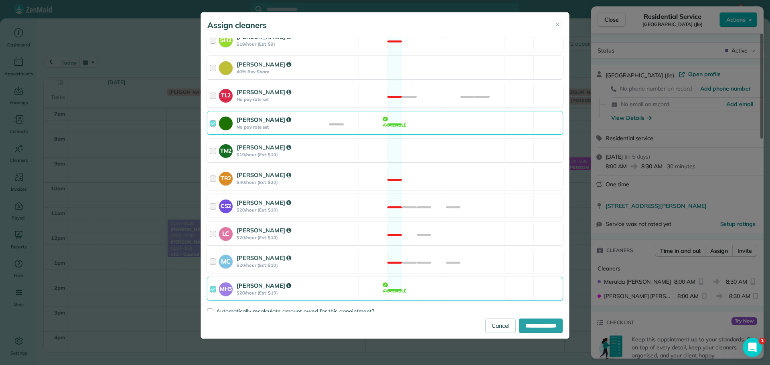
click at [458, 282] on div "MH3 Meralda Harris $20/hour (Est: $10) Available" at bounding box center [385, 289] width 356 height 24
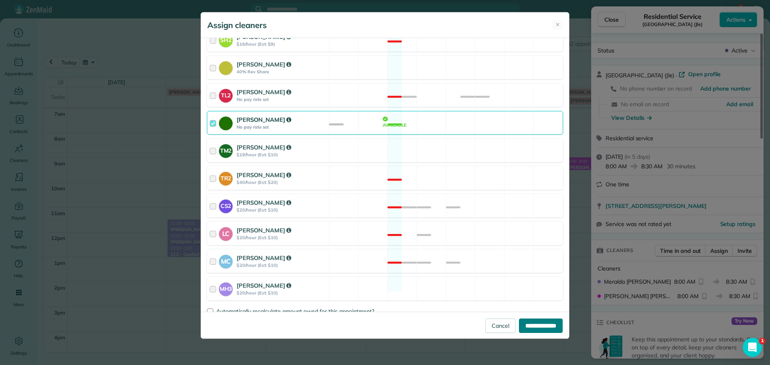
click at [543, 325] on input "**********" at bounding box center [541, 326] width 44 height 14
type input "**********"
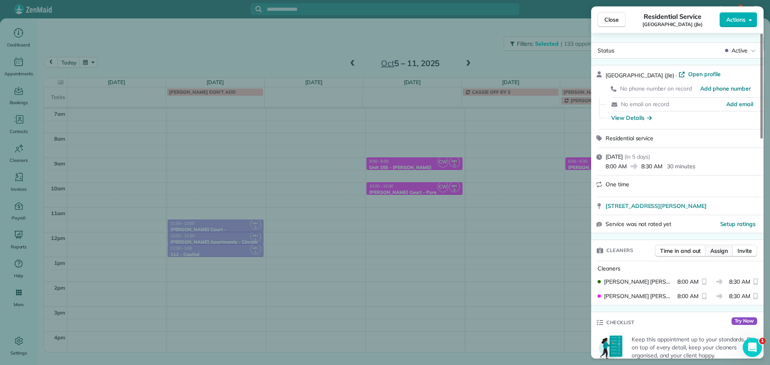
click at [714, 249] on span "Assign" at bounding box center [720, 251] width 18 height 8
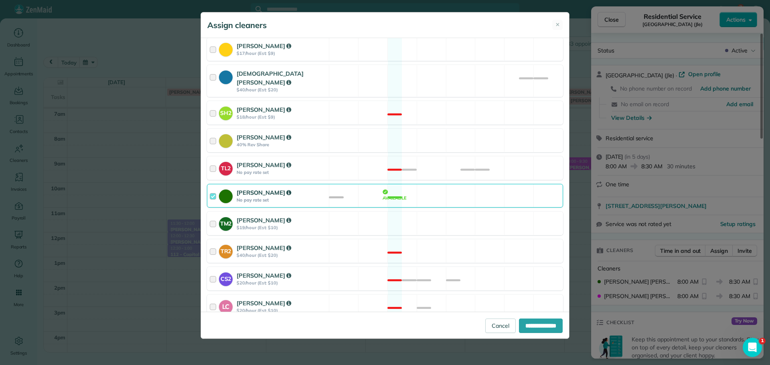
click at [386, 184] on div "Cyndi Holm No pay rate set Available" at bounding box center [385, 196] width 356 height 24
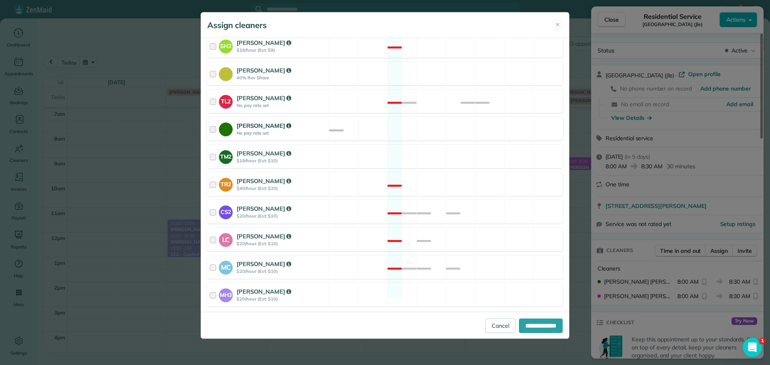
scroll to position [314, 0]
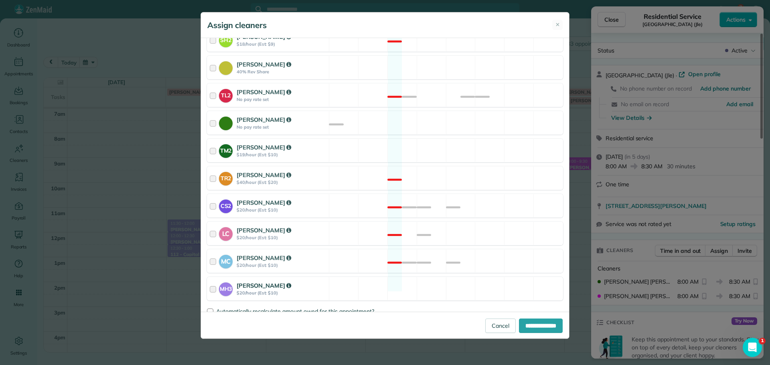
click at [465, 277] on div "MH3 Meralda Harris $20/hour (Est: $10) Available" at bounding box center [385, 289] width 356 height 24
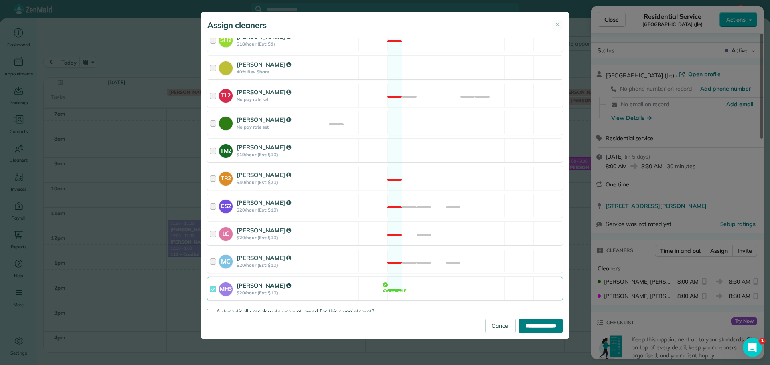
click at [529, 329] on input "**********" at bounding box center [541, 326] width 44 height 14
type input "**********"
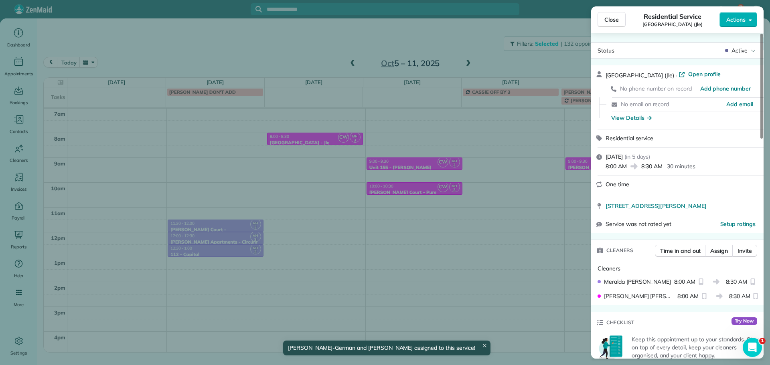
click at [511, 63] on div "Close Residential Service Unit King Street Lofts (Jle) Actions Status Active Un…" at bounding box center [385, 182] width 770 height 365
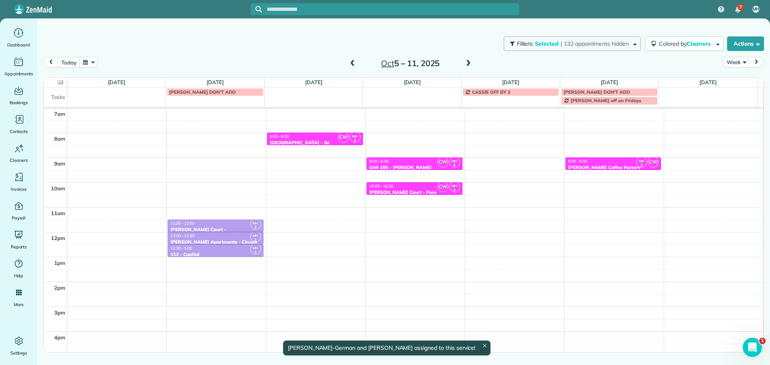
click at [545, 45] on span "Selected" at bounding box center [547, 43] width 24 height 7
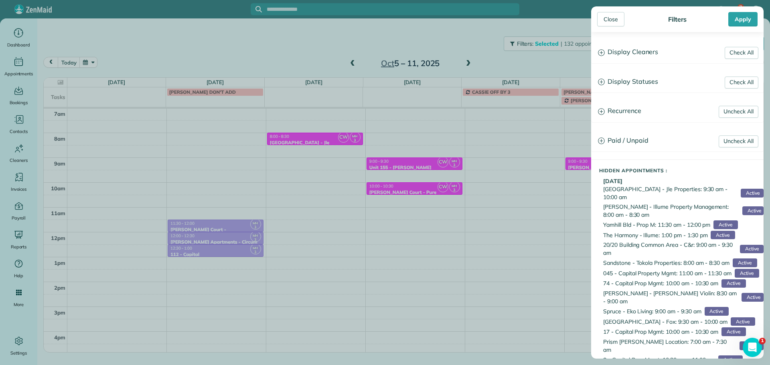
click at [628, 56] on h3 "Display Cleaners" at bounding box center [678, 52] width 172 height 20
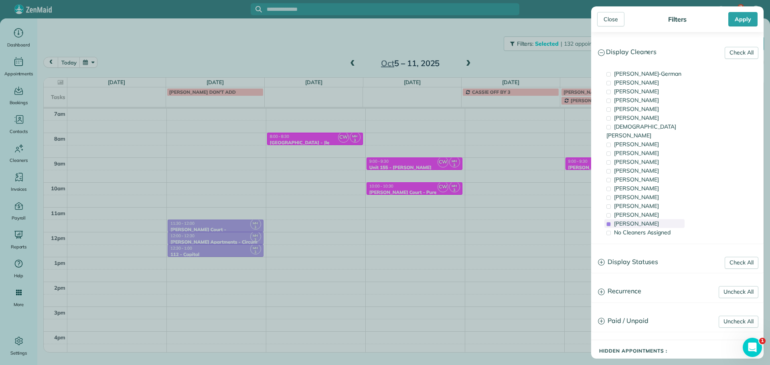
click at [641, 220] on span "Meralda Harris" at bounding box center [636, 223] width 45 height 7
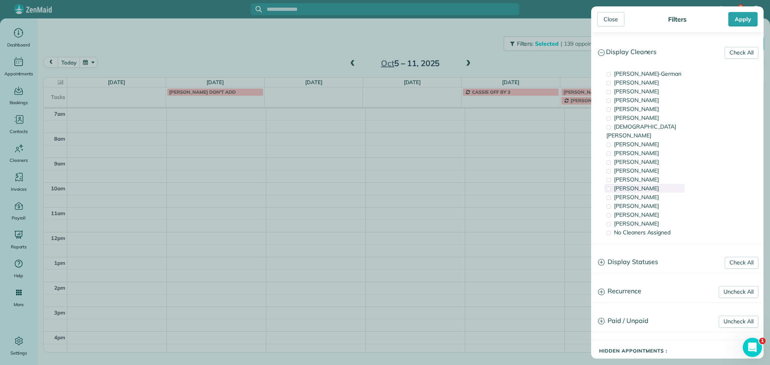
click at [642, 185] on span "Tammi Rue" at bounding box center [636, 188] width 45 height 7
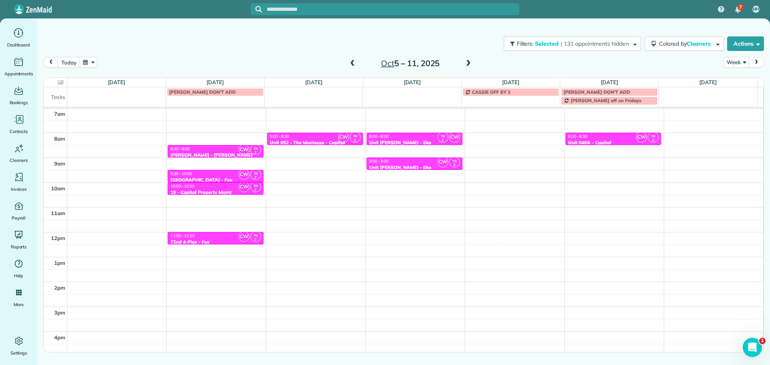
click at [305, 180] on div "Close Filters Apply Check All Display Cleaners Christina Wright-German Cassie F…" at bounding box center [385, 182] width 770 height 365
click at [305, 134] on div "8:00 - 8:30" at bounding box center [315, 136] width 91 height 5
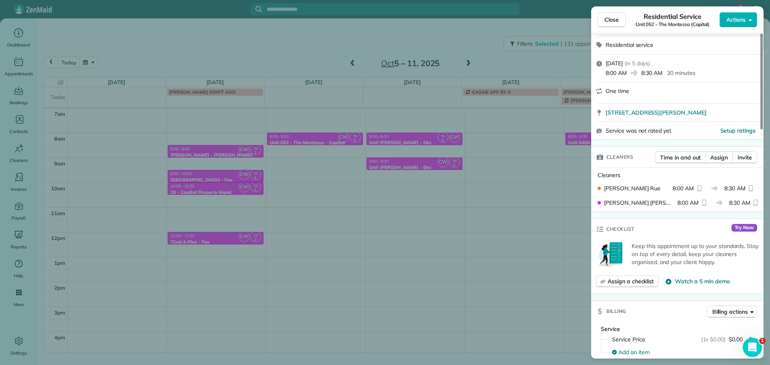
scroll to position [12, 0]
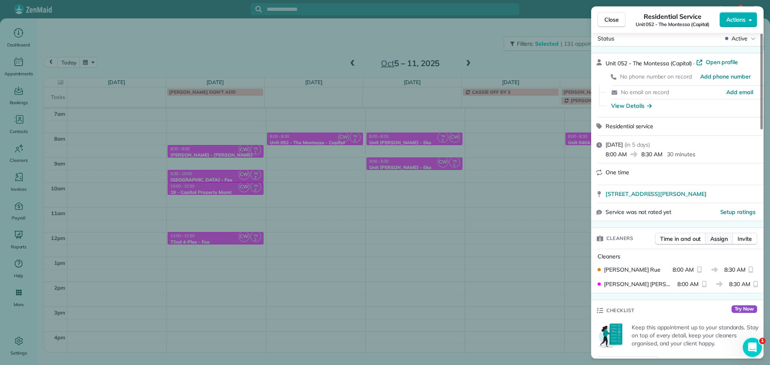
click at [725, 237] on span "Assign" at bounding box center [720, 239] width 18 height 8
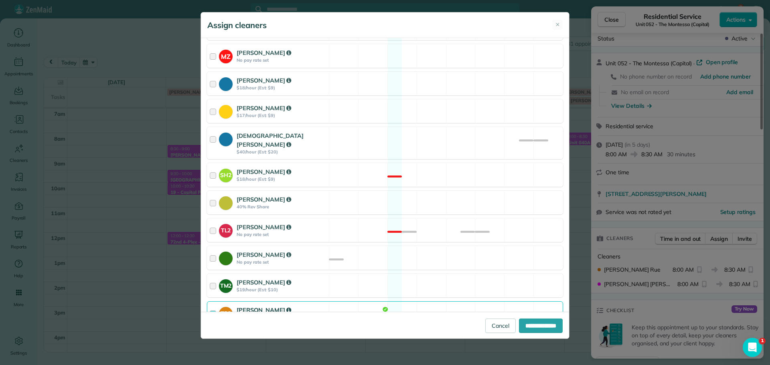
scroll to position [201, 0]
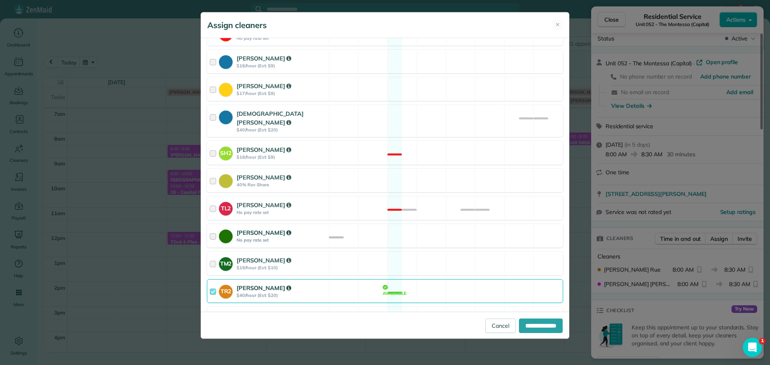
click at [399, 227] on div "Cyndi Holm No pay rate set Available" at bounding box center [385, 236] width 356 height 24
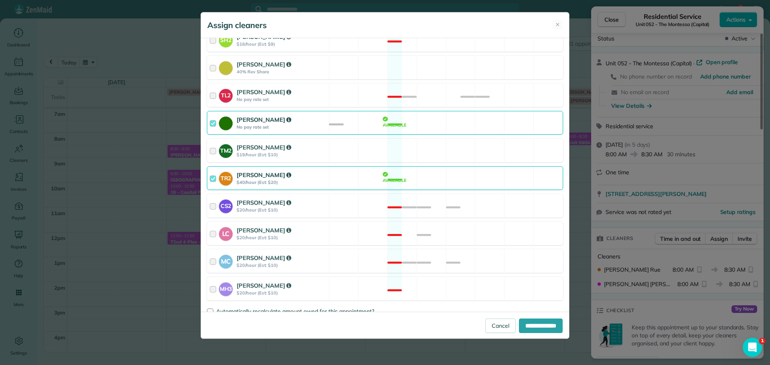
click at [406, 173] on div "TR2 Tammi Rue $40/hour (Est: $20) Available" at bounding box center [385, 178] width 356 height 24
click at [537, 325] on input "**********" at bounding box center [541, 326] width 44 height 14
type input "**********"
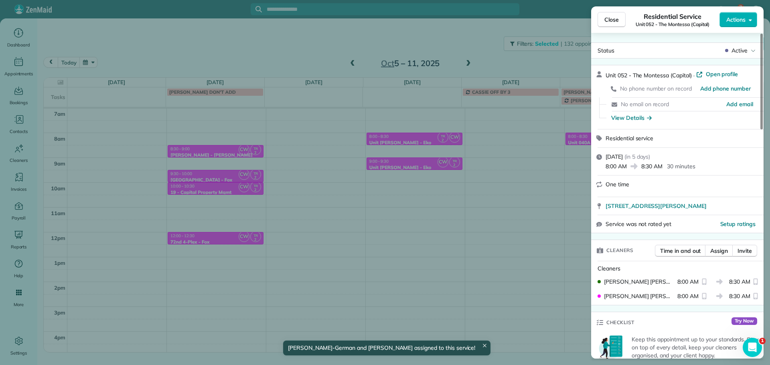
click at [334, 202] on div "Close Residential Service Unit 052 - The Montessa (Capital) Actions Status Acti…" at bounding box center [385, 182] width 770 height 365
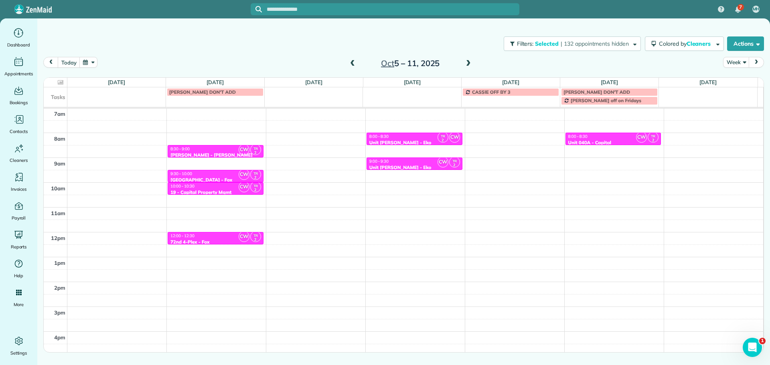
click at [315, 136] on div "4am 5am 6am 7am 8am 9am 10am 11am 12pm 1pm 2pm 3pm 4pm 5pm CW TR 2 8:30 - 9:00 …" at bounding box center [404, 208] width 720 height 348
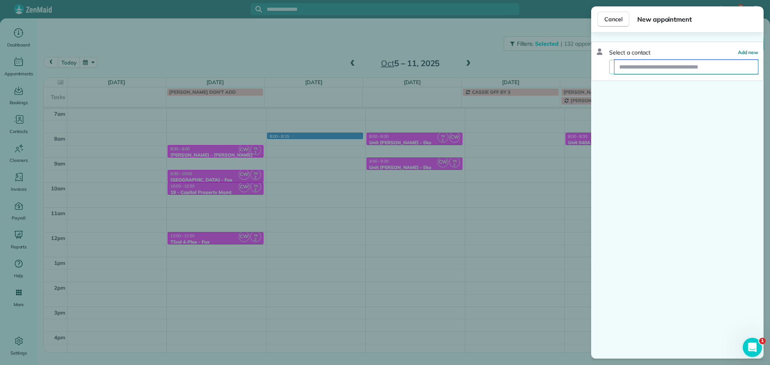
click at [655, 69] on input "text" at bounding box center [687, 67] width 144 height 14
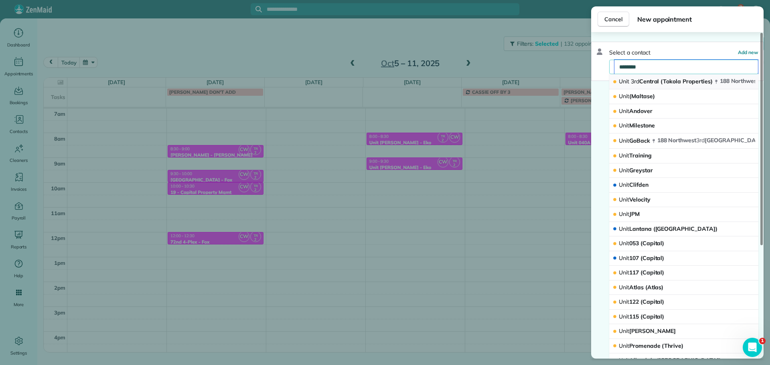
type input "********"
click at [654, 79] on span "Unit 3rd Central (Tokola Properties)" at bounding box center [666, 81] width 94 height 7
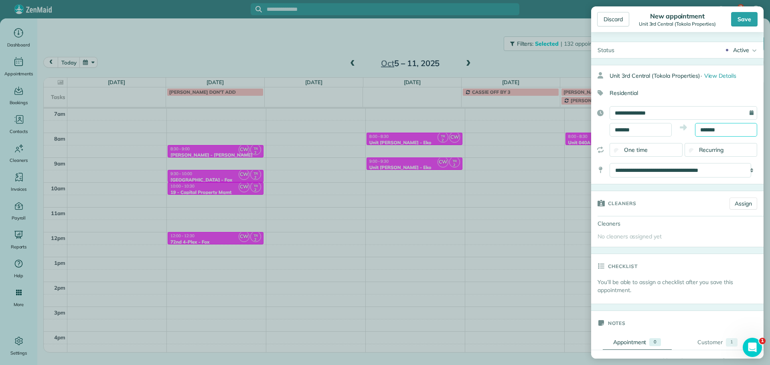
click at [709, 129] on input "*******" at bounding box center [726, 130] width 62 height 14
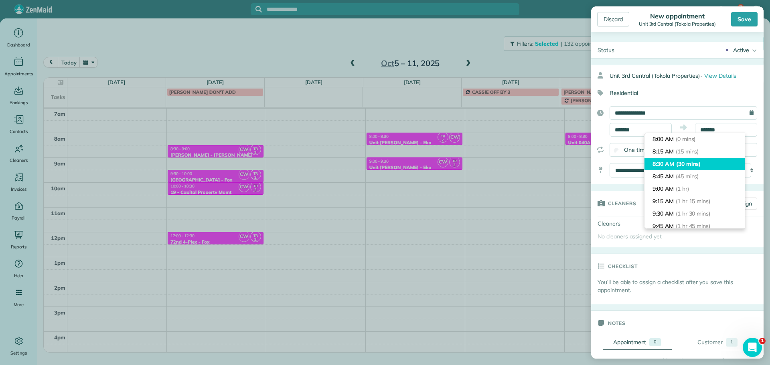
type input "*******"
click at [704, 160] on li "8:30 AM (30 mins)" at bounding box center [695, 164] width 100 height 12
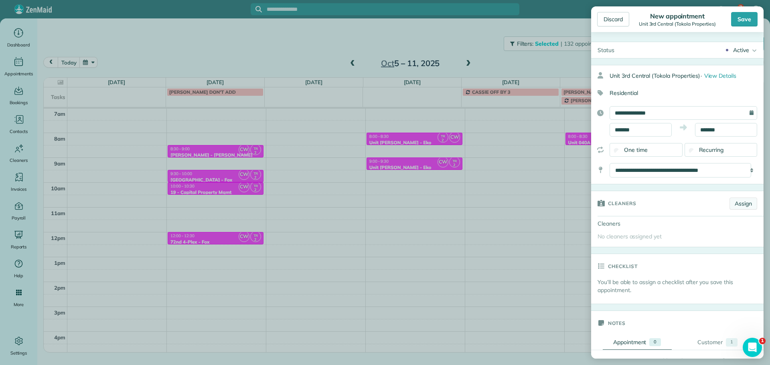
click at [733, 203] on link "Assign" at bounding box center [744, 204] width 28 height 12
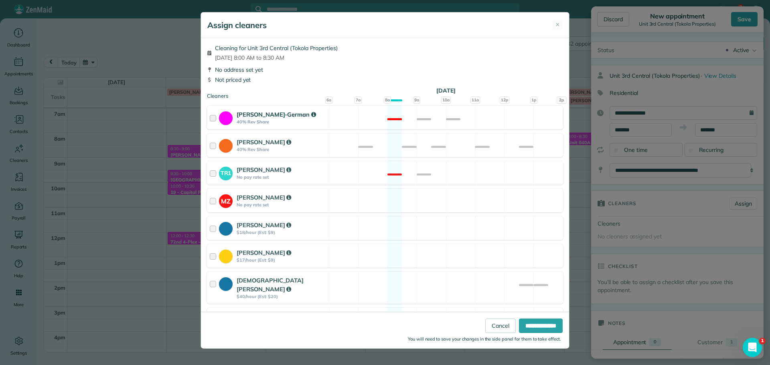
click at [494, 125] on div "Christina Wright-German 40% Rev Share Not available" at bounding box center [385, 118] width 356 height 24
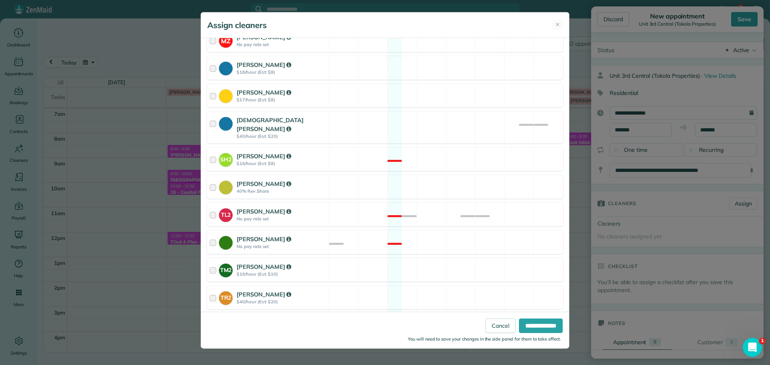
scroll to position [241, 0]
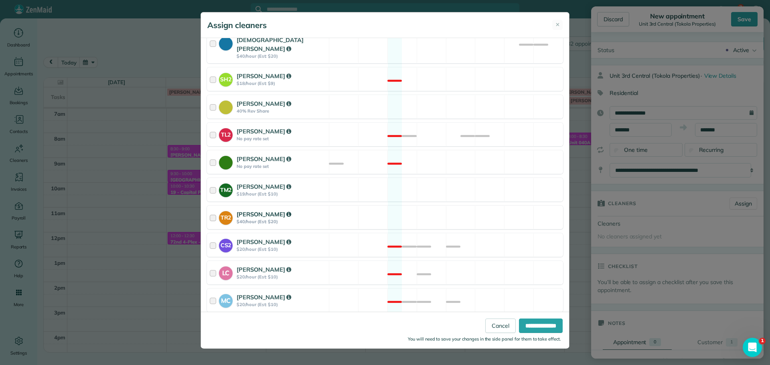
click at [464, 214] on div "TR2 Tammi Rue $40/hour (Est: $20) Available" at bounding box center [385, 218] width 356 height 24
click at [539, 325] on input "**********" at bounding box center [541, 326] width 44 height 14
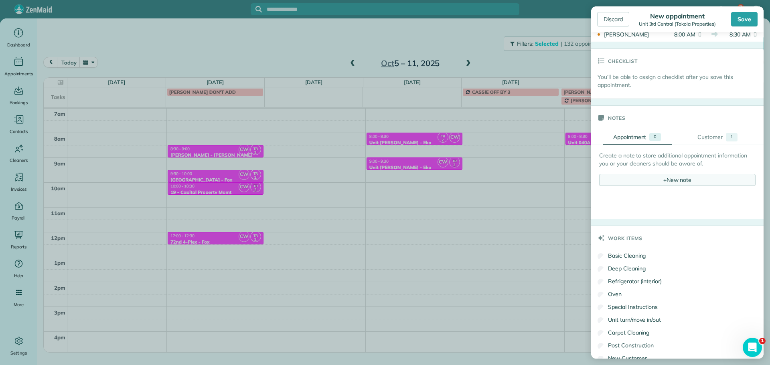
click at [672, 184] on div "+ New note" at bounding box center [677, 180] width 156 height 12
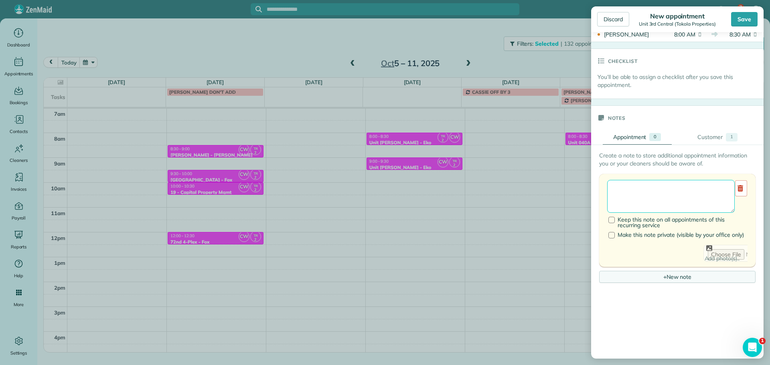
click at [670, 193] on textarea at bounding box center [671, 196] width 128 height 33
type textarea "**********"
click at [695, 132] on link "Customer 1" at bounding box center [717, 137] width 69 height 15
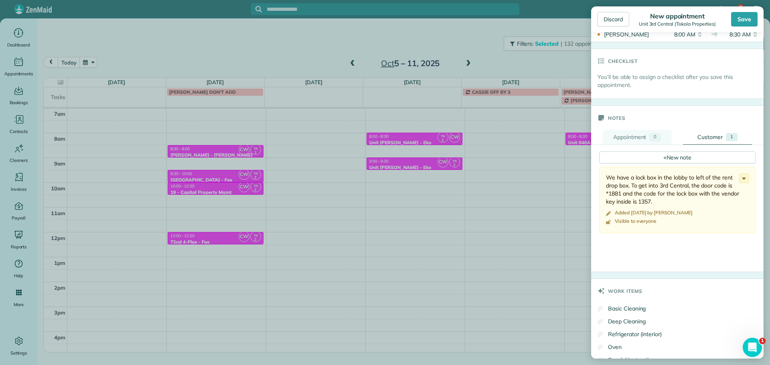
click at [639, 138] on div "Appointment" at bounding box center [629, 137] width 33 height 8
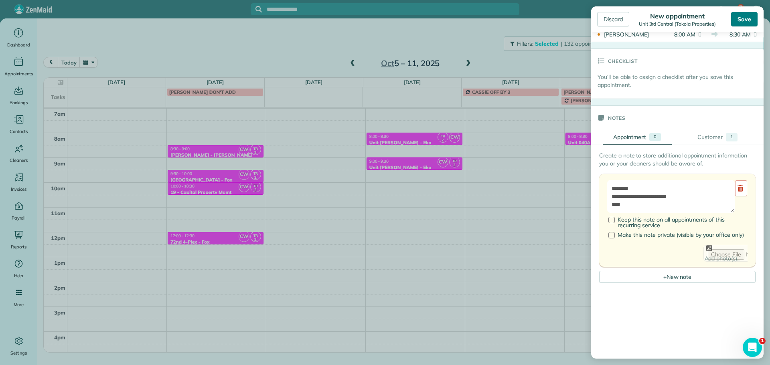
click at [749, 19] on div "Save" at bounding box center [744, 19] width 26 height 14
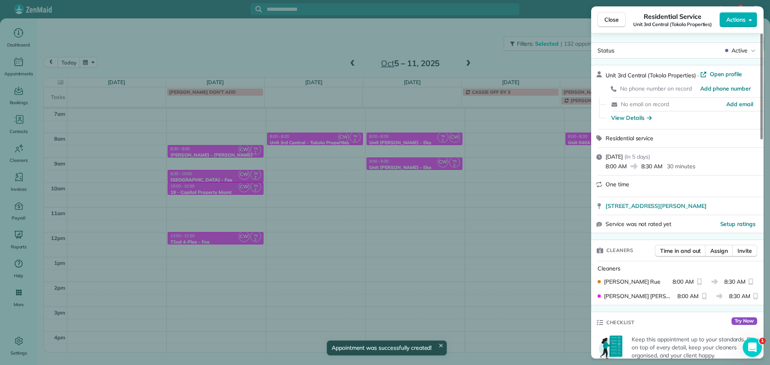
click at [309, 165] on div "Close Residential Service Unit 3rd Central (Tokola Properties) Actions Status A…" at bounding box center [385, 182] width 770 height 365
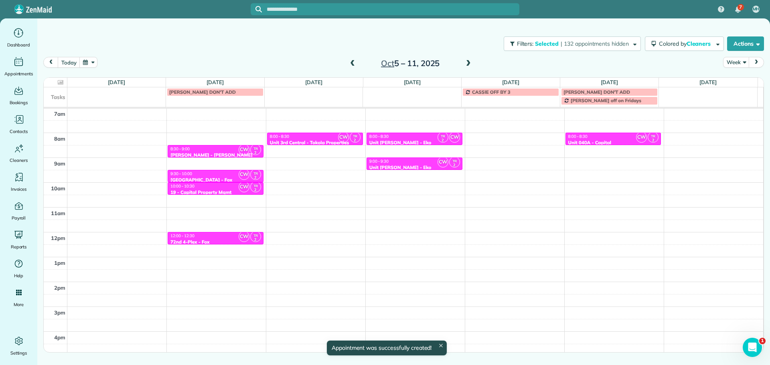
click at [309, 159] on div "4am 5am 6am 7am 8am 9am 10am 11am 12pm 1pm 2pm 3pm 4pm 5pm CW TR 2 8:30 - 9:00 …" at bounding box center [404, 208] width 720 height 348
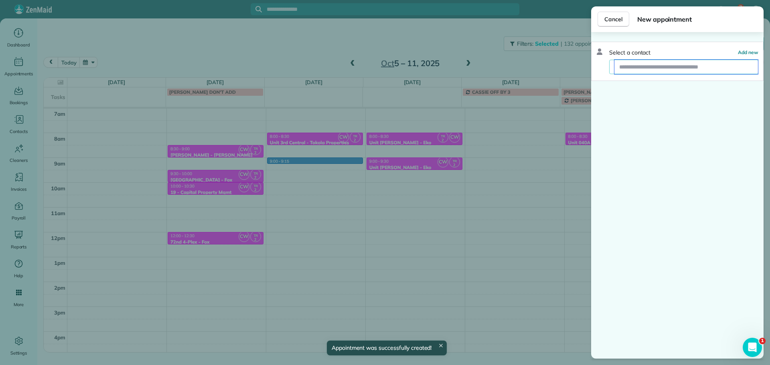
click at [664, 69] on input "text" at bounding box center [687, 67] width 144 height 14
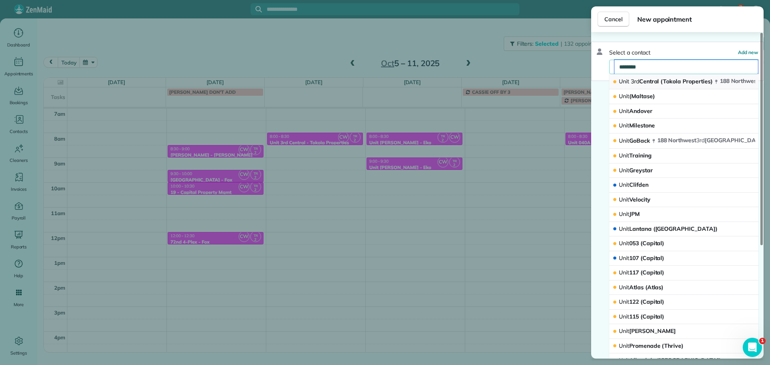
type input "********"
click at [652, 79] on span "Unit 3rd Central (Tokola Properties)" at bounding box center [666, 81] width 94 height 7
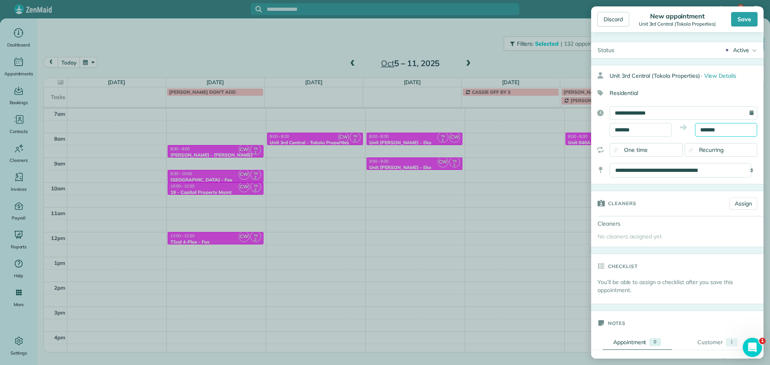
click at [700, 128] on input "*******" at bounding box center [726, 130] width 62 height 14
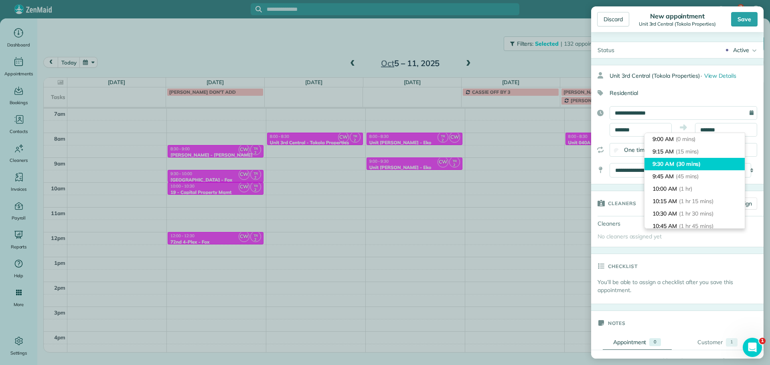
type input "*******"
click at [698, 164] on span "(30 mins)" at bounding box center [688, 163] width 25 height 7
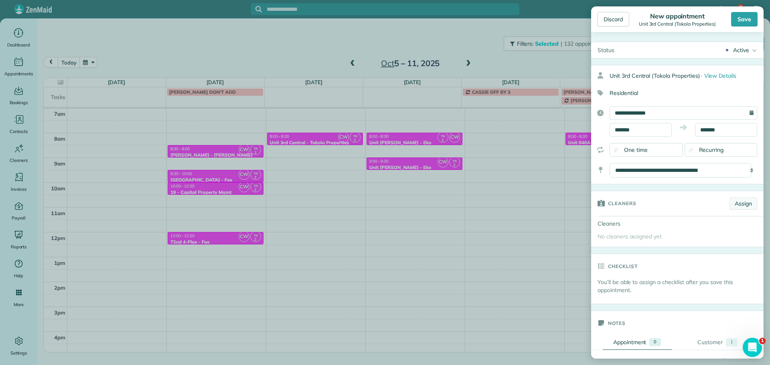
click at [735, 205] on link "Assign" at bounding box center [744, 204] width 28 height 12
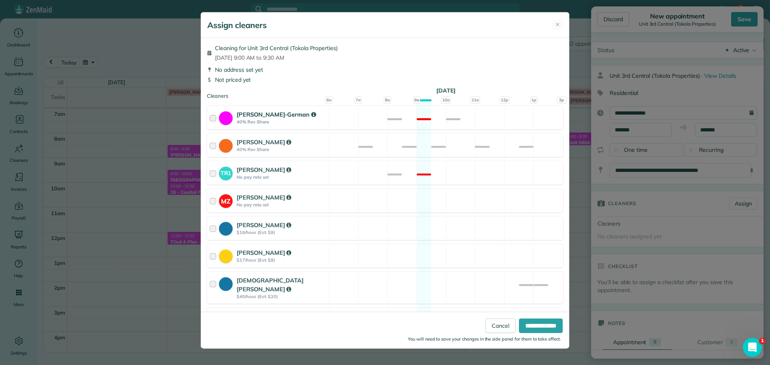
click at [457, 123] on div "Christina Wright-German 40% Rev Share Not available" at bounding box center [385, 118] width 356 height 24
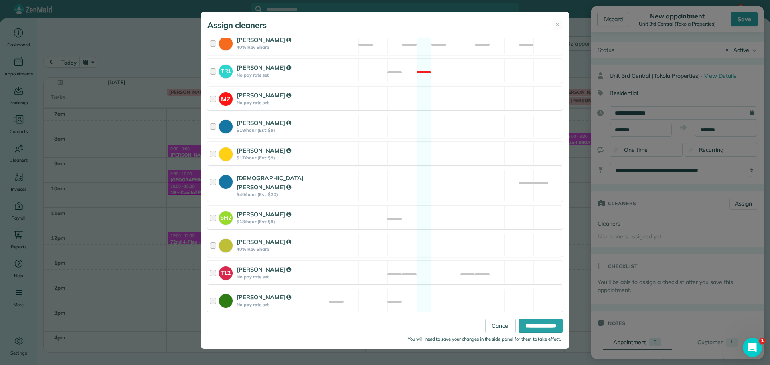
scroll to position [270, 0]
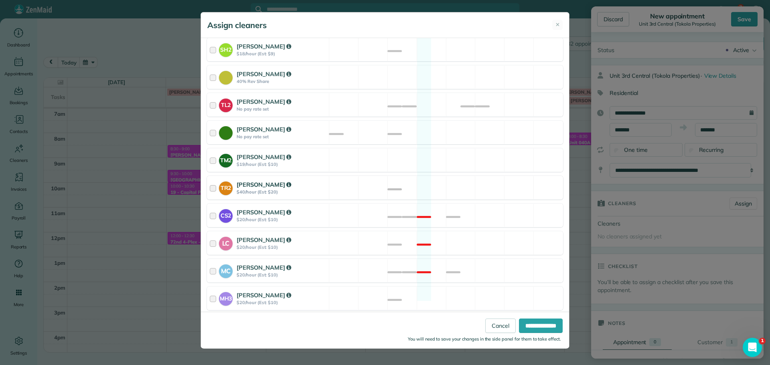
click at [476, 176] on div "TR2 Tammi Rue $40/hour (Est: $20) Available" at bounding box center [385, 188] width 356 height 24
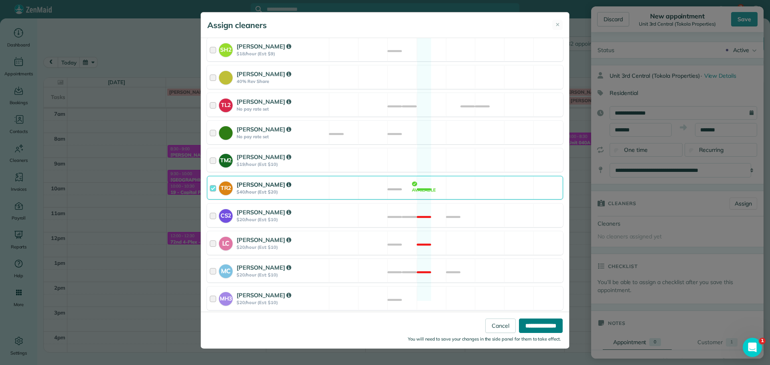
click at [539, 325] on input "**********" at bounding box center [541, 326] width 44 height 14
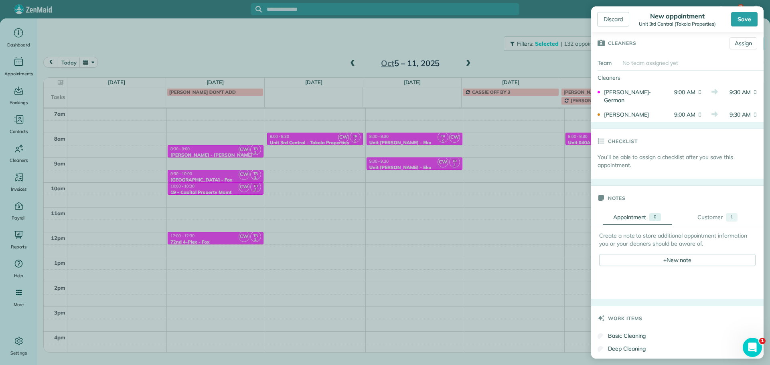
scroll to position [241, 0]
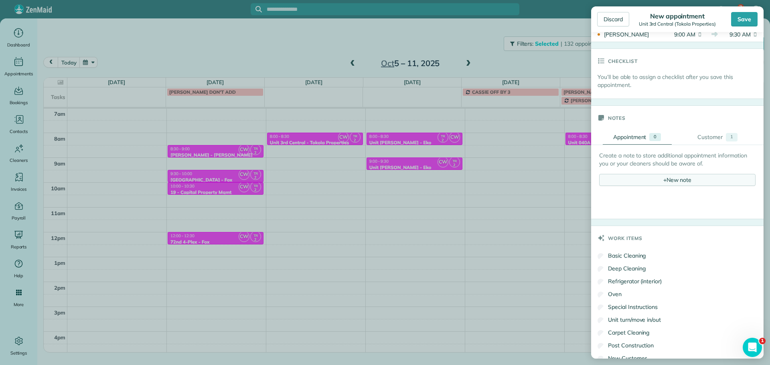
click at [664, 182] on span "+" at bounding box center [665, 179] width 3 height 7
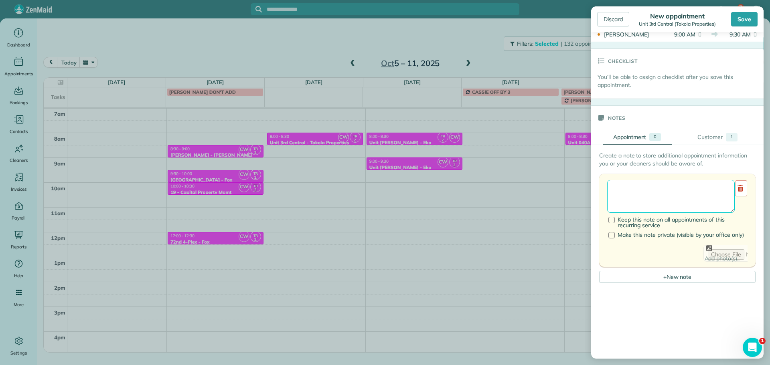
drag, startPoint x: 662, startPoint y: 182, endPoint x: 662, endPoint y: 195, distance: 12.9
click at [662, 195] on textarea at bounding box center [671, 196] width 128 height 33
type textarea "*"
type textarea "**********"
click at [741, 19] on div "Save" at bounding box center [744, 19] width 26 height 14
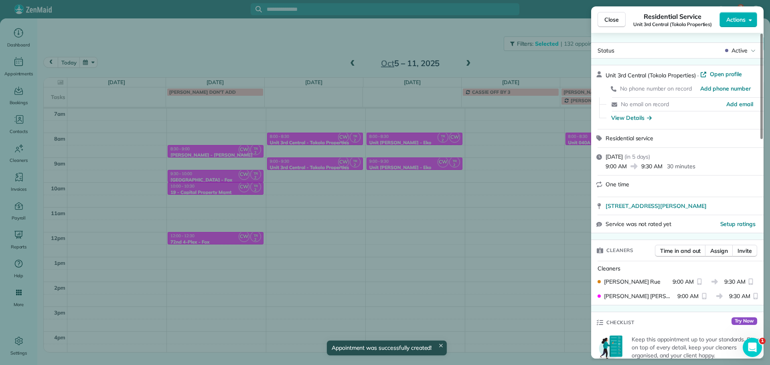
click at [242, 45] on div "Close Residential Service Unit 3rd Central (Tokola Properties) Actions Status A…" at bounding box center [385, 182] width 770 height 365
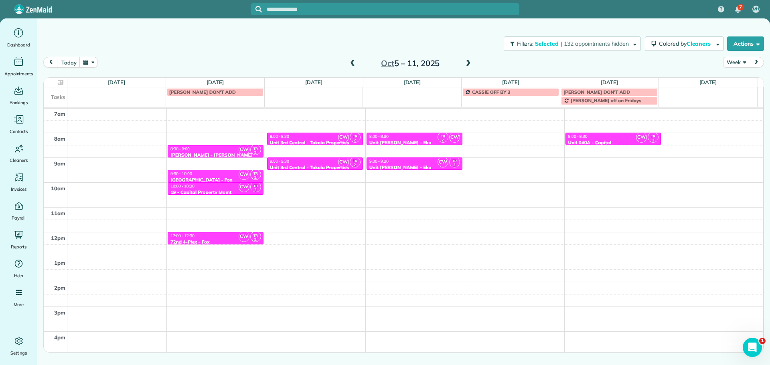
click at [473, 65] on div "Oct 5 – 11, 2025" at bounding box center [410, 63] width 128 height 13
click at [469, 65] on span at bounding box center [468, 63] width 9 height 7
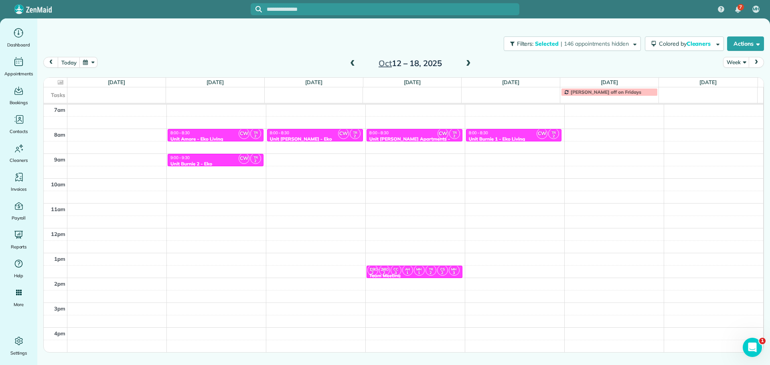
click at [351, 63] on span at bounding box center [352, 63] width 9 height 7
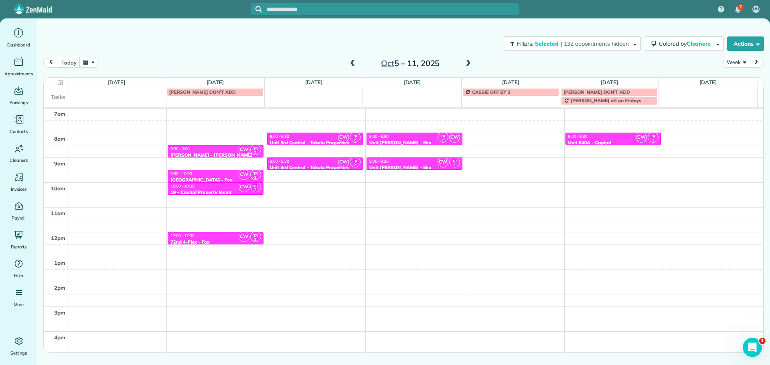
click at [351, 63] on span at bounding box center [352, 63] width 9 height 7
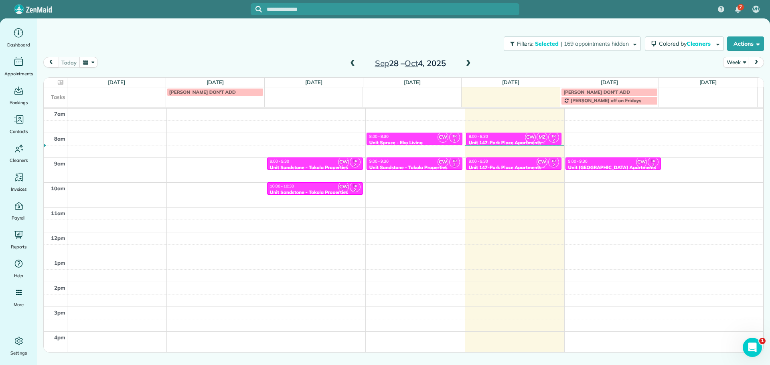
click at [472, 64] on span at bounding box center [468, 63] width 9 height 7
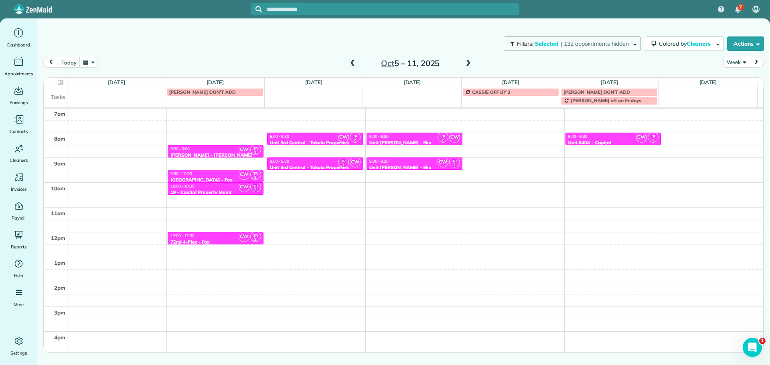
click at [562, 40] on span "| 132 appointments hidden" at bounding box center [595, 43] width 68 height 7
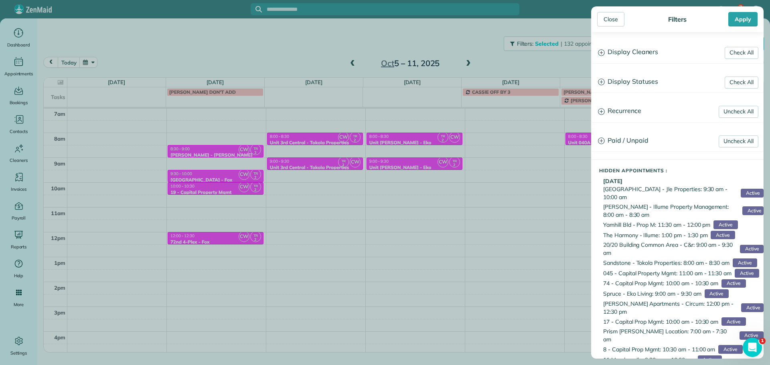
click at [636, 49] on h3 "Display Cleaners" at bounding box center [678, 52] width 172 height 20
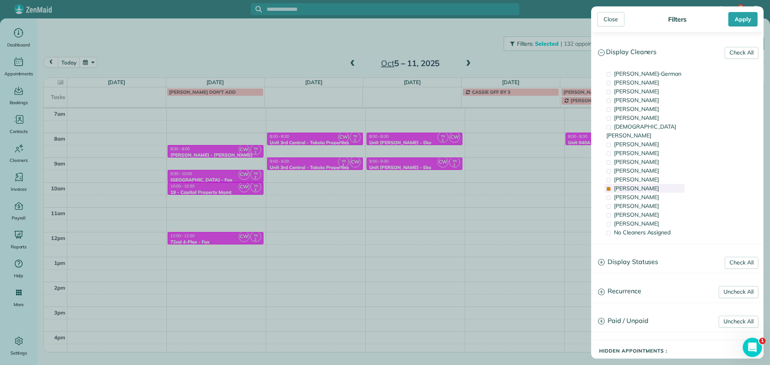
click at [651, 184] on div "Tammi Rue" at bounding box center [645, 188] width 80 height 9
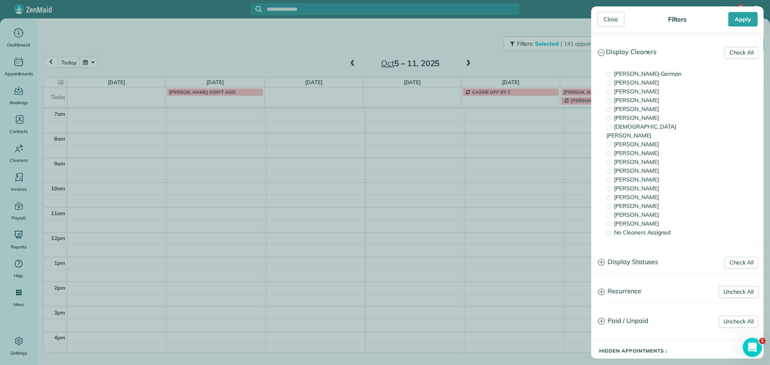
click at [644, 89] on span "Tawnya Reynolds" at bounding box center [636, 91] width 45 height 7
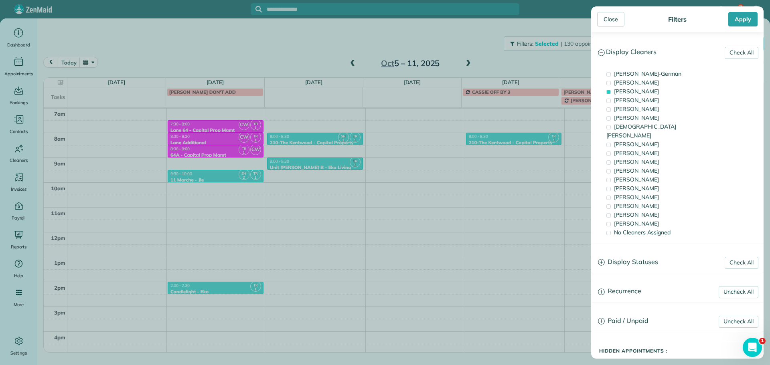
click at [431, 154] on div "Close Filters Apply Check All Display Cleaners Christina Wright-German Cassie F…" at bounding box center [385, 182] width 770 height 365
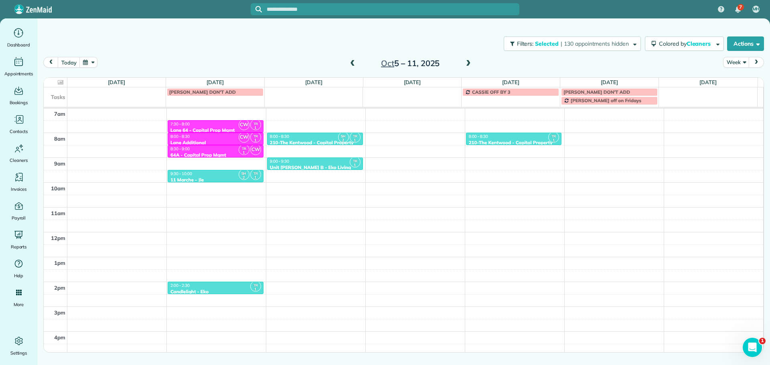
click at [422, 138] on div "4am 5am 6am 7am 8am 9am 10am 11am 12pm 1pm 2pm 3pm 4pm 5pm SH 2 TR 1 6:00 - 6:3…" at bounding box center [404, 208] width 720 height 348
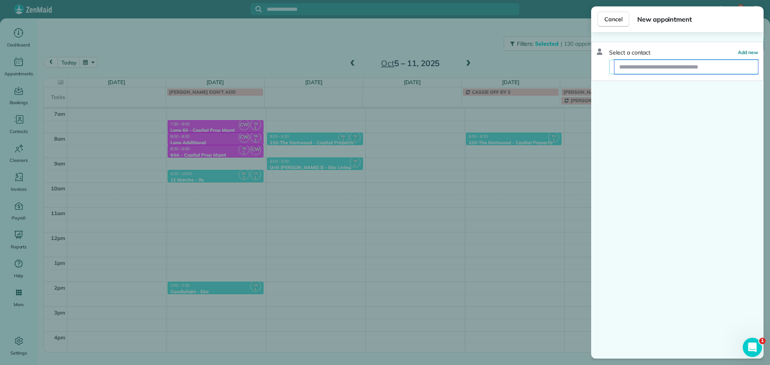
click at [678, 67] on input "text" at bounding box center [687, 67] width 144 height 14
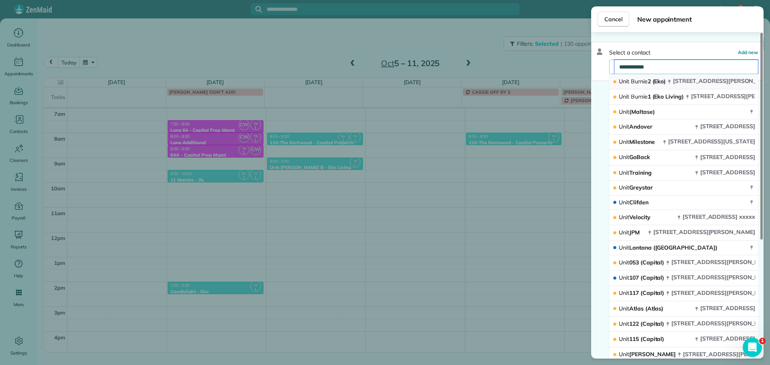
type input "**********"
click at [643, 81] on span "Burnie" at bounding box center [639, 81] width 17 height 7
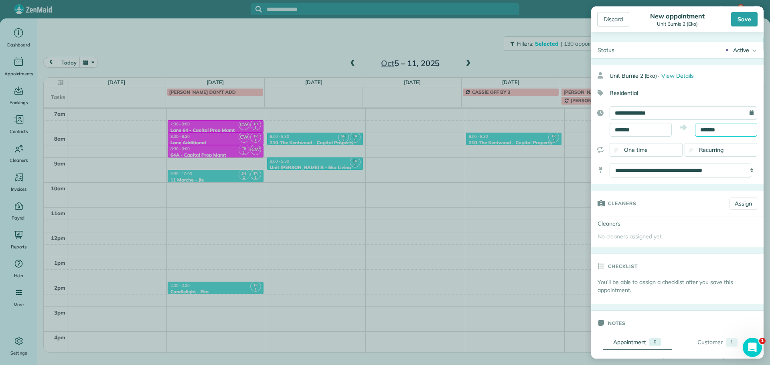
click at [711, 130] on input "*******" at bounding box center [726, 130] width 62 height 14
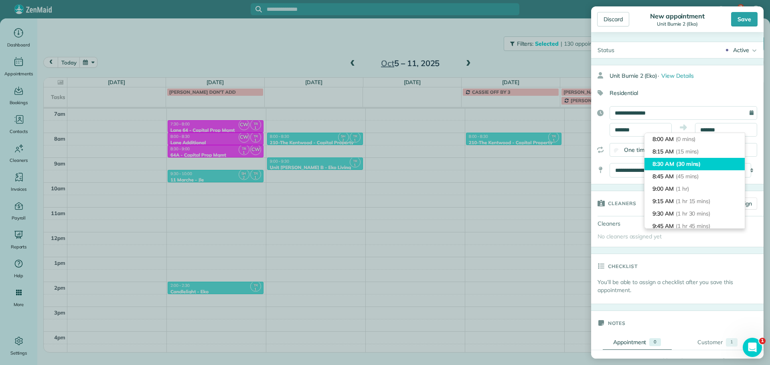
type input "*******"
click at [700, 164] on span "(30 mins)" at bounding box center [688, 163] width 25 height 7
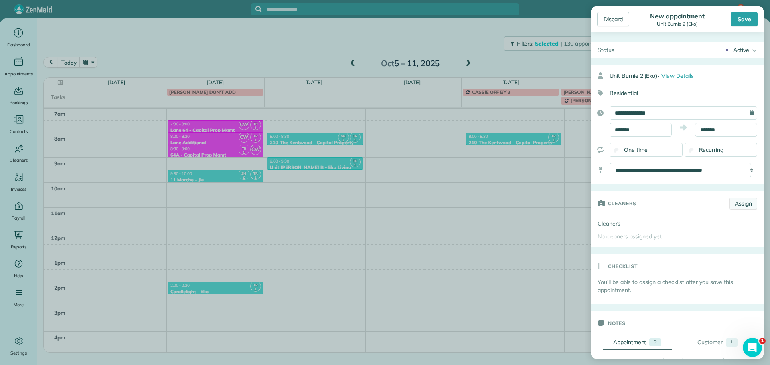
click at [745, 205] on link "Assign" at bounding box center [744, 204] width 28 height 12
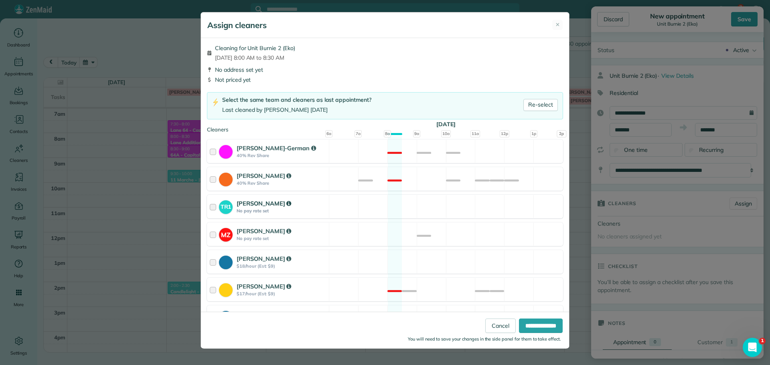
click at [444, 203] on div "TR1 Tawnya Reynolds No pay rate set Available" at bounding box center [385, 207] width 356 height 24
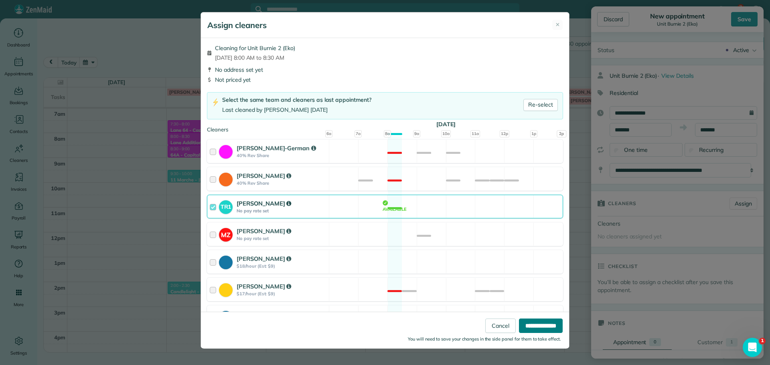
click at [546, 324] on input "**********" at bounding box center [541, 326] width 44 height 14
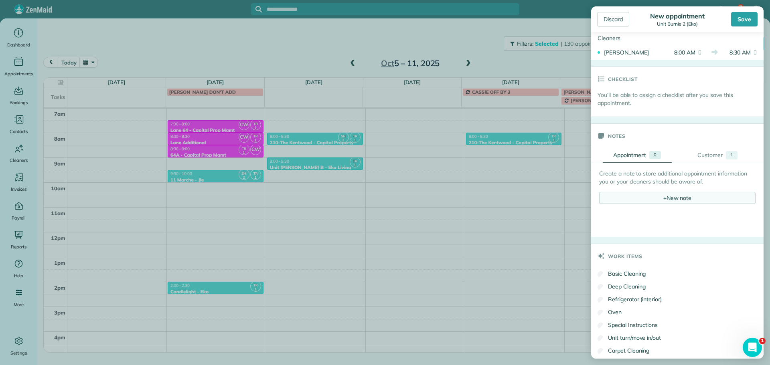
scroll to position [201, 0]
click at [666, 200] on div "+ New note" at bounding box center [677, 198] width 156 height 12
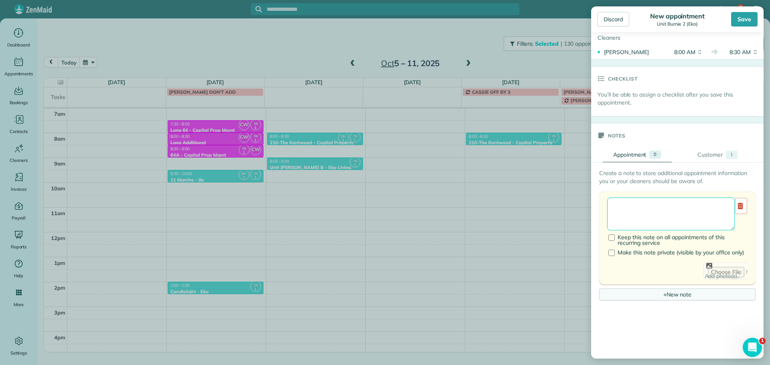
click at [666, 205] on textarea at bounding box center [671, 214] width 128 height 33
click at [630, 210] on textarea "**********" at bounding box center [668, 214] width 122 height 33
paste textarea "*********"
type textarea "**********"
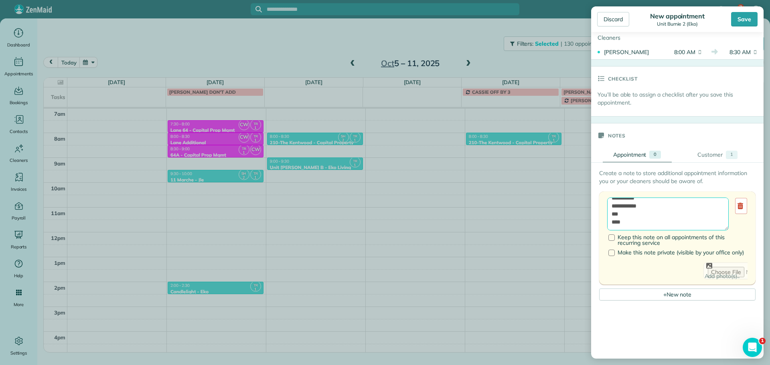
scroll to position [0, 0]
click at [746, 24] on div "Save" at bounding box center [744, 19] width 26 height 14
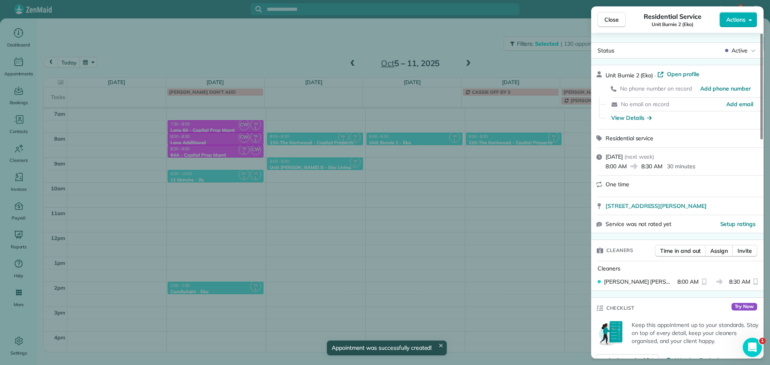
click at [410, 32] on div "Close Residential Service Unit Burnie 2 (Eko) Actions Status Active Unit Burnie…" at bounding box center [385, 182] width 770 height 365
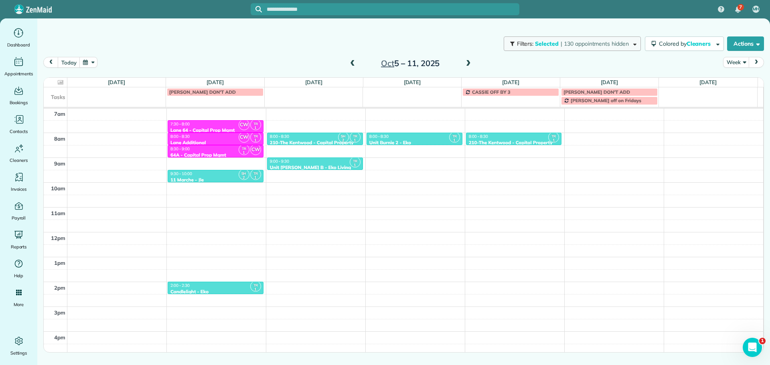
click at [549, 49] on button "Filters: Selected | 130 appointments hidden" at bounding box center [572, 44] width 137 height 14
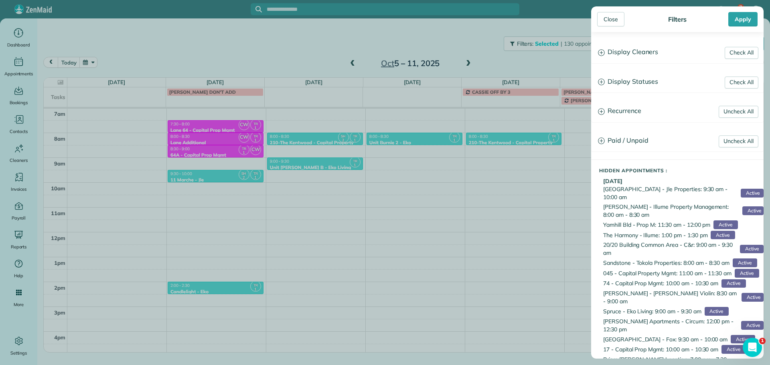
click at [652, 54] on h3 "Display Cleaners" at bounding box center [678, 52] width 172 height 20
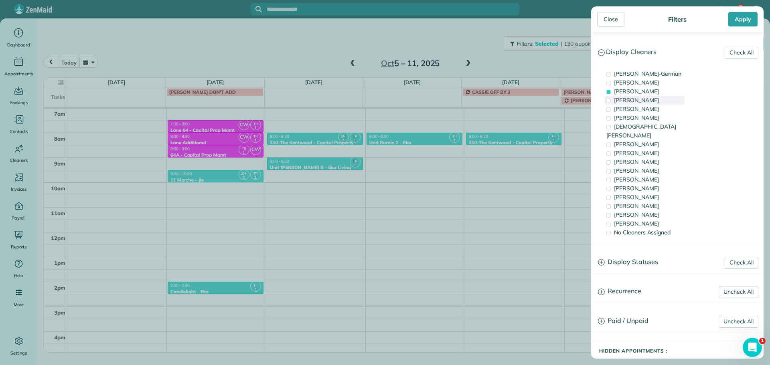
click at [648, 94] on span "Tawnya Reynolds" at bounding box center [636, 91] width 45 height 7
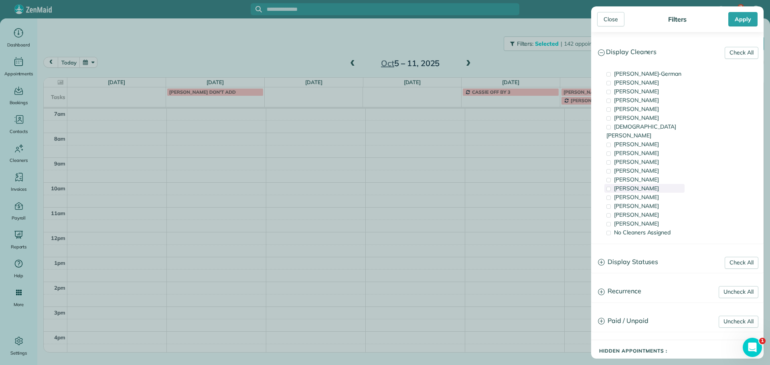
click at [649, 184] on div "Tammi Rue" at bounding box center [645, 188] width 80 height 9
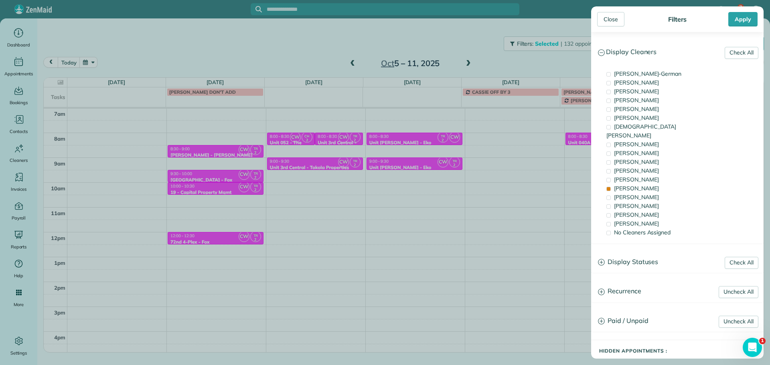
click at [372, 139] on div "Close Filters Apply Check All Display Cleaners Christina Wright-German Cassie F…" at bounding box center [385, 182] width 770 height 365
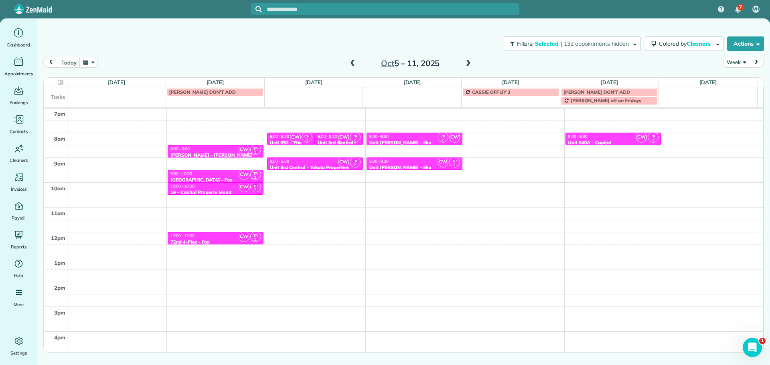
click at [340, 140] on span "CW" at bounding box center [343, 137] width 11 height 11
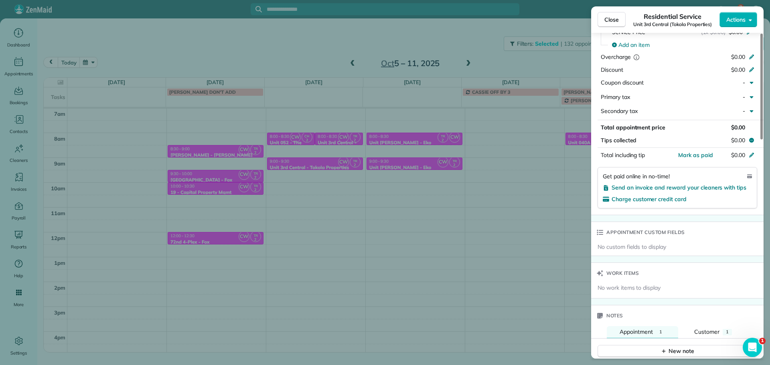
scroll to position [482, 0]
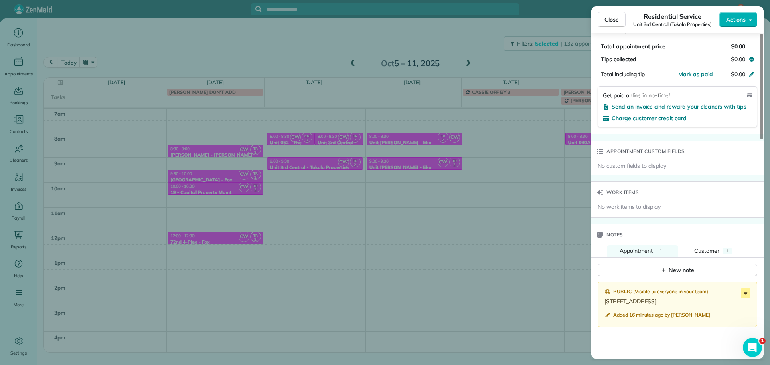
click at [747, 294] on icon at bounding box center [746, 294] width 4 height 2
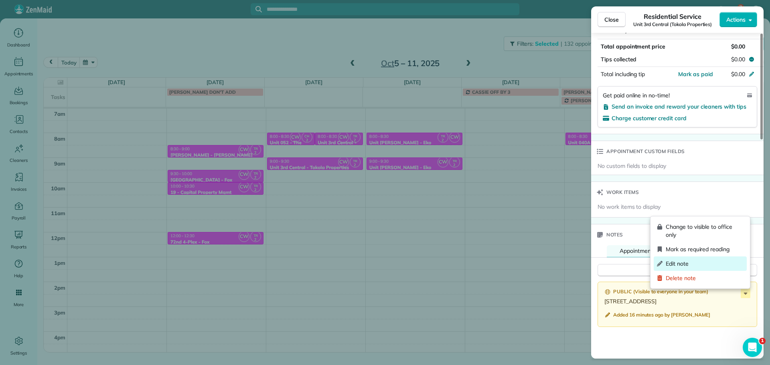
click at [702, 266] on span "Edit note" at bounding box center [705, 264] width 78 height 8
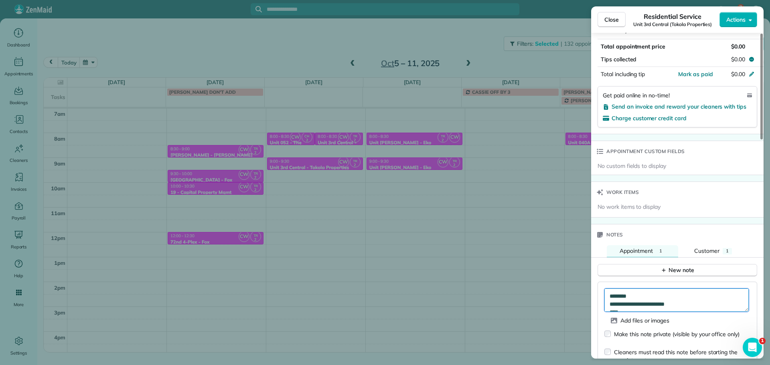
click at [671, 293] on textarea "**********" at bounding box center [677, 300] width 144 height 23
drag, startPoint x: 717, startPoint y: 297, endPoint x: 610, endPoint y: 298, distance: 107.1
click at [610, 298] on textarea "**********" at bounding box center [677, 300] width 144 height 23
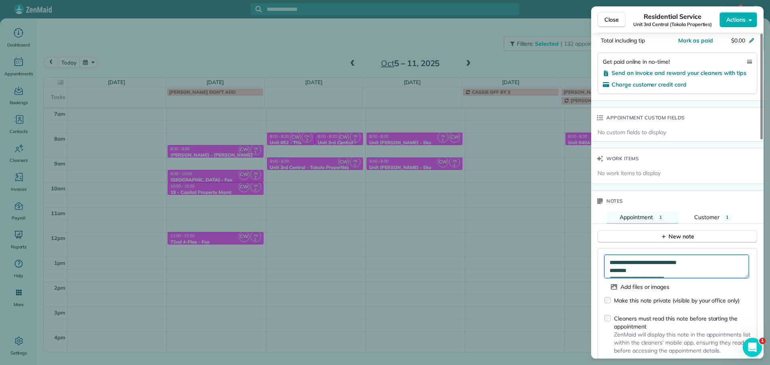
scroll to position [562, 0]
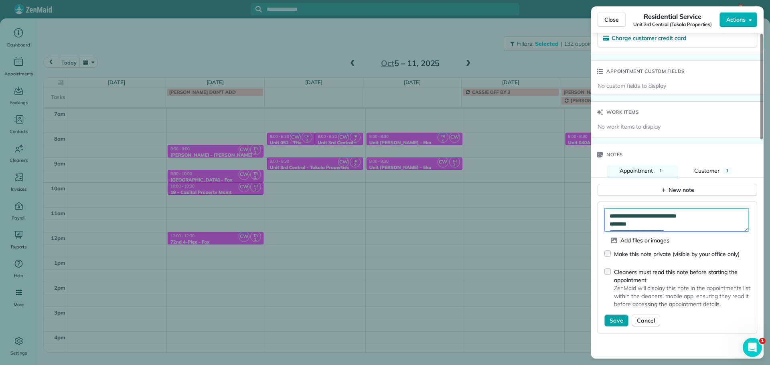
type textarea "**********"
click at [619, 318] on span "Save" at bounding box center [617, 321] width 14 height 8
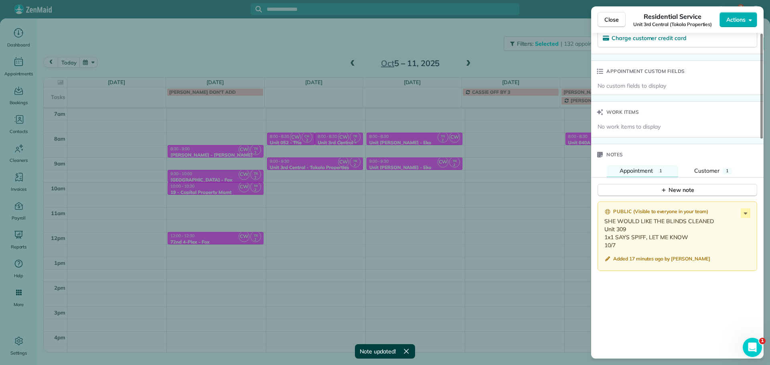
click at [299, 152] on div "Close Residential Service Unit 3rd Central (Tokola Properties) Actions Status A…" at bounding box center [385, 182] width 770 height 365
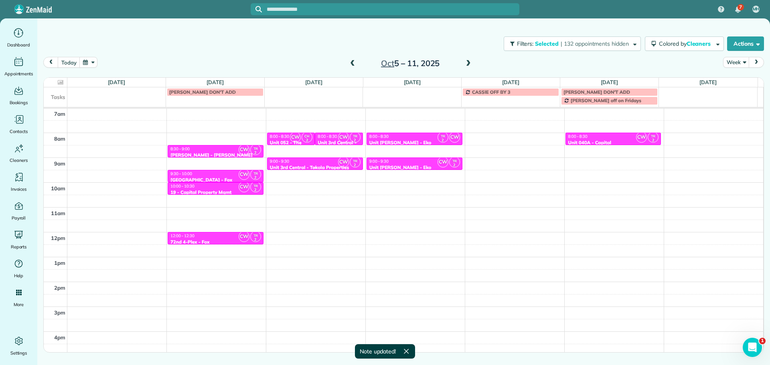
click at [303, 160] on div "9:00 - 9:30" at bounding box center [315, 161] width 91 height 5
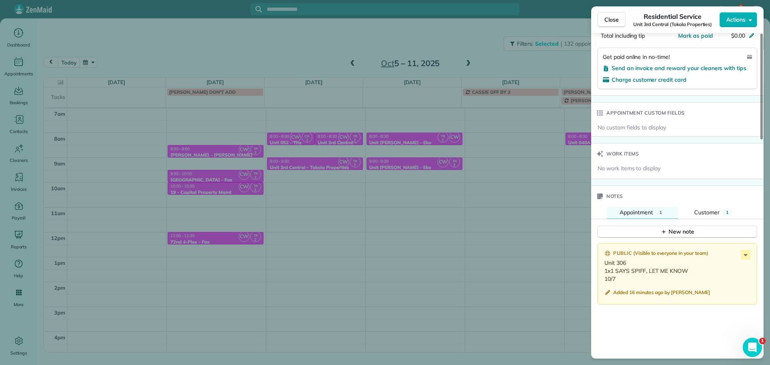
scroll to position [522, 0]
click at [745, 256] on icon at bounding box center [746, 254] width 10 height 10
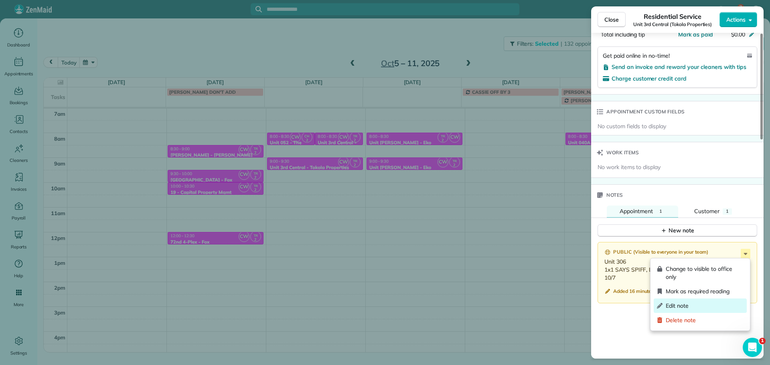
click at [694, 304] on span "Edit note" at bounding box center [705, 306] width 78 height 8
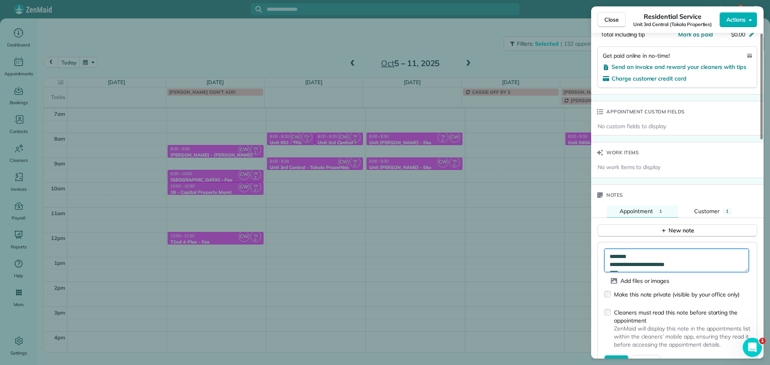
click at [668, 259] on textarea "**********" at bounding box center [677, 260] width 144 height 23
paste textarea "**********"
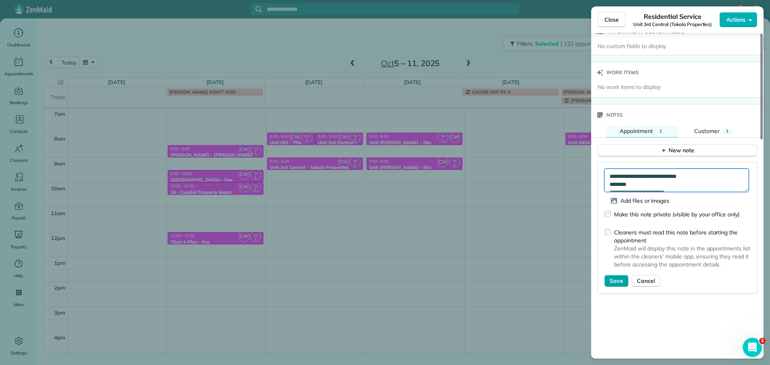
type textarea "**********"
click at [614, 287] on button "Save" at bounding box center [617, 281] width 24 height 12
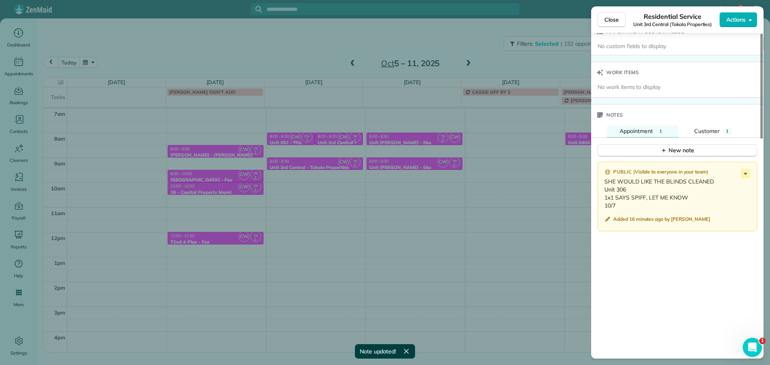
click at [286, 46] on div "Close Residential Service Unit 3rd Central (Tokola Properties) Actions Status A…" at bounding box center [385, 182] width 770 height 365
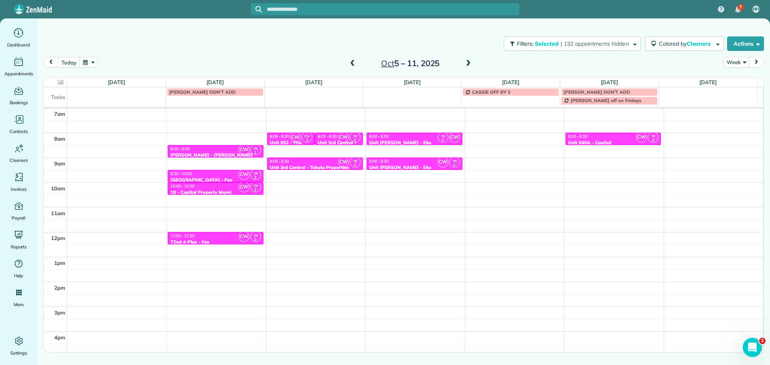
click at [469, 63] on span at bounding box center [468, 63] width 9 height 7
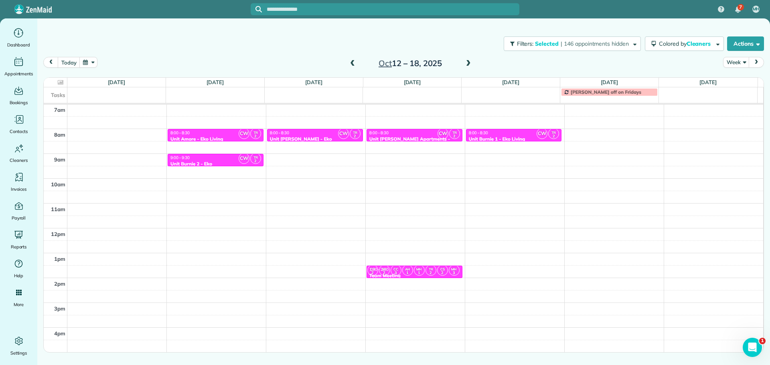
click at [470, 61] on span at bounding box center [468, 63] width 9 height 7
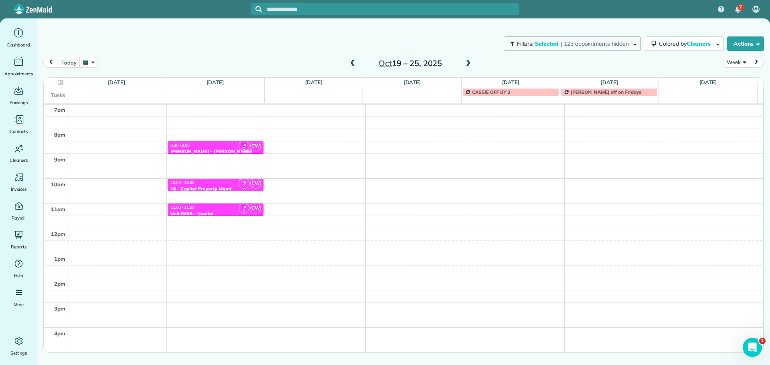
click at [561, 42] on span "| 123 appointments hidden" at bounding box center [595, 43] width 68 height 7
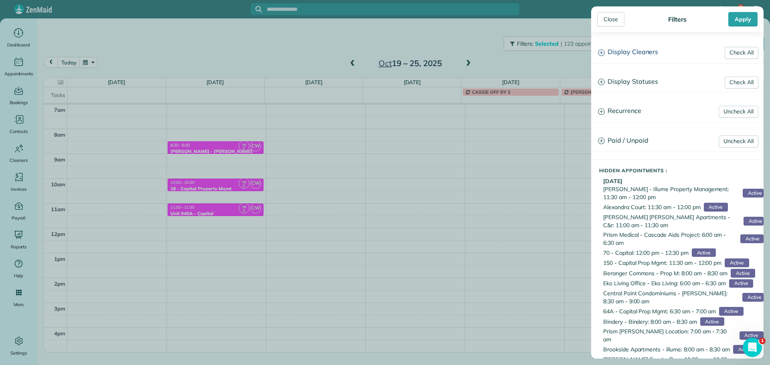
click at [650, 51] on h3 "Display Cleaners" at bounding box center [678, 52] width 172 height 20
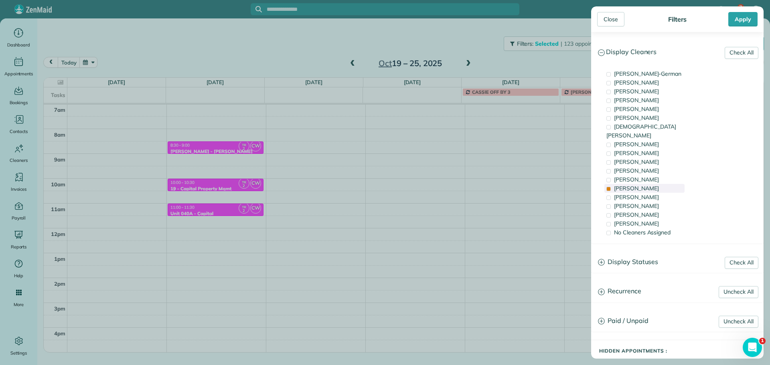
click at [662, 184] on div "Tammi Rue" at bounding box center [645, 188] width 80 height 9
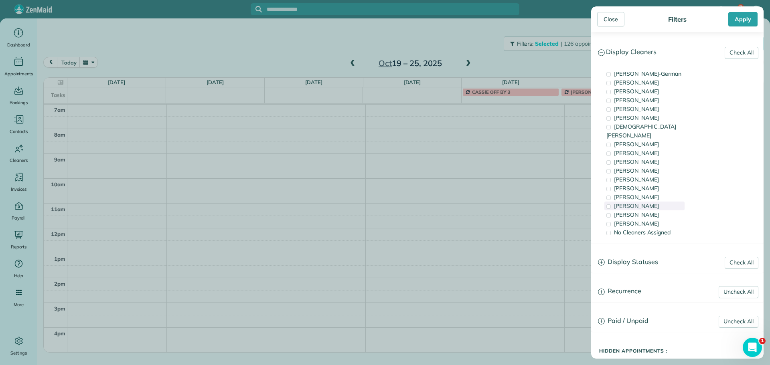
click at [659, 202] on div "Laura Chavez" at bounding box center [645, 206] width 80 height 9
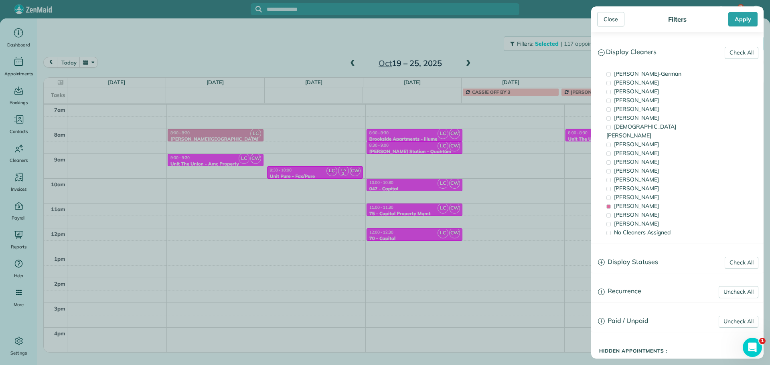
click at [268, 185] on div "Close Filters Apply Check All Display Cleaners Christina Wright-German Cassie F…" at bounding box center [385, 182] width 770 height 365
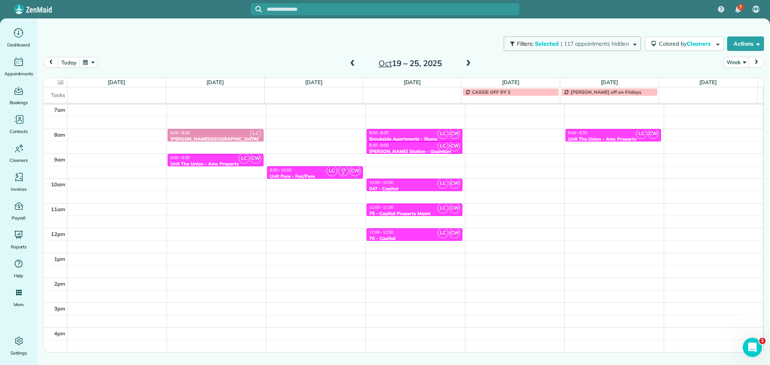
click at [616, 43] on span "| 117 appointments hidden" at bounding box center [595, 43] width 68 height 7
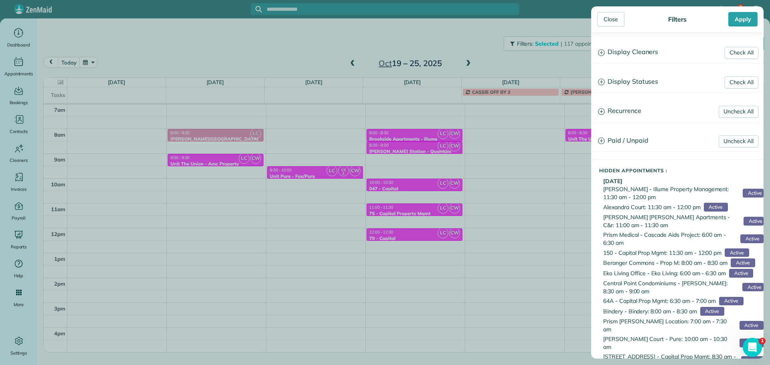
click at [627, 49] on h3 "Display Cleaners" at bounding box center [678, 52] width 172 height 20
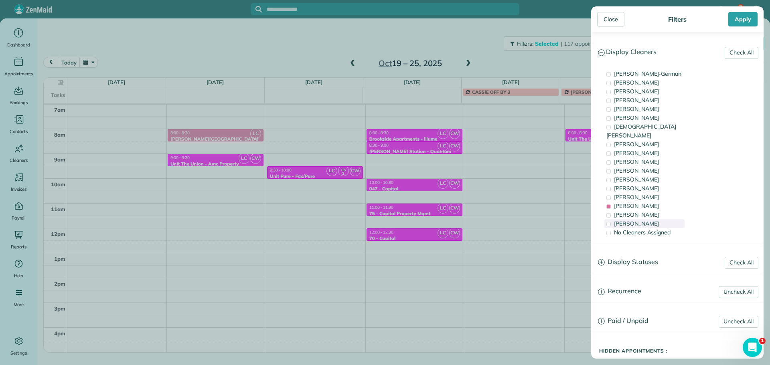
click at [654, 219] on div "Cristina Sainz" at bounding box center [645, 223] width 80 height 9
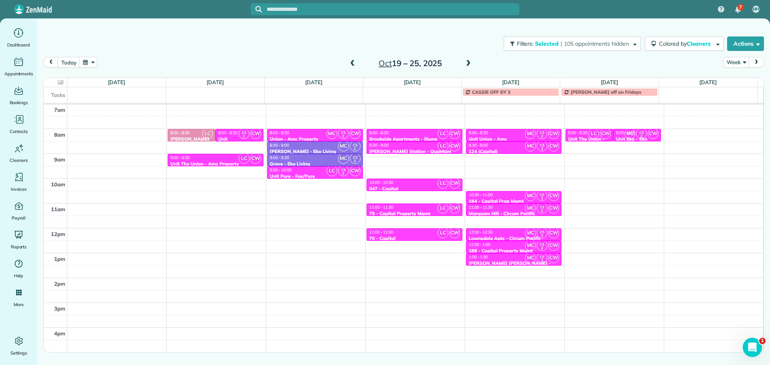
click at [428, 156] on div "Close Filters Apply Check All Display Cleaners Christina Wright-German Cassie F…" at bounding box center [385, 182] width 770 height 365
drag, startPoint x: 300, startPoint y: 170, endPoint x: 305, endPoint y: 180, distance: 11.0
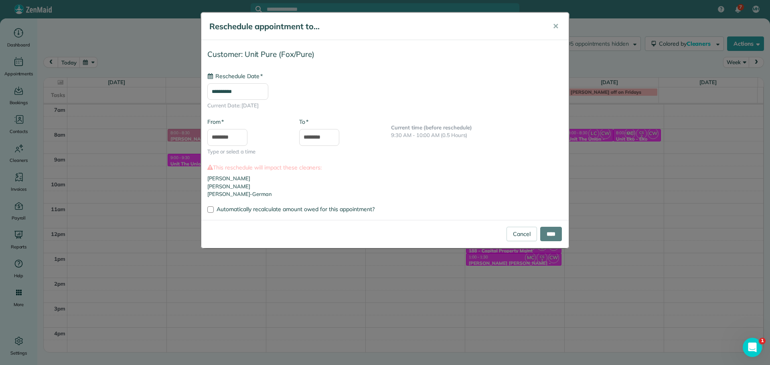
type input "**********"
click at [548, 230] on input "****" at bounding box center [551, 234] width 22 height 14
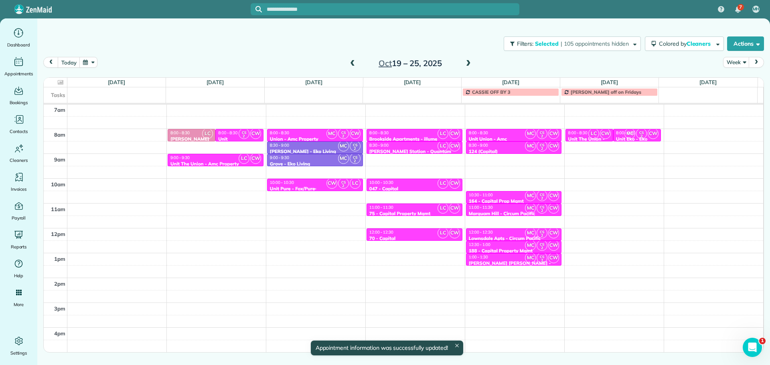
click at [314, 186] on div "Unit Pure - Fox/Pure" at bounding box center [315, 189] width 91 height 6
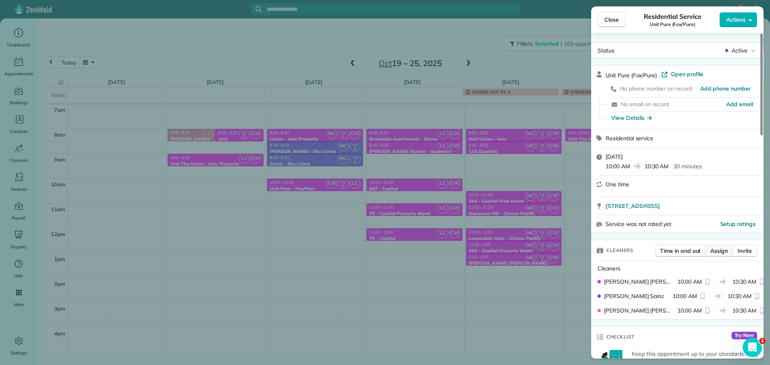
click at [720, 248] on span "Assign" at bounding box center [720, 251] width 18 height 8
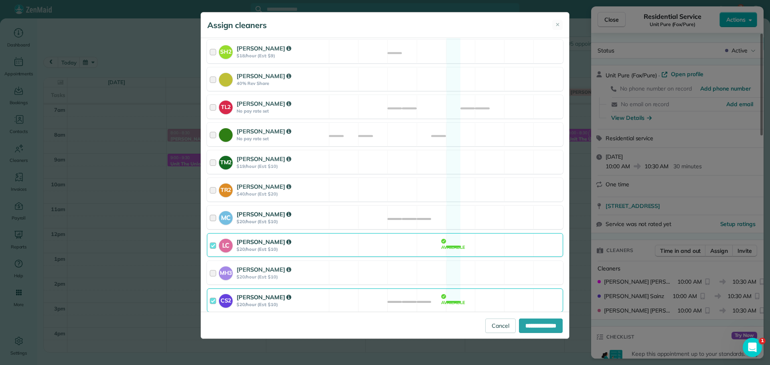
scroll to position [314, 0]
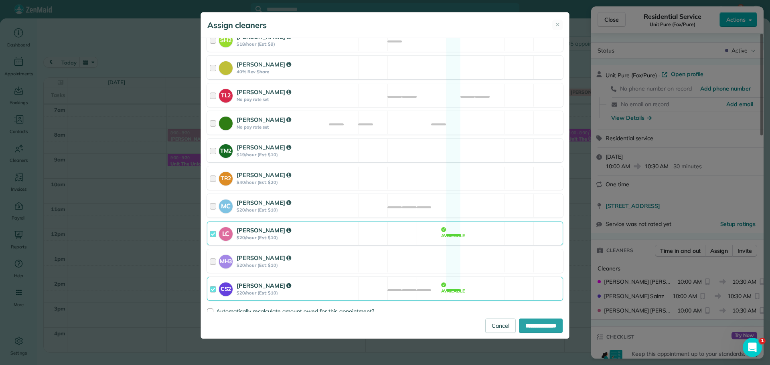
click at [394, 226] on div "LC Laura Chavez $20/hour (Est: $10) Available" at bounding box center [385, 234] width 356 height 24
click at [399, 207] on div "MC Mayra Cota $20/hour (Est: $10) Available" at bounding box center [385, 206] width 356 height 24
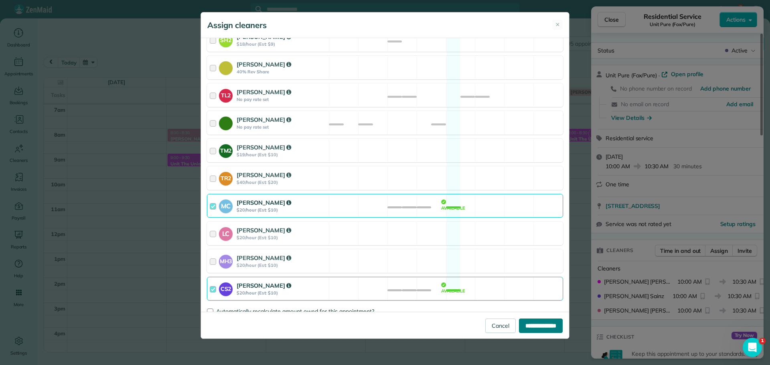
click at [536, 324] on input "**********" at bounding box center [541, 326] width 44 height 14
type input "**********"
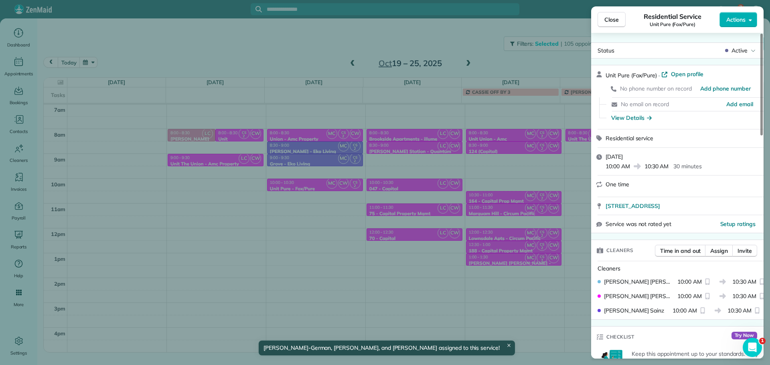
click at [312, 219] on div "Close Residential Service Unit Pure (Fox/Pure) Actions Status Active Unit Pure …" at bounding box center [385, 182] width 770 height 365
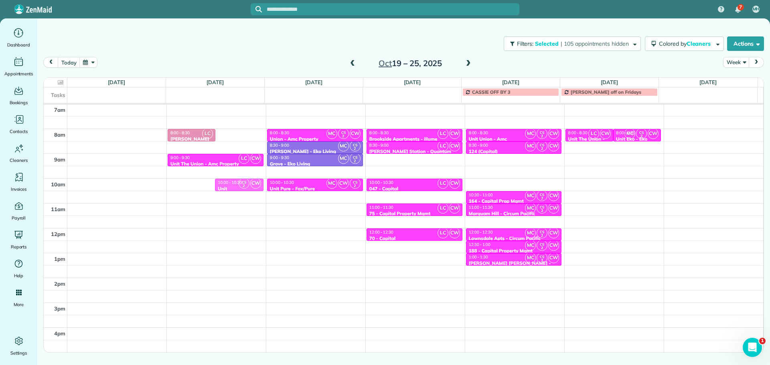
drag, startPoint x: 230, startPoint y: 135, endPoint x: 231, endPoint y: 188, distance: 52.6
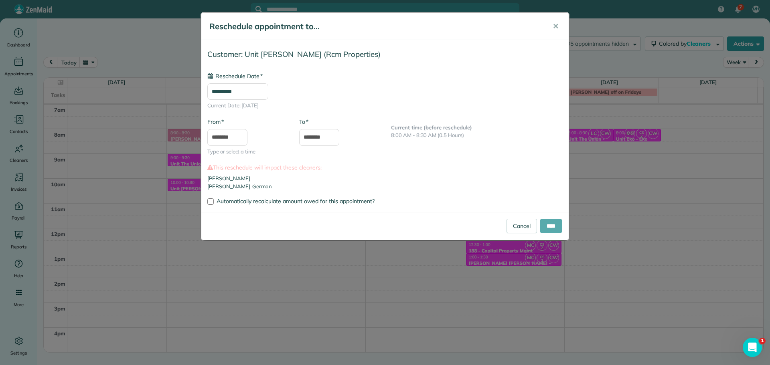
type input "**********"
click at [546, 227] on input "****" at bounding box center [551, 226] width 22 height 14
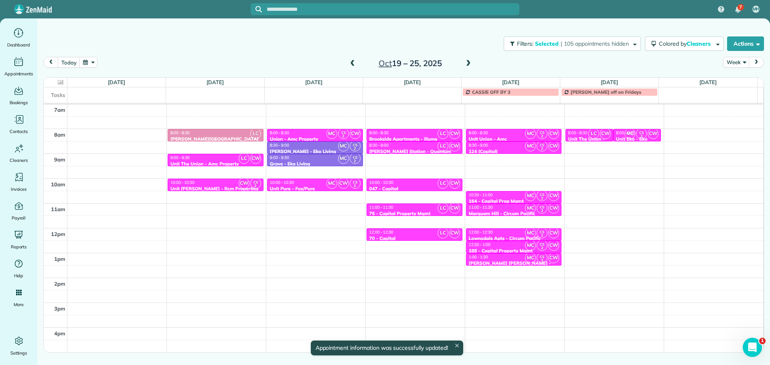
click at [219, 132] on div "8:00 - 8:30" at bounding box center [215, 132] width 91 height 5
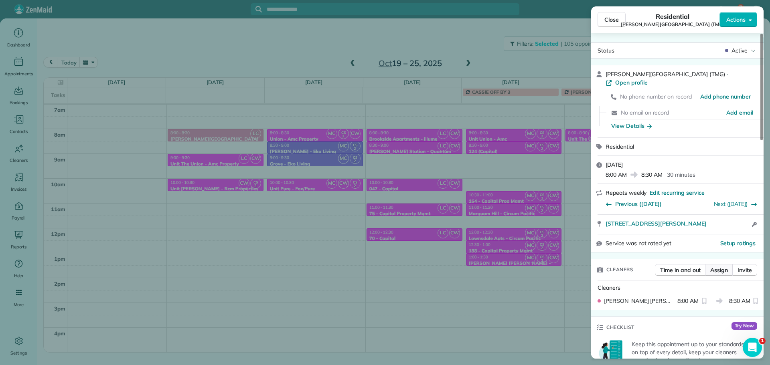
click at [716, 264] on button "Assign" at bounding box center [719, 270] width 28 height 12
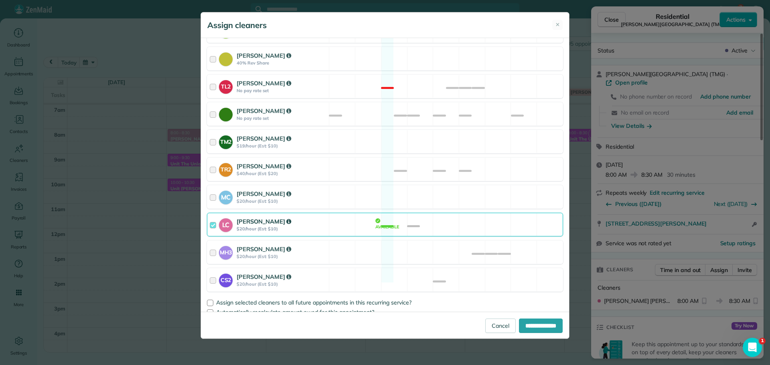
scroll to position [323, 0]
click at [395, 217] on div "LC Laura Chavez $20/hour (Est: $10) Available" at bounding box center [385, 224] width 356 height 24
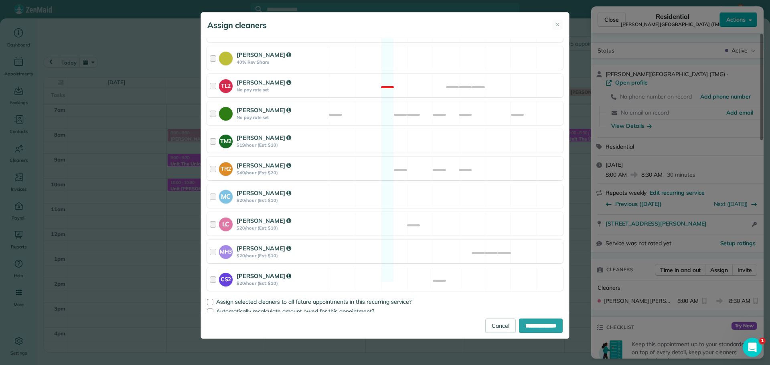
click at [428, 275] on div "CS2 Cristina Sainz $20/hour (Est: $10) Available" at bounding box center [385, 280] width 356 height 24
click at [443, 187] on div "MC Mayra Cota $20/hour (Est: $10) Available" at bounding box center [385, 197] width 356 height 24
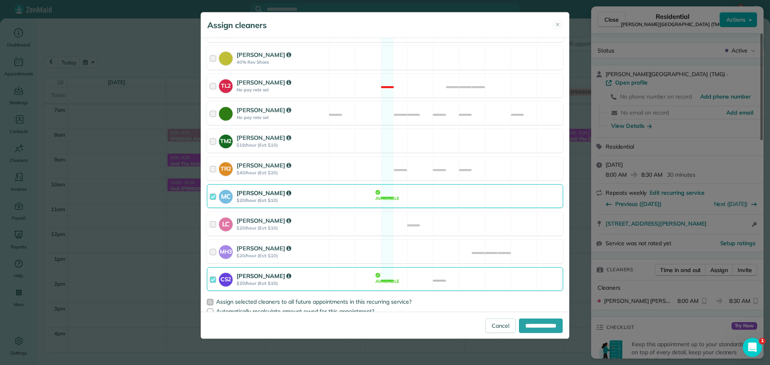
click at [382, 298] on span "Assign selected cleaners to all future appointments in this recurring service?" at bounding box center [313, 301] width 195 height 7
click at [521, 321] on input "**********" at bounding box center [541, 326] width 44 height 14
type input "**********"
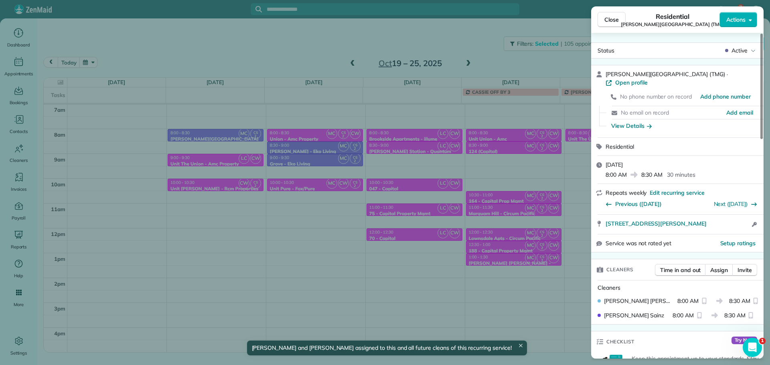
click at [254, 184] on div "Close Residential Corbett Heights (TMG) Actions Status Active Corbett Heights (…" at bounding box center [385, 182] width 770 height 365
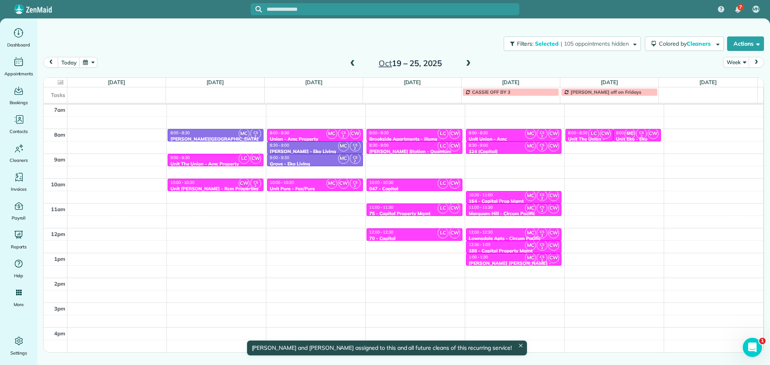
click at [229, 161] on div "Unit The Union - Amc Property" at bounding box center [215, 164] width 91 height 6
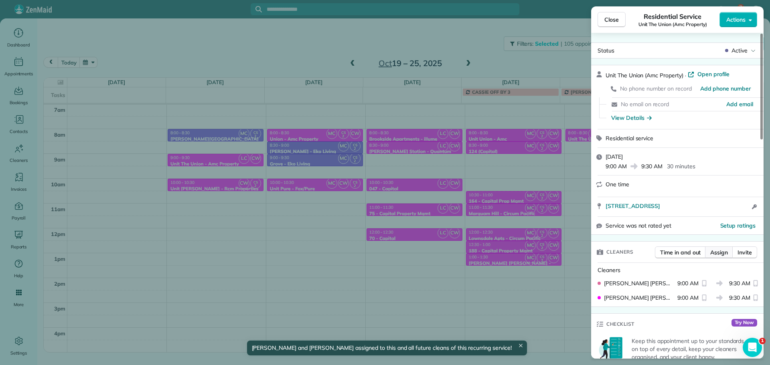
click at [721, 250] on span "Assign" at bounding box center [720, 253] width 18 height 8
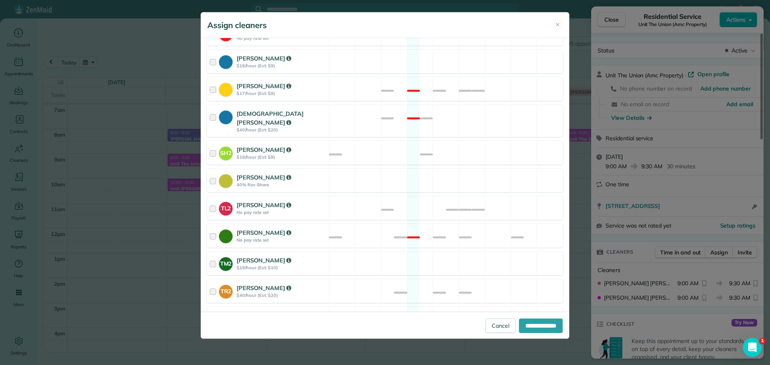
scroll to position [314, 0]
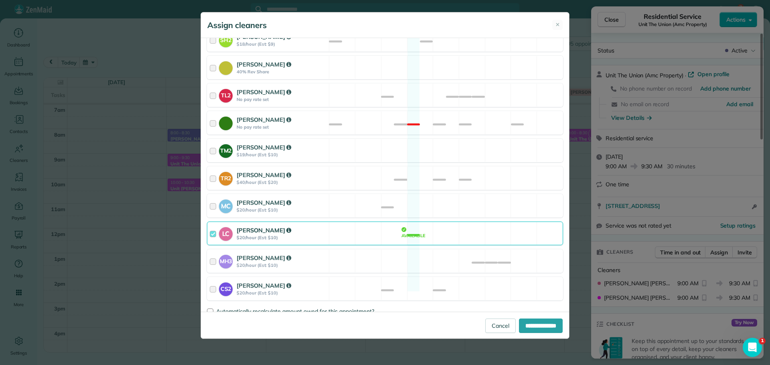
click at [343, 223] on div "LC Laura Chavez $20/hour (Est: $10) Available" at bounding box center [385, 234] width 356 height 24
click at [342, 194] on div "MC Mayra Cota $20/hour (Est: $10) Available" at bounding box center [385, 206] width 356 height 24
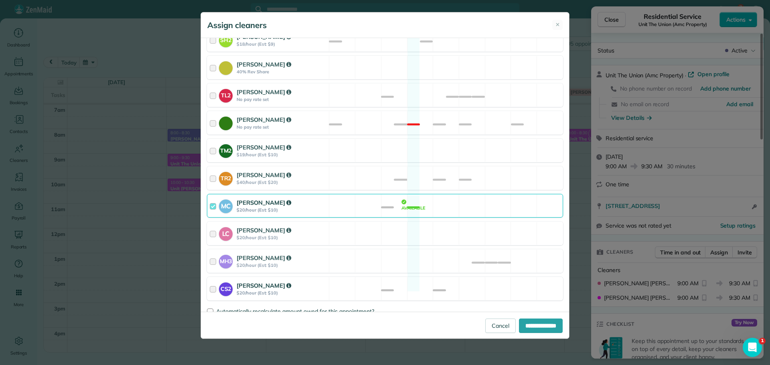
click at [378, 282] on div "CS2 Cristina Sainz $20/hour (Est: $10) Available" at bounding box center [385, 289] width 356 height 24
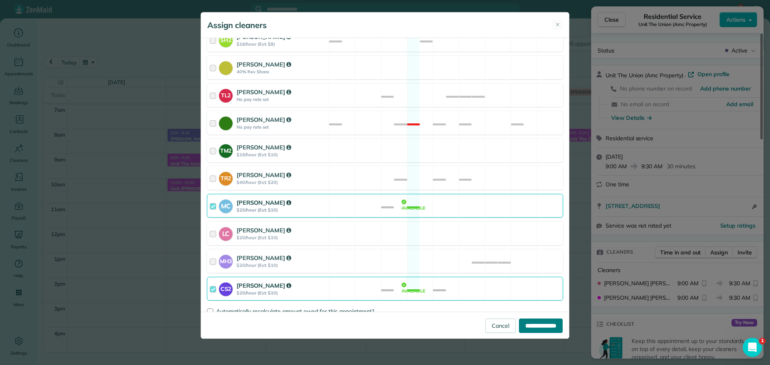
click at [519, 321] on input "**********" at bounding box center [541, 326] width 44 height 14
type input "**********"
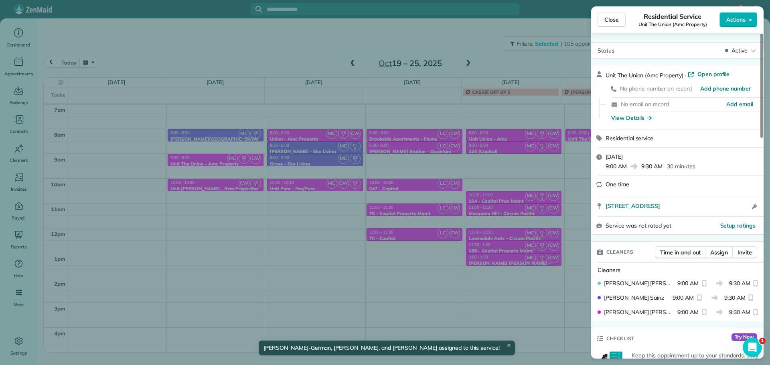
click at [223, 190] on div "Close Residential Service Unit The Union (Amc Property) Actions Status Active U…" at bounding box center [385, 182] width 770 height 365
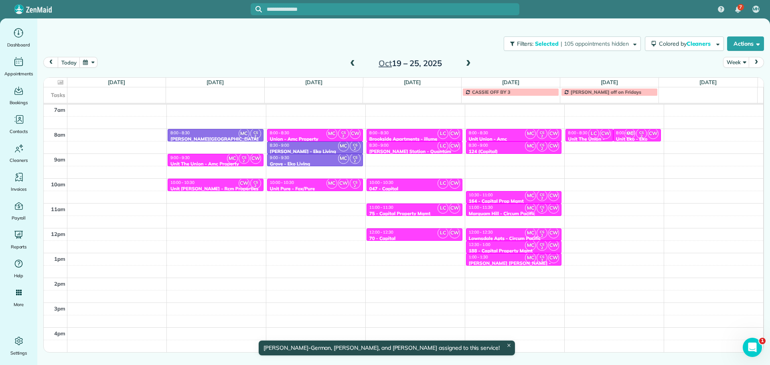
click at [221, 182] on div "10:00 - 10:30" at bounding box center [215, 182] width 91 height 5
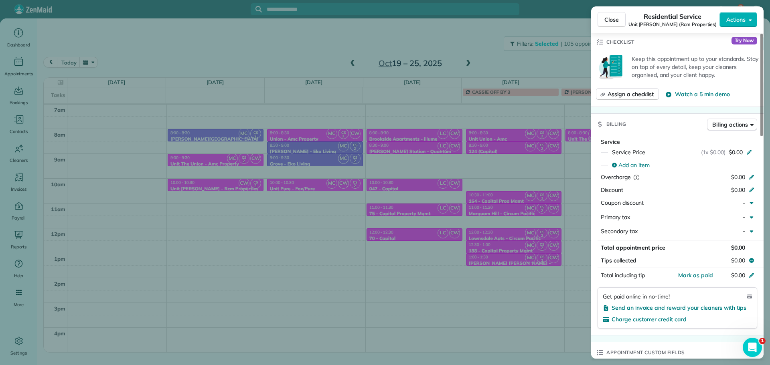
scroll to position [160, 0]
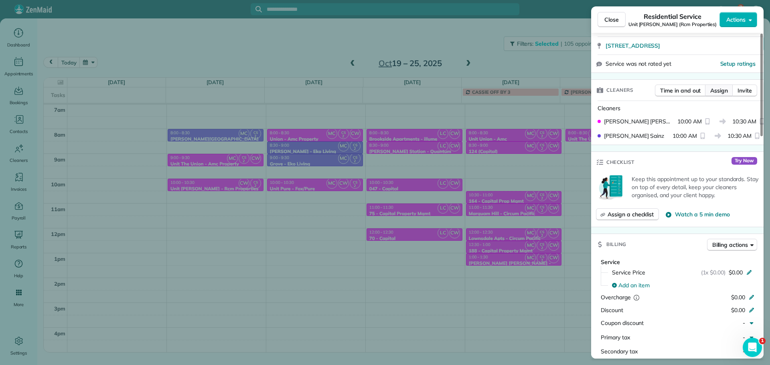
click at [717, 89] on span "Assign" at bounding box center [720, 91] width 18 height 8
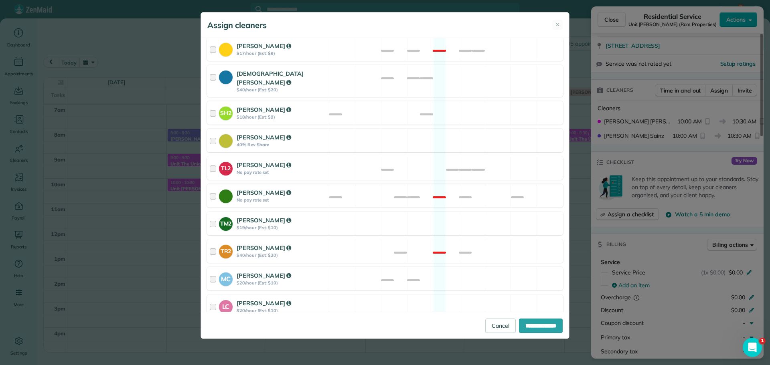
scroll to position [314, 0]
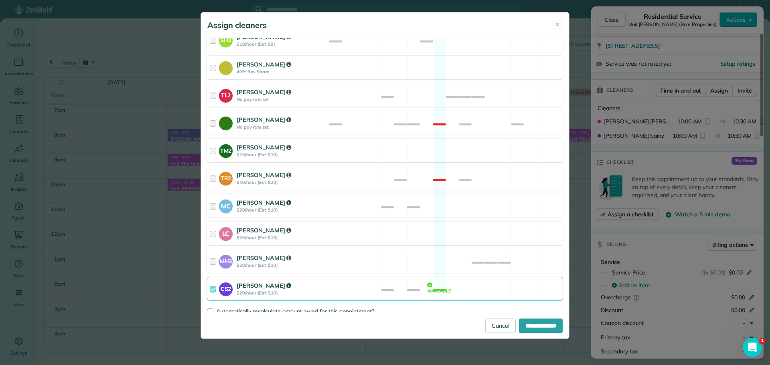
click at [327, 202] on div "MC Mayra Cota $20/hour (Est: $10) Available" at bounding box center [385, 206] width 356 height 24
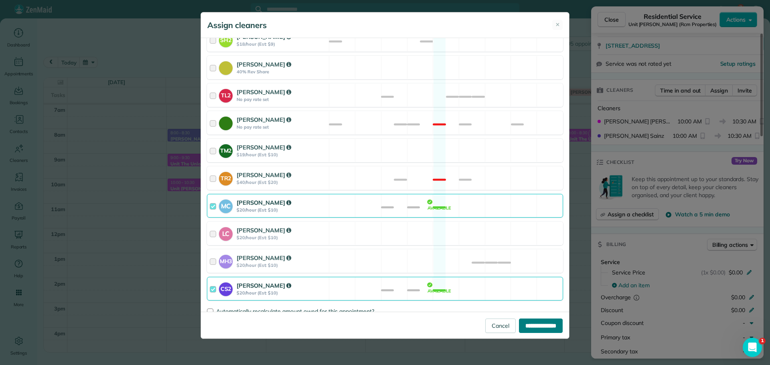
click at [533, 323] on input "**********" at bounding box center [541, 326] width 44 height 14
type input "**********"
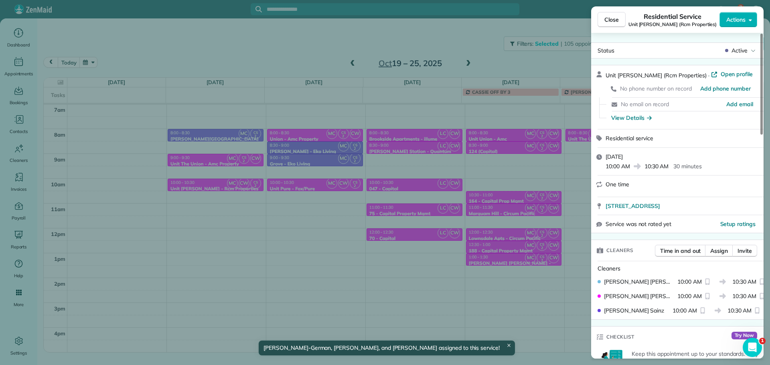
click at [332, 230] on div "Close Residential Service Unit Benford (Rcm Properties) Actions Status Active U…" at bounding box center [385, 182] width 770 height 365
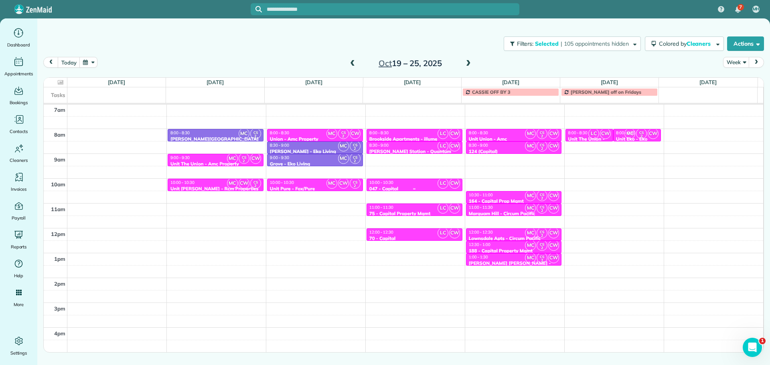
click at [407, 183] on div "10:00 - 10:30" at bounding box center [414, 182] width 91 height 5
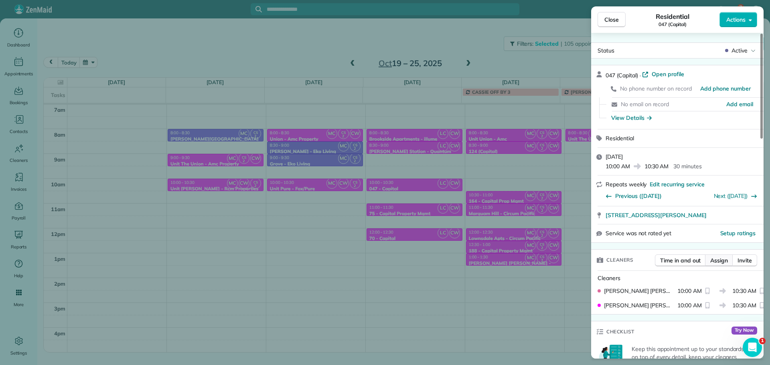
click at [729, 260] on button "Assign" at bounding box center [719, 261] width 28 height 12
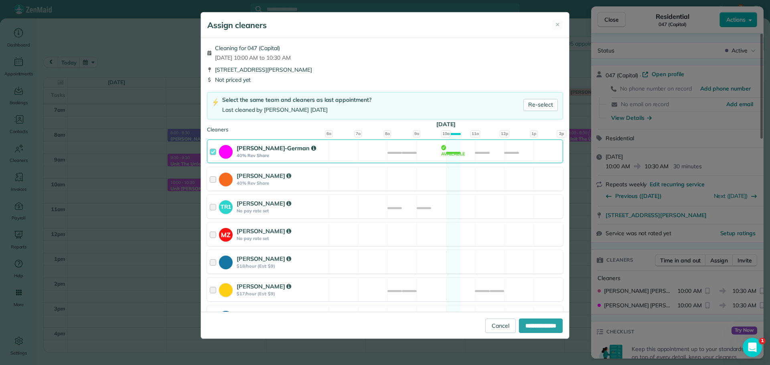
click at [454, 156] on div "Christina Wright-German 40% Rev Share Available" at bounding box center [385, 152] width 356 height 24
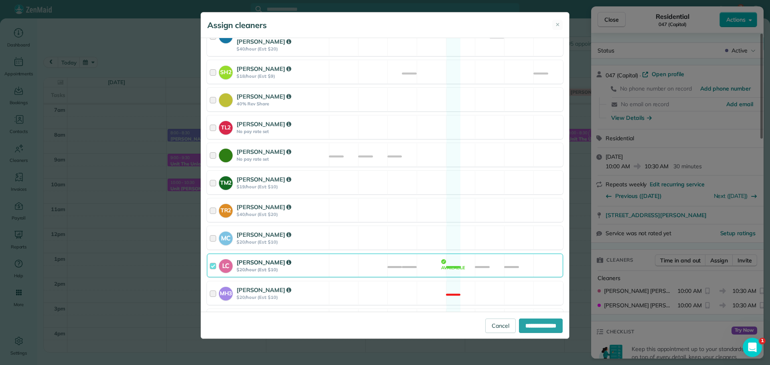
scroll to position [323, 0]
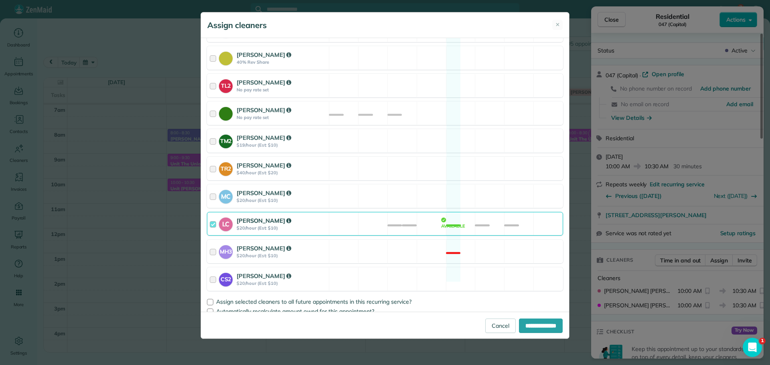
click at [427, 216] on div "LC Laura Chavez $20/hour (Est: $10) Available" at bounding box center [385, 224] width 356 height 24
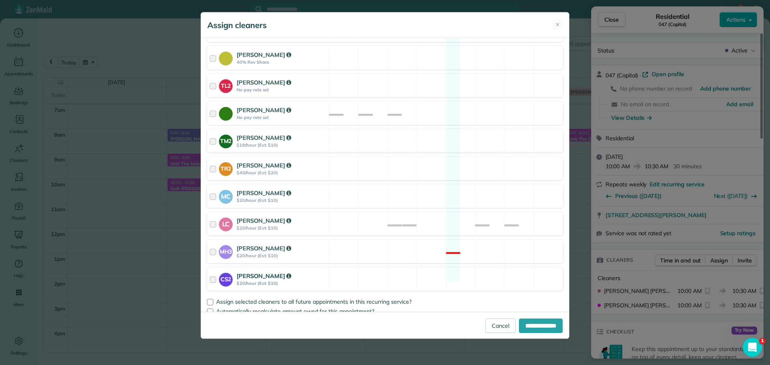
click at [440, 276] on div "CS2 Cristina Sainz $20/hour (Est: $10) Available" at bounding box center [385, 280] width 356 height 24
click at [429, 191] on div "MC Mayra Cota $20/hour (Est: $10) Available" at bounding box center [385, 197] width 356 height 24
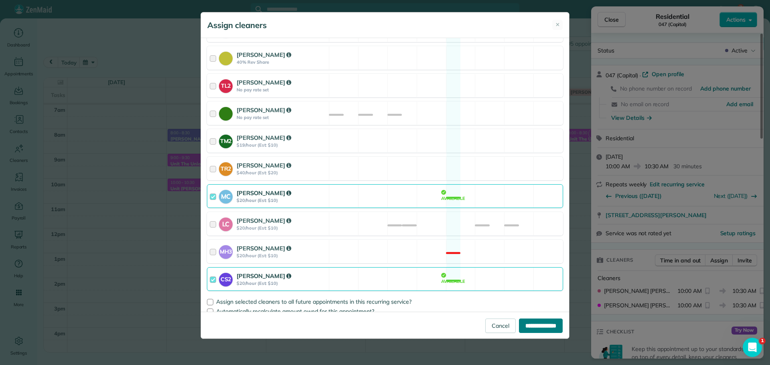
click at [545, 329] on input "**********" at bounding box center [541, 326] width 44 height 14
type input "**********"
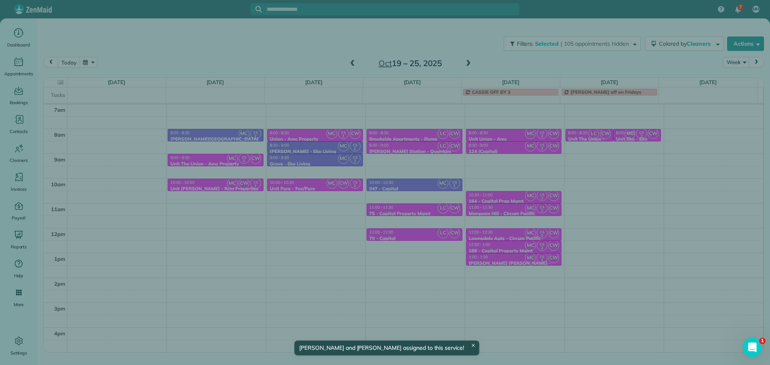
click at [436, 216] on div "Close Residential 047 (Capital) Actions Status Active 047 (Capital) · Open prof…" at bounding box center [385, 182] width 770 height 365
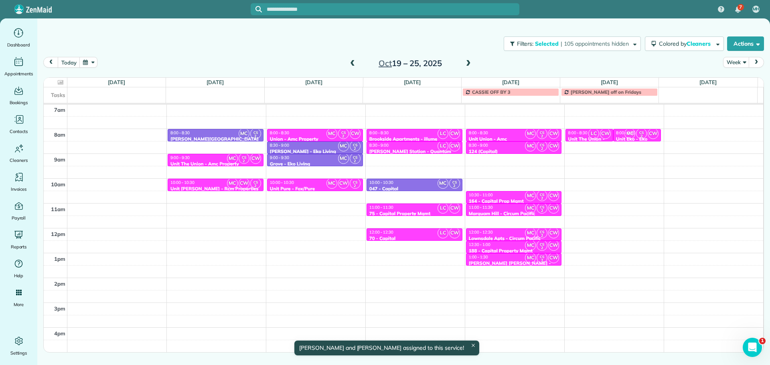
click at [425, 211] on div "75 - Capital Property Mgmt" at bounding box center [414, 214] width 91 height 6
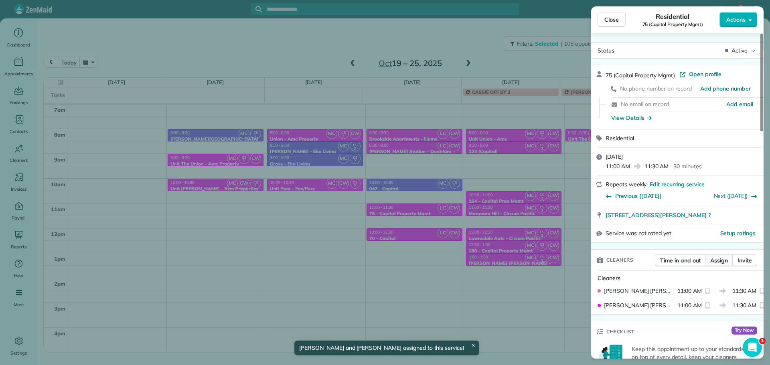
click at [719, 263] on span "Assign" at bounding box center [720, 261] width 18 height 8
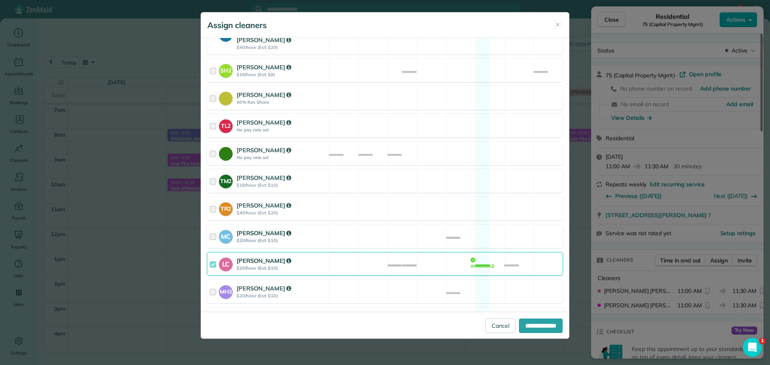
scroll to position [323, 0]
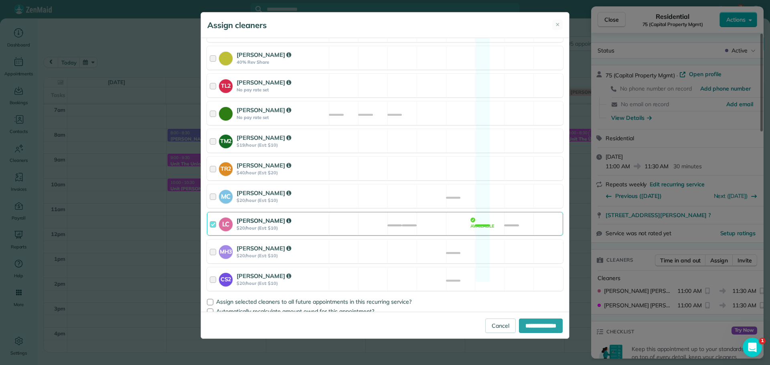
click at [424, 221] on div "LC Laura Chavez $20/hour (Est: $10) Available" at bounding box center [385, 224] width 356 height 24
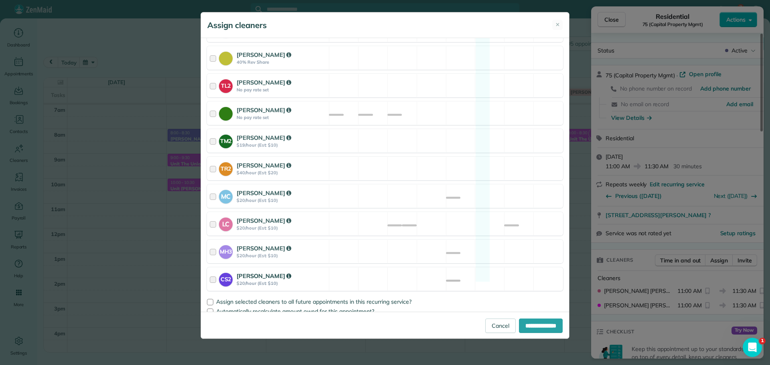
click at [413, 279] on div "CS2 Cristina Sainz $20/hour (Est: $10) Available" at bounding box center [385, 280] width 356 height 24
click at [408, 188] on div "MC Mayra Cota $20/hour (Est: $10) Available" at bounding box center [385, 197] width 356 height 24
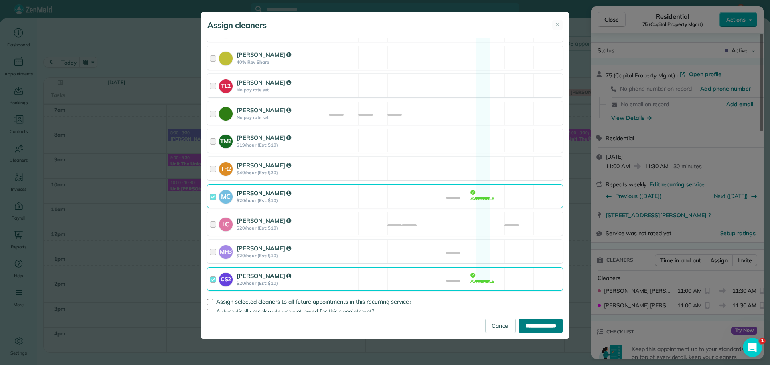
click at [538, 327] on input "**********" at bounding box center [541, 326] width 44 height 14
type input "**********"
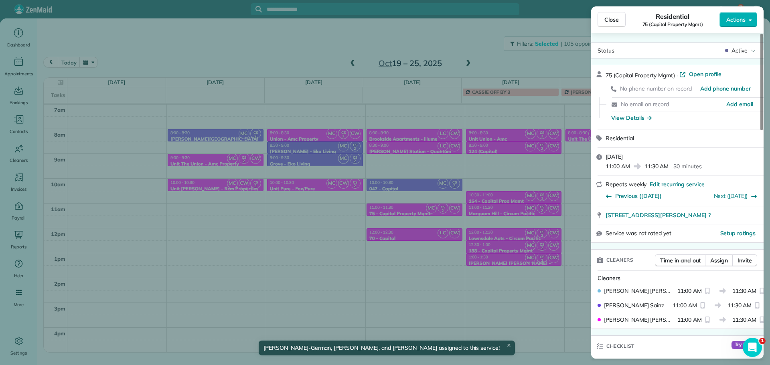
click at [439, 251] on div "Close Residential 75 (Capital Property Mgmt) Actions Status Active 75 (Capital …" at bounding box center [385, 182] width 770 height 365
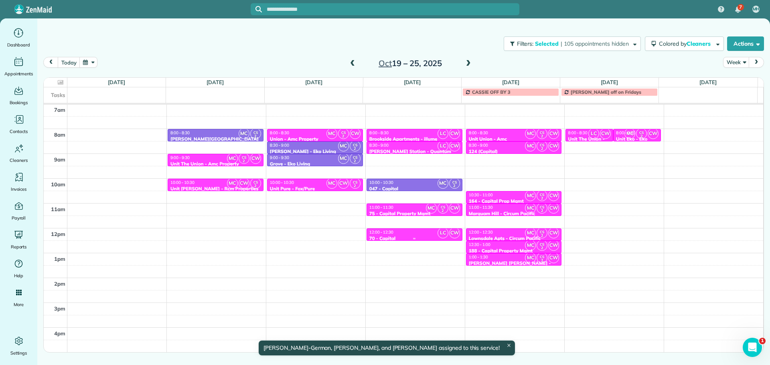
click at [423, 234] on div "12:00 - 12:30" at bounding box center [414, 232] width 91 height 5
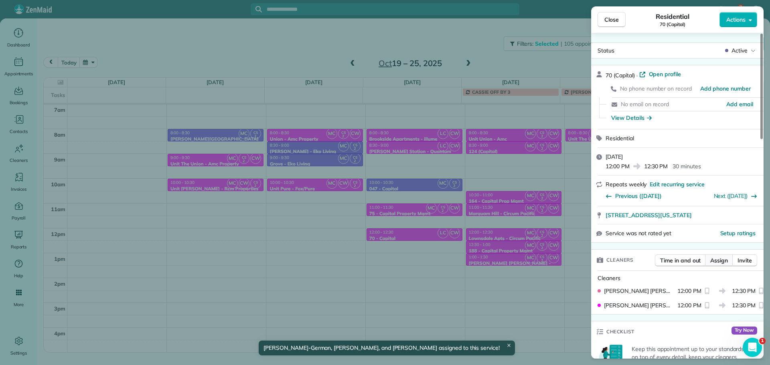
click at [721, 260] on span "Assign" at bounding box center [720, 261] width 18 height 8
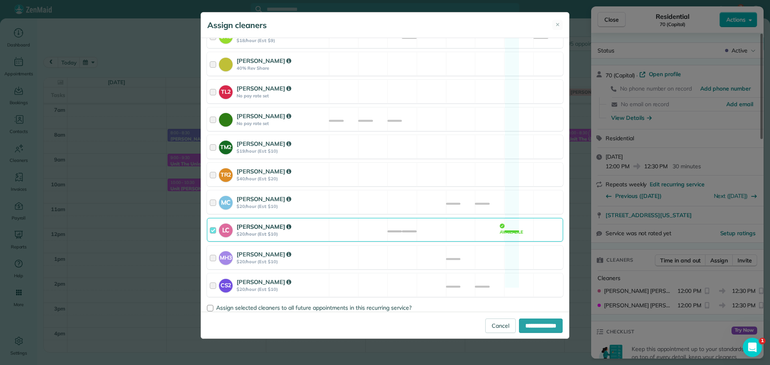
scroll to position [323, 0]
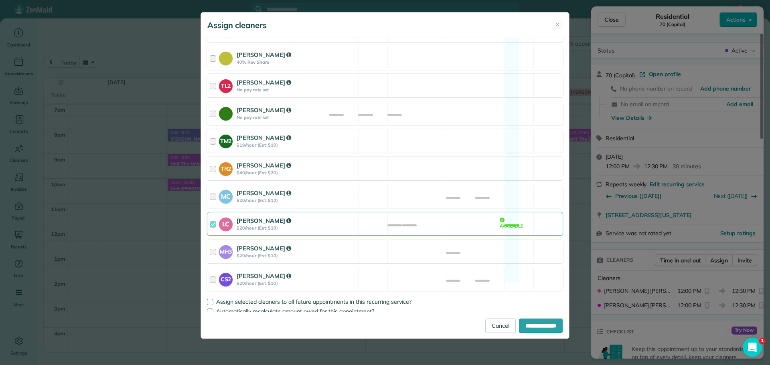
click at [407, 226] on div "LC Laura Chavez $20/hour (Est: $10) Available" at bounding box center [385, 224] width 356 height 24
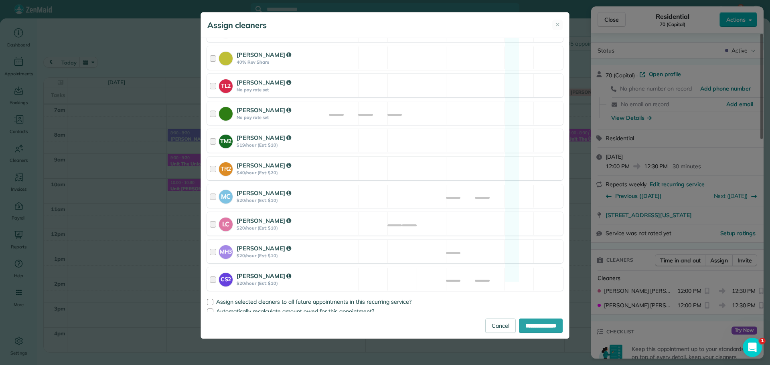
click at [400, 278] on div "CS2 Cristina Sainz $20/hour (Est: $10) Available" at bounding box center [385, 280] width 356 height 24
click at [392, 187] on div "MC Mayra Cota $20/hour (Est: $10) Available" at bounding box center [385, 197] width 356 height 24
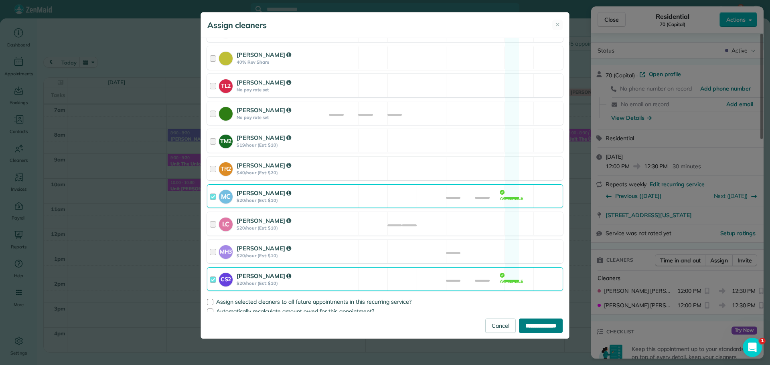
click at [549, 327] on input "**********" at bounding box center [541, 326] width 44 height 14
type input "**********"
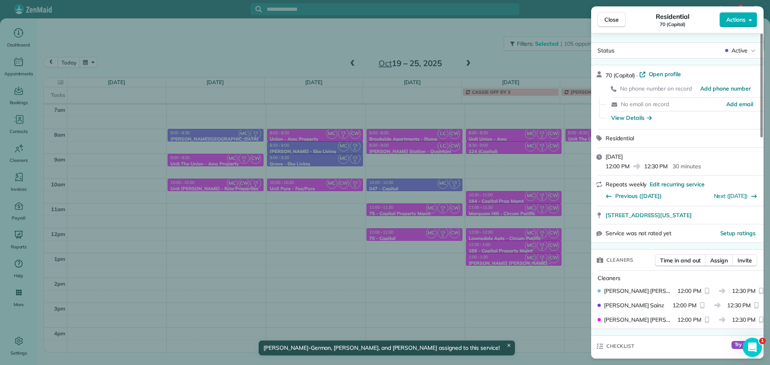
click at [454, 260] on div "Close Residential 70 (Capital) Actions Status Active 70 (Capital) · Open profil…" at bounding box center [385, 182] width 770 height 365
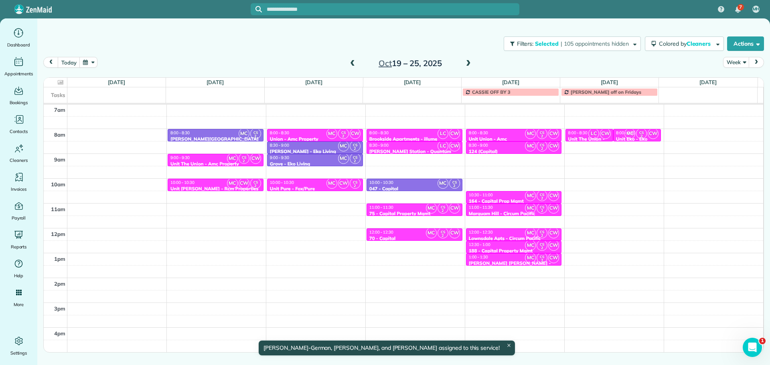
click at [422, 135] on div "8:00 - 8:30" at bounding box center [414, 132] width 91 height 5
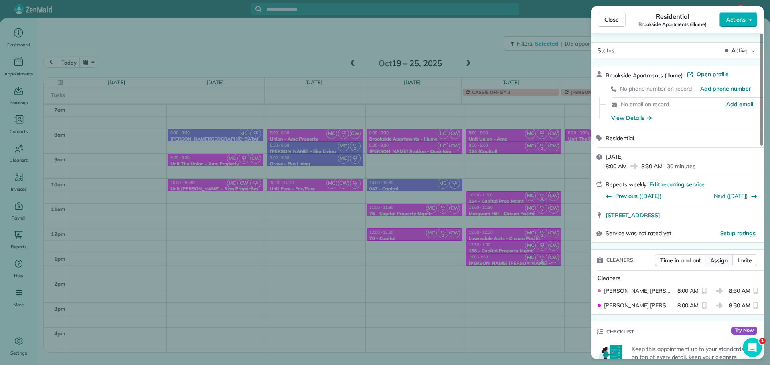
click at [715, 260] on span "Assign" at bounding box center [720, 261] width 18 height 8
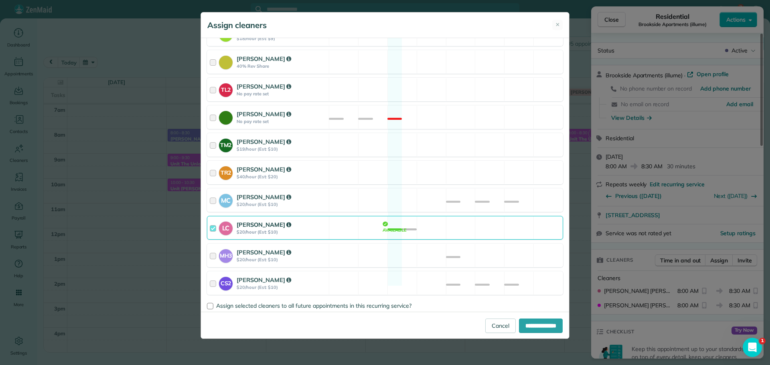
scroll to position [323, 0]
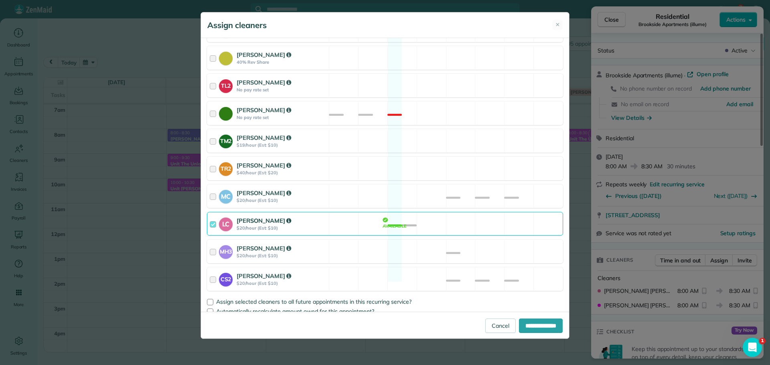
click at [418, 217] on div "LC Laura Chavez $20/hour (Est: $10) Available" at bounding box center [385, 224] width 356 height 24
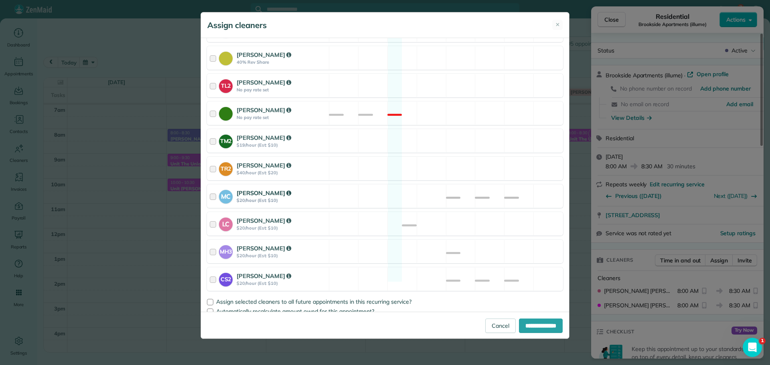
click at [408, 194] on div "MC Mayra Cota $20/hour (Est: $10) Available" at bounding box center [385, 197] width 356 height 24
click at [405, 276] on div "CS2 Cristina Sainz $20/hour (Est: $10) Available" at bounding box center [385, 280] width 356 height 24
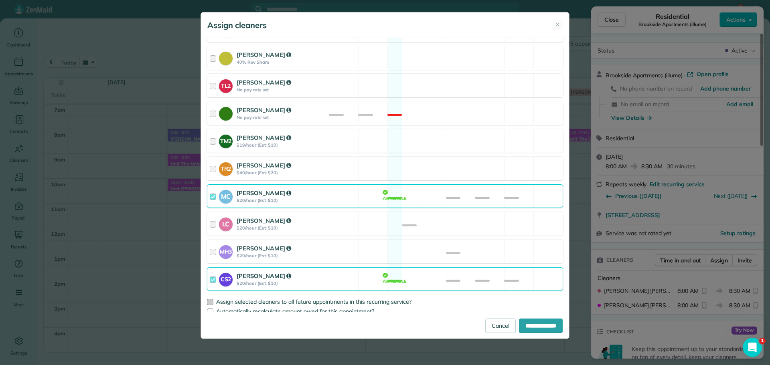
click at [373, 298] on span "Assign selected cleaners to all future appointments in this recurring service?" at bounding box center [313, 301] width 195 height 7
click at [528, 323] on input "**********" at bounding box center [541, 326] width 44 height 14
type input "**********"
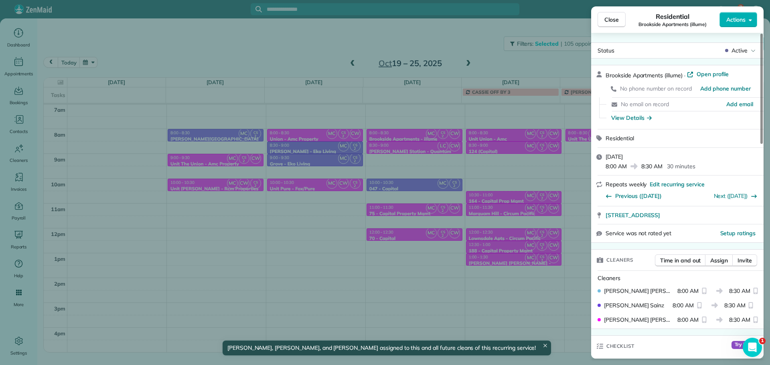
click at [429, 154] on div "Close Residential Brookside Apartments (illume) Actions Status Active Brookside…" at bounding box center [385, 182] width 770 height 365
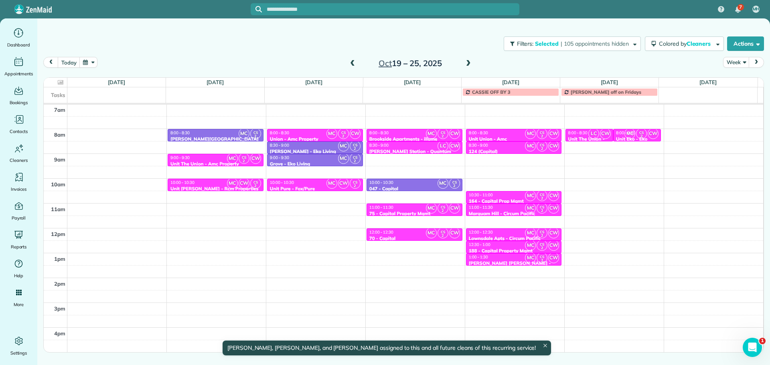
click at [425, 149] on div "Bellrose Station - Quantum" at bounding box center [414, 152] width 91 height 6
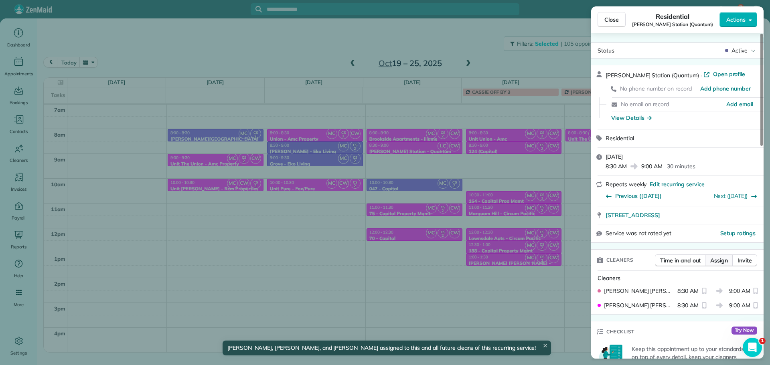
click at [708, 262] on button "Assign" at bounding box center [719, 261] width 28 height 12
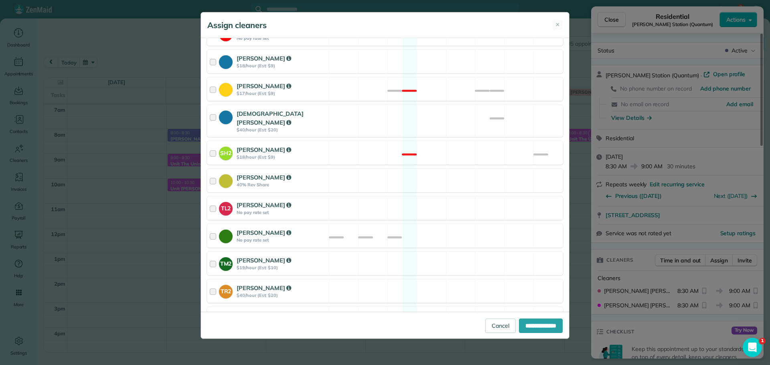
scroll to position [323, 0]
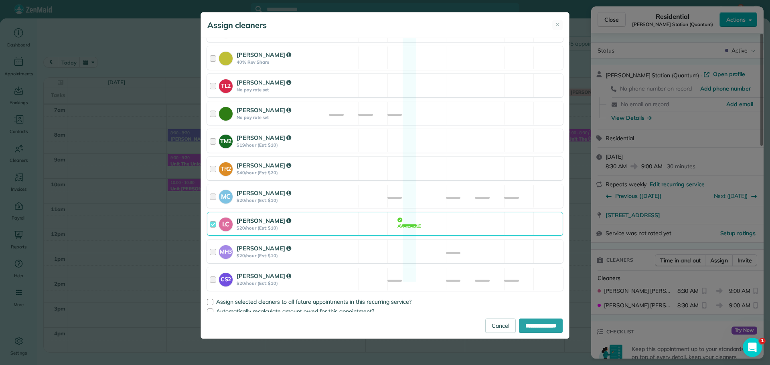
click at [465, 219] on div "LC Laura Chavez $20/hour (Est: $10) Available" at bounding box center [385, 224] width 356 height 24
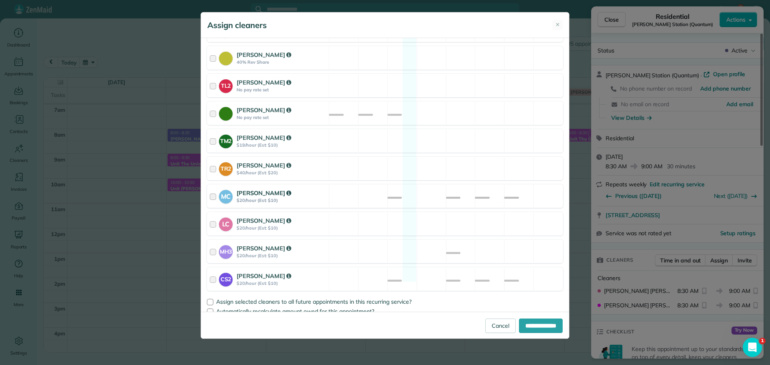
click at [402, 190] on div "MC Mayra Cota $20/hour (Est: $10) Available" at bounding box center [385, 197] width 356 height 24
click at [432, 271] on div "CS2 Cristina Sainz $20/hour (Est: $10) Available" at bounding box center [385, 280] width 356 height 24
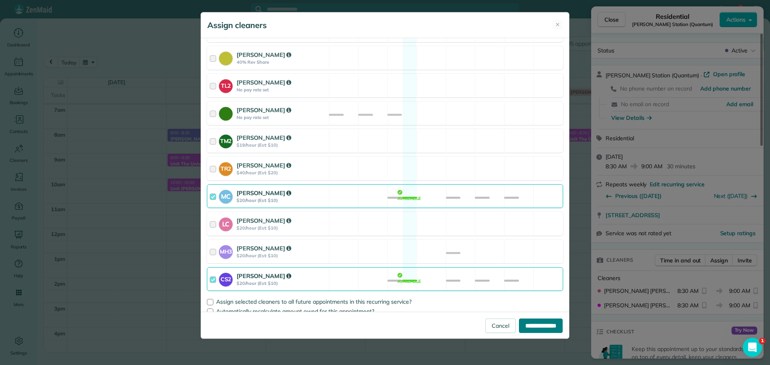
click at [538, 325] on input "**********" at bounding box center [541, 326] width 44 height 14
type input "**********"
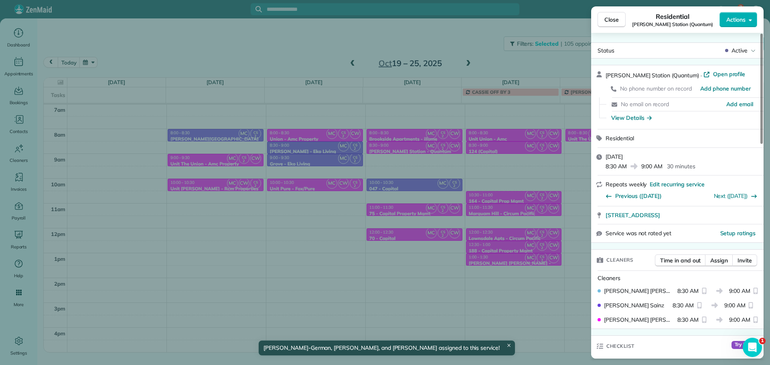
click at [461, 271] on div "Close Residential Bellrose Station (Quantum) Actions Status Active Bellrose Sta…" at bounding box center [385, 182] width 770 height 365
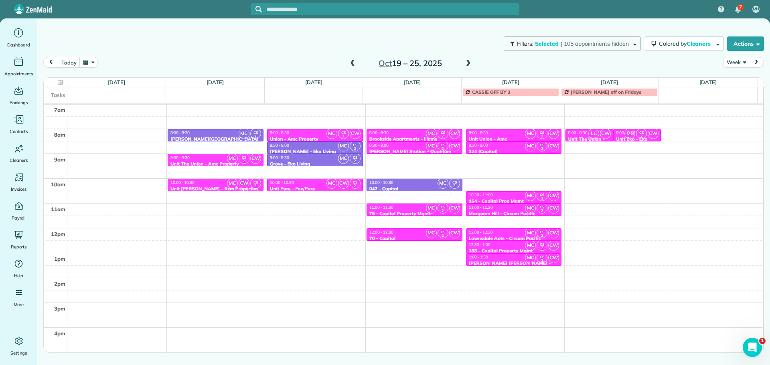
click at [604, 39] on button "Filters: Selected | 105 appointments hidden" at bounding box center [572, 44] width 137 height 14
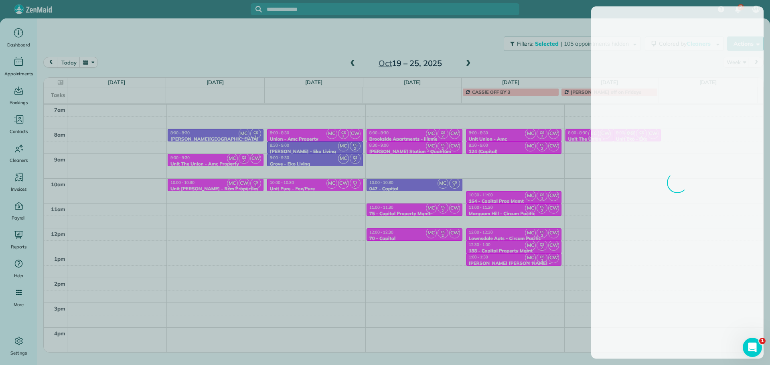
click at [491, 65] on div at bounding box center [385, 182] width 770 height 365
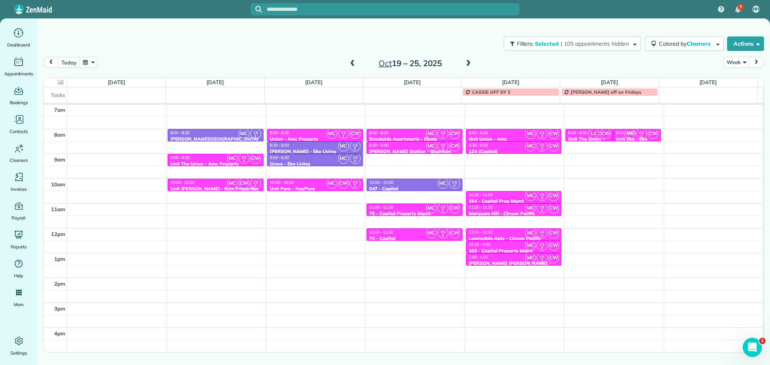
click at [468, 64] on span at bounding box center [468, 63] width 9 height 7
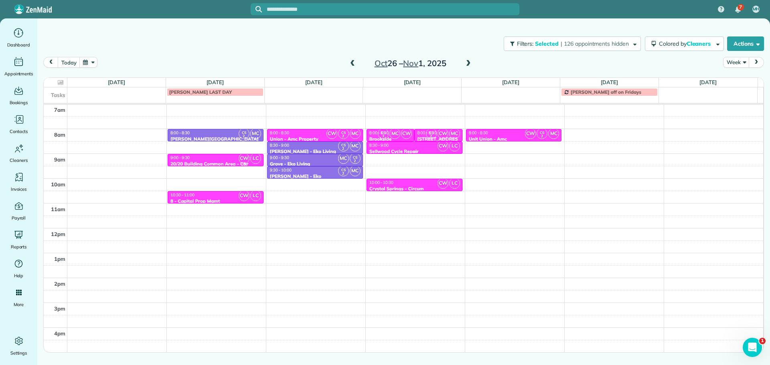
click at [424, 148] on div "8:30 - 9:00" at bounding box center [414, 145] width 91 height 5
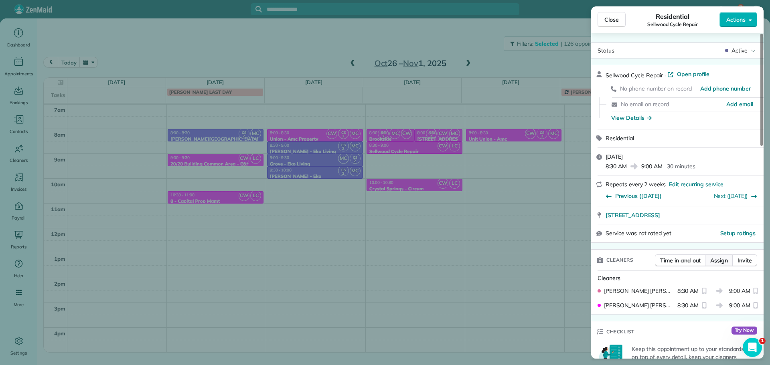
click at [721, 260] on span "Assign" at bounding box center [720, 261] width 18 height 8
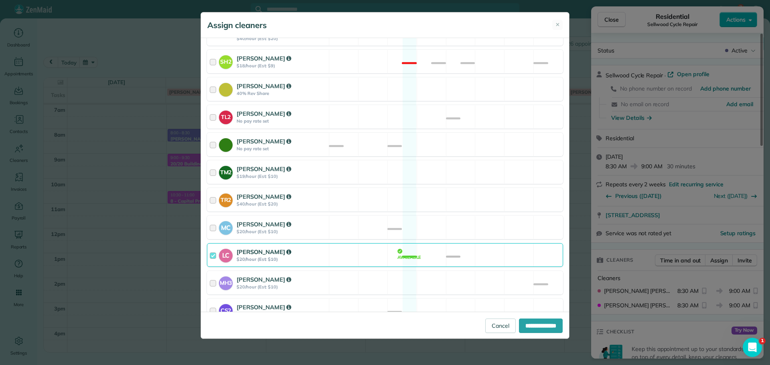
scroll to position [323, 0]
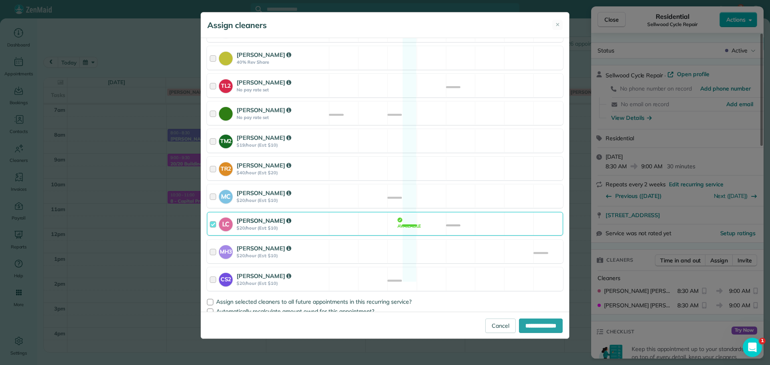
click at [403, 213] on div "LC Laura Chavez $20/hour (Est: $10) Available" at bounding box center [385, 224] width 356 height 24
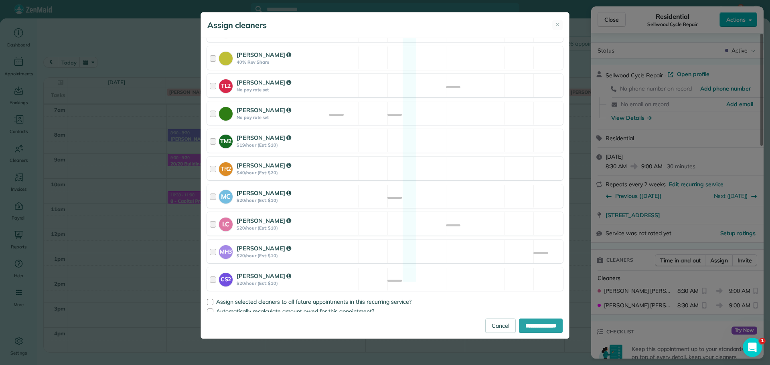
click at [411, 190] on div "MC Mayra Cota $20/hour (Est: $10) Available" at bounding box center [385, 197] width 356 height 24
click at [442, 269] on div "CS2 Cristina Sainz $20/hour (Est: $10) Available" at bounding box center [385, 280] width 356 height 24
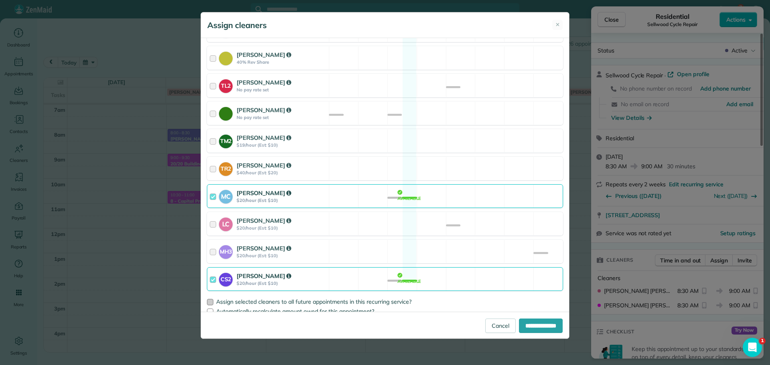
click at [385, 298] on span "Assign selected cleaners to all future appointments in this recurring service?" at bounding box center [313, 301] width 195 height 7
click at [525, 325] on input "**********" at bounding box center [541, 326] width 44 height 14
type input "**********"
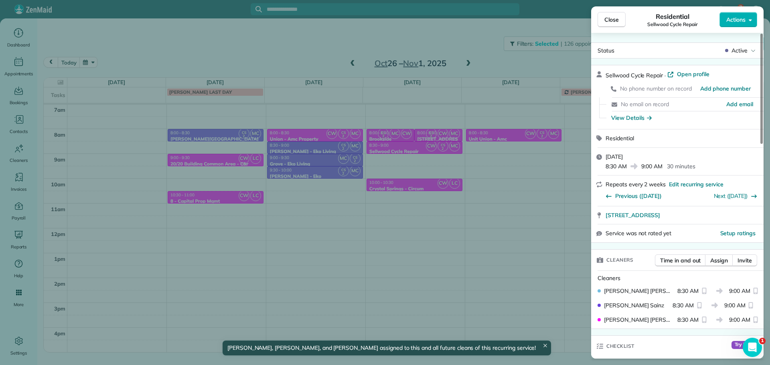
click at [430, 189] on div "Close Residential Sellwood Cycle Repair Actions Status Active Sellwood Cycle Re…" at bounding box center [385, 182] width 770 height 365
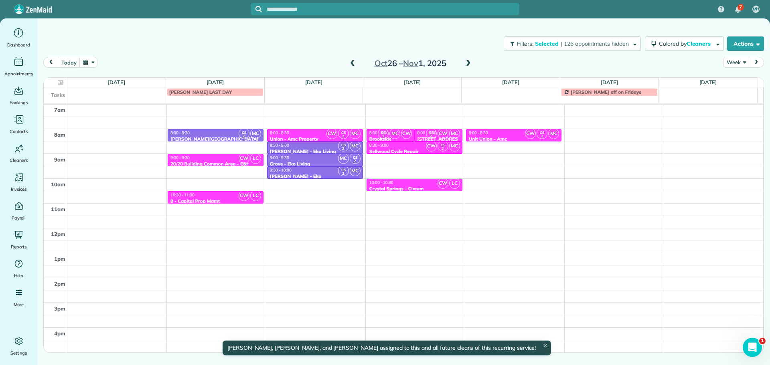
click at [424, 183] on div "10:00 - 10:30" at bounding box center [414, 182] width 91 height 5
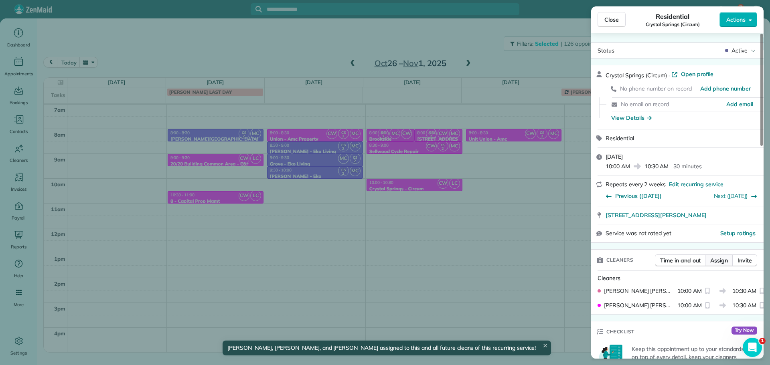
click at [718, 263] on span "Assign" at bounding box center [720, 261] width 18 height 8
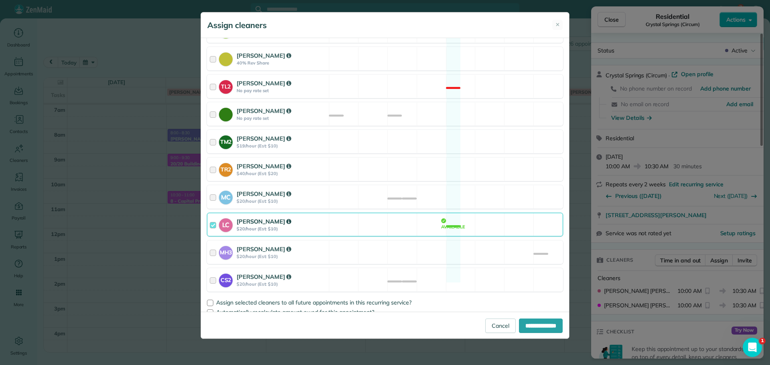
scroll to position [323, 0]
click at [411, 219] on div "LC Laura Chavez $20/hour (Est: $10) Available" at bounding box center [385, 224] width 356 height 24
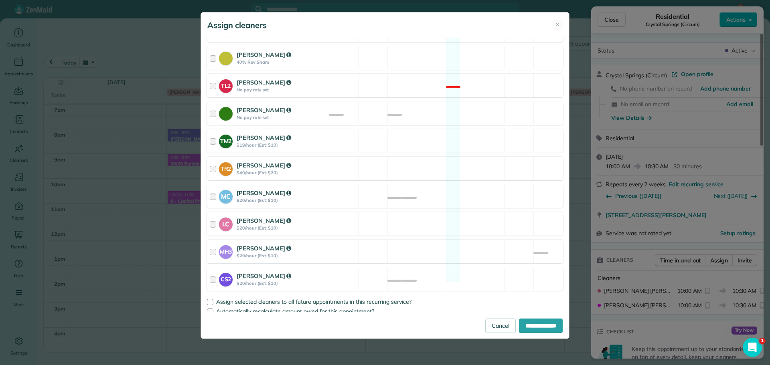
click at [424, 191] on div "MC Mayra Cota $20/hour (Est: $10) Available" at bounding box center [385, 197] width 356 height 24
click at [454, 270] on div "CS2 Cristina Sainz $20/hour (Est: $10) Available" at bounding box center [385, 280] width 356 height 24
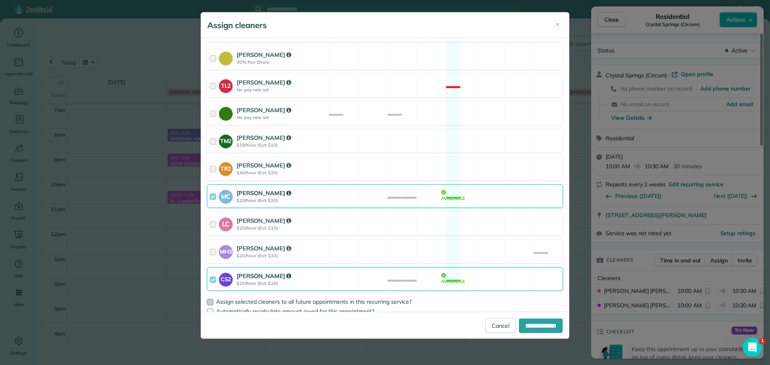
click at [389, 298] on span "Assign selected cleaners to all future appointments in this recurring service?" at bounding box center [313, 301] width 195 height 7
click at [522, 323] on input "**********" at bounding box center [541, 326] width 44 height 14
type input "**********"
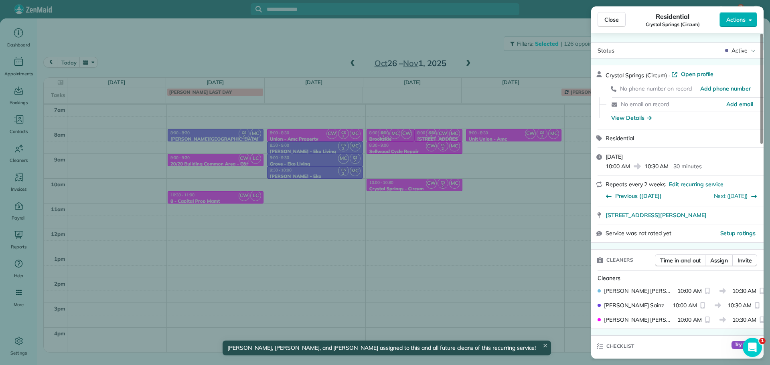
click at [414, 224] on div "Close Residential Crystal Springs (Circum) Actions Status Active Crystal Spring…" at bounding box center [385, 182] width 770 height 365
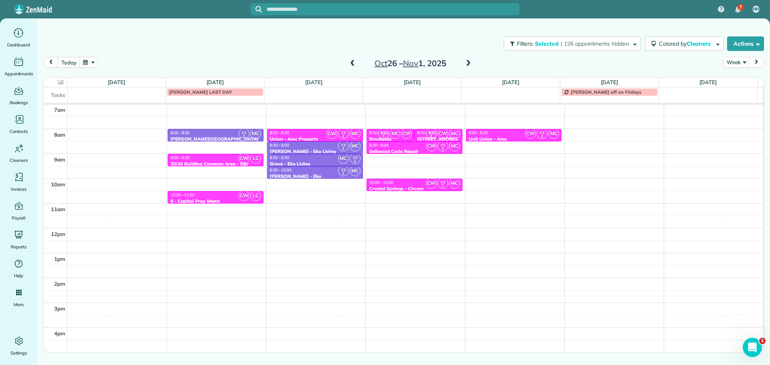
click at [225, 159] on div "9:00 - 9:30" at bounding box center [215, 157] width 91 height 5
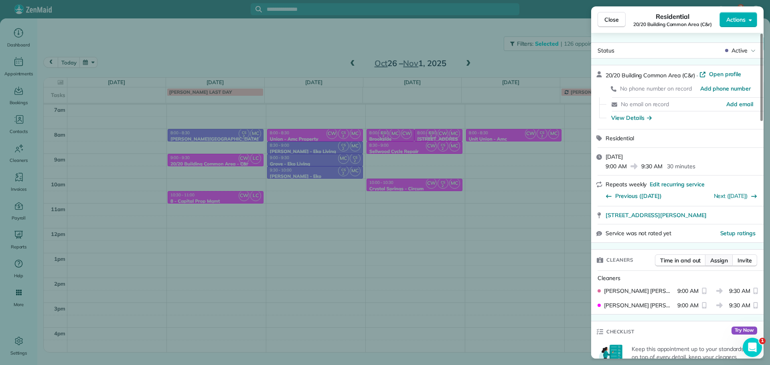
click at [713, 260] on span "Assign" at bounding box center [720, 261] width 18 height 8
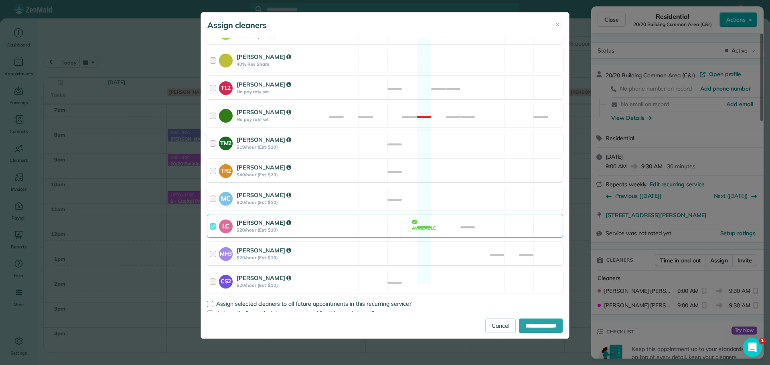
scroll to position [323, 0]
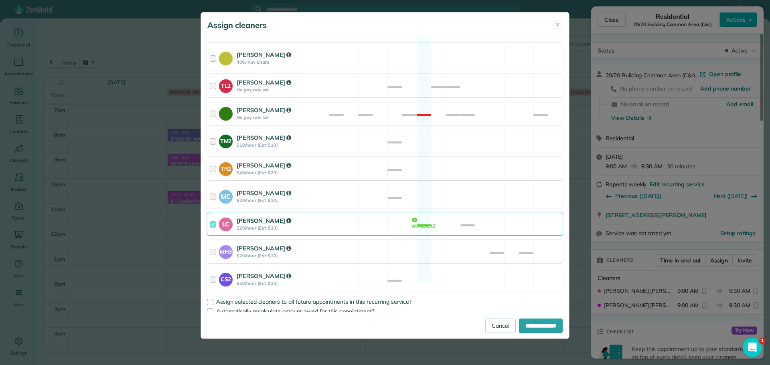
click at [370, 215] on div "LC Laura Chavez $20/hour (Est: $10) Available" at bounding box center [385, 224] width 356 height 24
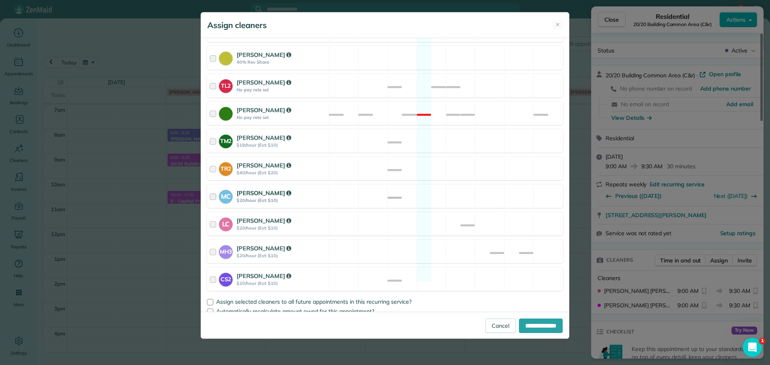
click at [369, 191] on div "MC Mayra Cota $20/hour (Est: $10) Available" at bounding box center [385, 197] width 356 height 24
click at [378, 268] on div "CS2 Cristina Sainz $20/hour (Est: $10) Available" at bounding box center [385, 280] width 356 height 24
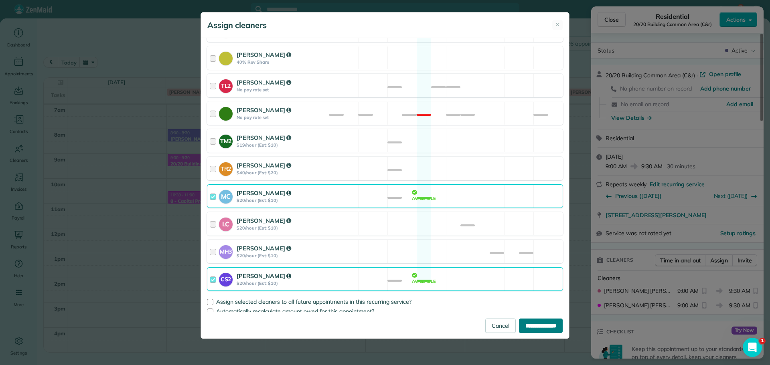
click at [524, 325] on input "**********" at bounding box center [541, 326] width 44 height 14
type input "**********"
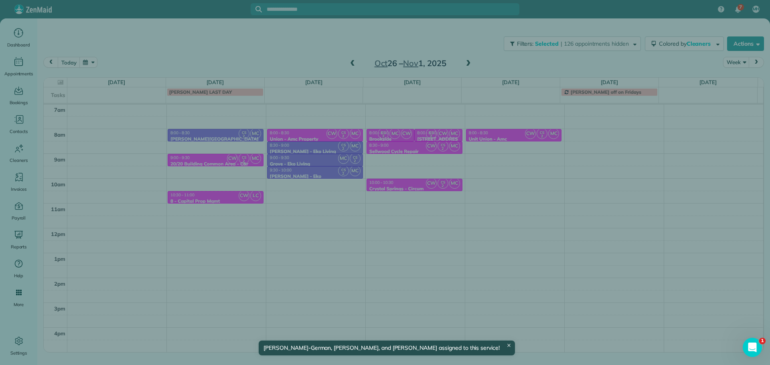
click at [233, 205] on div "Close Residential 20/20 Building Common Area (C&r) Actions Status Active 20/20 …" at bounding box center [385, 182] width 770 height 365
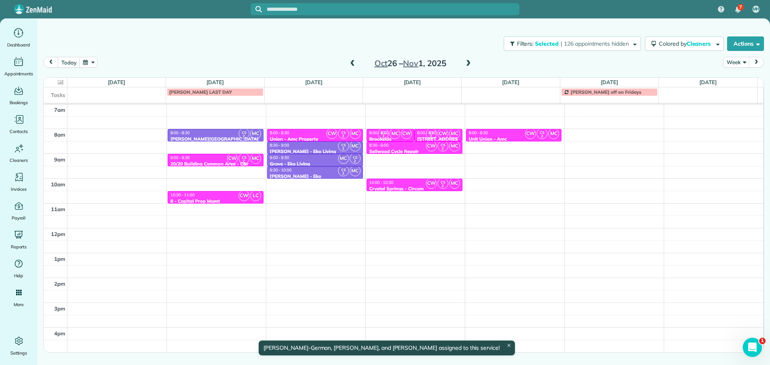
click at [227, 194] on div "10:30 - 11:00" at bounding box center [215, 195] width 91 height 5
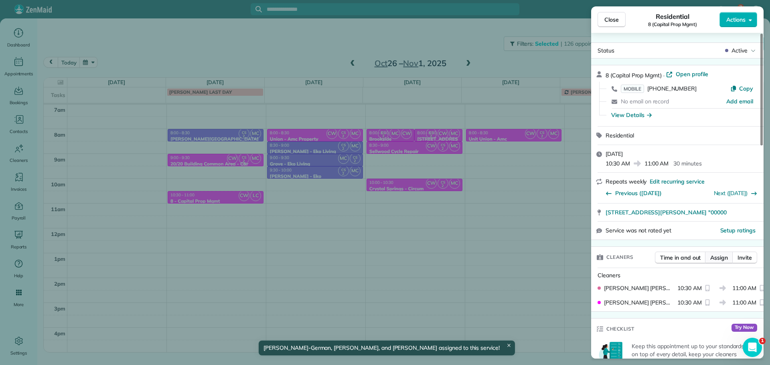
click at [713, 258] on span "Assign" at bounding box center [720, 258] width 18 height 8
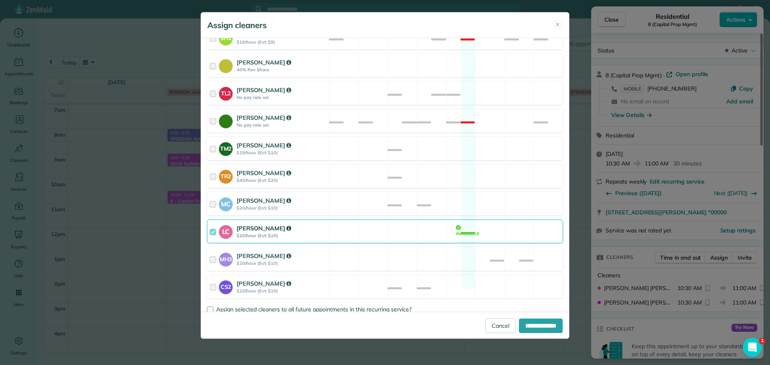
scroll to position [321, 0]
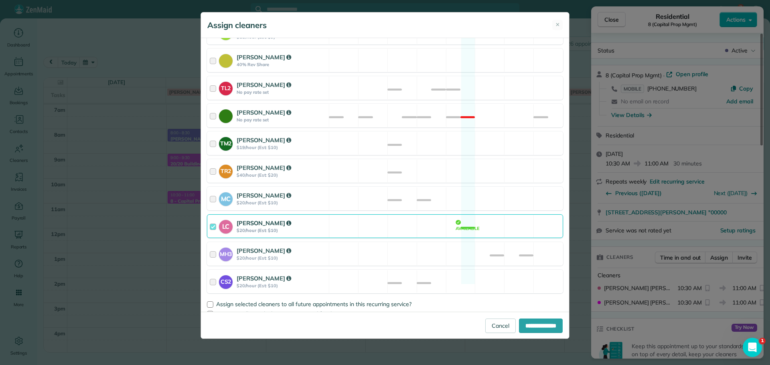
click at [407, 219] on div "LC Laura Chavez $20/hour (Est: $10) Available" at bounding box center [385, 227] width 356 height 24
click at [380, 200] on div "MC Mayra Cota $20/hour (Est: $10) Available" at bounding box center [385, 199] width 356 height 24
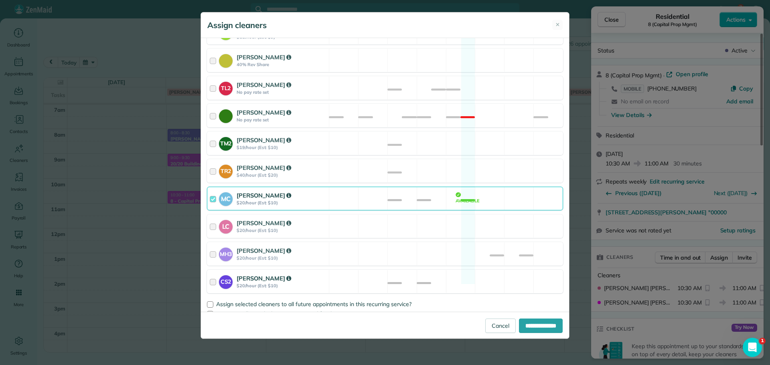
click at [384, 270] on div "CS2 Cristina Sainz $20/hour (Est: $10) Available" at bounding box center [385, 282] width 356 height 24
click at [534, 324] on input "**********" at bounding box center [541, 326] width 44 height 14
type input "**********"
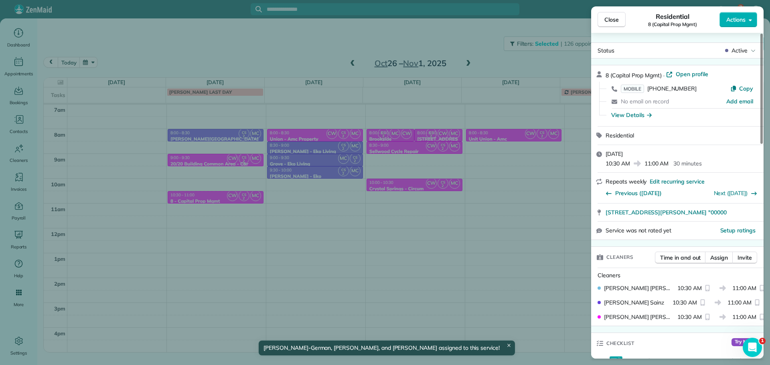
click at [448, 244] on div "Close Residential 8 (Capital Prop Mgmt) Actions Status Active 8 (Capital Prop M…" at bounding box center [385, 182] width 770 height 365
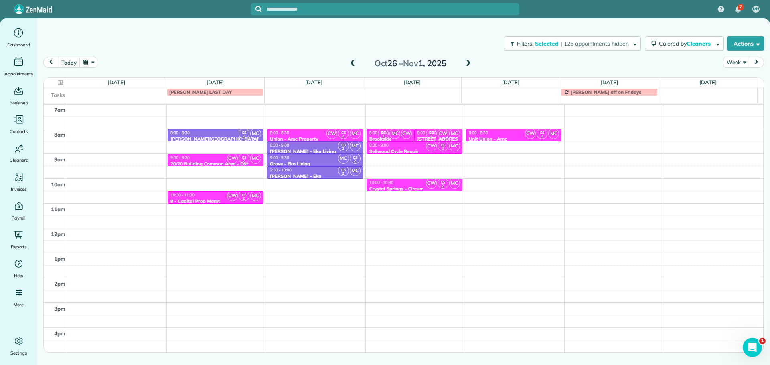
click at [465, 69] on span at bounding box center [468, 64] width 9 height 12
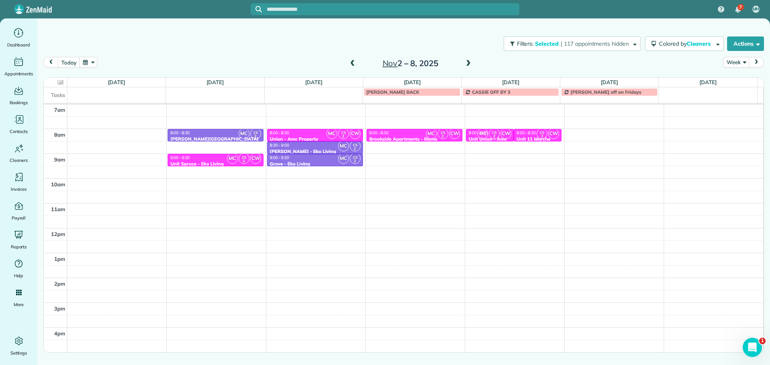
click at [528, 139] on div at bounding box center [537, 139] width 47 height 3
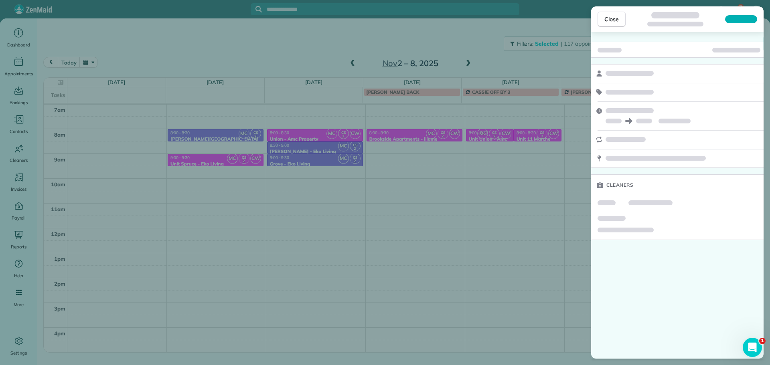
click at [533, 80] on div "Close Cleaners" at bounding box center [385, 182] width 770 height 365
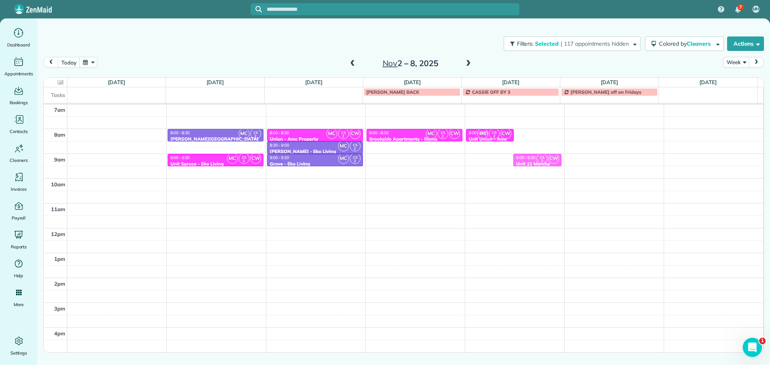
drag, startPoint x: 529, startPoint y: 133, endPoint x: 529, endPoint y: 156, distance: 22.9
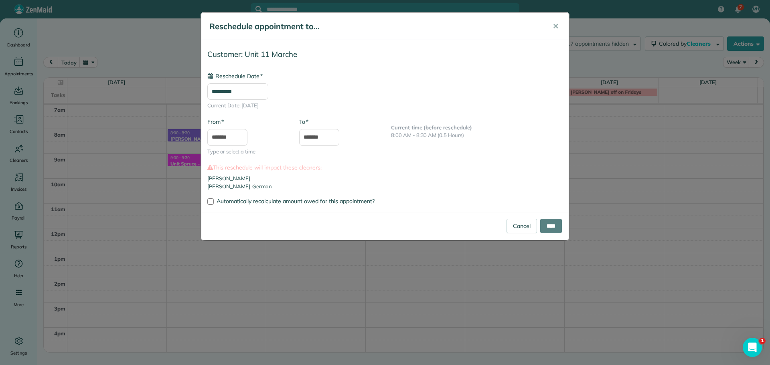
type input "**********"
click at [550, 223] on input "****" at bounding box center [551, 226] width 22 height 14
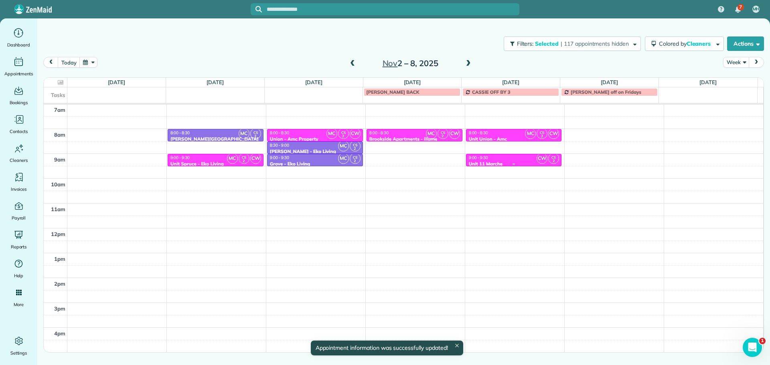
click at [518, 158] on div "9:00 - 9:30" at bounding box center [514, 157] width 91 height 5
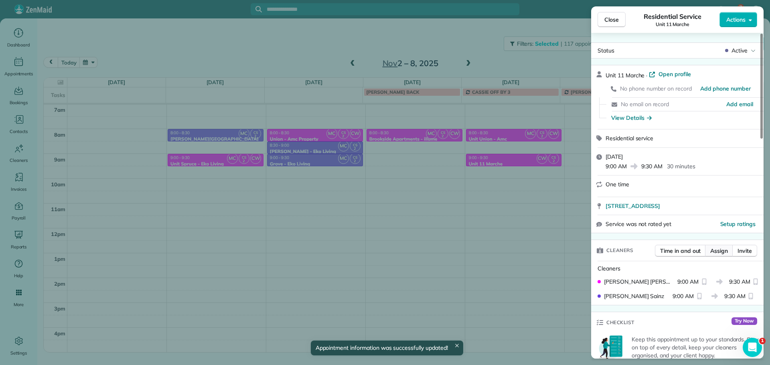
click at [716, 252] on span "Assign" at bounding box center [720, 251] width 18 height 8
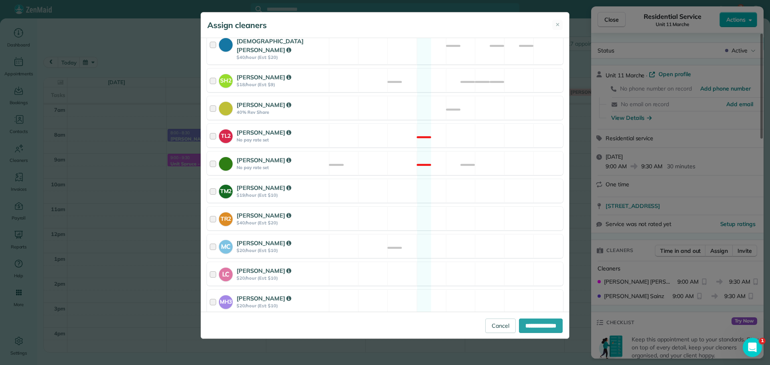
scroll to position [314, 0]
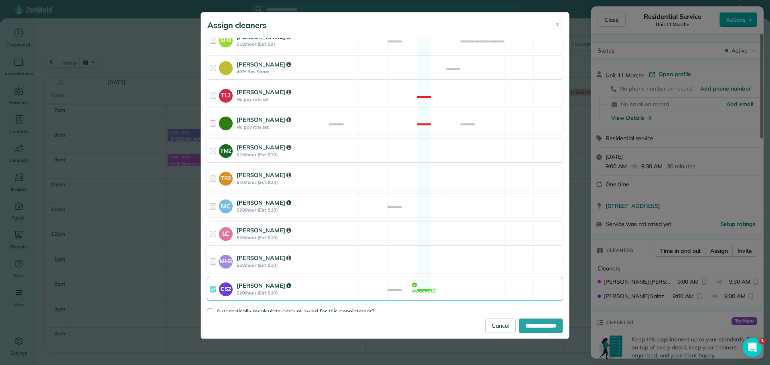
click at [370, 199] on div "MC Mayra Cota $20/hour (Est: $10) Available" at bounding box center [385, 206] width 356 height 24
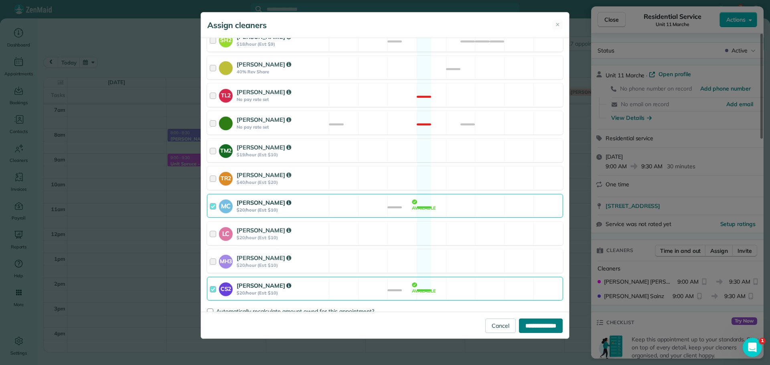
click at [528, 329] on input "**********" at bounding box center [541, 326] width 44 height 14
type input "**********"
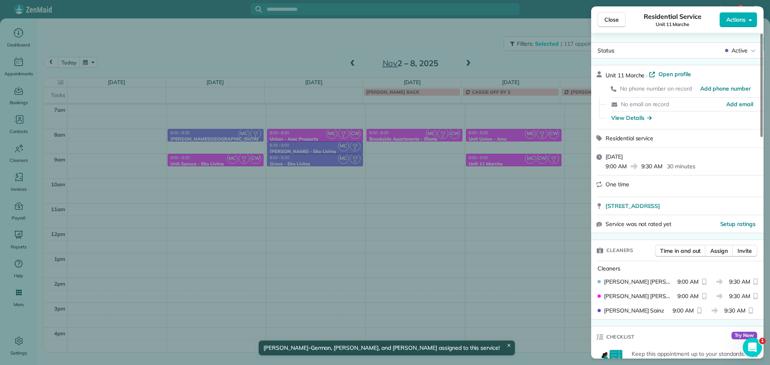
click at [466, 235] on div "Close Residential Service Unit 11 Marche Actions Status Active Unit 11 Marche ·…" at bounding box center [385, 182] width 770 height 365
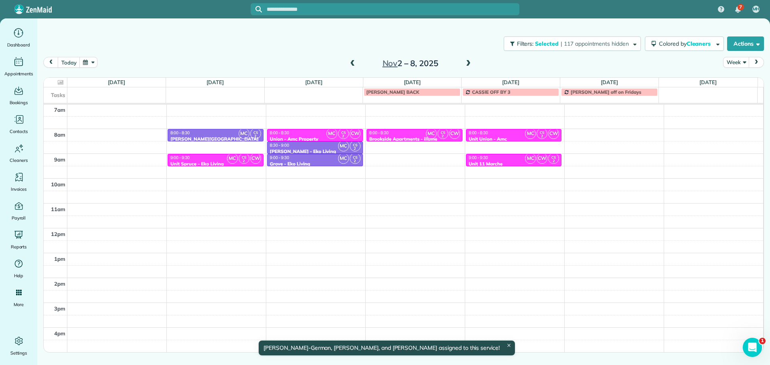
click at [469, 65] on span at bounding box center [468, 63] width 9 height 7
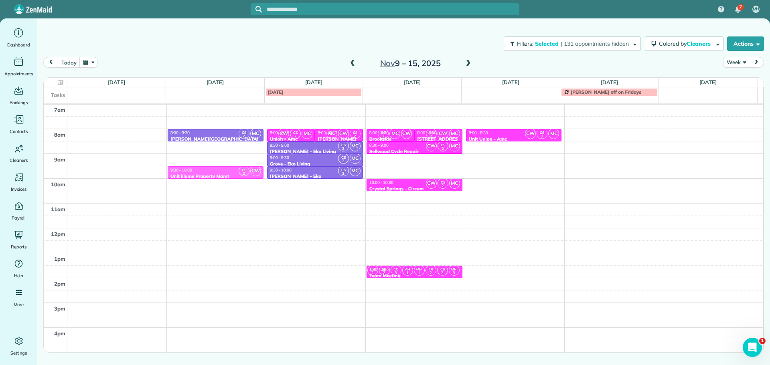
drag, startPoint x: 231, startPoint y: 148, endPoint x: 233, endPoint y: 171, distance: 22.6
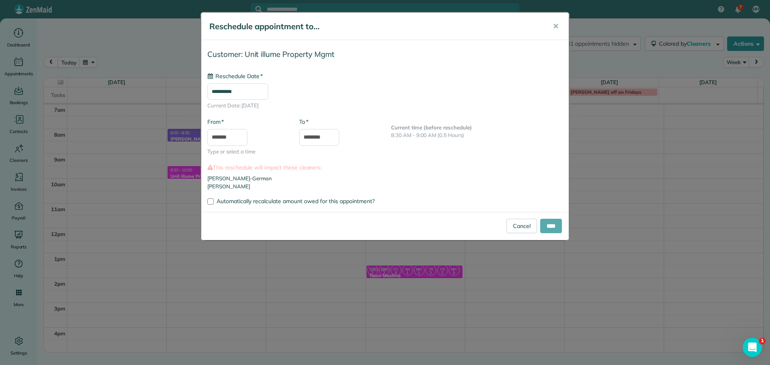
click at [553, 232] on input "****" at bounding box center [551, 226] width 22 height 14
type input "**********"
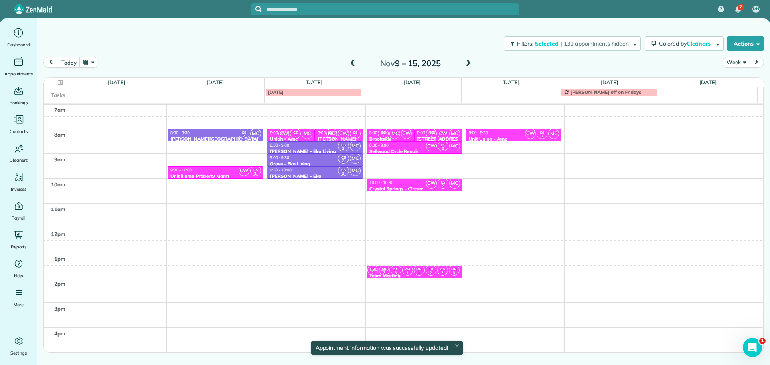
click at [218, 171] on div "9:30 - 10:00" at bounding box center [215, 170] width 91 height 5
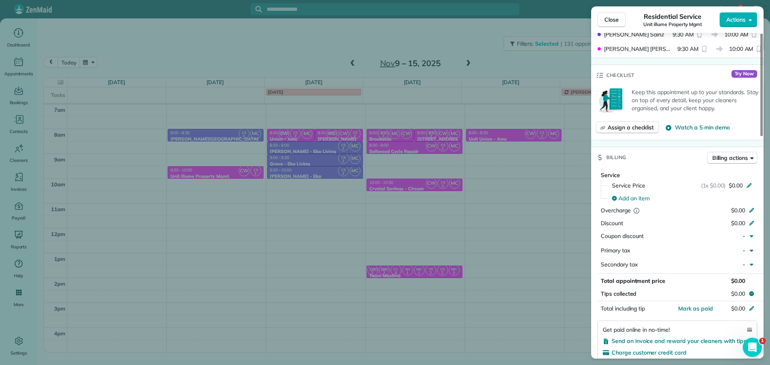
scroll to position [166, 0]
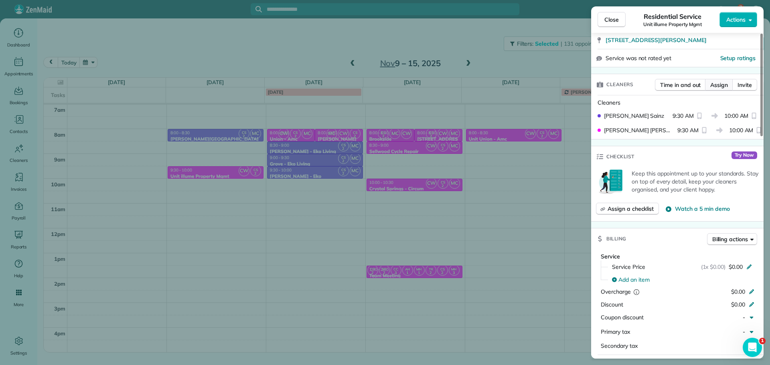
click at [715, 85] on span "Assign" at bounding box center [720, 85] width 18 height 8
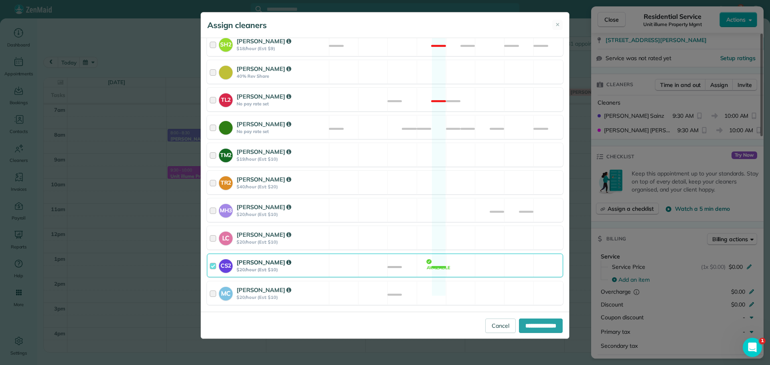
scroll to position [314, 0]
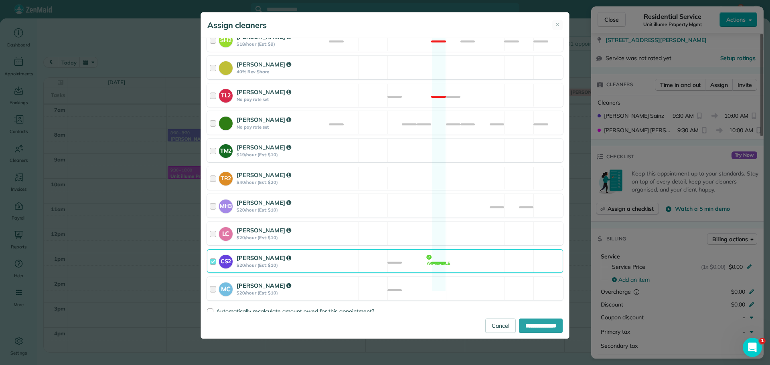
click at [366, 277] on div "MC Mayra Cota $20/hour (Est: $10) Available" at bounding box center [385, 289] width 356 height 24
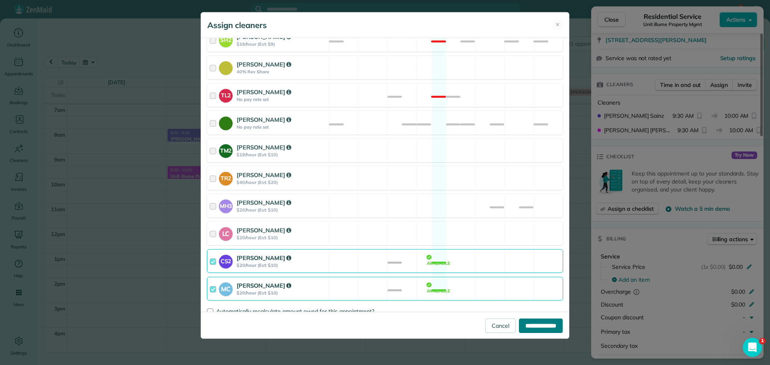
drag, startPoint x: 536, startPoint y: 318, endPoint x: 539, endPoint y: 325, distance: 7.4
click at [539, 325] on div "**********" at bounding box center [385, 325] width 368 height 27
click at [540, 326] on input "**********" at bounding box center [541, 326] width 44 height 14
type input "**********"
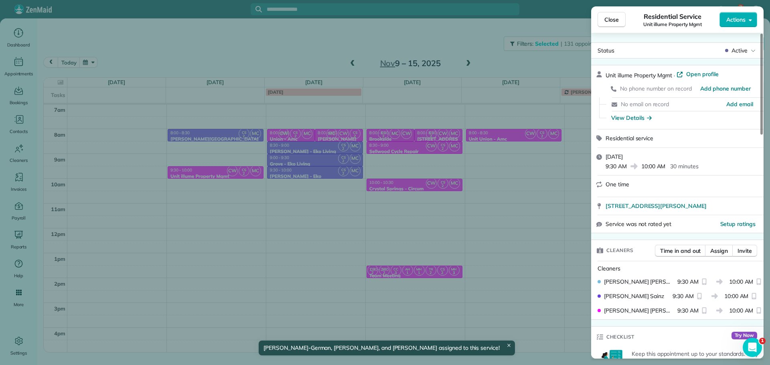
click at [411, 203] on div "Close Residential Service Unit illume Property Mgmt Actions Status Active Unit …" at bounding box center [385, 182] width 770 height 365
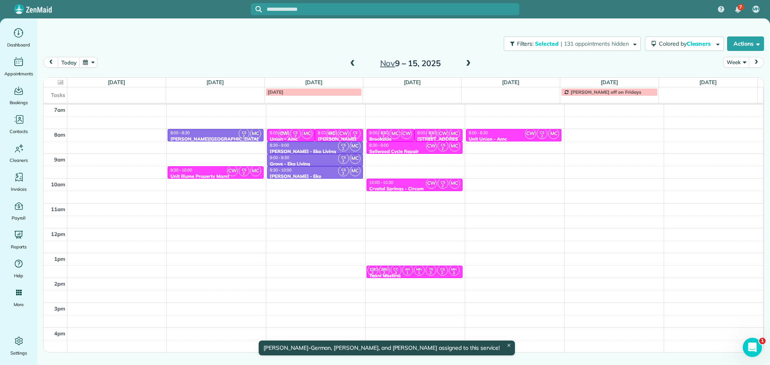
click at [463, 61] on div "Nov 9 – 15, 2025" at bounding box center [410, 63] width 128 height 13
click at [465, 61] on span at bounding box center [468, 63] width 9 height 7
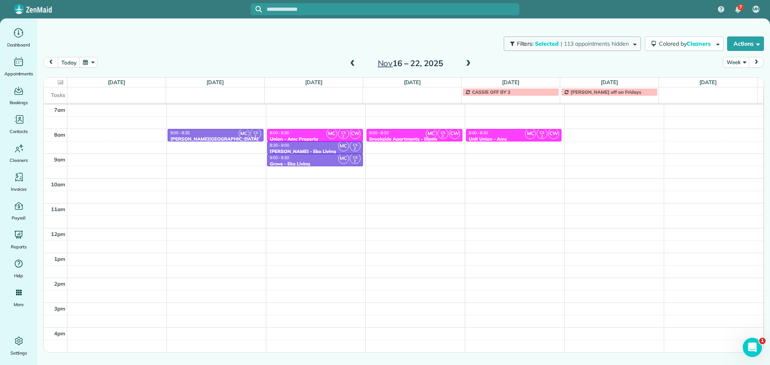
click at [603, 47] on button "Filters: Selected | 113 appointments hidden" at bounding box center [572, 44] width 137 height 14
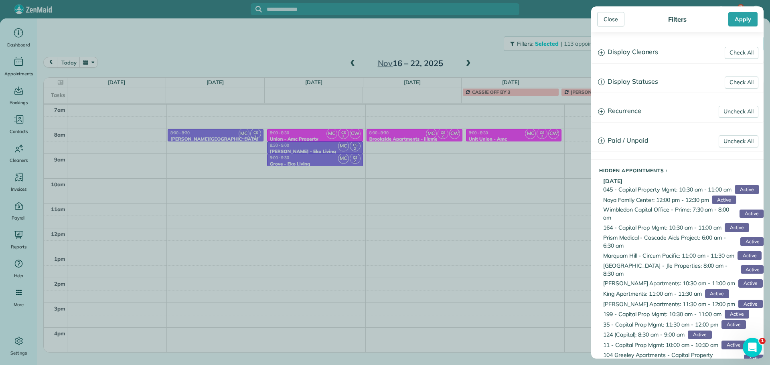
click at [626, 49] on h3 "Display Cleaners" at bounding box center [678, 52] width 172 height 20
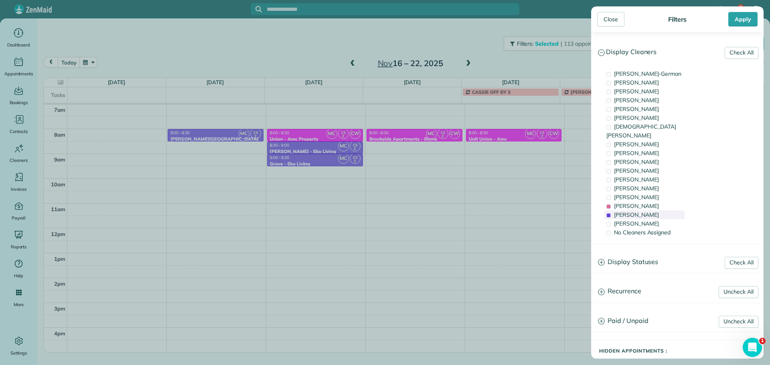
click at [635, 211] on span "Cristina Sainz" at bounding box center [636, 214] width 45 height 7
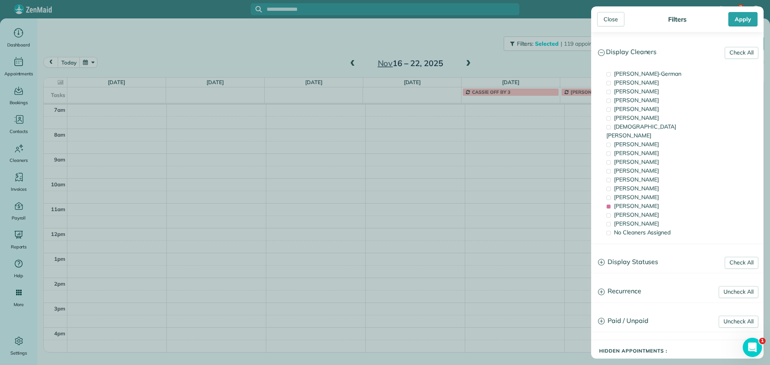
click at [488, 43] on div "Close Filters Apply Check All Display Cleaners Christina Wright-German Cassie F…" at bounding box center [385, 182] width 770 height 365
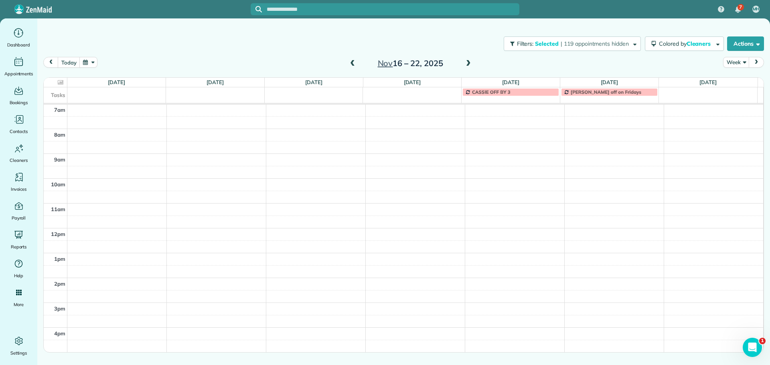
click at [355, 65] on span at bounding box center [352, 63] width 9 height 7
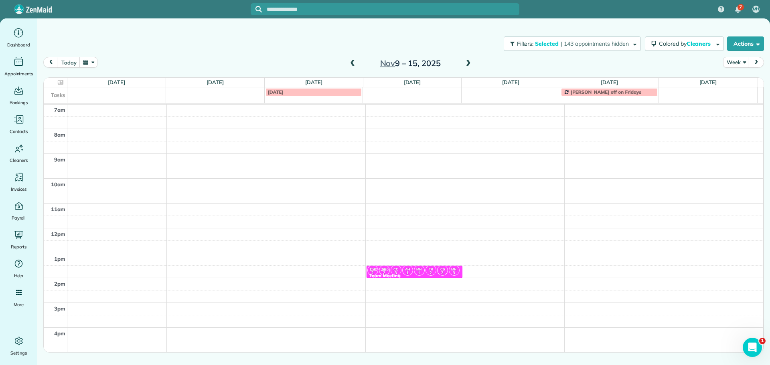
click at [355, 65] on span at bounding box center [352, 63] width 9 height 7
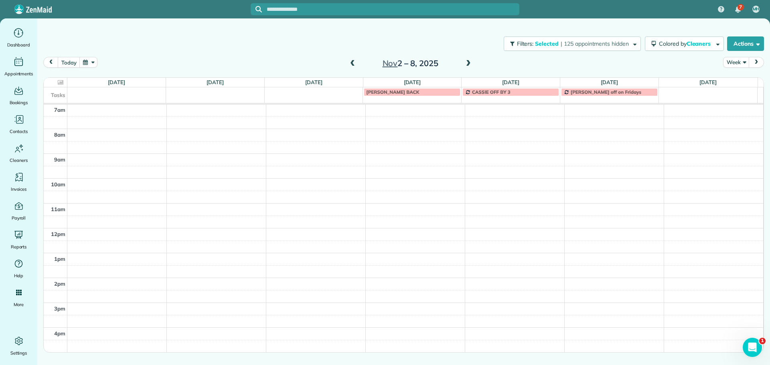
click at [355, 65] on span at bounding box center [352, 63] width 9 height 7
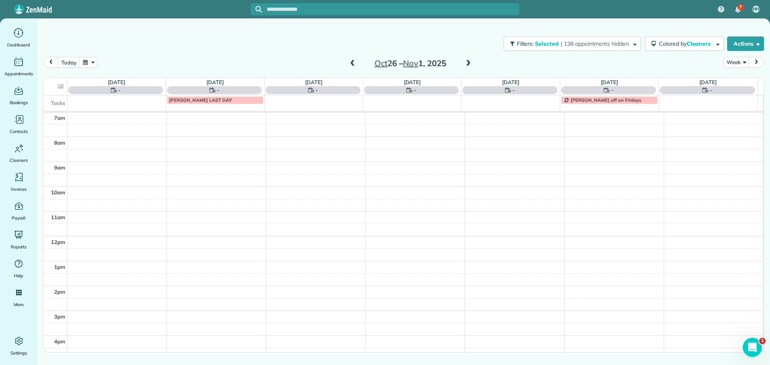
click at [355, 65] on span at bounding box center [352, 63] width 9 height 7
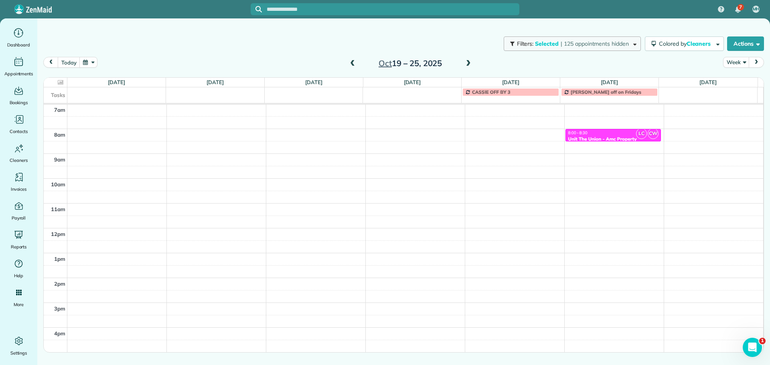
click at [614, 43] on span "| 125 appointments hidden" at bounding box center [595, 43] width 68 height 7
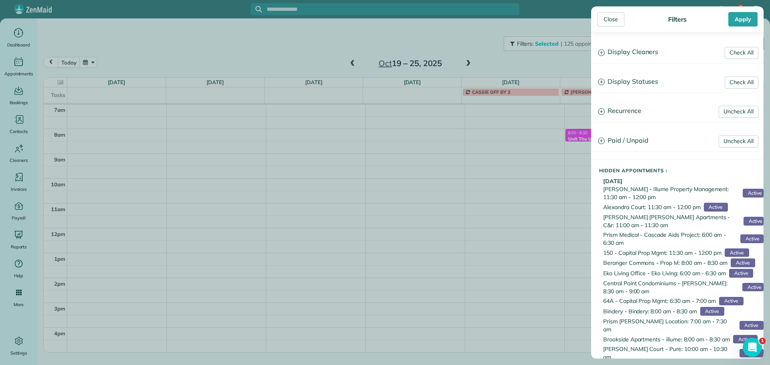
click at [631, 47] on h3 "Display Cleaners" at bounding box center [678, 52] width 172 height 20
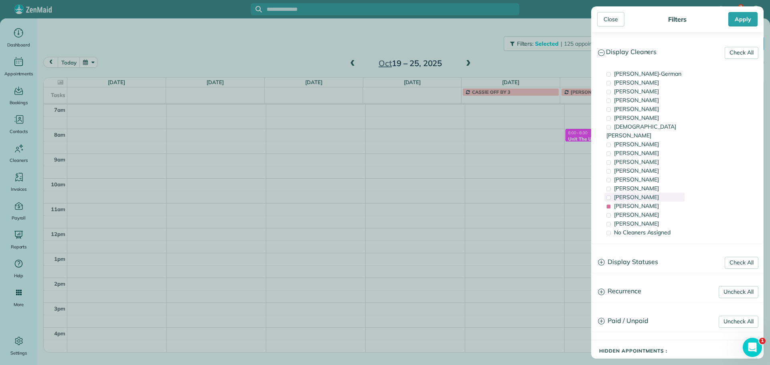
click at [635, 194] on span "Meralda Harris" at bounding box center [636, 197] width 45 height 7
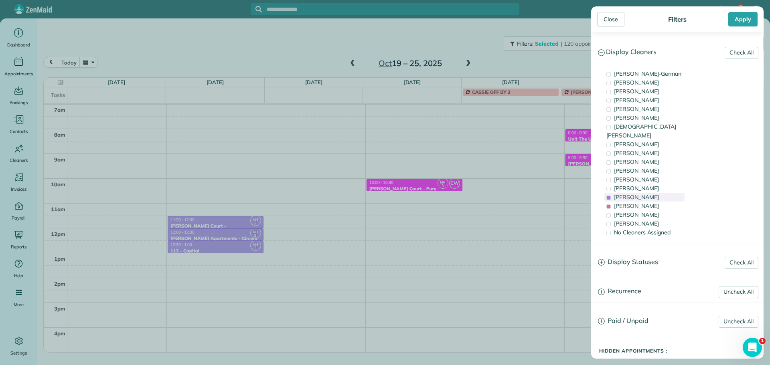
click at [635, 194] on span "Meralda Harris" at bounding box center [636, 197] width 45 height 7
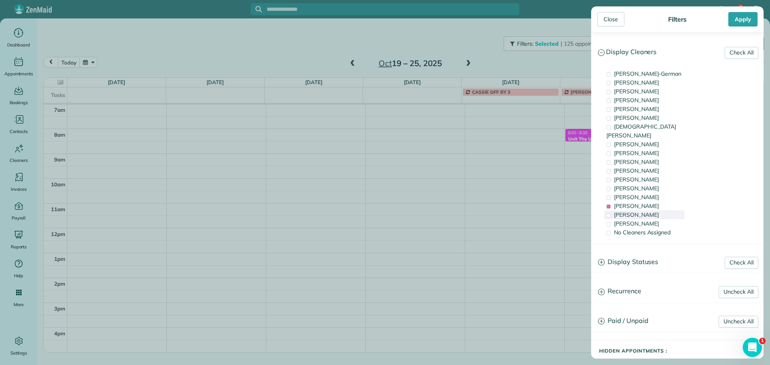
click at [640, 211] on span "Cristina Sainz" at bounding box center [636, 214] width 45 height 7
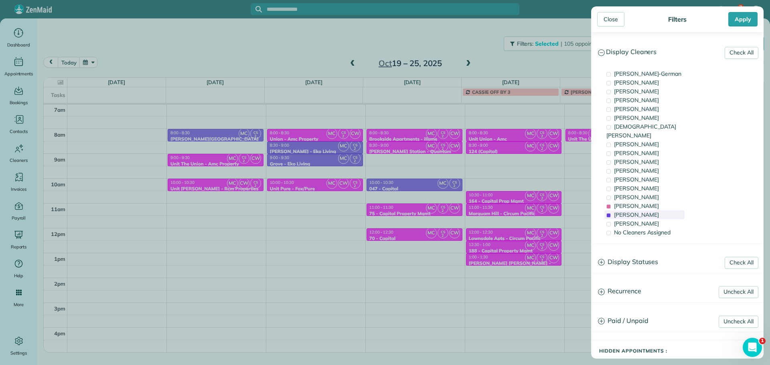
click at [640, 211] on span "Cristina Sainz" at bounding box center [636, 214] width 45 height 7
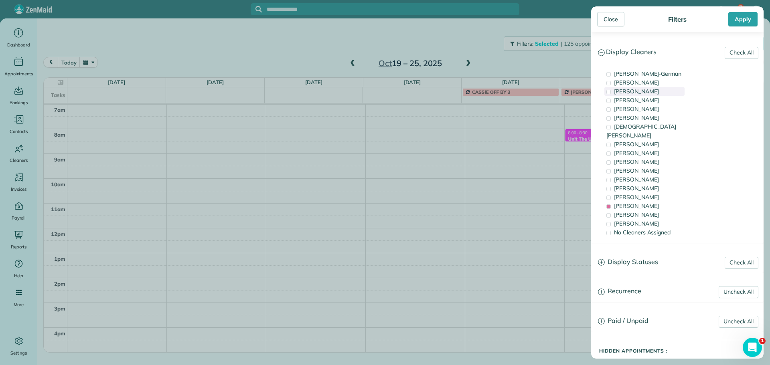
click at [633, 93] on span "Tawnya Reynolds" at bounding box center [636, 91] width 45 height 7
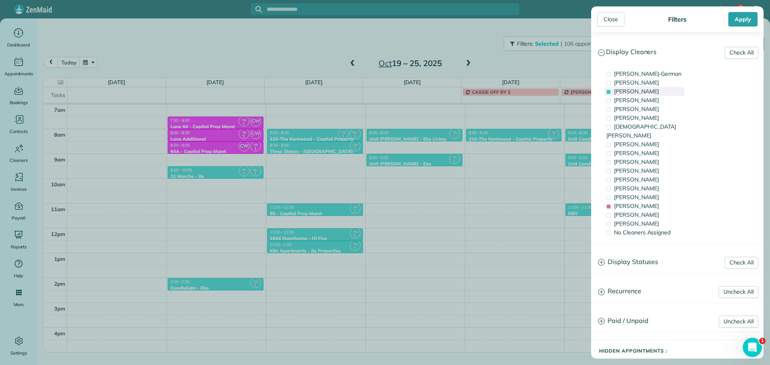
click at [633, 92] on span "Tawnya Reynolds" at bounding box center [636, 91] width 45 height 7
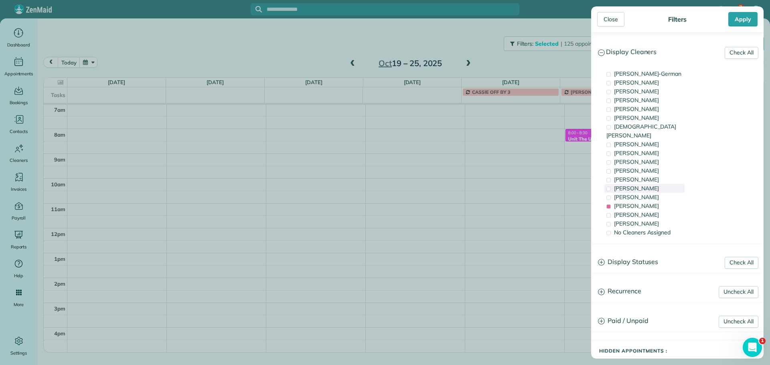
click at [645, 184] on div "Tammi Rue" at bounding box center [645, 188] width 80 height 9
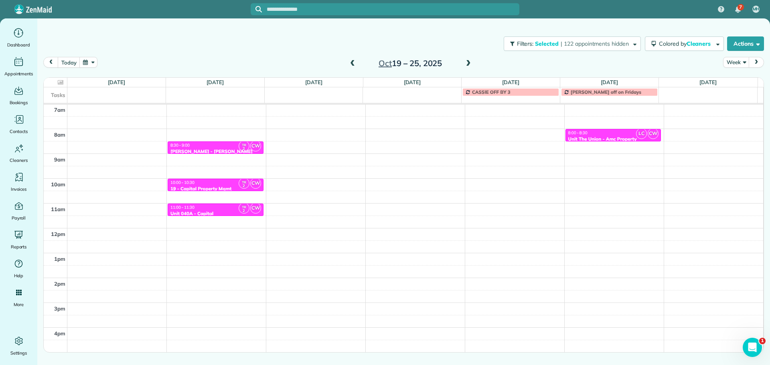
click at [582, 140] on div "Close Filters Apply Check All Display Cleaners Christina Wright-German Cassie F…" at bounding box center [385, 182] width 770 height 365
click at [600, 131] on div "8:00 - 8:30" at bounding box center [613, 132] width 91 height 5
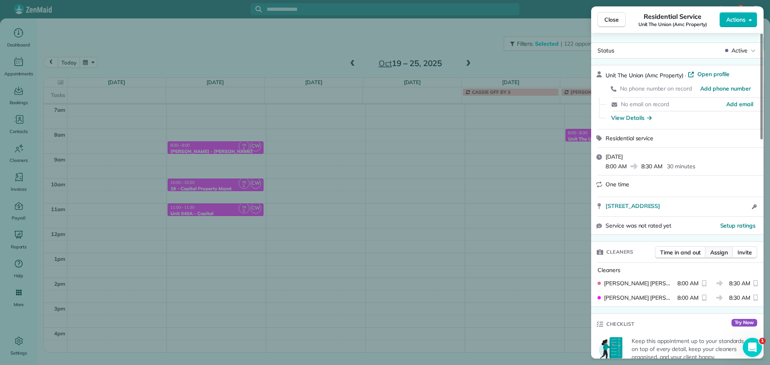
click at [718, 250] on span "Assign" at bounding box center [720, 253] width 18 height 8
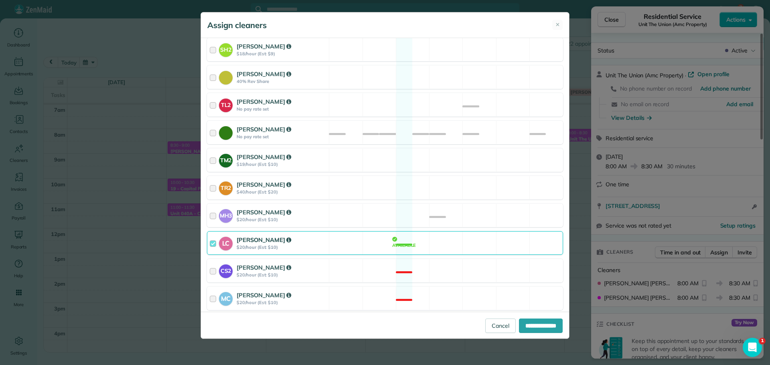
scroll to position [314, 0]
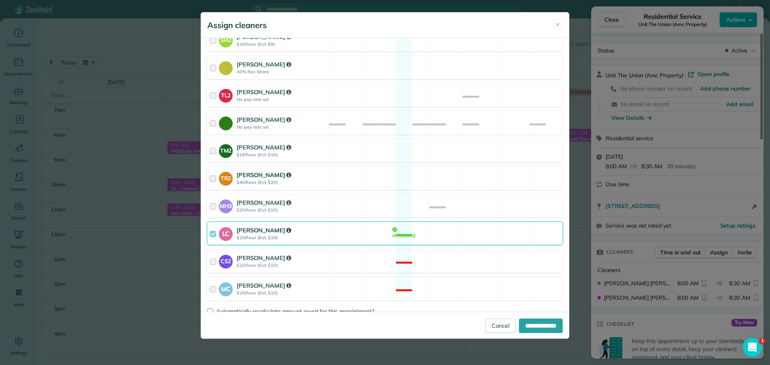
click at [437, 171] on div "TR2 Tammi Rue $40/hour (Est: $20) Available" at bounding box center [385, 178] width 356 height 24
click at [437, 222] on div "LC Laura Chavez $20/hour (Est: $10) Available" at bounding box center [385, 234] width 356 height 24
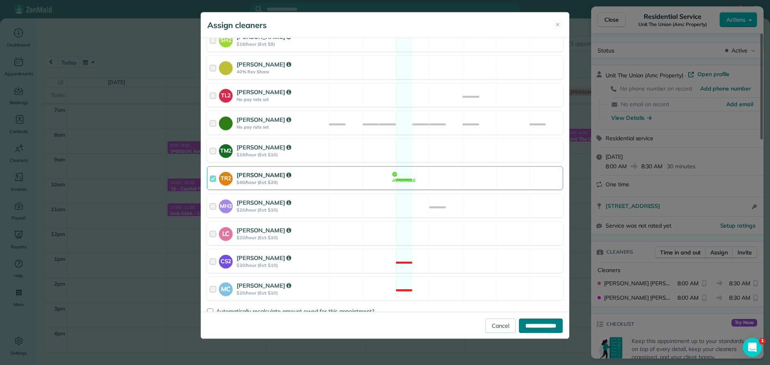
click at [540, 321] on input "**********" at bounding box center [541, 326] width 44 height 14
type input "**********"
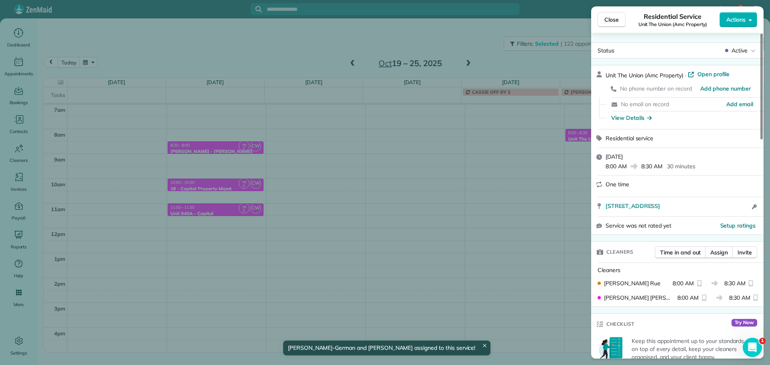
click at [567, 50] on div "Close Residential Service Unit The Union (Amc Property) Actions Status Active U…" at bounding box center [385, 182] width 770 height 365
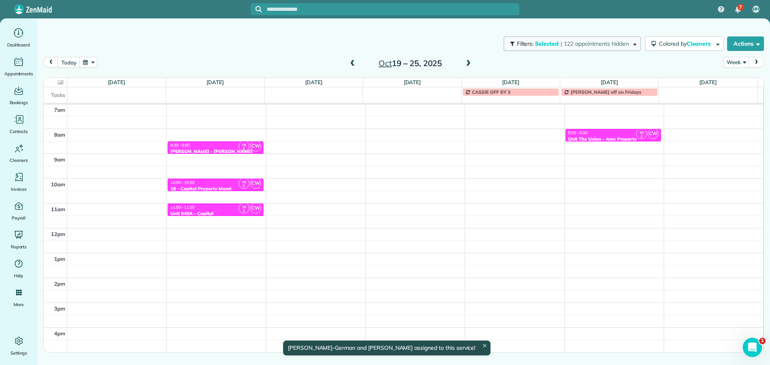
click at [567, 41] on div "7 MH Dashboard Appointments Bookings Contacts Cleaners Invoices Payroll Reports…" at bounding box center [385, 182] width 770 height 365
click at [609, 49] on button "Filters: Selected | 122 appointments hidden" at bounding box center [572, 44] width 137 height 14
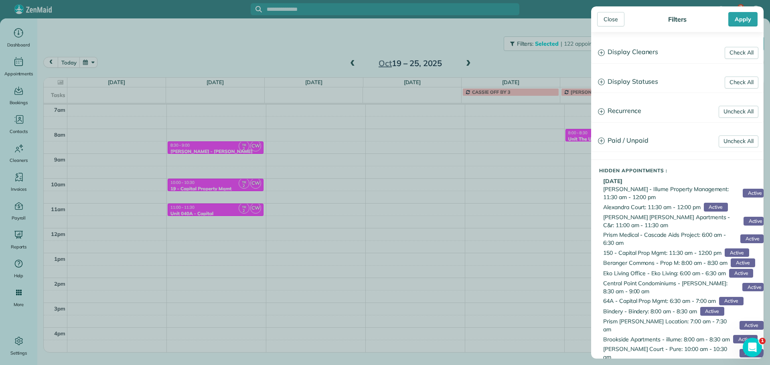
click at [631, 48] on h3 "Display Cleaners" at bounding box center [678, 52] width 172 height 20
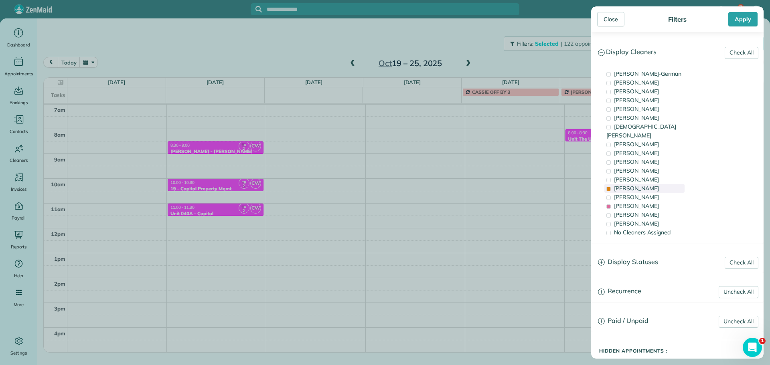
click at [649, 184] on div "Tammi Rue" at bounding box center [645, 188] width 80 height 9
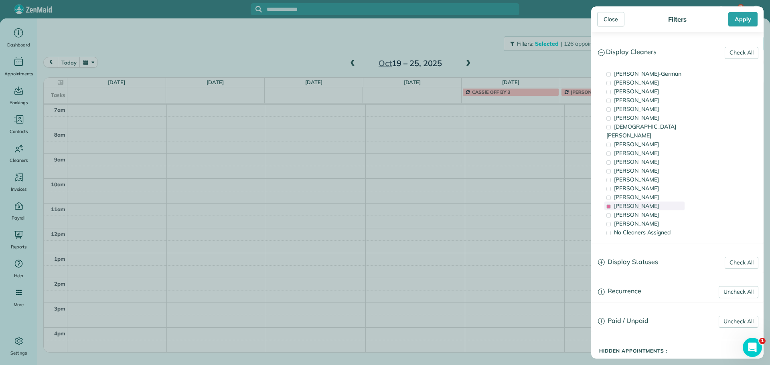
click at [654, 202] on div "Laura Chavez" at bounding box center [645, 206] width 80 height 9
click at [654, 93] on span "Tawnya Reynolds" at bounding box center [636, 91] width 45 height 7
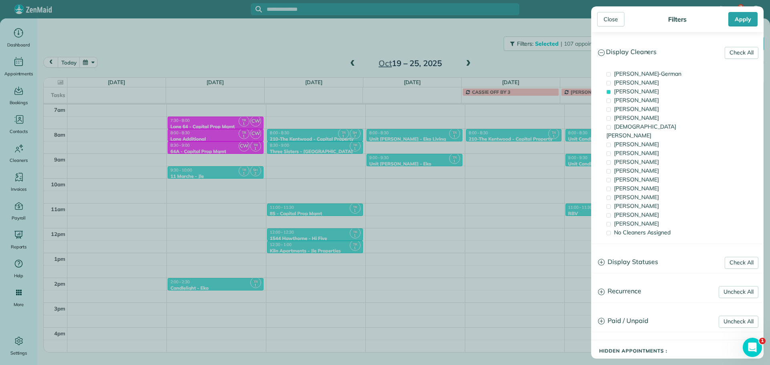
click at [506, 164] on div "Close Filters Apply Check All Display Cleaners Christina Wright-German Cassie F…" at bounding box center [385, 182] width 770 height 365
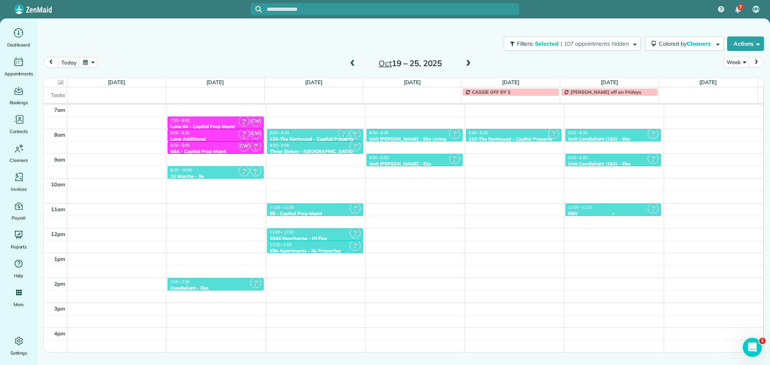
click at [593, 206] on div "11:00 - 11:30" at bounding box center [613, 207] width 91 height 5
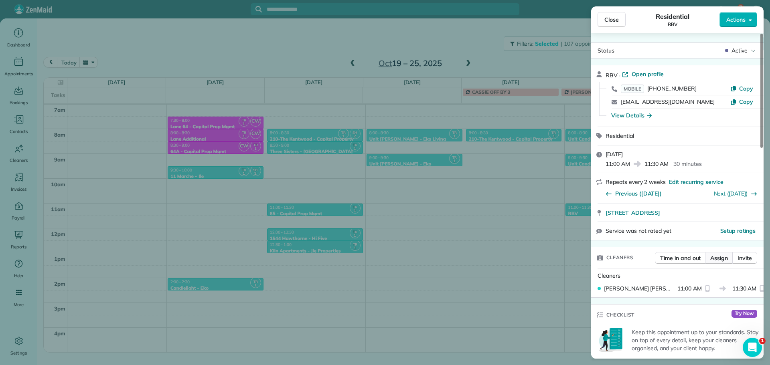
click at [717, 257] on span "Assign" at bounding box center [720, 258] width 18 height 8
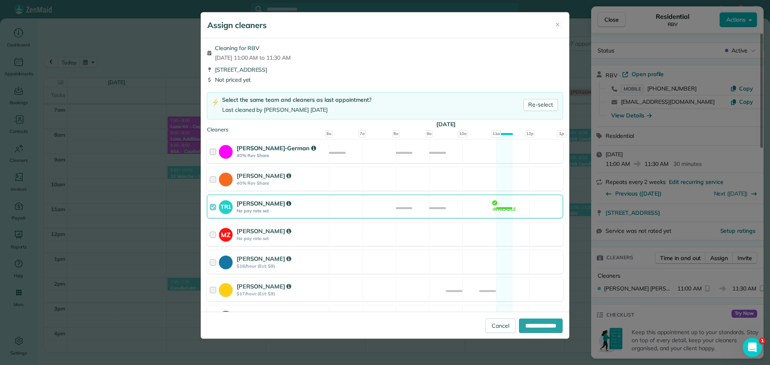
click at [443, 148] on div "Christina Wright-German 40% Rev Share Available" at bounding box center [385, 152] width 356 height 24
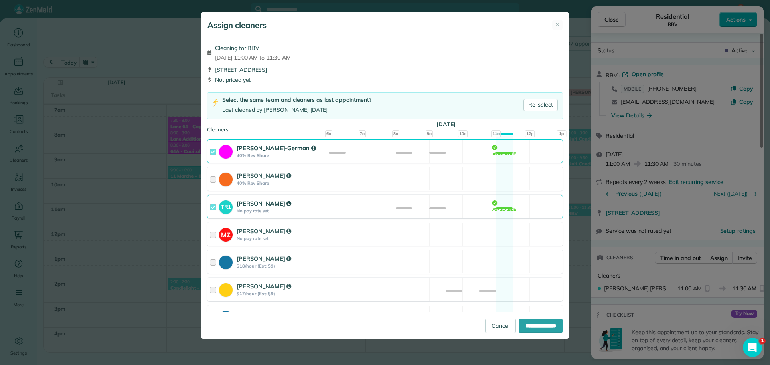
click at [473, 207] on div "TR1 Tawnya Reynolds No pay rate set Available" at bounding box center [385, 207] width 356 height 24
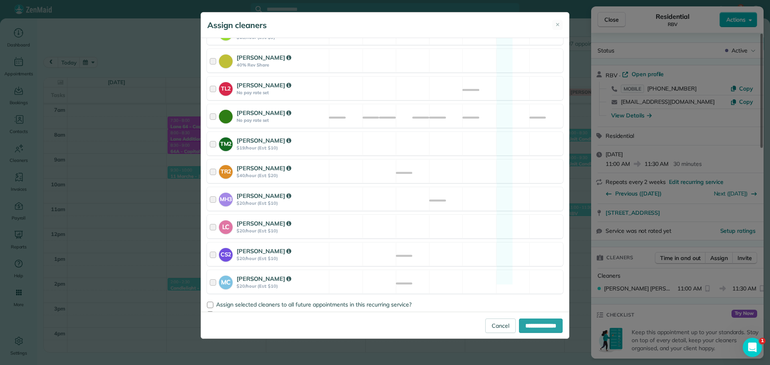
scroll to position [323, 0]
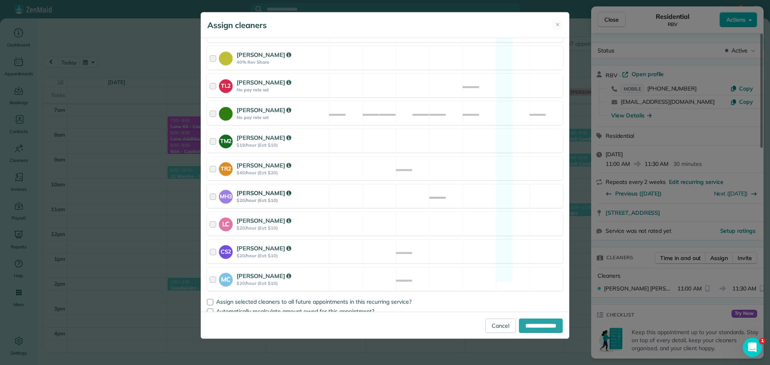
click at [483, 189] on div "MH3 Meralda Harris $20/hour (Est: $10) Available" at bounding box center [385, 197] width 356 height 24
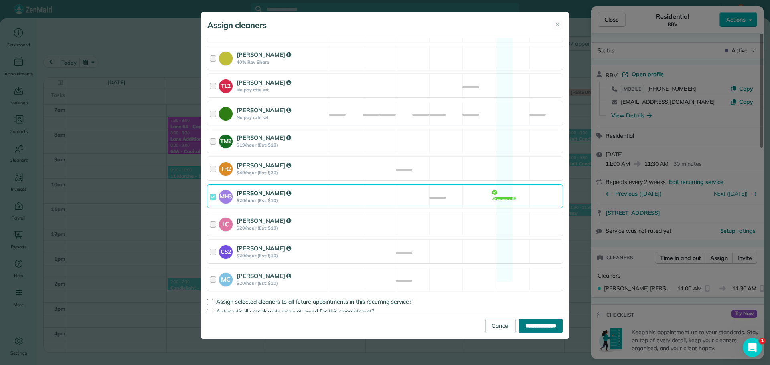
click at [536, 328] on input "**********" at bounding box center [541, 326] width 44 height 14
type input "**********"
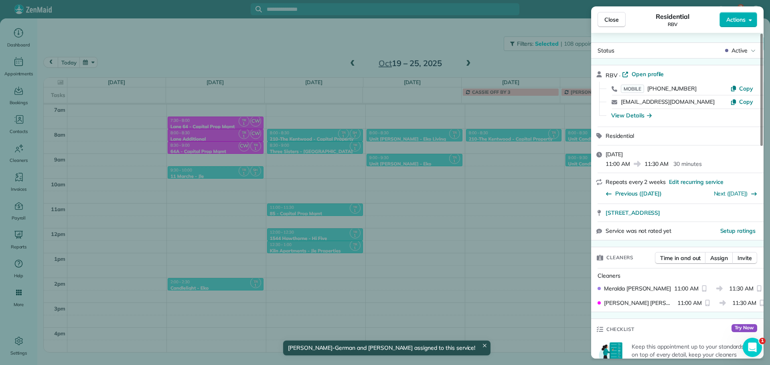
click at [516, 213] on div "Close Residential RBV Actions Status Active RBV · Open profile MOBILE (503) 422…" at bounding box center [385, 182] width 770 height 365
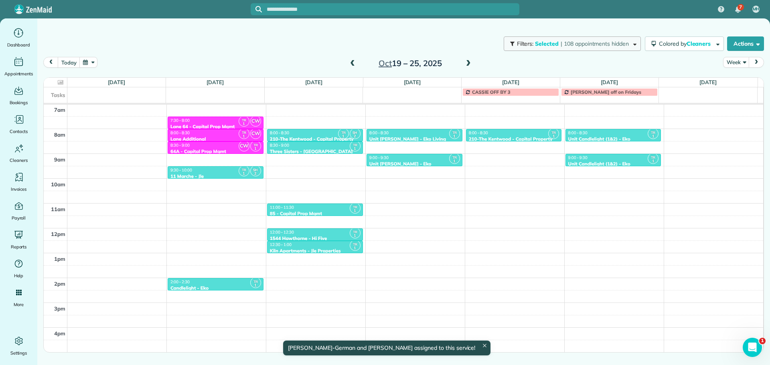
click at [553, 46] on span "Selected" at bounding box center [547, 43] width 24 height 7
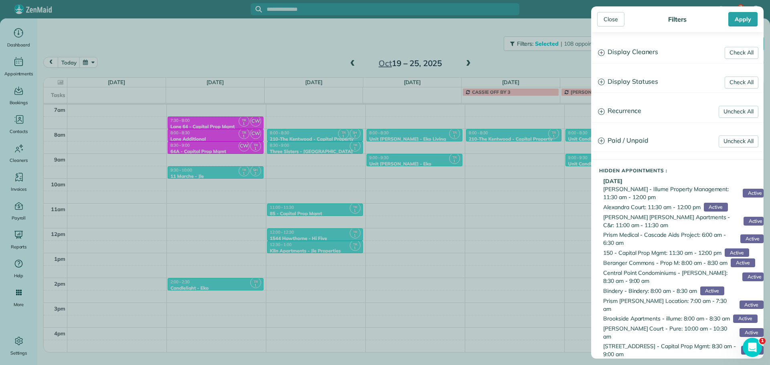
click at [669, 55] on h3 "Display Cleaners" at bounding box center [678, 52] width 172 height 20
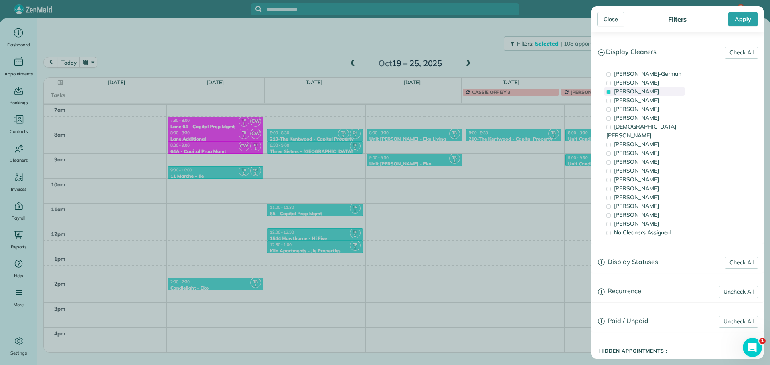
click at [648, 91] on span "Tawnya Reynolds" at bounding box center [636, 91] width 45 height 7
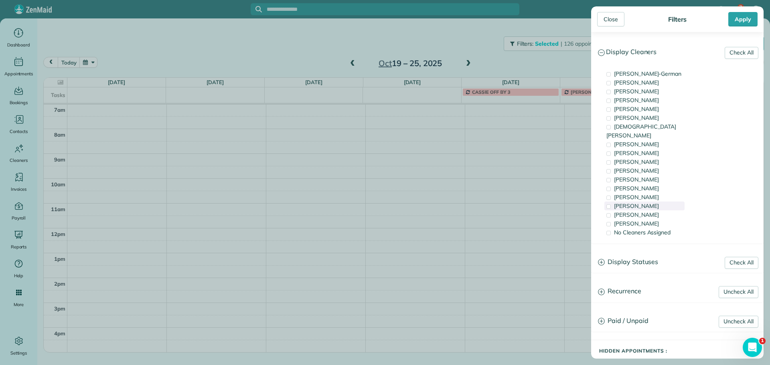
click at [650, 202] on div "Laura Chavez" at bounding box center [645, 206] width 80 height 9
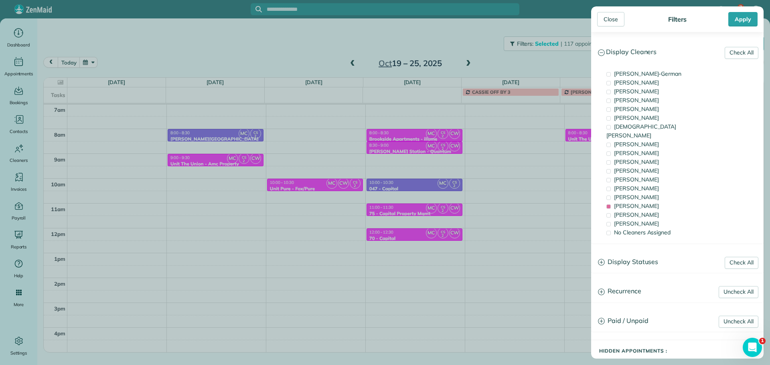
click at [556, 173] on div "Close Filters Apply Check All Display Cleaners Christina Wright-German Cassie F…" at bounding box center [385, 182] width 770 height 365
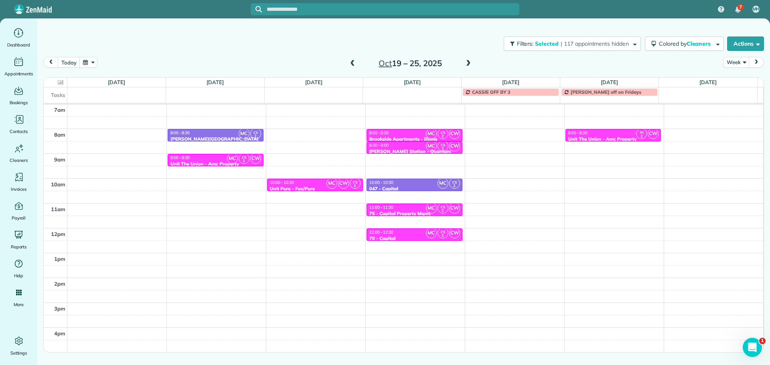
click at [467, 65] on span at bounding box center [468, 63] width 9 height 7
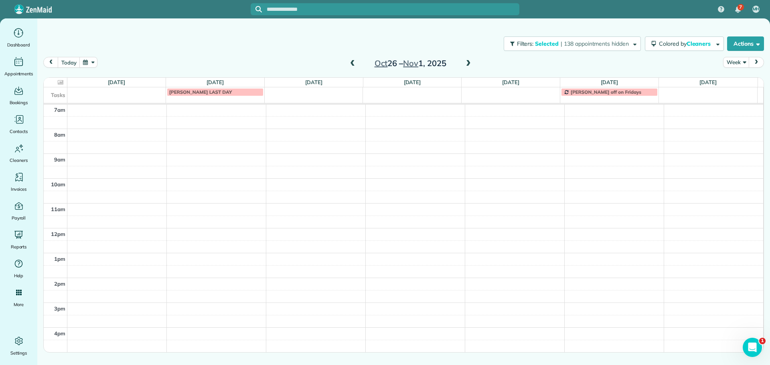
click at [355, 63] on span at bounding box center [352, 63] width 9 height 7
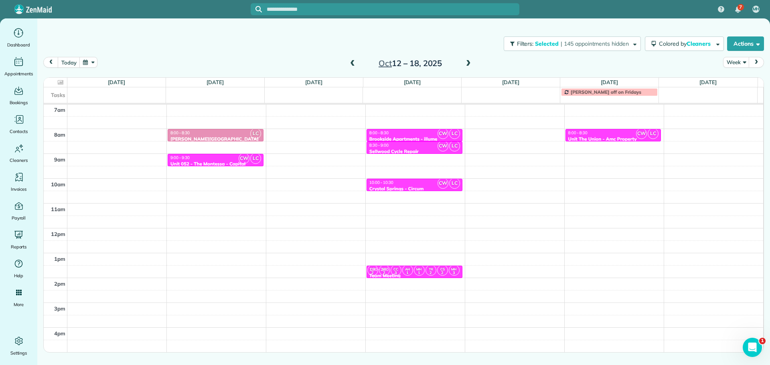
click at [355, 63] on span at bounding box center [352, 63] width 9 height 7
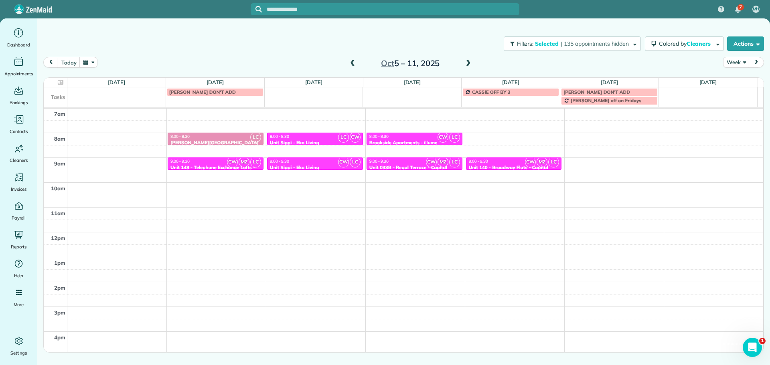
click at [355, 63] on span at bounding box center [352, 63] width 9 height 7
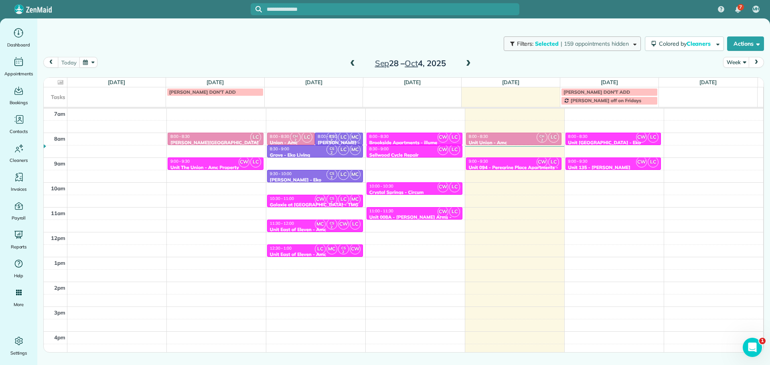
click at [546, 40] on button "Filters: Selected | 159 appointments hidden" at bounding box center [572, 44] width 137 height 14
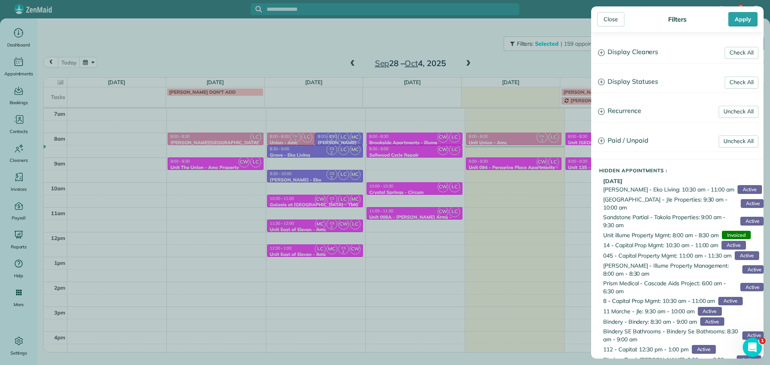
click at [629, 56] on h3 "Display Cleaners" at bounding box center [678, 52] width 172 height 20
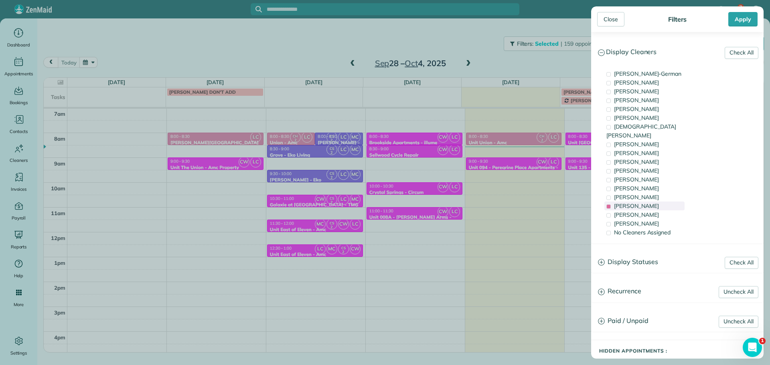
click at [644, 203] on span "Laura Chavez" at bounding box center [636, 206] width 45 height 7
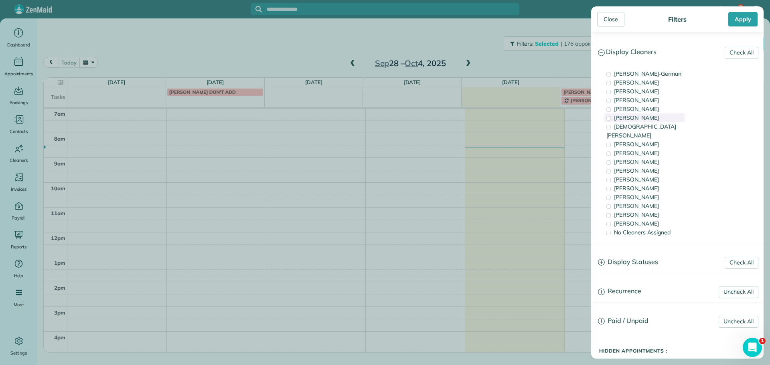
click at [652, 119] on span "Tony Middleton" at bounding box center [636, 117] width 45 height 7
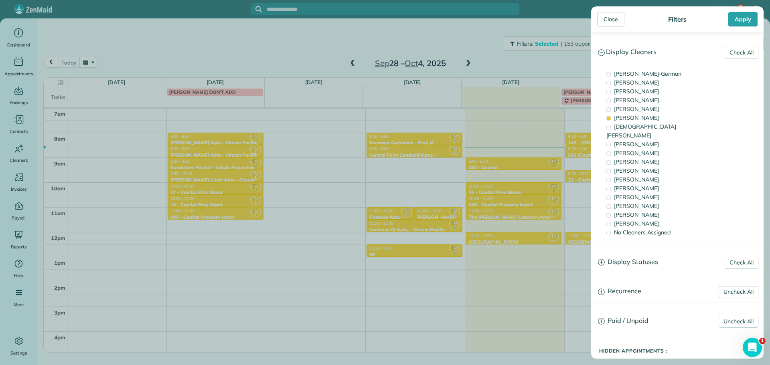
click at [335, 29] on div "Close Filters Apply Check All Display Cleaners Christina Wright-German Cassie F…" at bounding box center [385, 182] width 770 height 365
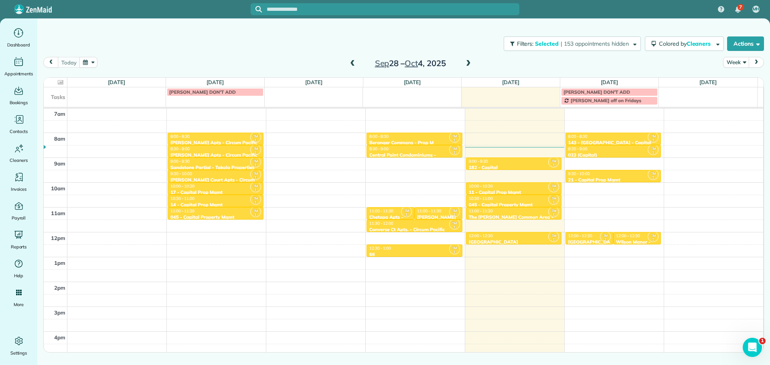
click at [351, 63] on span at bounding box center [352, 63] width 9 height 7
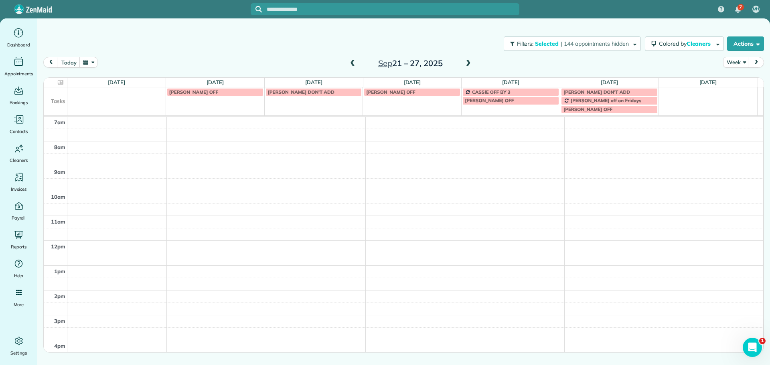
click at [351, 63] on span at bounding box center [352, 63] width 9 height 7
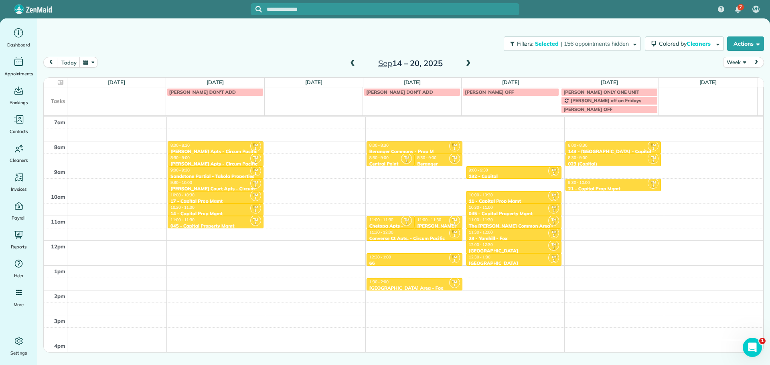
click at [351, 63] on span at bounding box center [352, 63] width 9 height 7
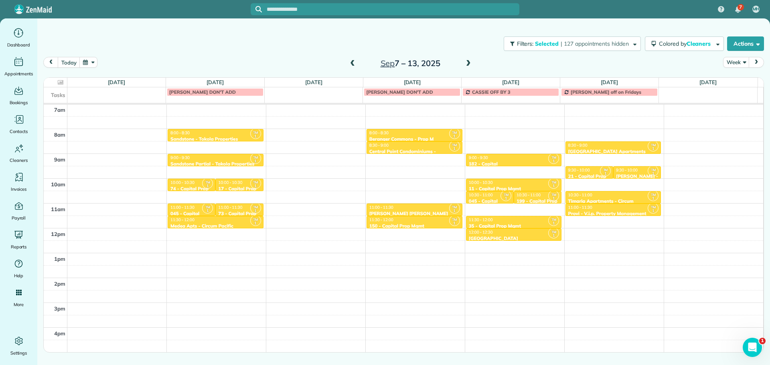
click at [467, 64] on span at bounding box center [468, 63] width 9 height 7
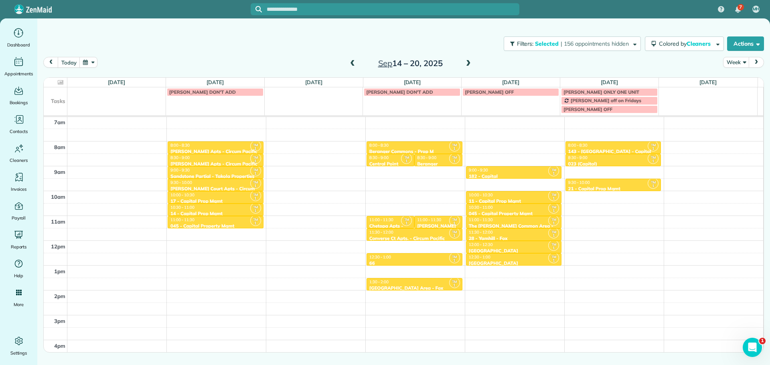
click at [467, 68] on span at bounding box center [468, 64] width 9 height 12
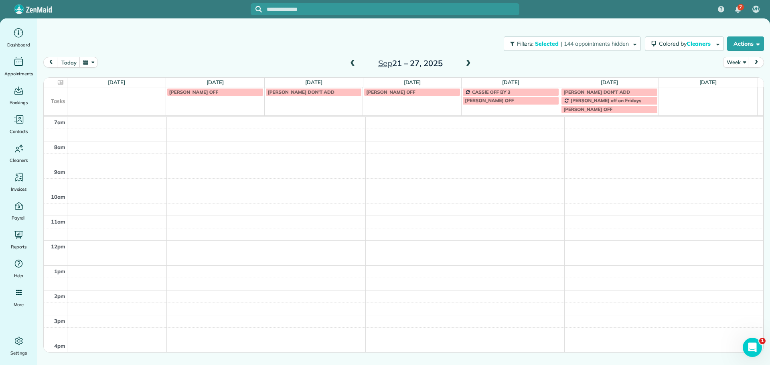
click at [467, 68] on span at bounding box center [468, 64] width 9 height 12
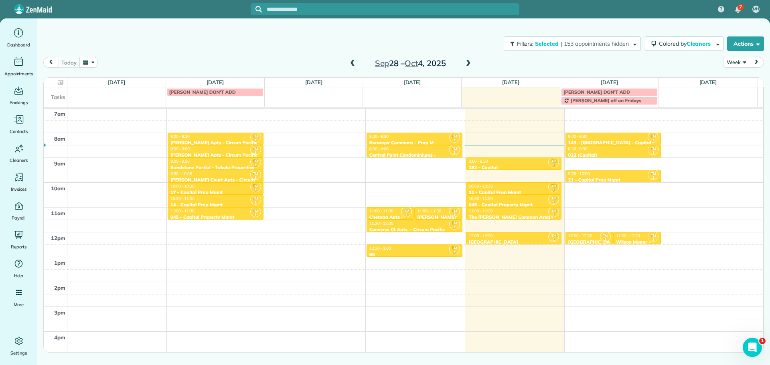
click at [467, 68] on span at bounding box center [468, 64] width 9 height 12
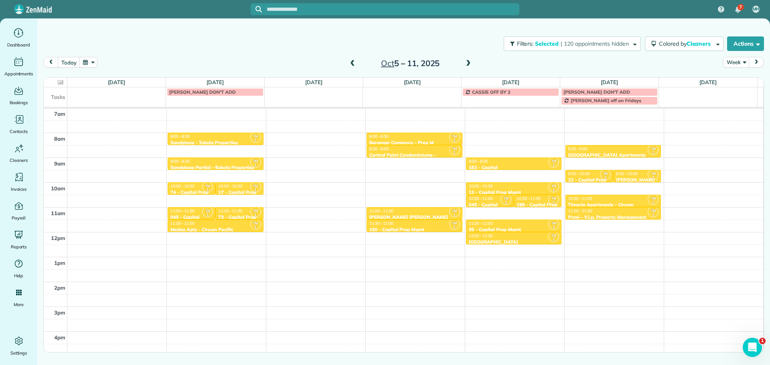
click at [228, 164] on div "9:00 - 9:30" at bounding box center [215, 161] width 91 height 5
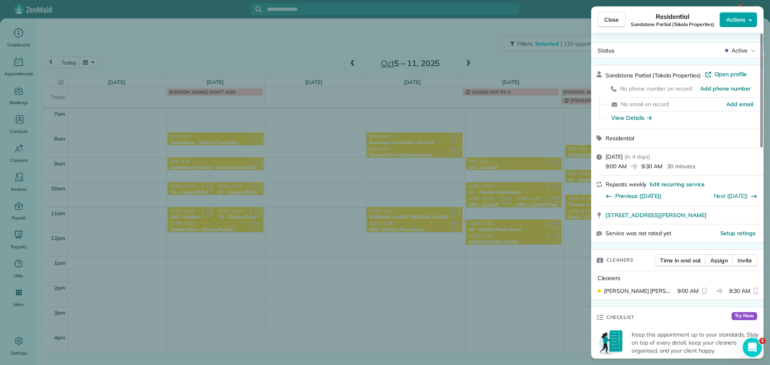
click at [744, 16] on span "Actions" at bounding box center [736, 20] width 19 height 8
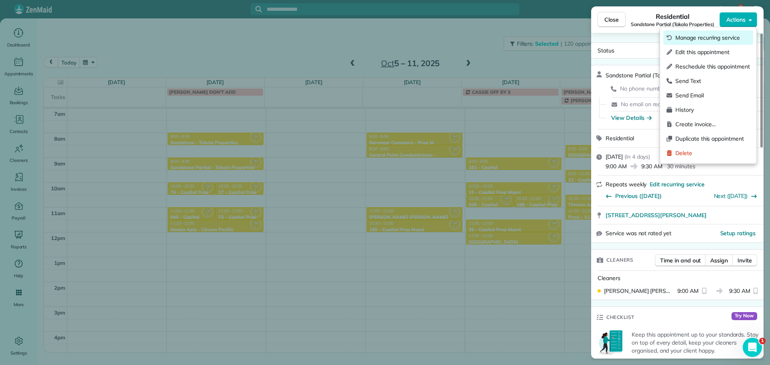
click at [715, 38] on span "Manage recurring service" at bounding box center [713, 38] width 75 height 8
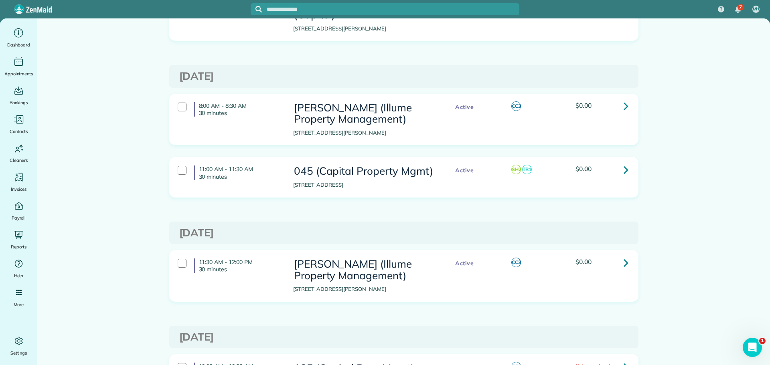
scroll to position [1908, 0]
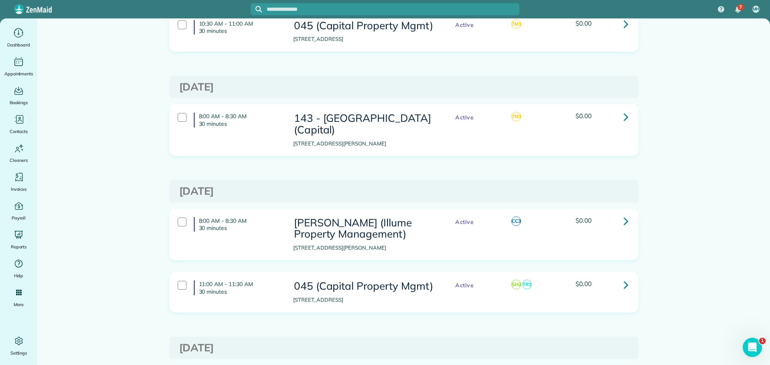
drag, startPoint x: 764, startPoint y: 274, endPoint x: 770, endPoint y: 227, distance: 47.3
click at [770, 228] on div "Dashboard Appointments Bookings Contacts Cleaners Invoices Payroll Reports Help…" at bounding box center [385, 200] width 770 height 365
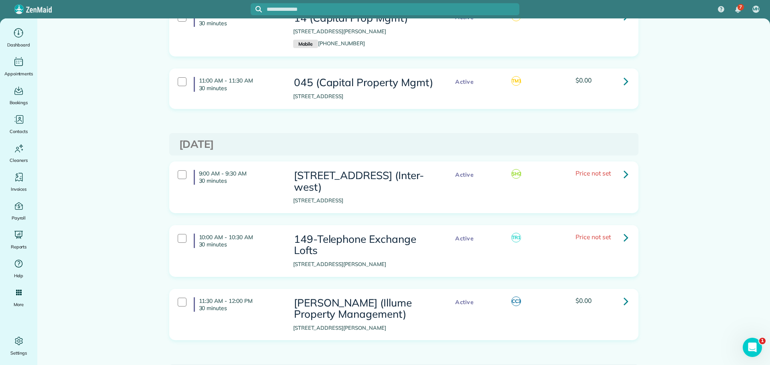
scroll to position [0, 0]
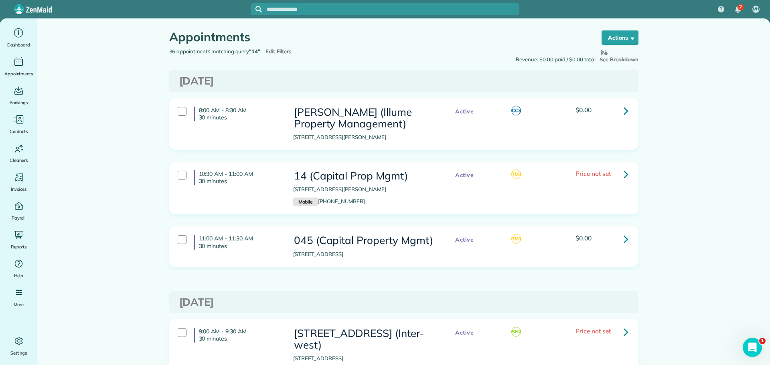
click at [284, 49] on span "Edit Filters" at bounding box center [279, 51] width 26 height 6
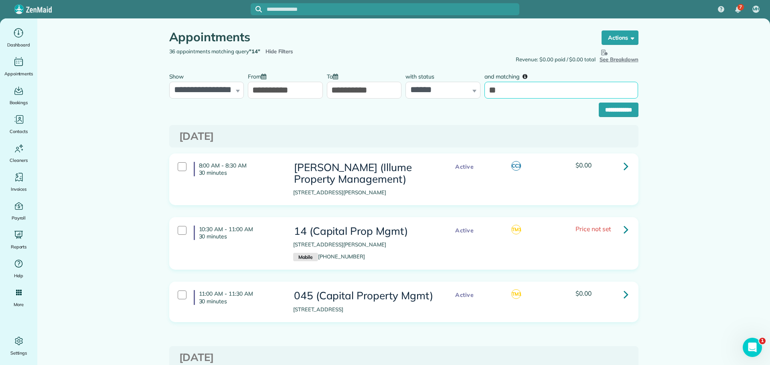
drag, startPoint x: 500, startPoint y: 89, endPoint x: 485, endPoint y: 94, distance: 15.7
click at [485, 94] on input "**" at bounding box center [562, 90] width 154 height 17
type input "*******"
click at [607, 110] on input "**********" at bounding box center [619, 110] width 40 height 14
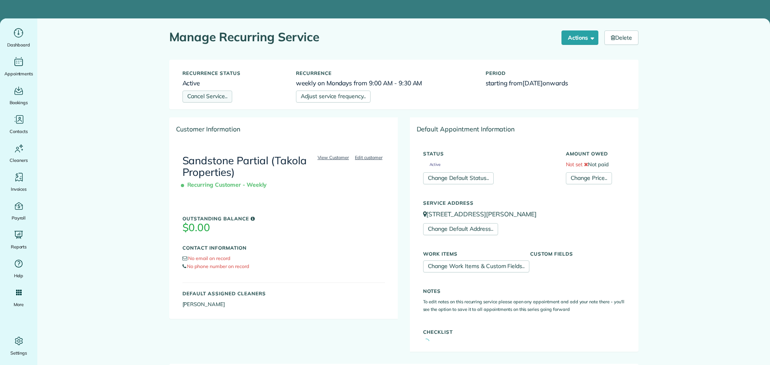
click at [224, 99] on link "Cancel Service.." at bounding box center [208, 97] width 50 height 12
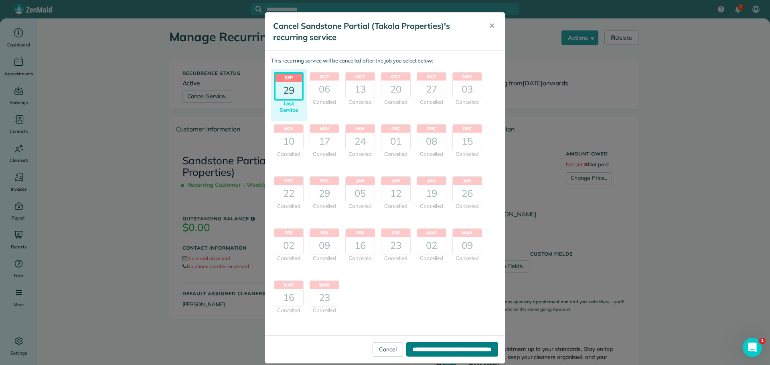
click at [406, 346] on input "**********" at bounding box center [452, 350] width 92 height 14
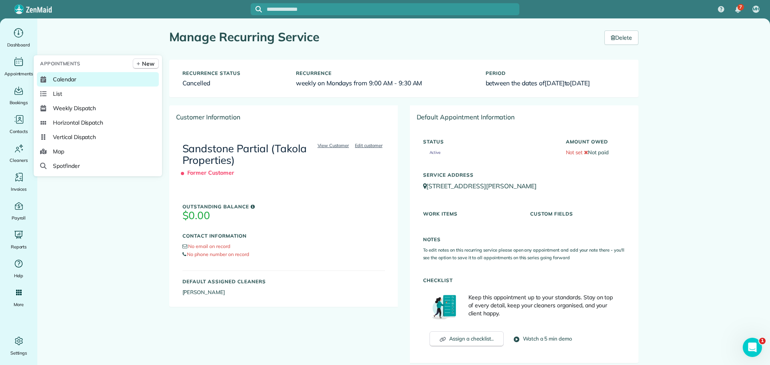
click at [55, 77] on span "Calendar" at bounding box center [64, 79] width 23 height 8
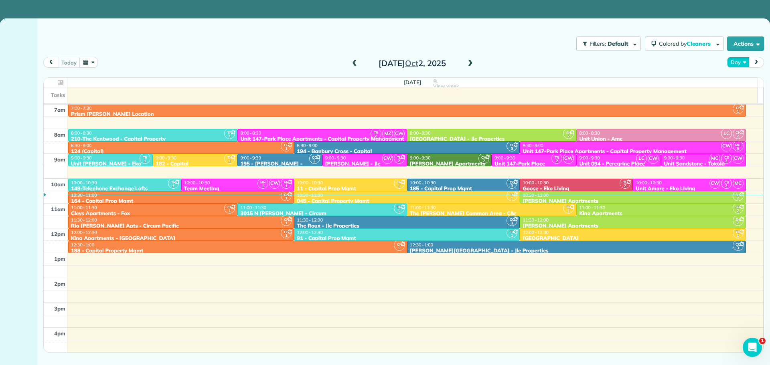
click at [742, 58] on button "Day" at bounding box center [738, 62] width 22 height 11
click at [740, 95] on link "Week" at bounding box center [759, 97] width 63 height 16
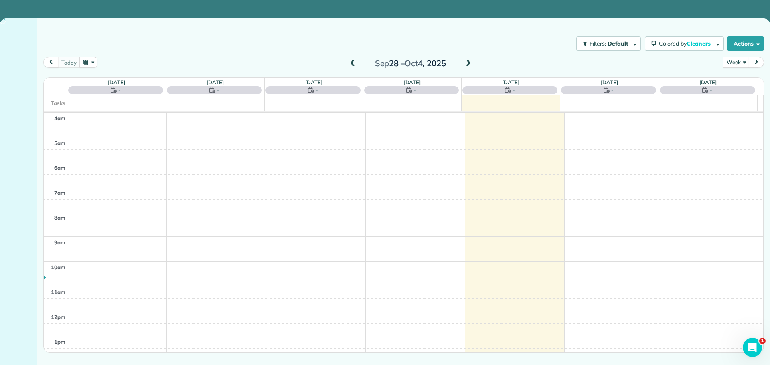
scroll to position [75, 0]
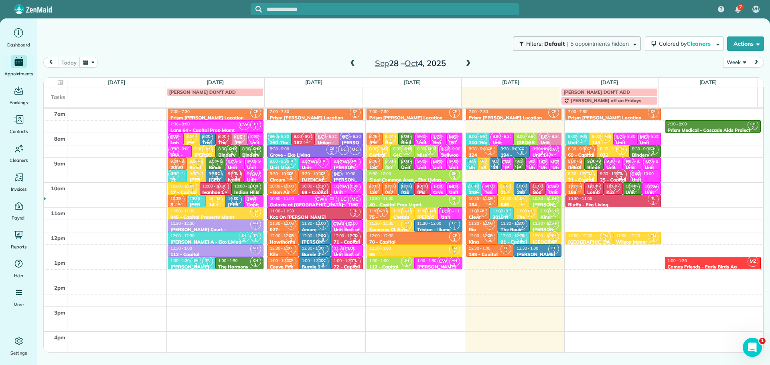
click at [627, 43] on span "Filters: Default | 5 appointments hidden" at bounding box center [578, 43] width 105 height 7
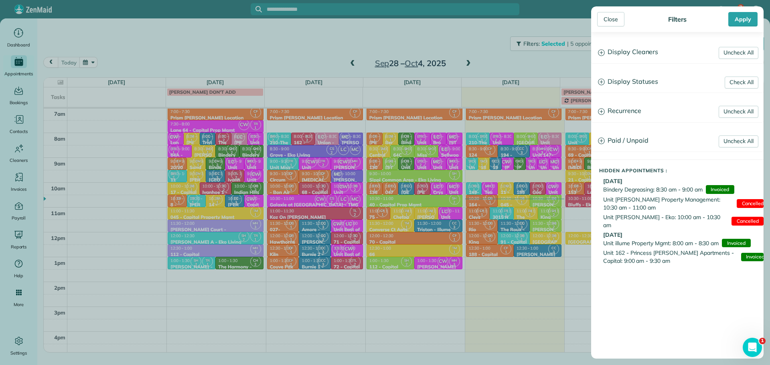
click at [646, 51] on h3 "Display Cleaners" at bounding box center [678, 52] width 172 height 20
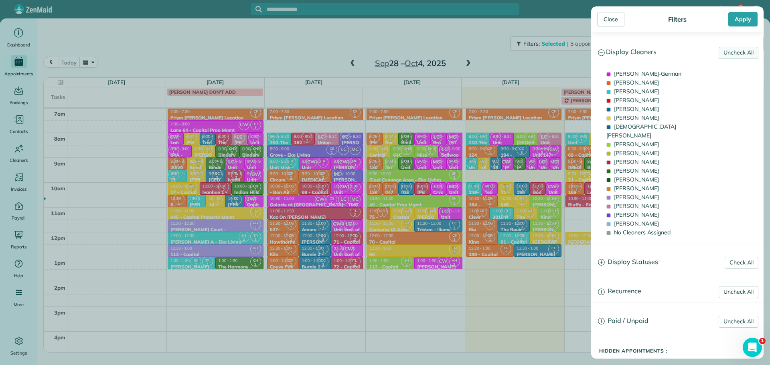
click at [733, 51] on link "Uncheck All" at bounding box center [739, 53] width 40 height 12
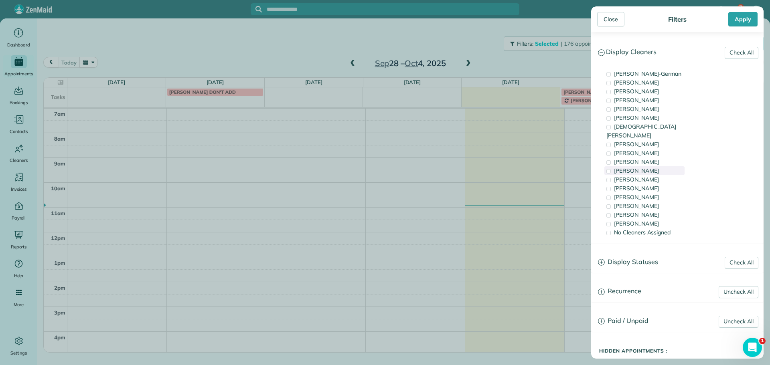
click at [649, 166] on div "Cyndi Holm" at bounding box center [645, 170] width 80 height 9
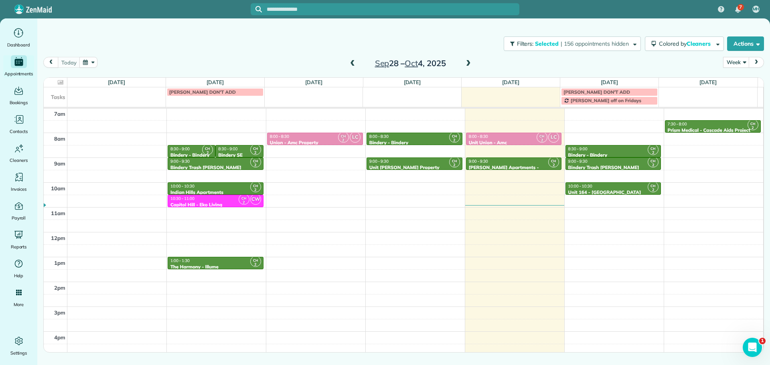
click at [517, 176] on div "Close Filters Apply Check All Display Cleaners Christina Wright-German Cassie F…" at bounding box center [385, 182] width 770 height 365
click at [518, 163] on div "9:00 - 9:30" at bounding box center [514, 161] width 91 height 5
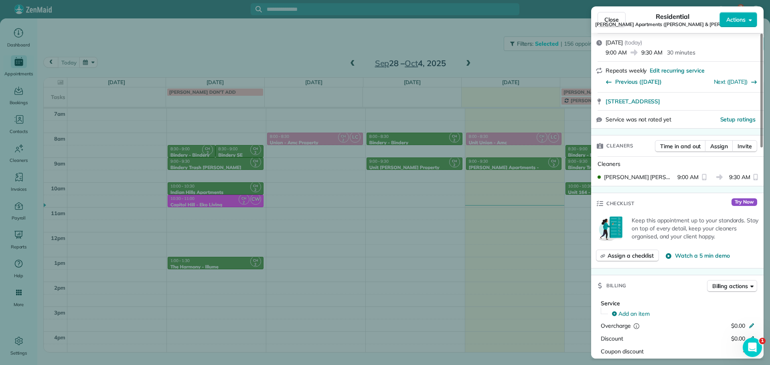
scroll to position [524, 0]
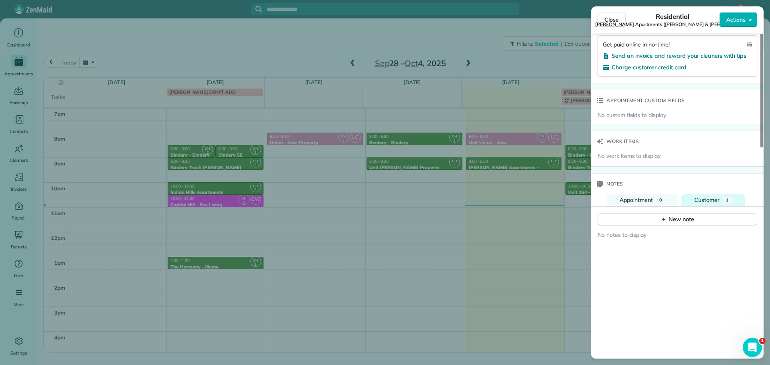
click at [712, 197] on span "Customer" at bounding box center [706, 200] width 25 height 7
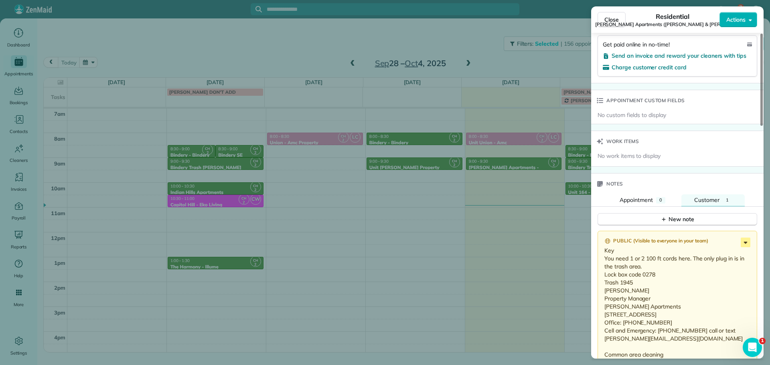
click at [748, 238] on icon at bounding box center [746, 243] width 10 height 10
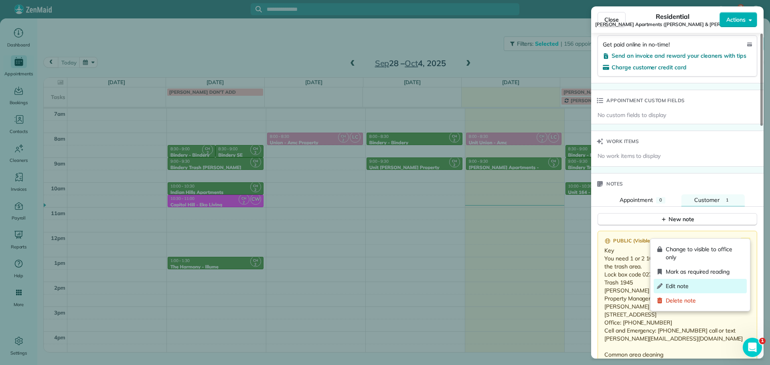
click at [699, 284] on span "Edit note" at bounding box center [705, 286] width 78 height 8
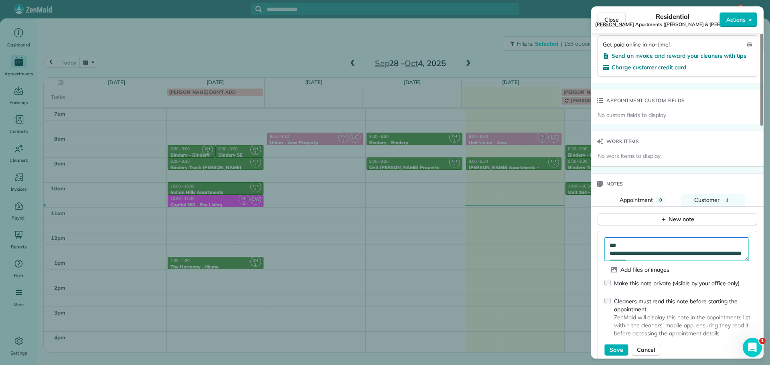
click at [684, 244] on textarea "**********" at bounding box center [677, 249] width 144 height 23
paste textarea "**********"
type textarea "**********"
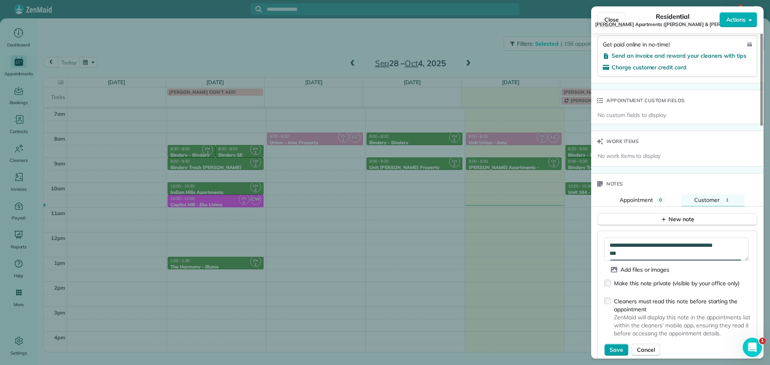
click at [620, 346] on span "Save" at bounding box center [617, 350] width 14 height 8
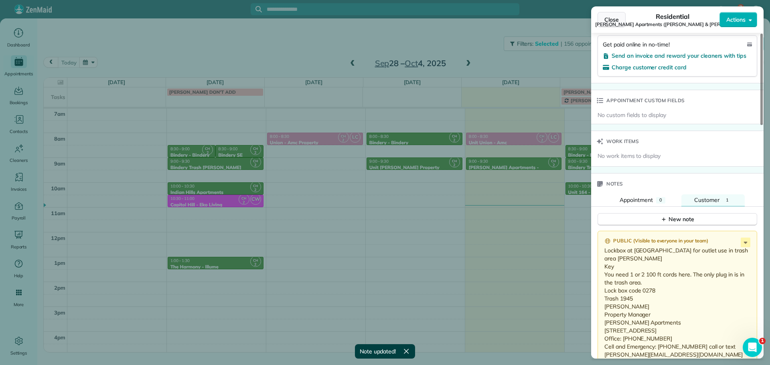
click at [617, 16] on span "Close" at bounding box center [612, 20] width 14 height 8
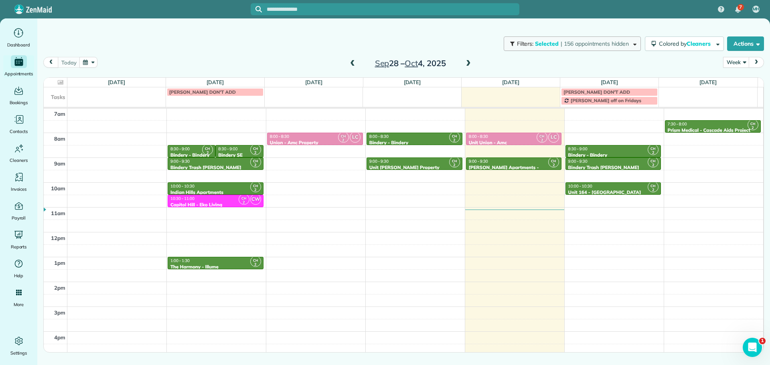
click at [592, 39] on button "Filters: Selected | 156 appointments hidden" at bounding box center [572, 44] width 137 height 14
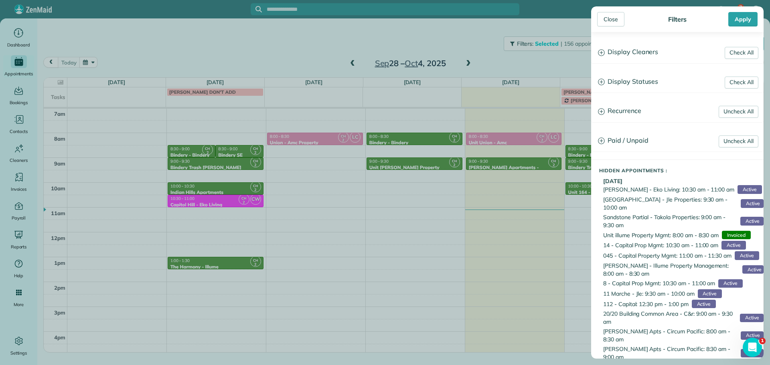
click at [637, 56] on h3 "Display Cleaners" at bounding box center [678, 52] width 172 height 20
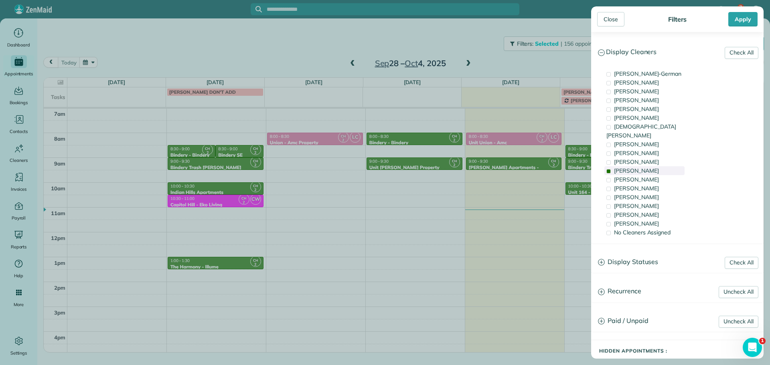
click at [640, 167] on span "Cyndi Holm" at bounding box center [636, 170] width 45 height 7
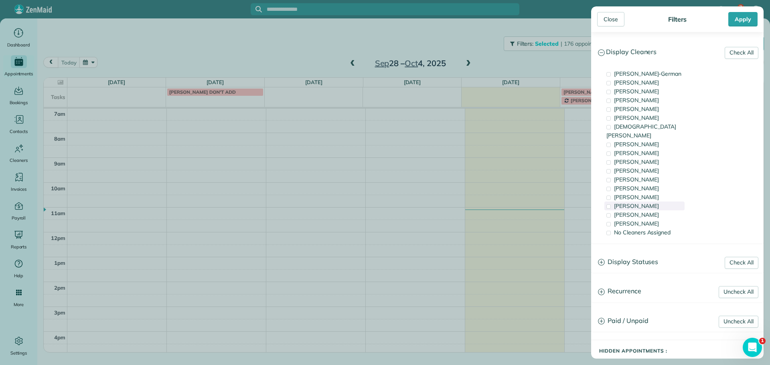
click at [651, 202] on div "Laura Chavez" at bounding box center [645, 206] width 80 height 9
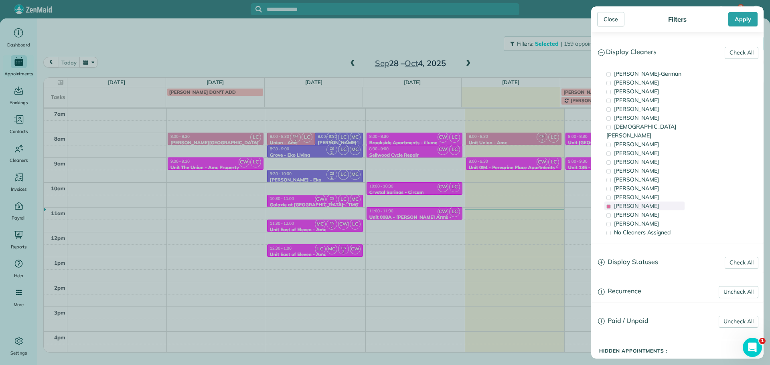
click at [651, 202] on div "Laura Chavez" at bounding box center [645, 206] width 80 height 9
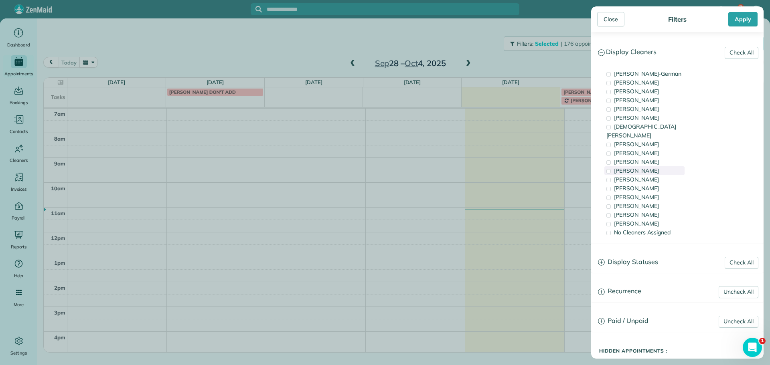
click at [650, 166] on div "Cyndi Holm" at bounding box center [645, 170] width 80 height 9
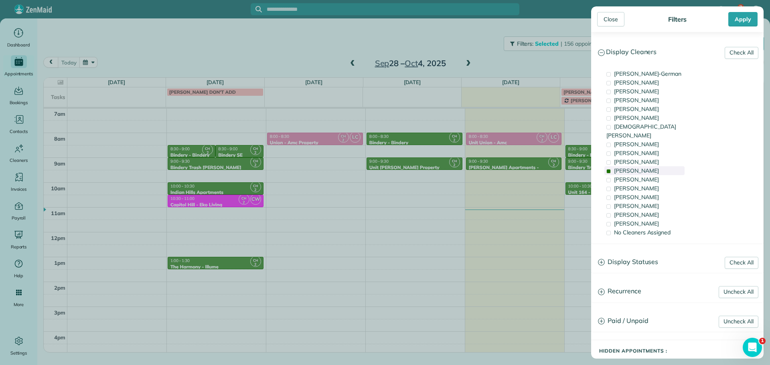
click at [629, 167] on span "Cyndi Holm" at bounding box center [636, 170] width 45 height 7
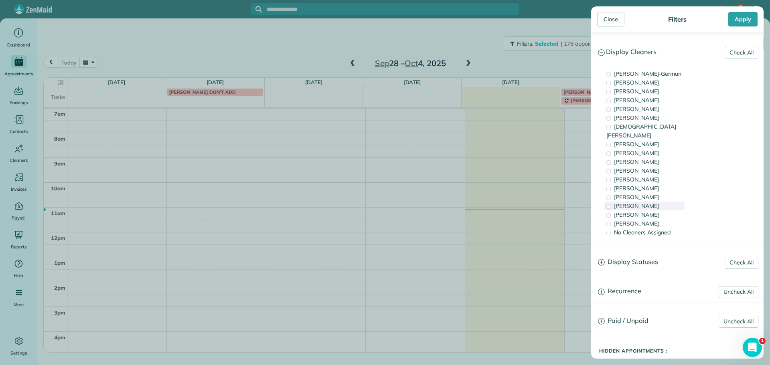
click at [651, 202] on div "Laura Chavez" at bounding box center [645, 206] width 80 height 9
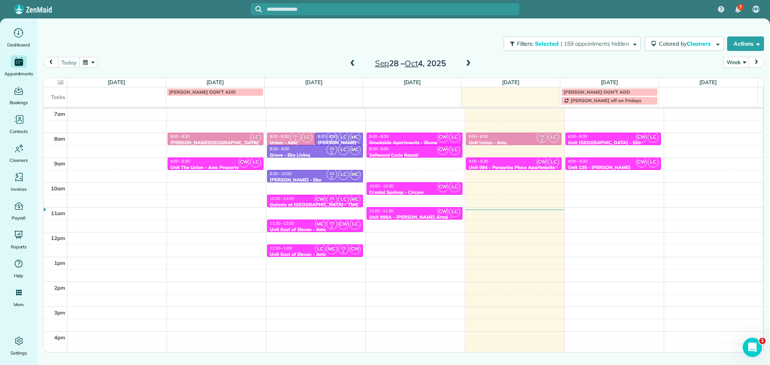
click at [525, 170] on div "Close Filters Apply Check All Display Cleaners Christina Wright-German Cassie F…" at bounding box center [385, 182] width 770 height 365
click at [520, 163] on div "9:00 - 9:30" at bounding box center [514, 161] width 91 height 5
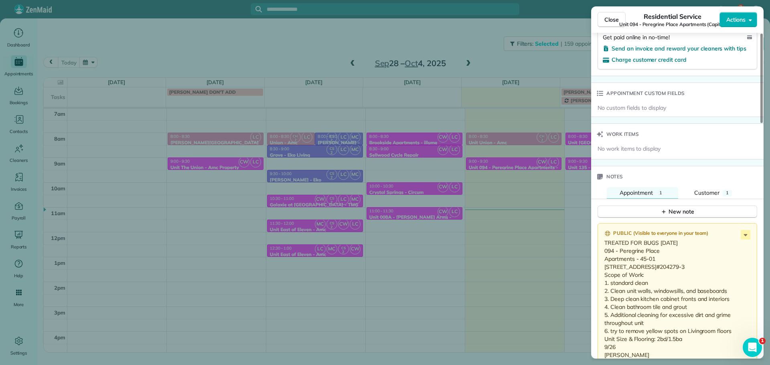
scroll to position [646, 0]
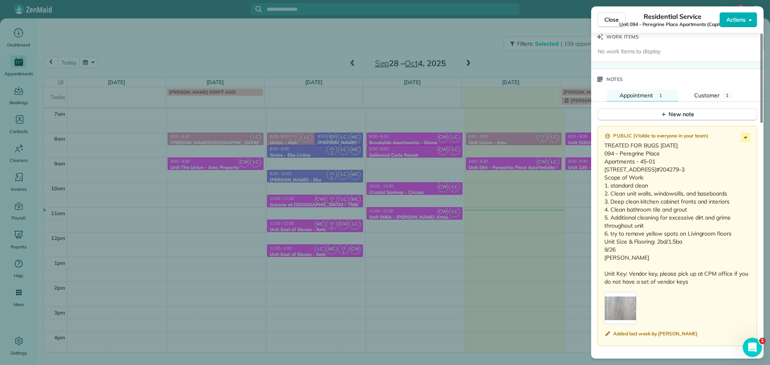
click at [579, 183] on div "Close Residential Service Unit 094 - Peregrine Place Apartments (Capital) Actio…" at bounding box center [385, 182] width 770 height 365
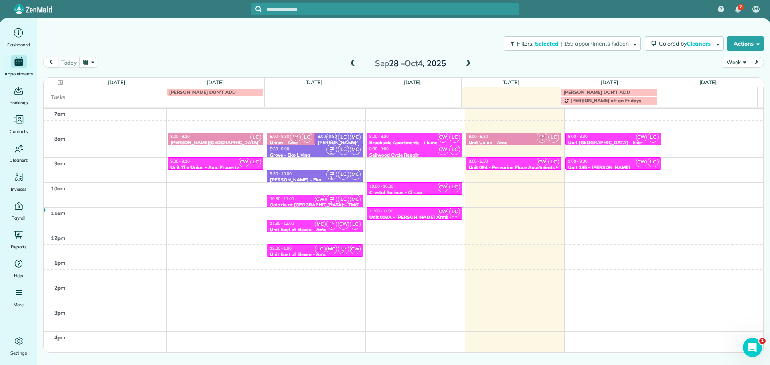
click at [464, 62] on span at bounding box center [468, 63] width 9 height 7
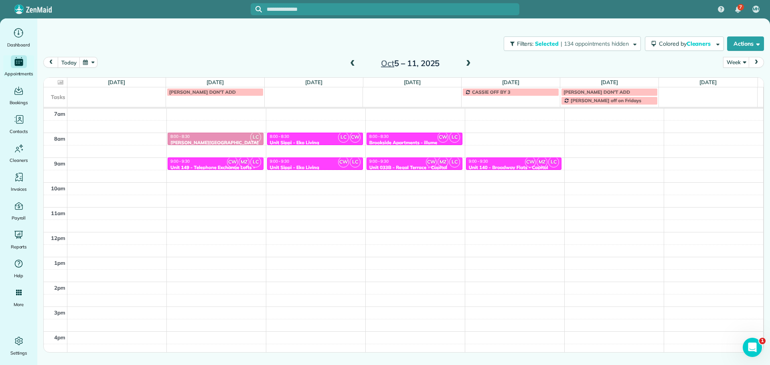
click at [355, 65] on span at bounding box center [352, 63] width 9 height 7
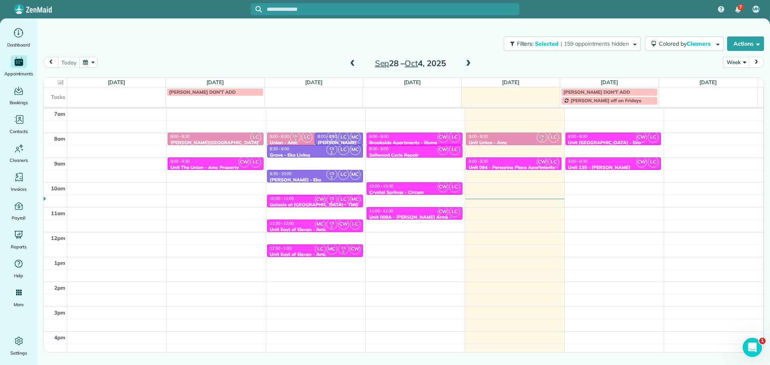
click at [611, 140] on div "Unit Capitol Hill - Eko" at bounding box center [613, 143] width 91 height 6
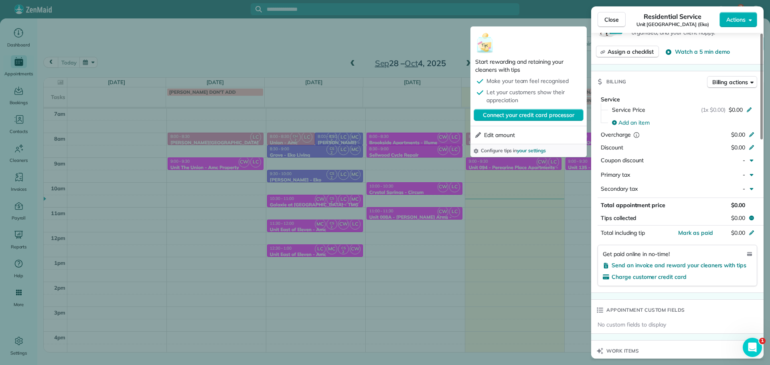
scroll to position [564, 0]
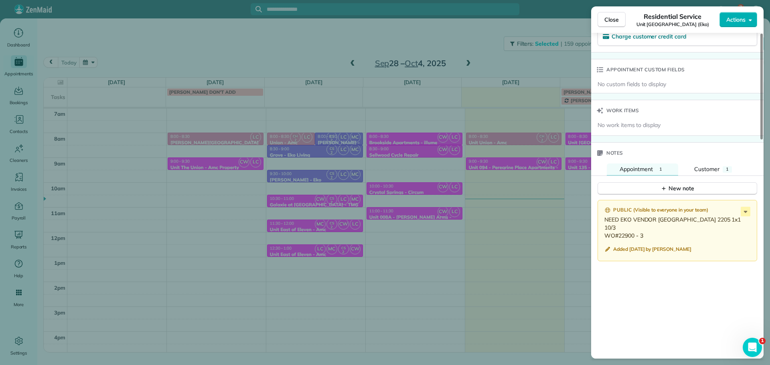
click at [565, 191] on div "Close Residential Service Unit Capitol Hill (Eko) Actions Status Active Unit Ca…" at bounding box center [385, 182] width 770 height 365
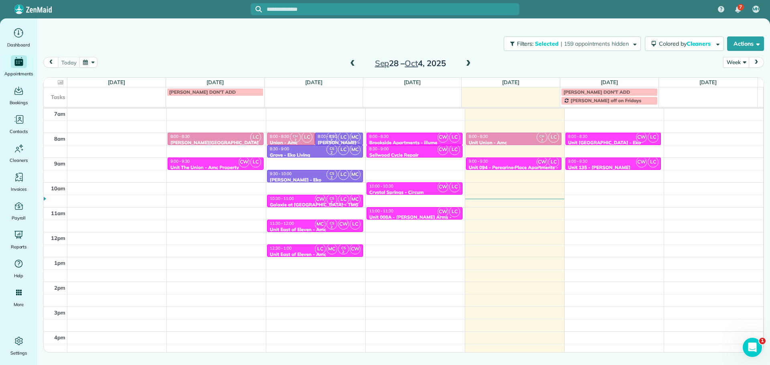
click at [523, 162] on div "9:00 - 9:30" at bounding box center [514, 161] width 91 height 5
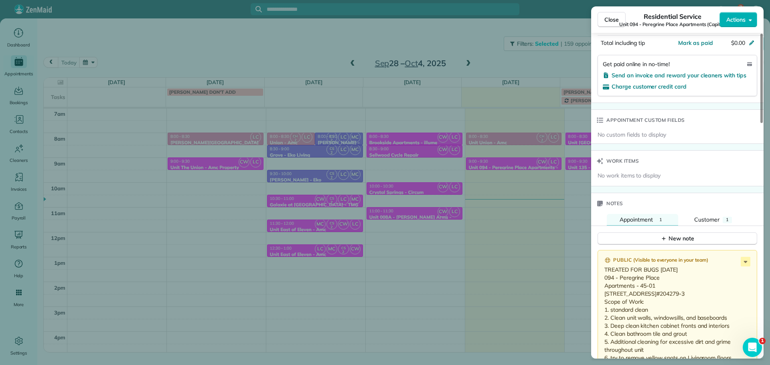
scroll to position [603, 0]
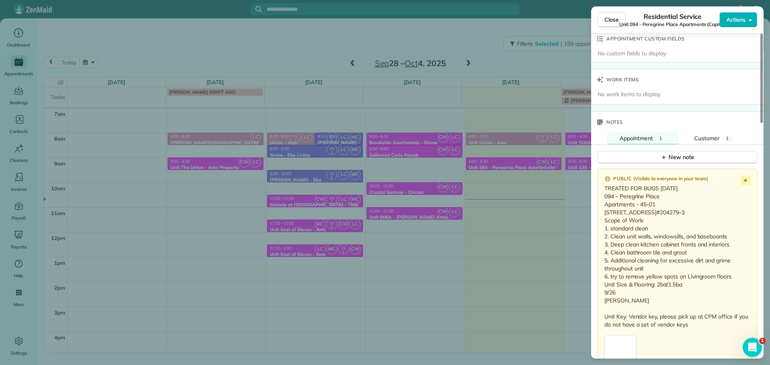
drag, startPoint x: 645, startPoint y: 227, endPoint x: 617, endPoint y: 228, distance: 27.3
click at [617, 228] on p "TREATED FOR BUGS YESTERDAY 094 - Peregrine Place Apartments - 45-01 7045 N Moha…" at bounding box center [679, 257] width 148 height 144
copy p "204279-3"
click at [475, 217] on div "Close Residential Service Unit 094 - Peregrine Place Apartments (Capital) Actio…" at bounding box center [385, 182] width 770 height 365
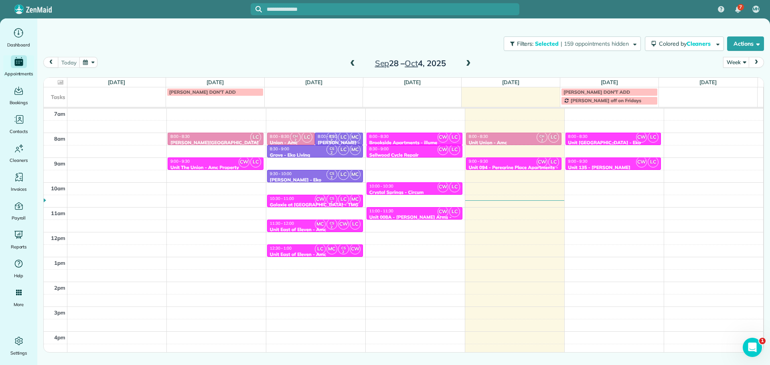
click at [594, 137] on div "8:00 - 8:30" at bounding box center [613, 136] width 91 height 5
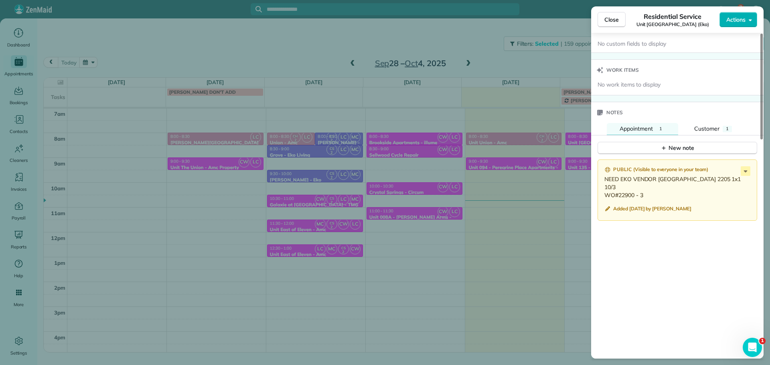
scroll to position [645, 0]
